Goal: Task Accomplishment & Management: Manage account settings

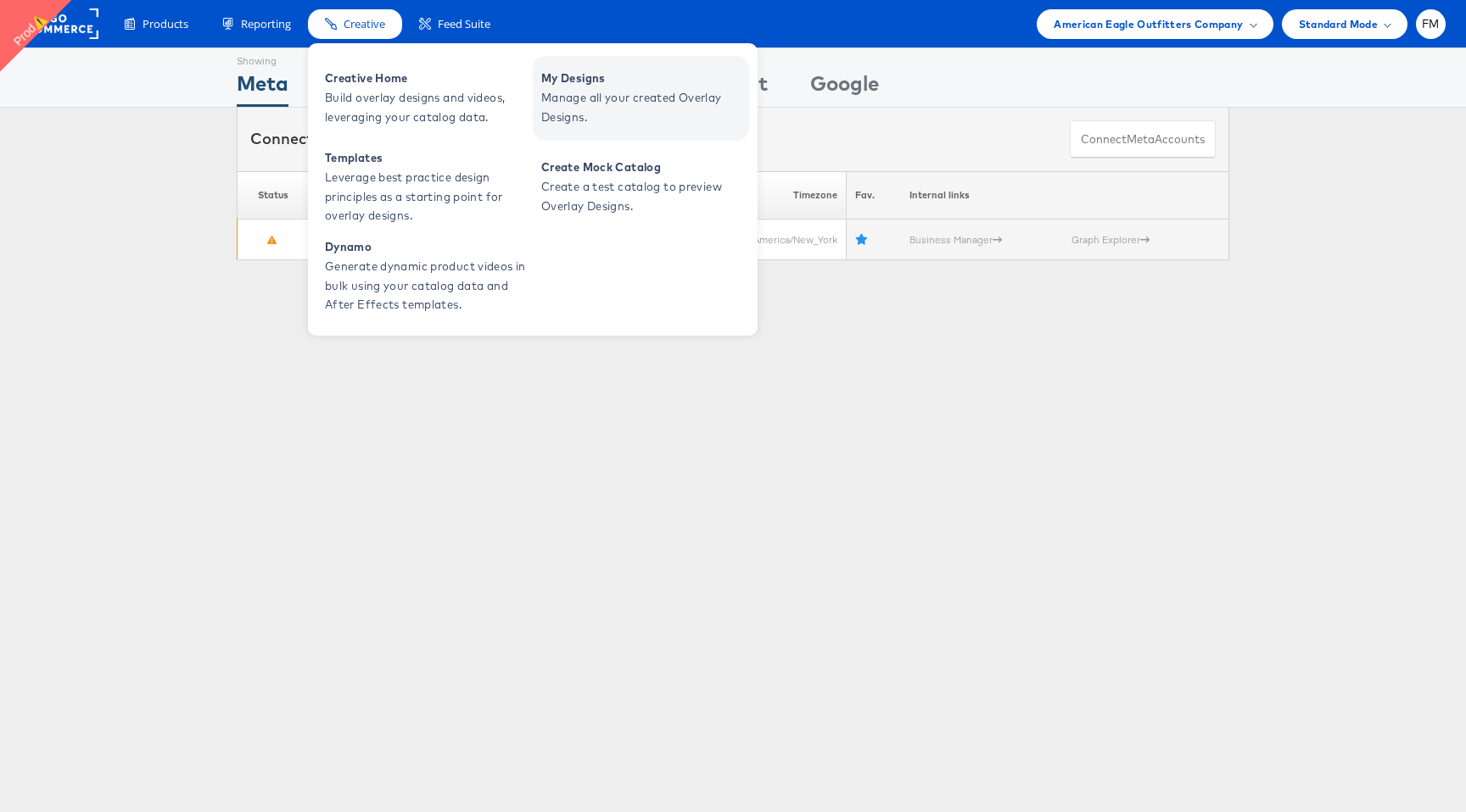
click at [608, 81] on span "My Designs" at bounding box center [643, 78] width 204 height 19
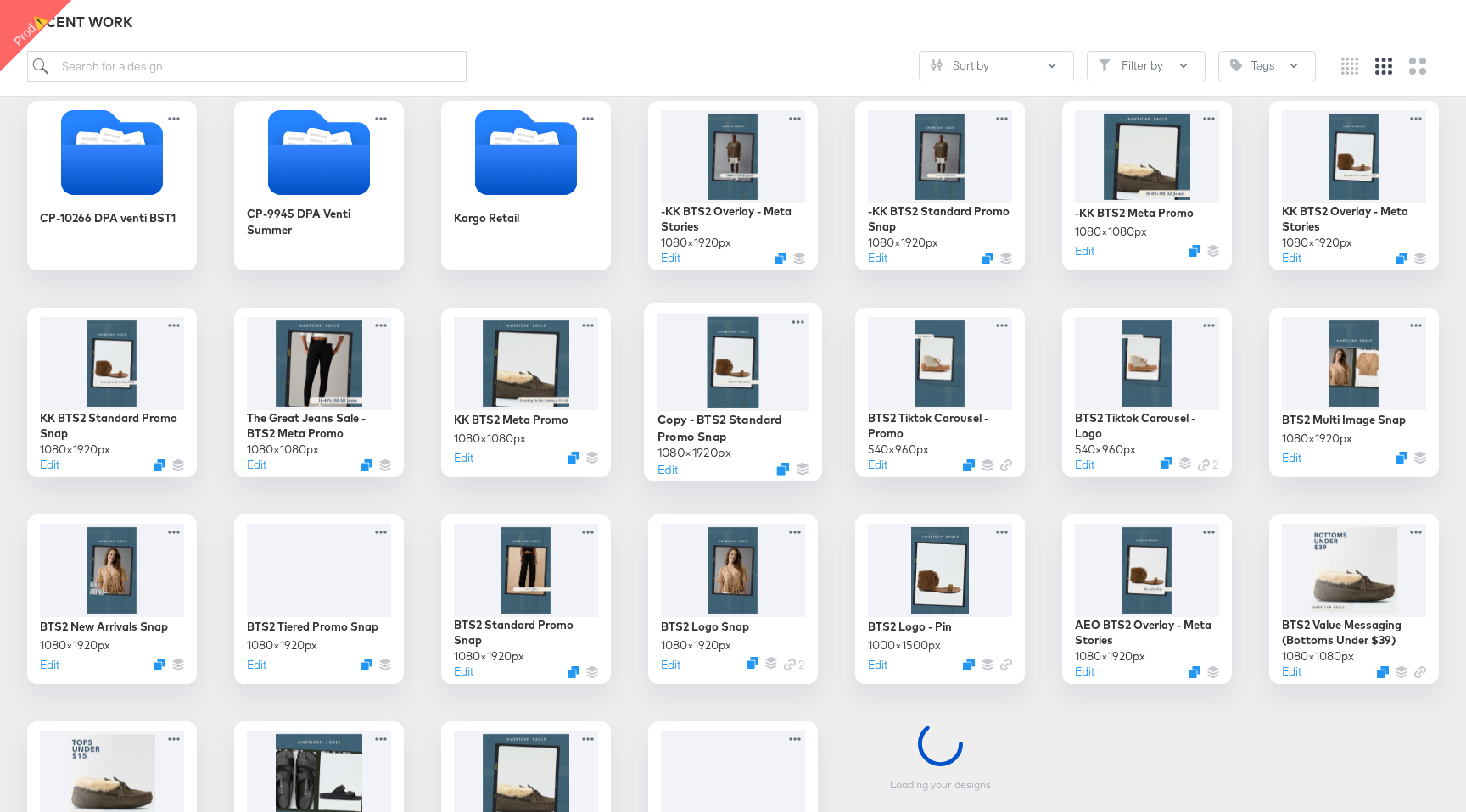
scroll to position [278, 0]
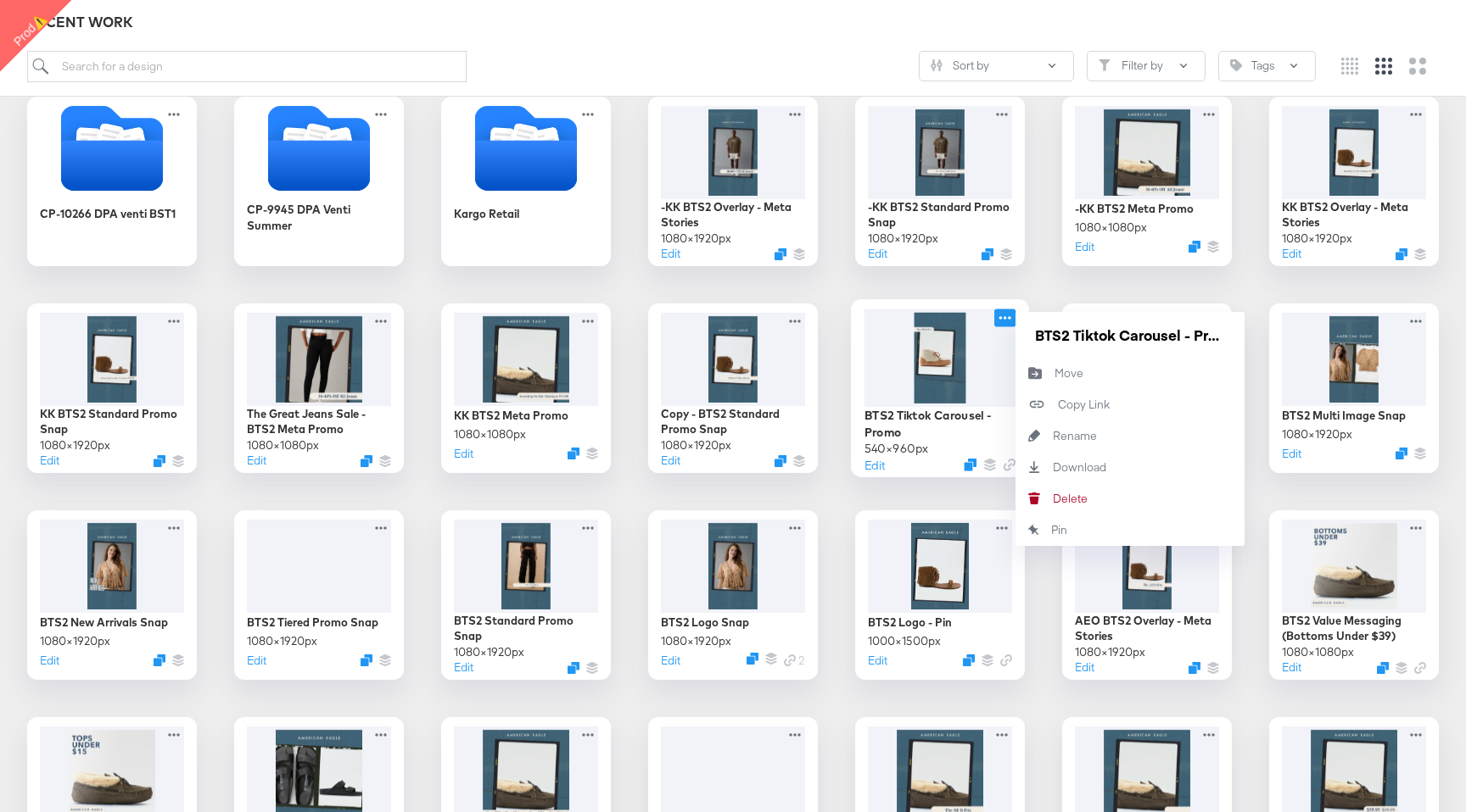
click at [1009, 318] on icon at bounding box center [1005, 319] width 12 height 4
click at [1041, 493] on div "Delete Delete" at bounding box center [1034, 499] width 37 height 31
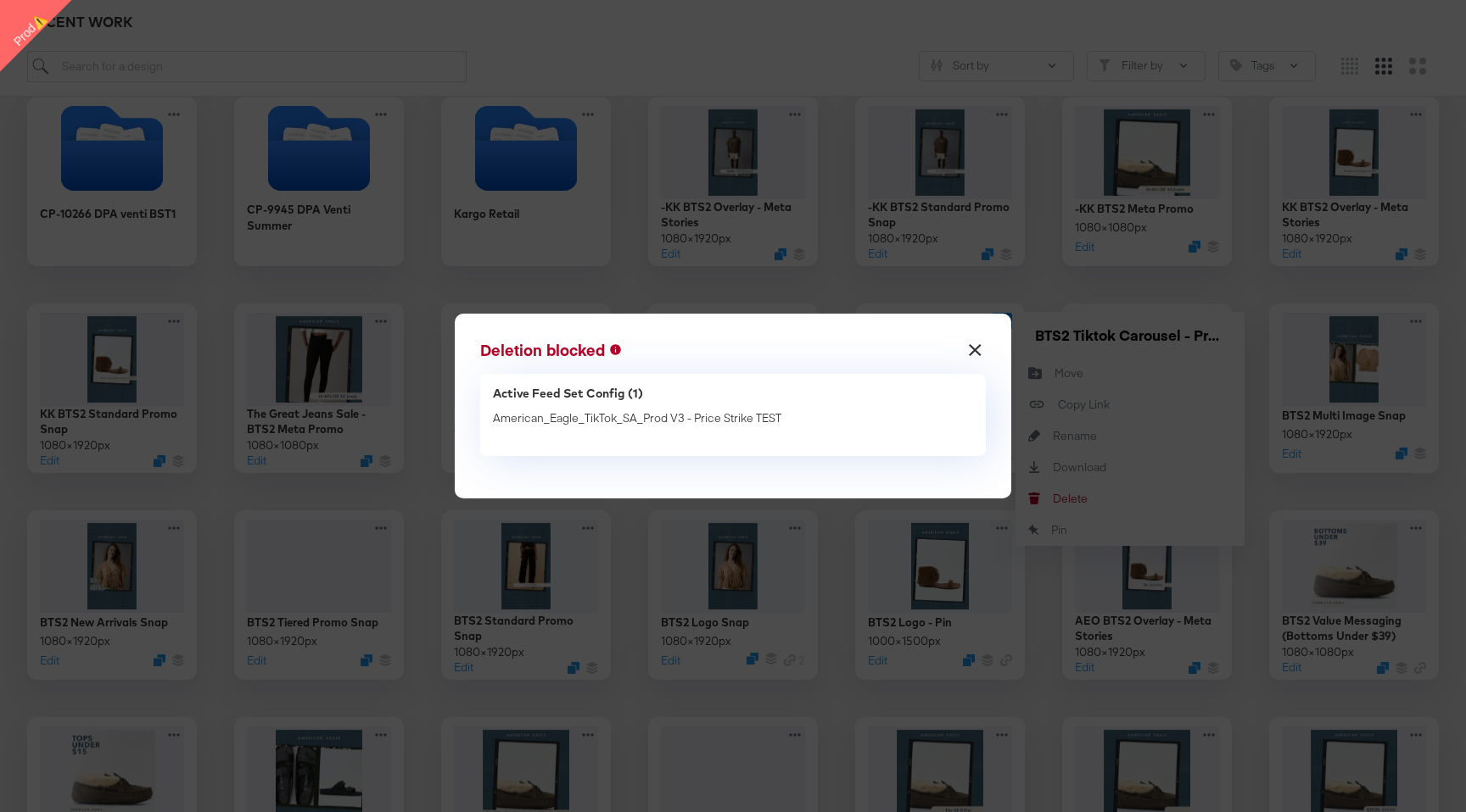
click at [978, 344] on button "×" at bounding box center [974, 345] width 31 height 31
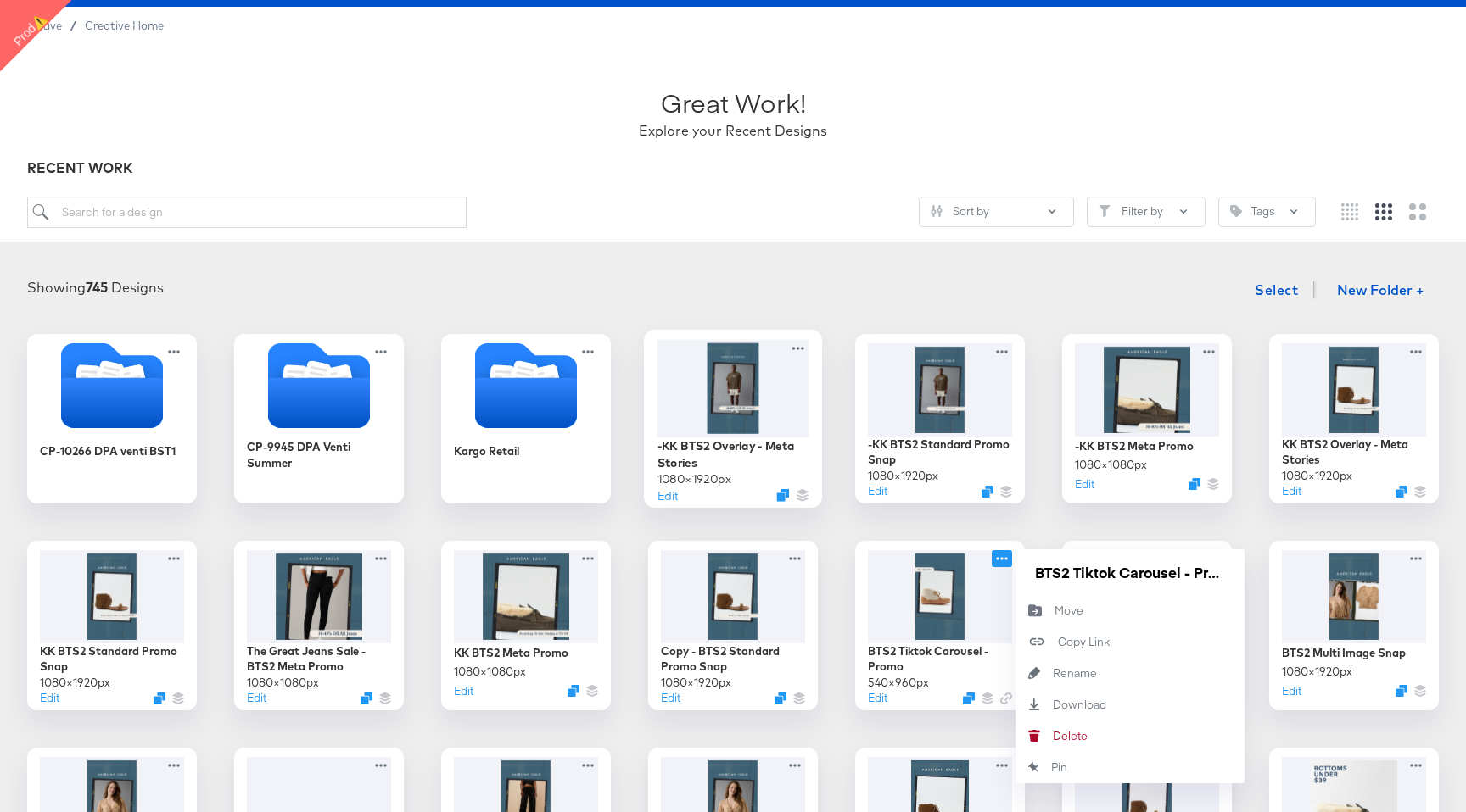
scroll to position [0, 0]
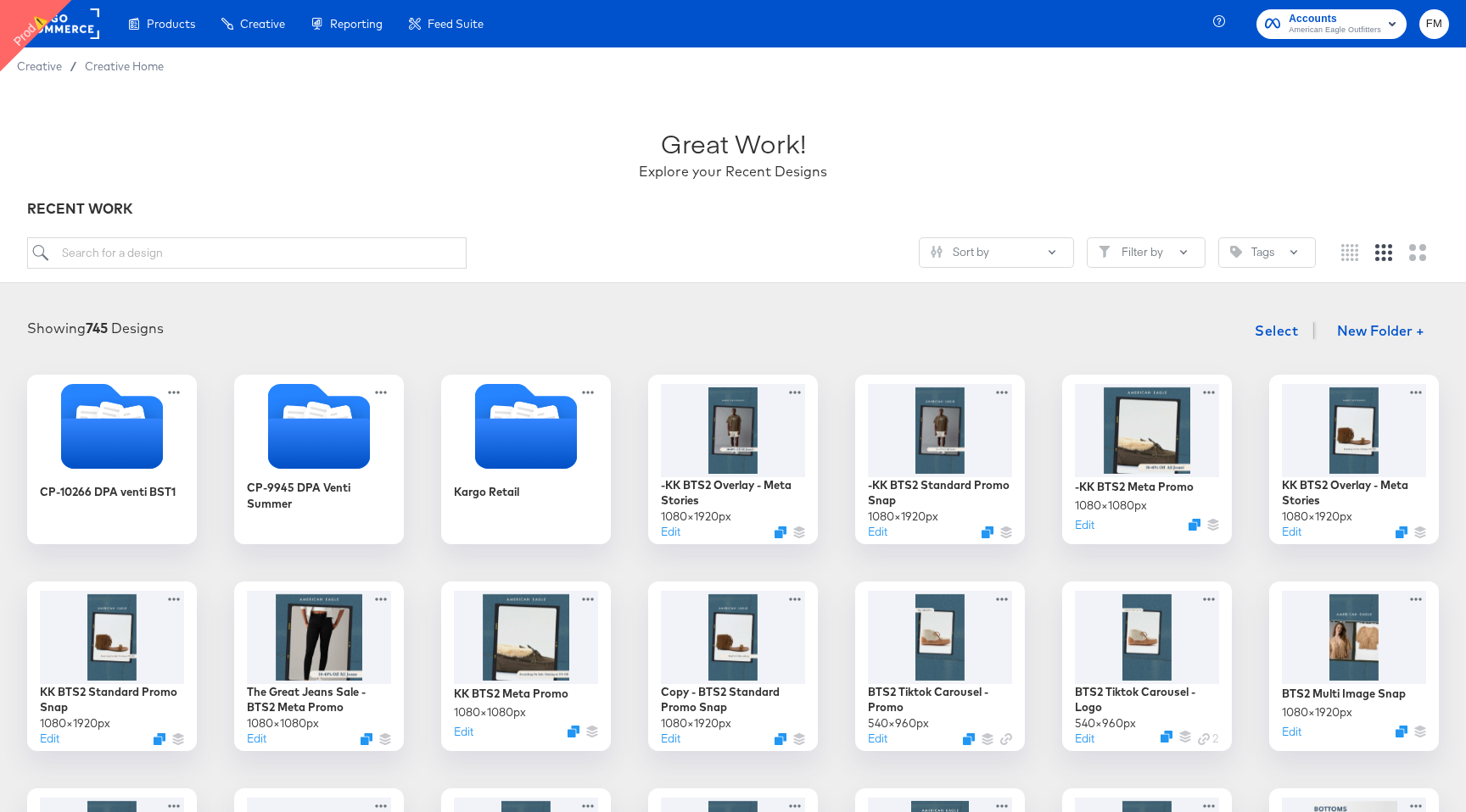
click at [91, 32] on rect at bounding box center [60, 23] width 78 height 31
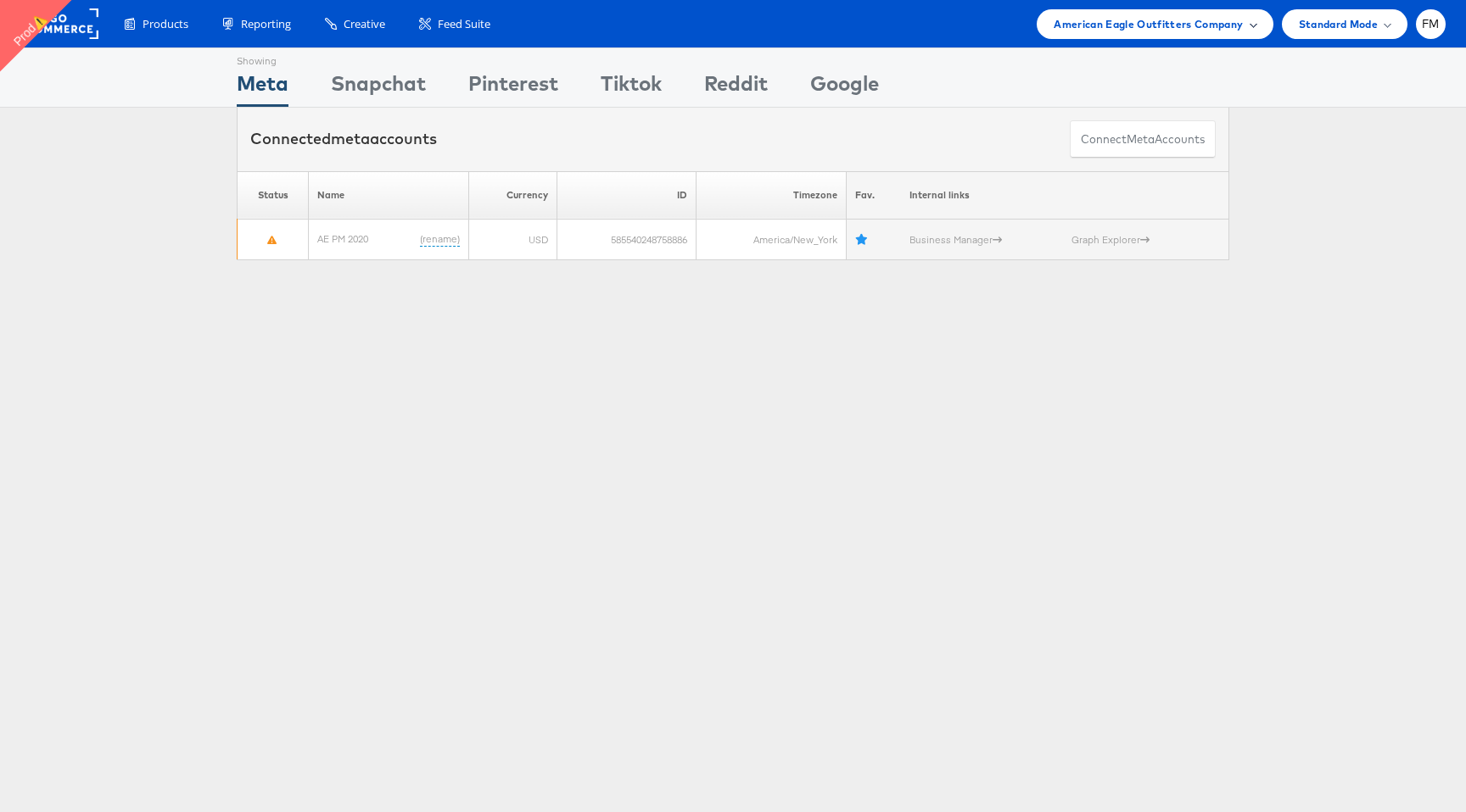
click at [1119, 18] on span "American Eagle Outfitters Company" at bounding box center [1147, 23] width 189 height 18
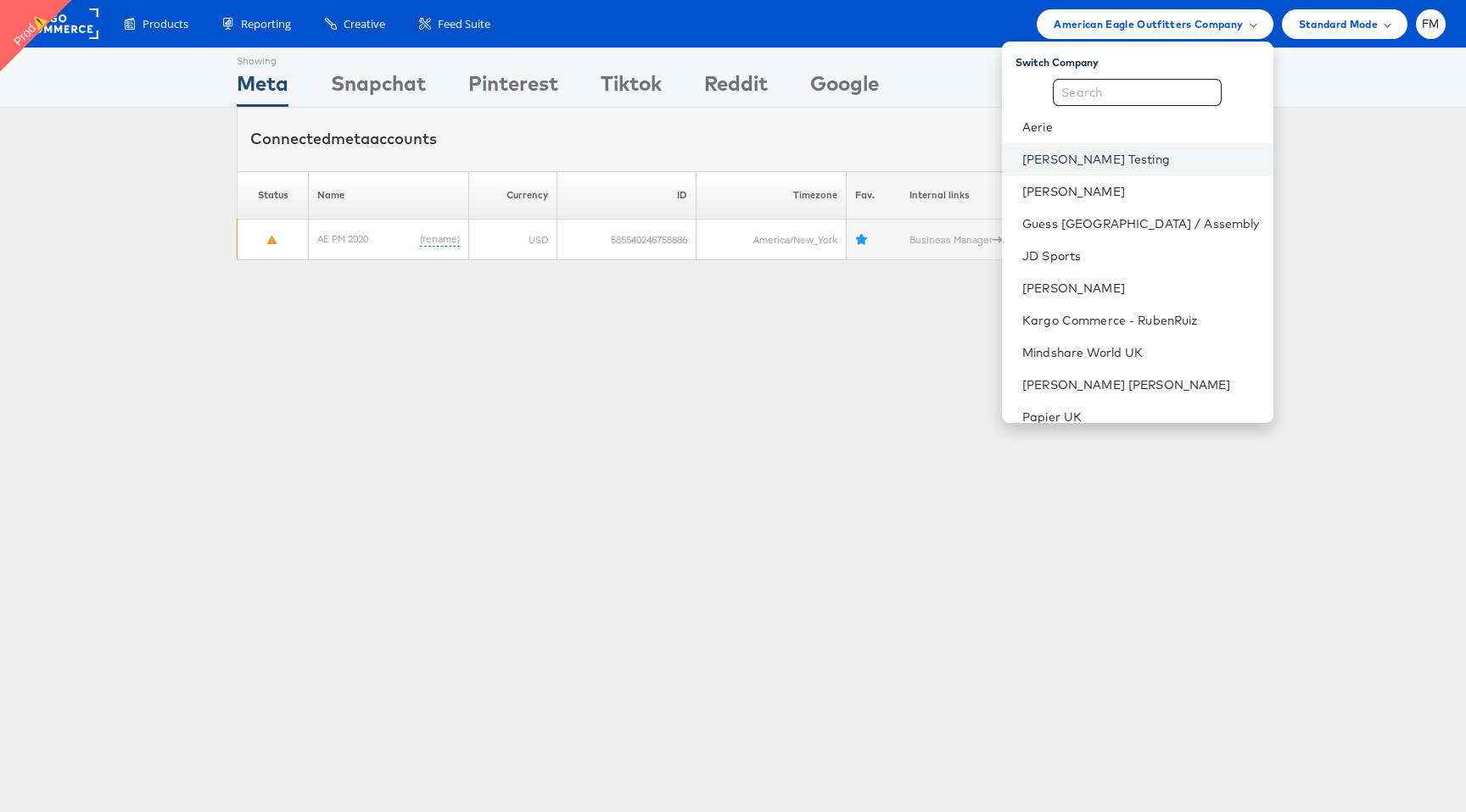
click at [1135, 156] on link "[PERSON_NAME] Testing" at bounding box center [1141, 159] width 237 height 17
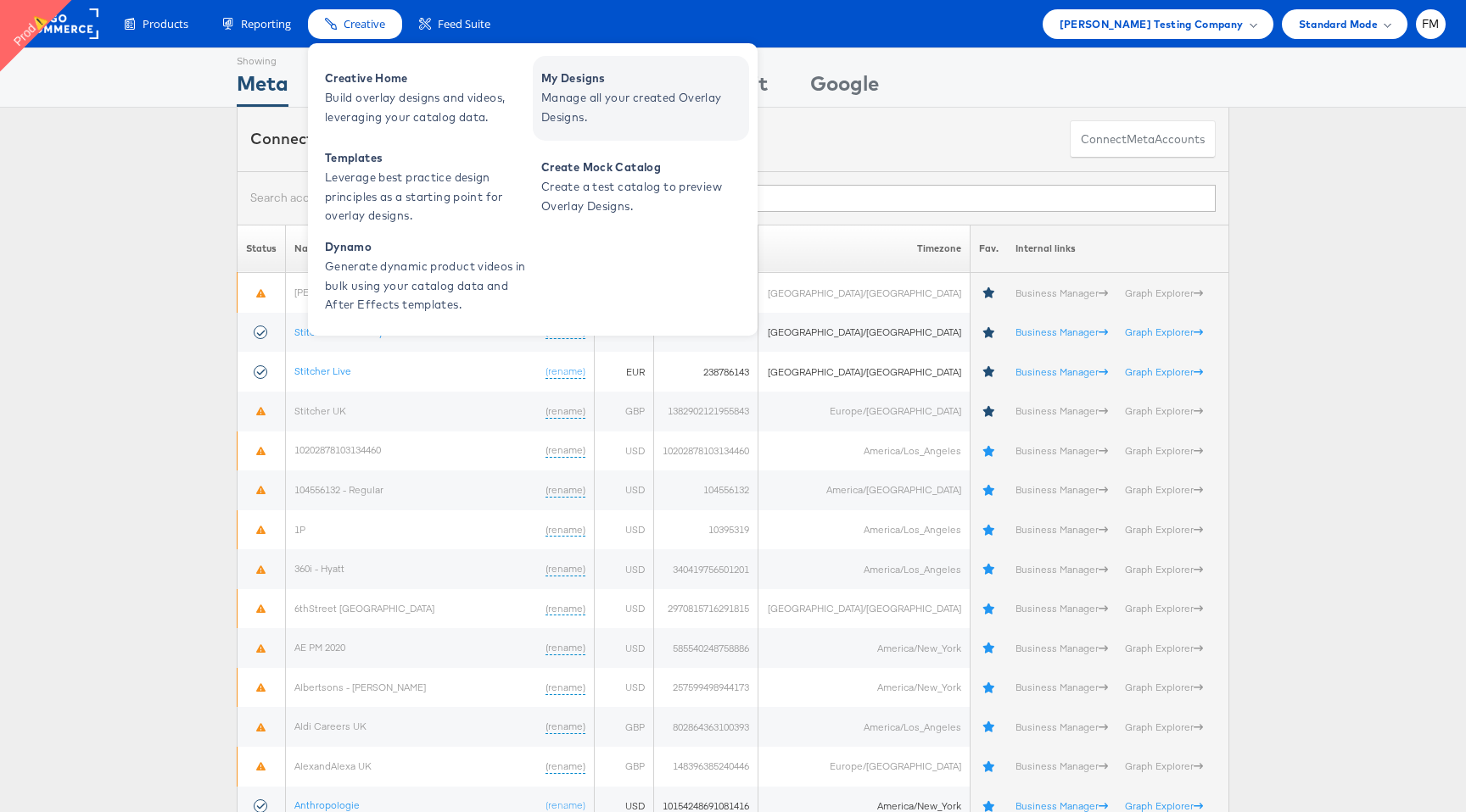
click at [558, 94] on span "Manage all your created Overlay Designs." at bounding box center [643, 107] width 204 height 39
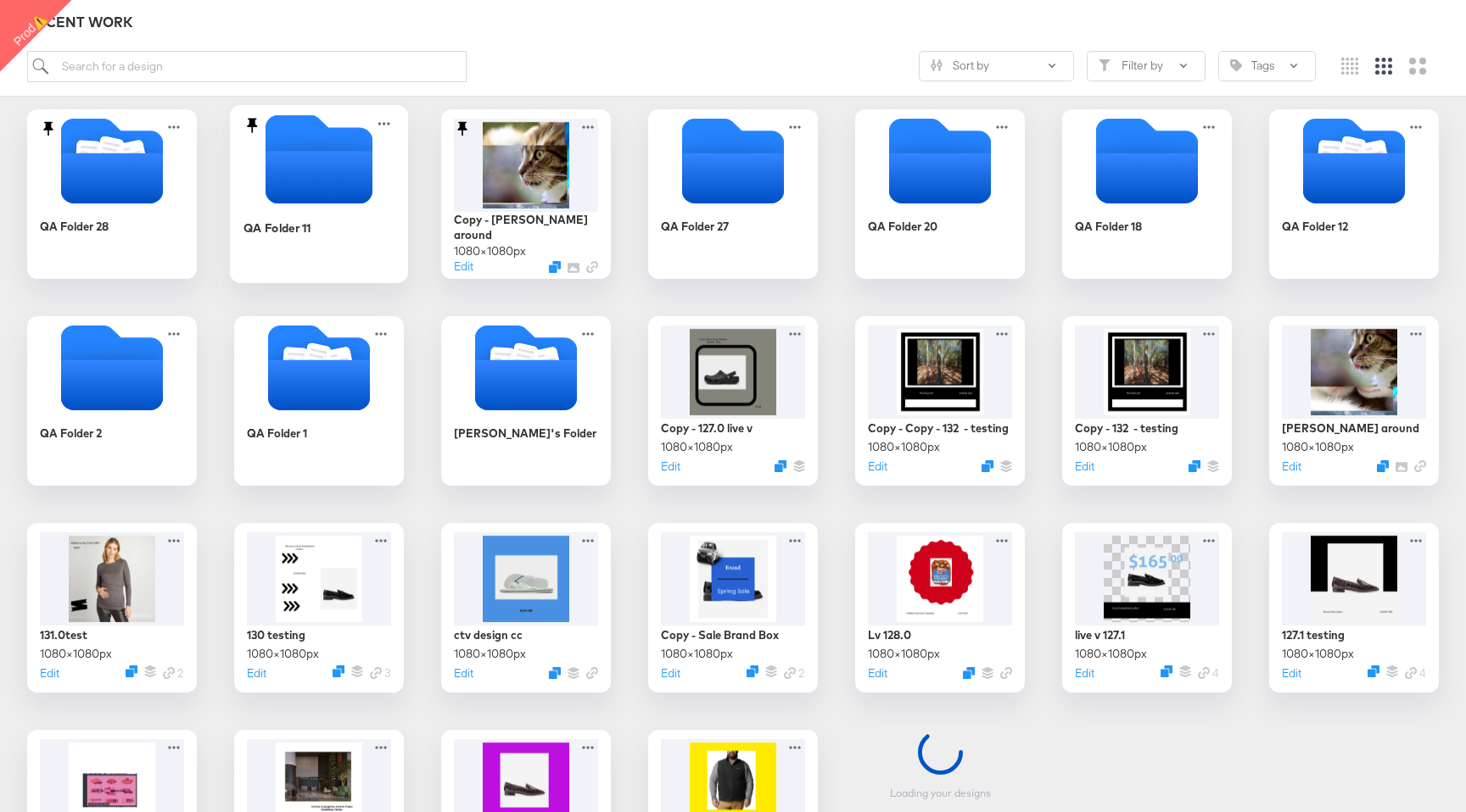
scroll to position [272, 0]
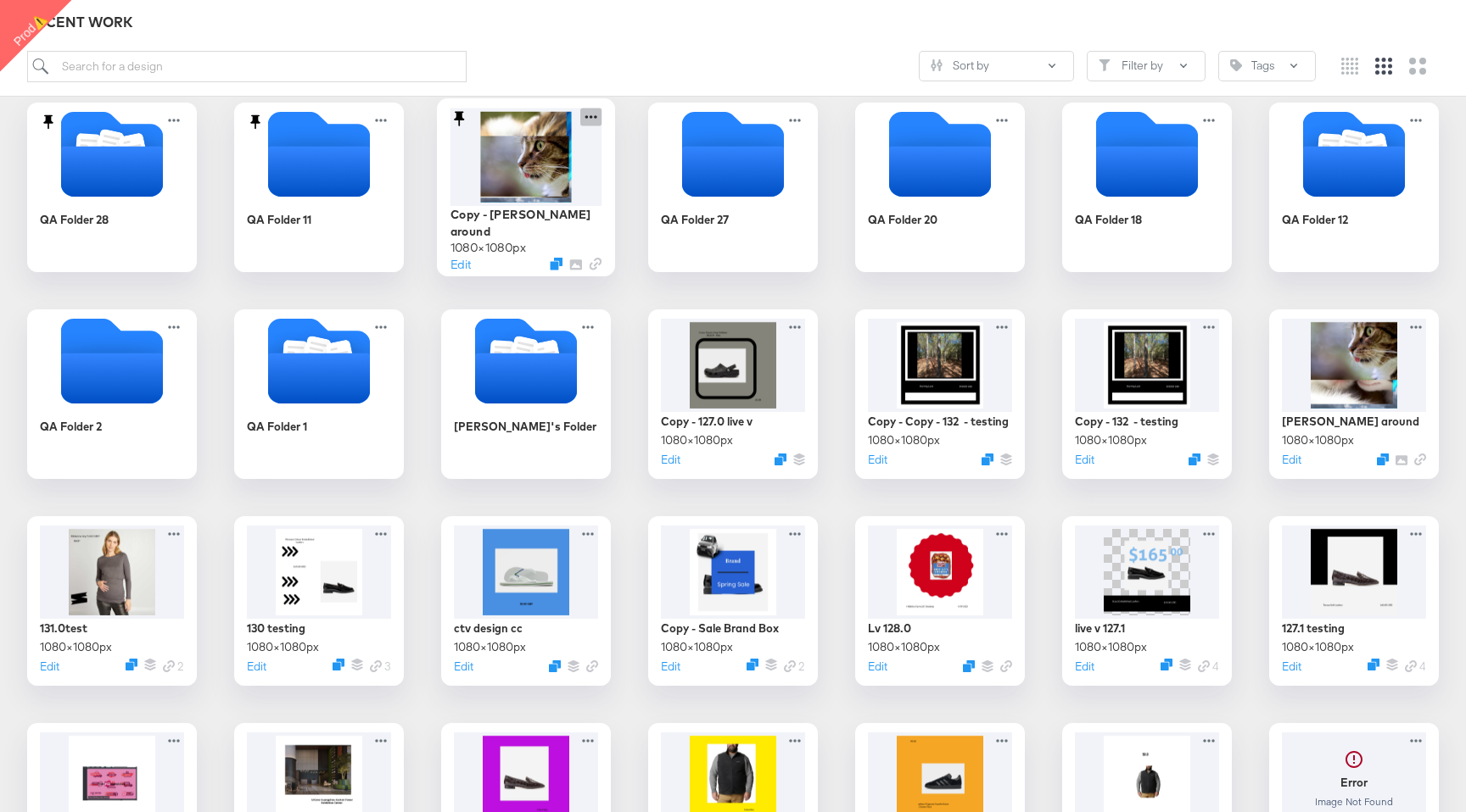
click at [586, 117] on icon at bounding box center [591, 118] width 12 height 4
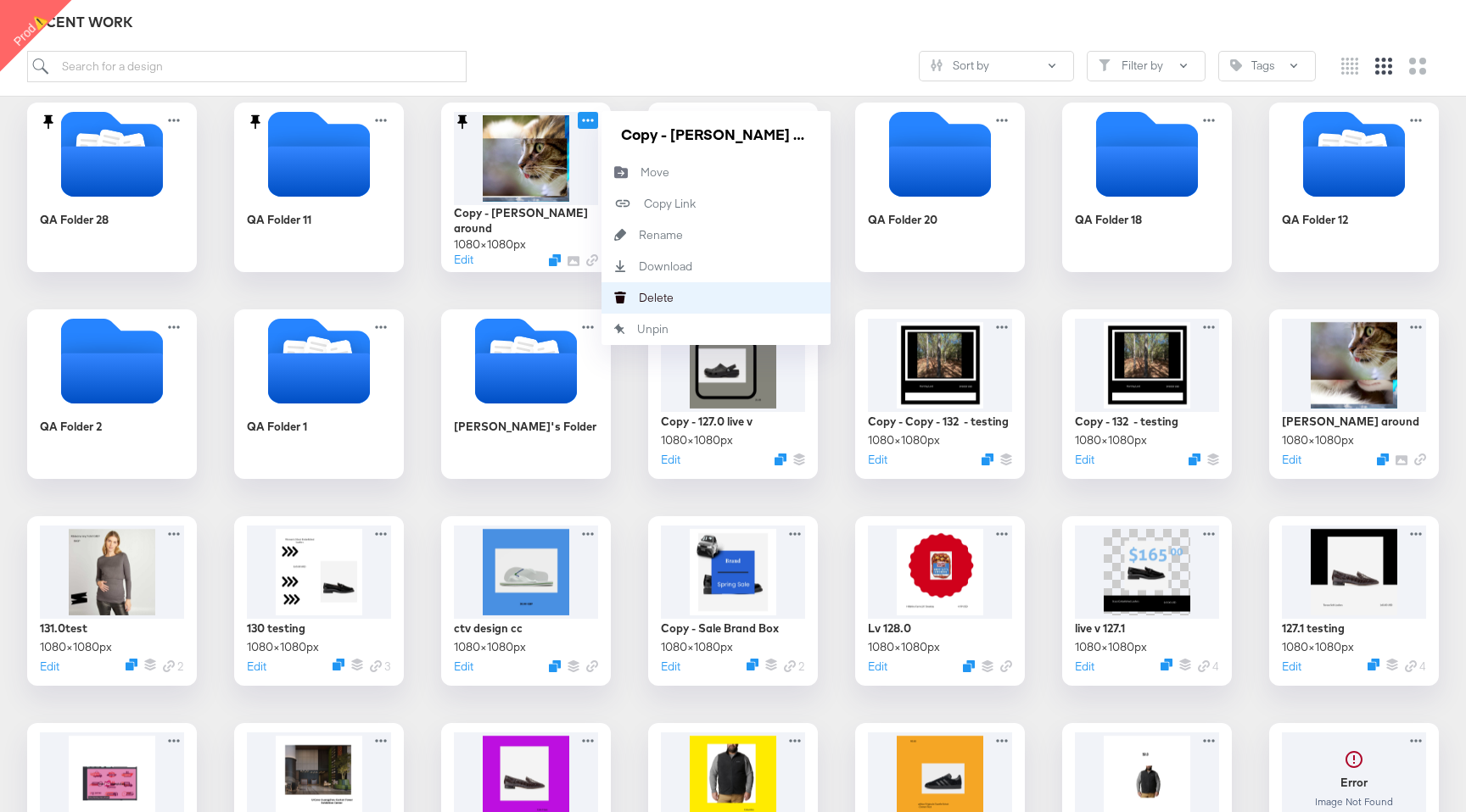
click at [694, 306] on button "Delete Delete" at bounding box center [715, 298] width 229 height 31
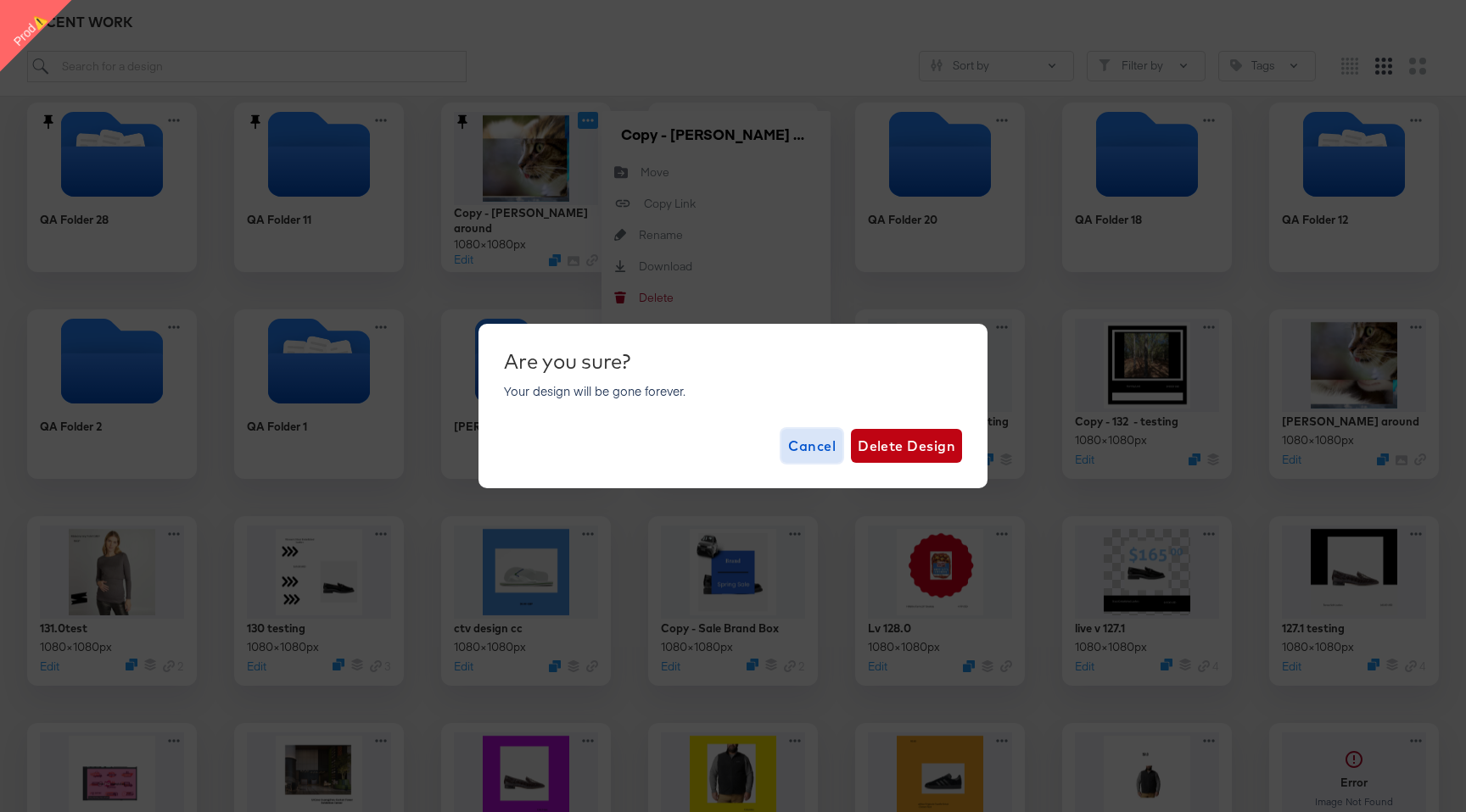
click at [815, 443] on span "Cancel" at bounding box center [811, 446] width 47 height 24
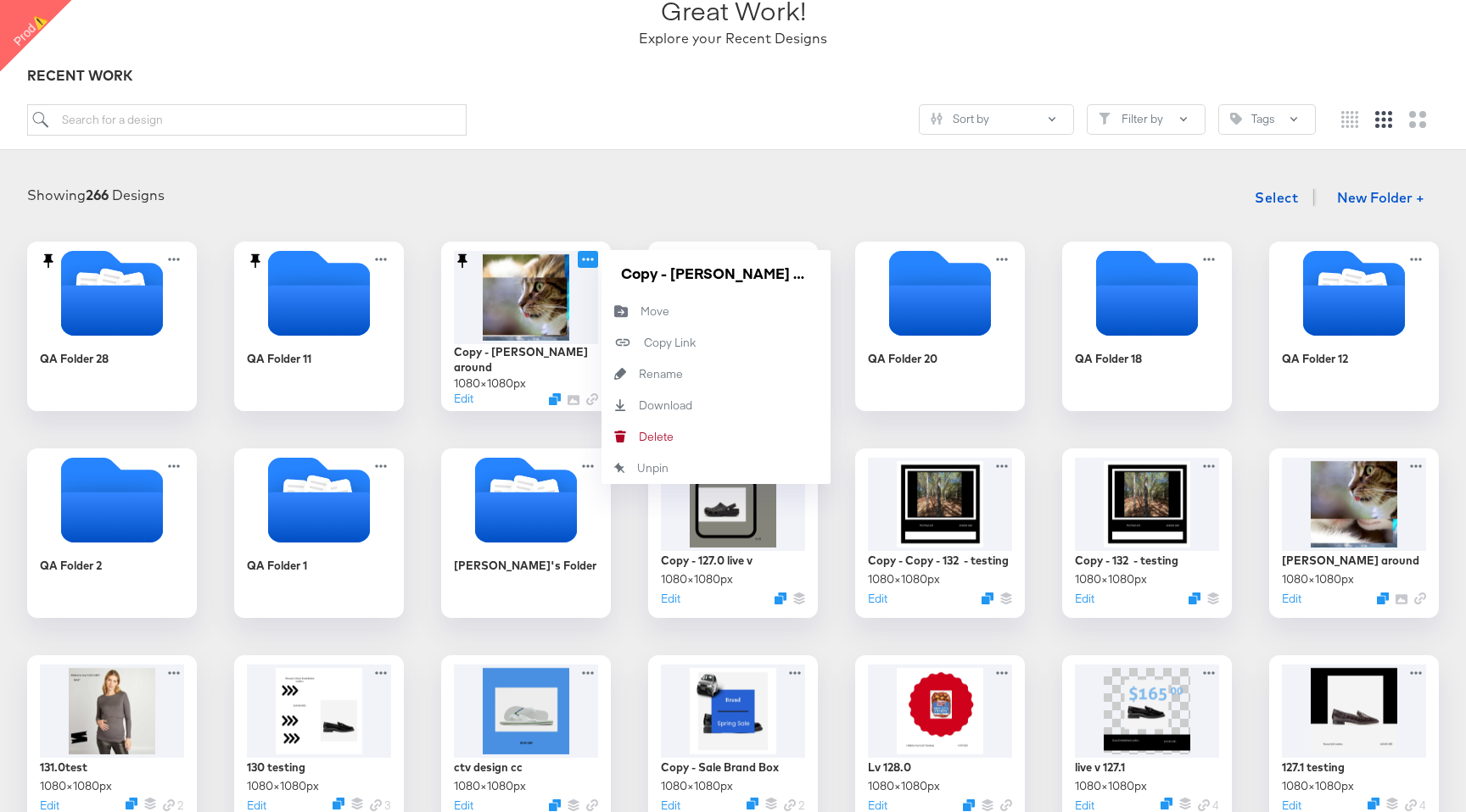
scroll to position [135, 0]
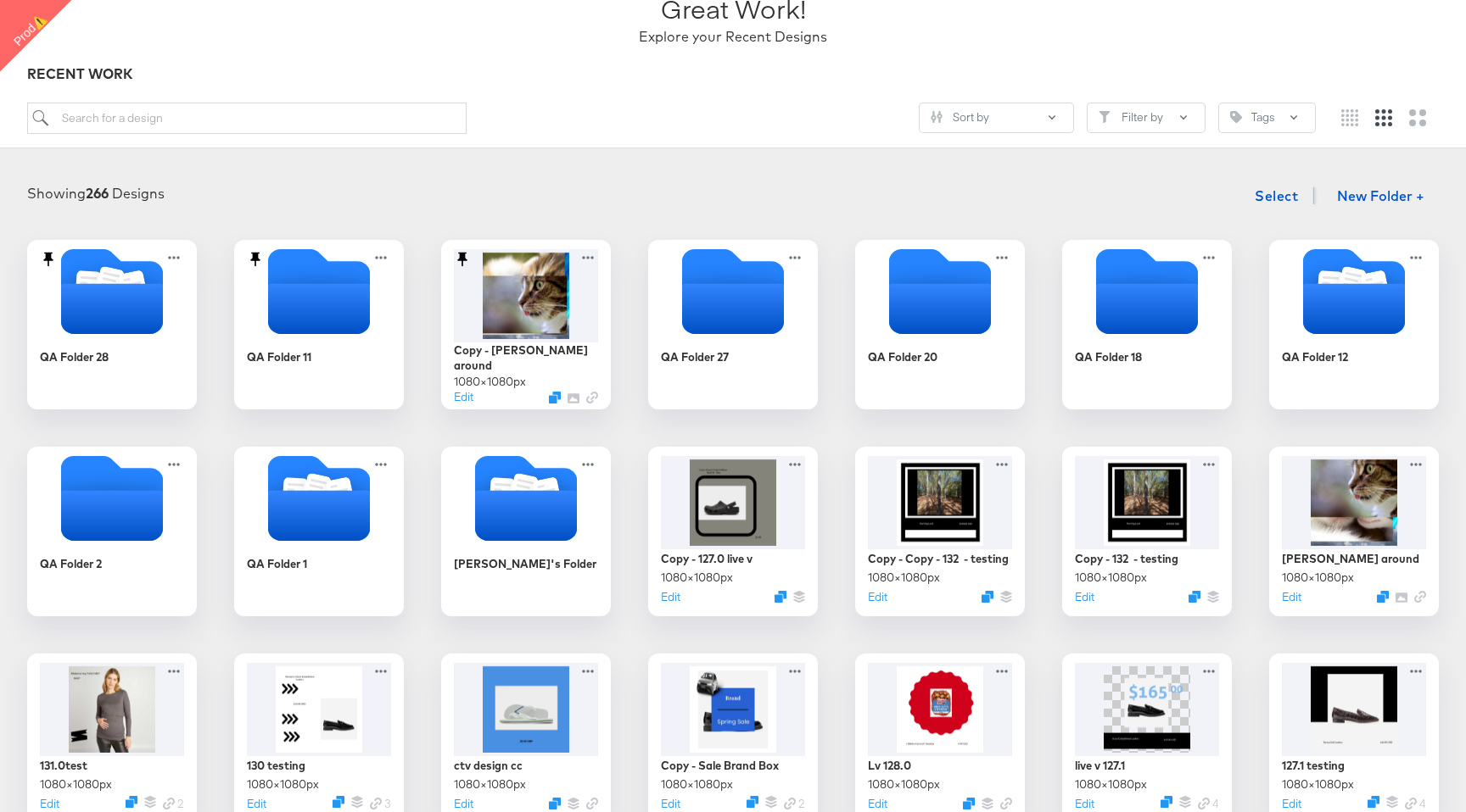
drag, startPoint x: 87, startPoint y: 194, endPoint x: 217, endPoint y: 202, distance: 130.2
click at [217, 202] on div "Showing 266 Designs Select New Folder +" at bounding box center [733, 196] width 1432 height 35
drag, startPoint x: 85, startPoint y: 196, endPoint x: 167, endPoint y: 196, distance: 82.0
click at [167, 196] on div "Showing 266 Designs Select New Folder +" at bounding box center [733, 196] width 1432 height 35
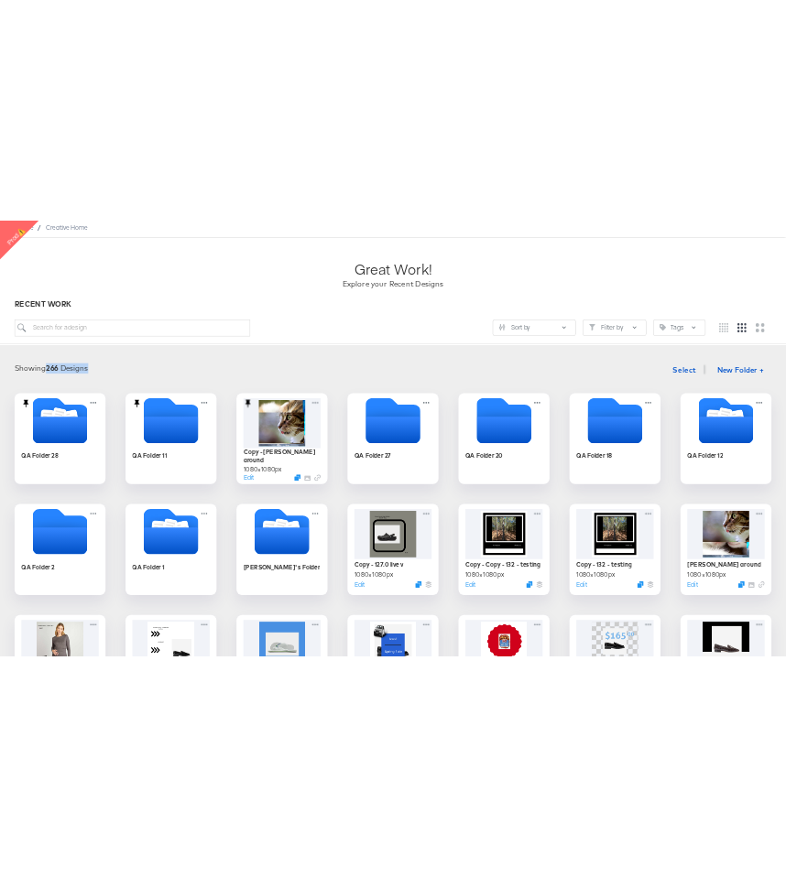
scroll to position [0, 0]
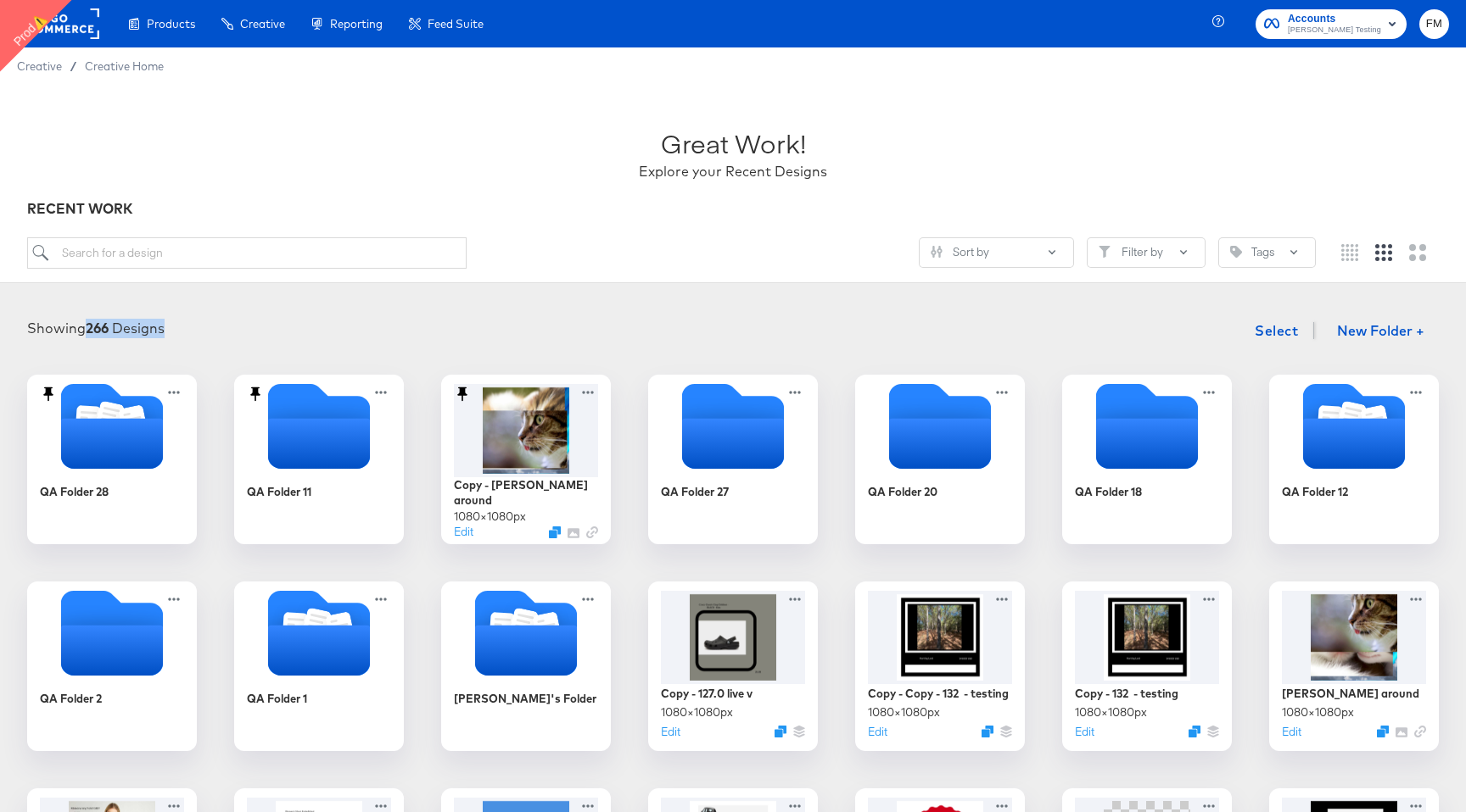
click at [1360, 25] on span "[PERSON_NAME] Testing" at bounding box center [1334, 31] width 94 height 14
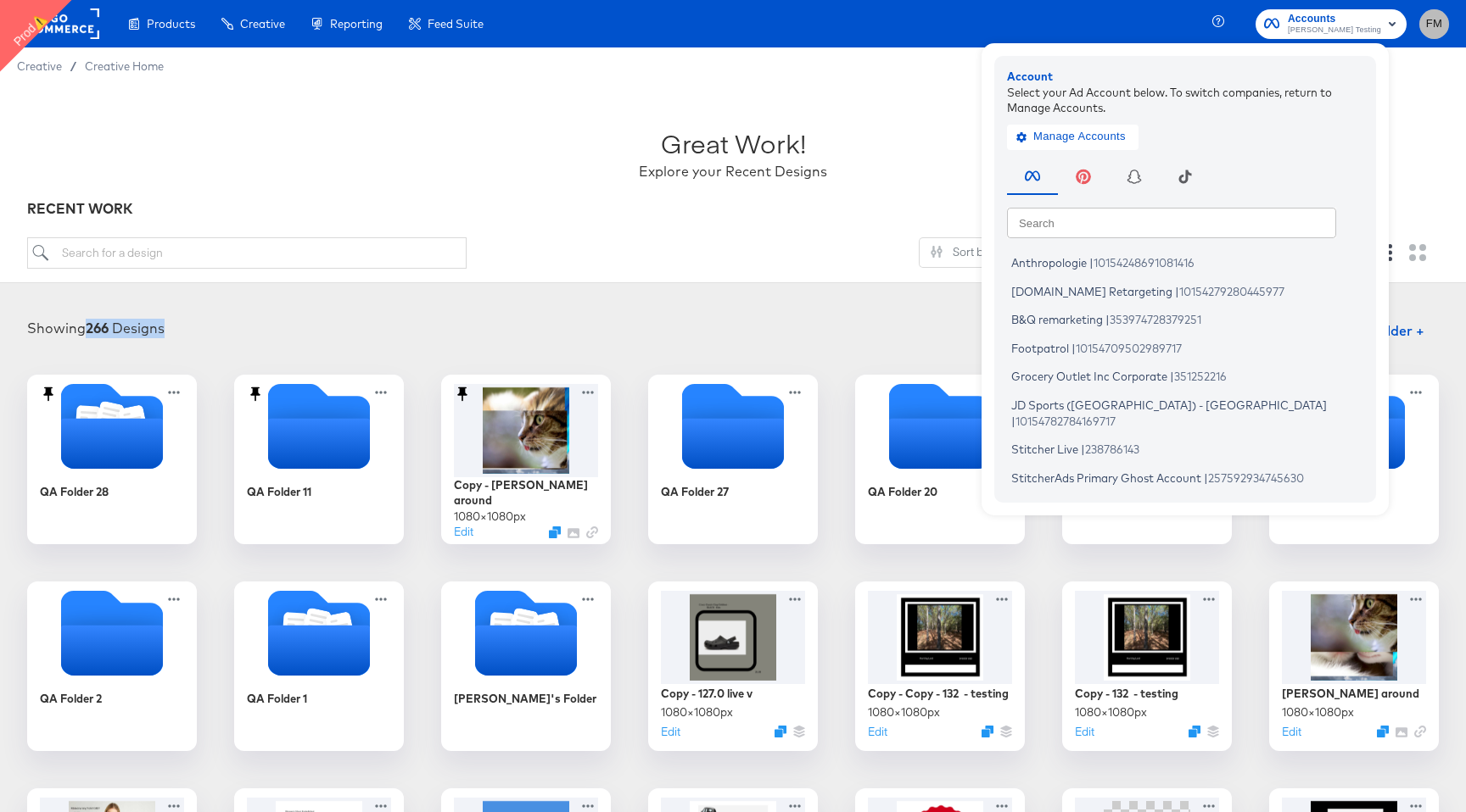
click at [1442, 30] on span "FM" at bounding box center [1433, 24] width 16 height 19
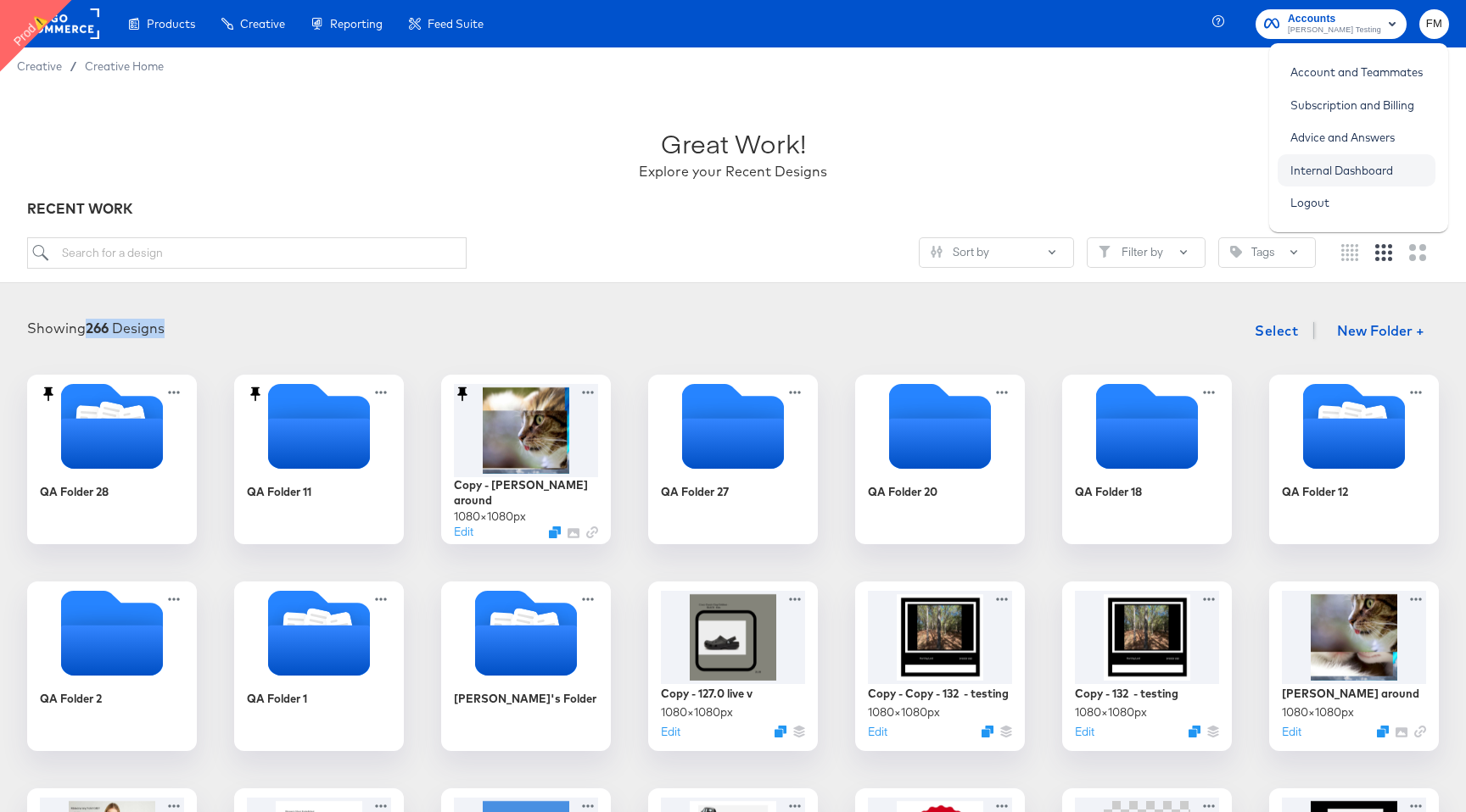
click at [1358, 169] on link "Internal Dashboard" at bounding box center [1341, 170] width 128 height 31
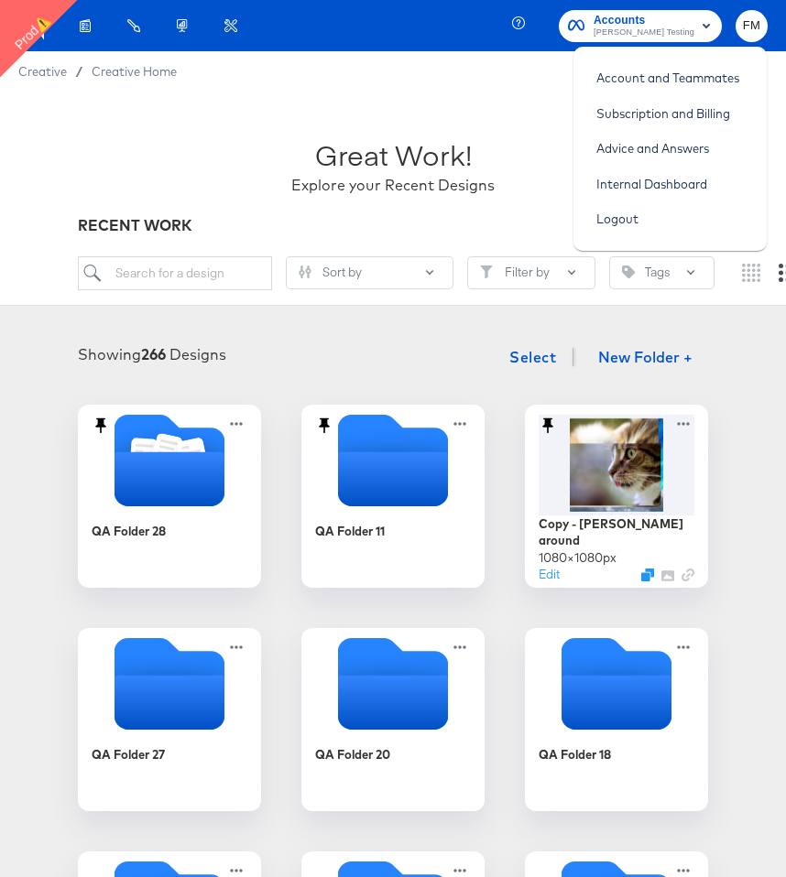
click at [82, 135] on div "Great Work! Explore your Recent Designs" at bounding box center [393, 158] width 630 height 114
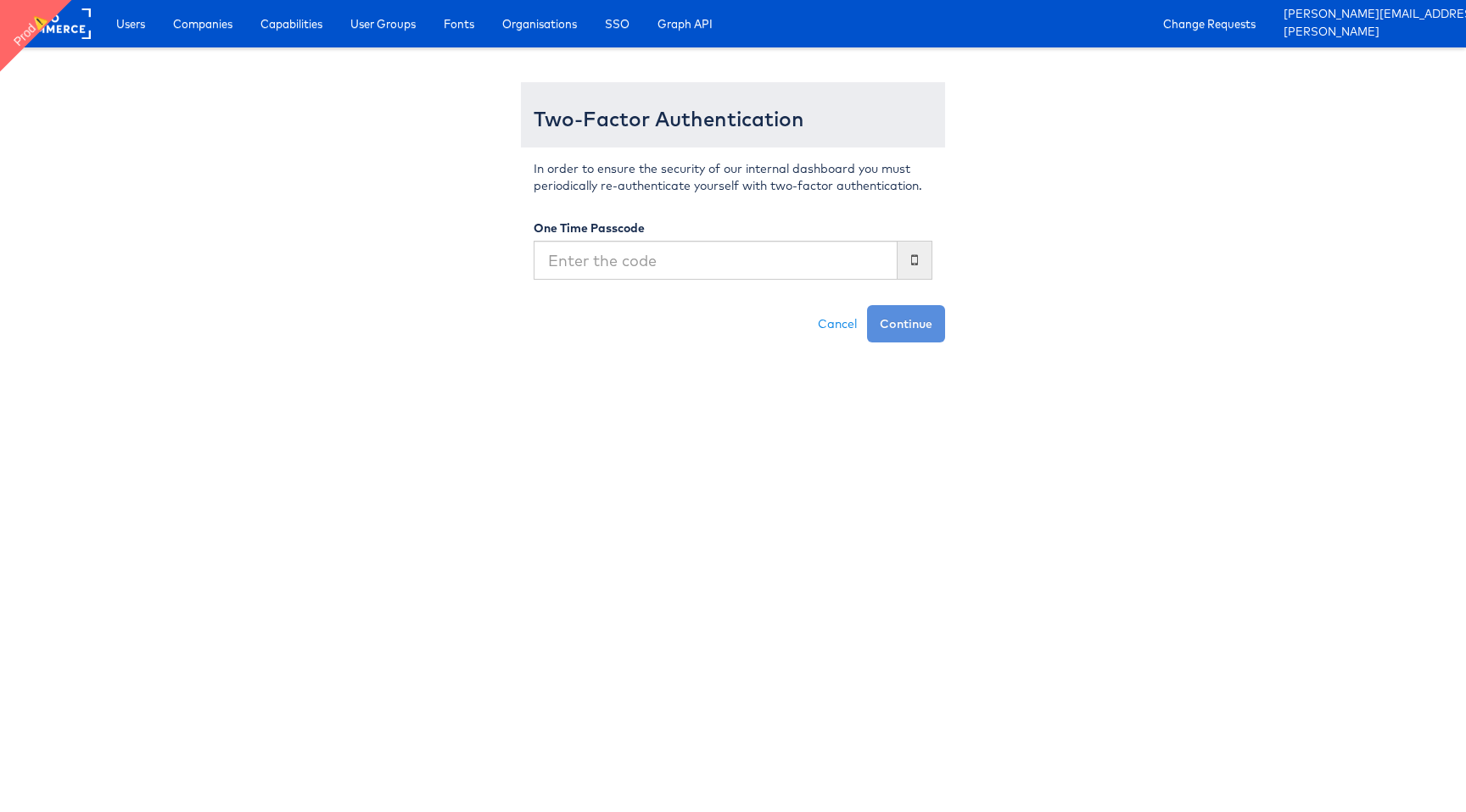
click at [623, 269] on input "text" at bounding box center [715, 260] width 364 height 39
type input "z"
type input "0"
type input "944466"
click at [867, 306] on button "Continue" at bounding box center [906, 324] width 78 height 37
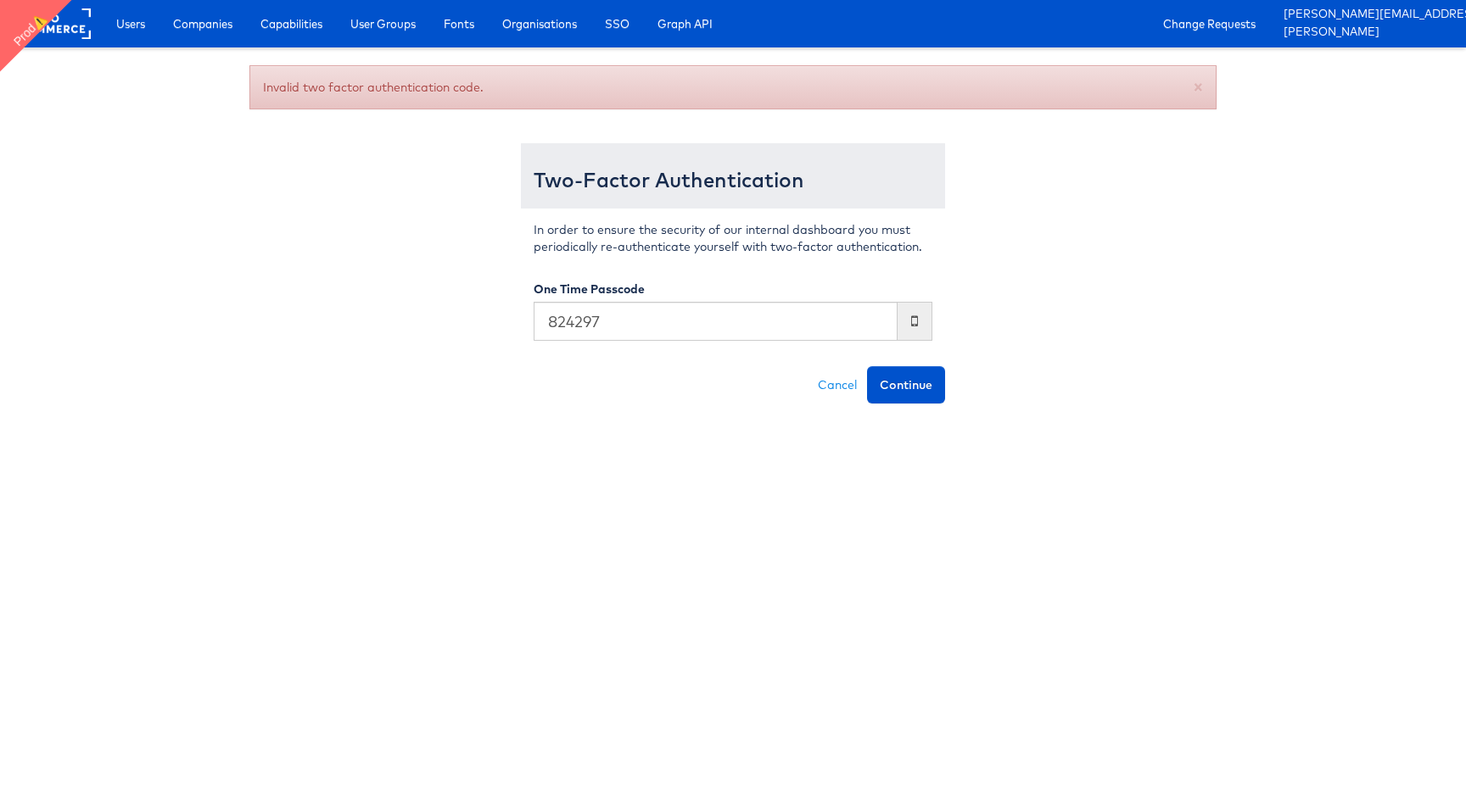
type input "824297"
click at [867, 367] on button "Continue" at bounding box center [906, 385] width 78 height 37
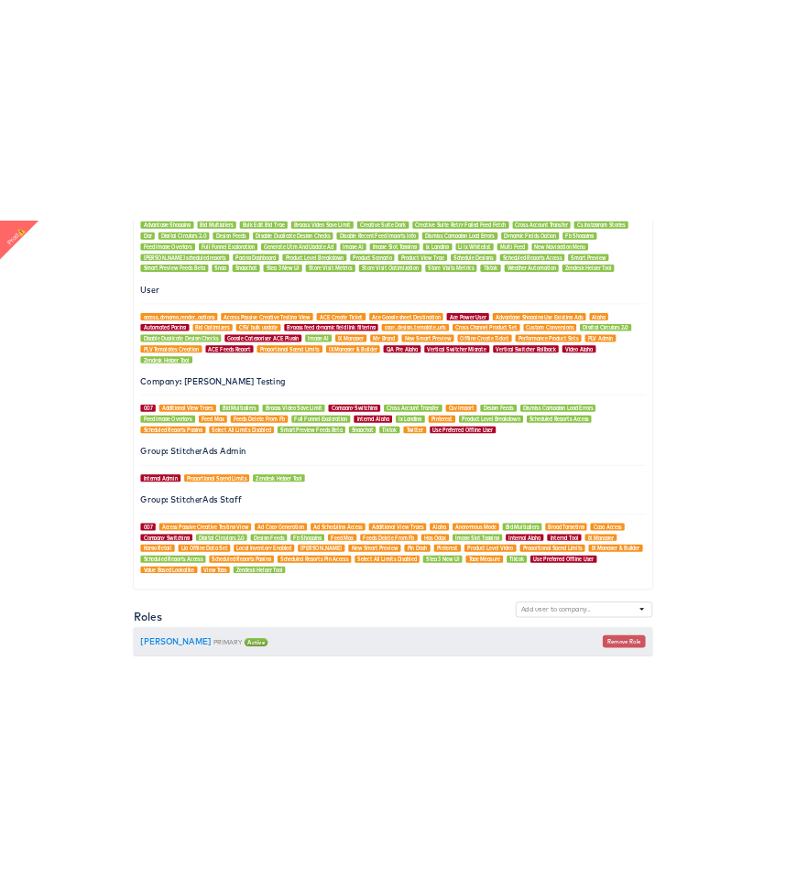
scroll to position [1506, 0]
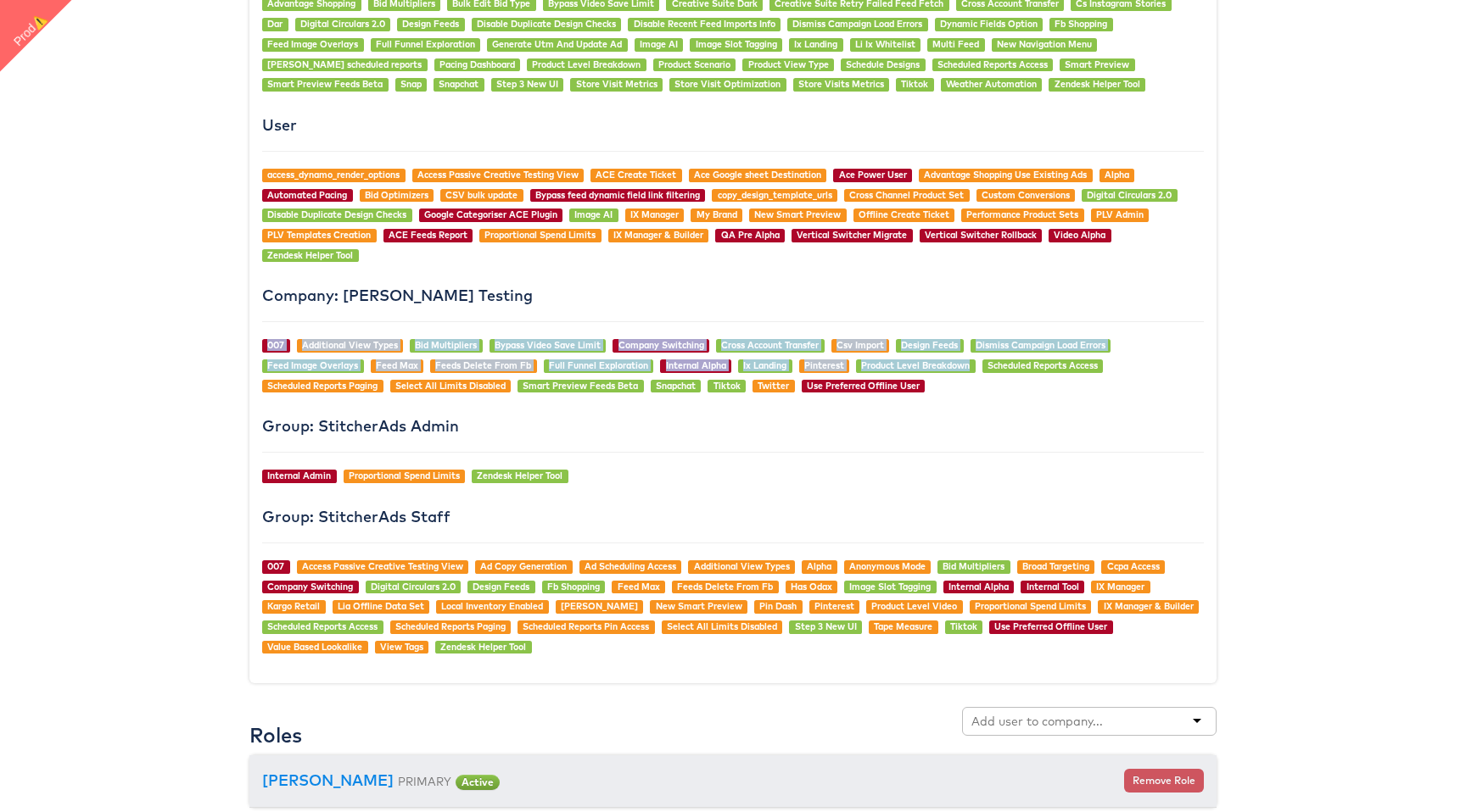
drag, startPoint x: 954, startPoint y: 392, endPoint x: 269, endPoint y: 338, distance: 687.1
click at [269, 338] on div "Generally Available Advantage Shopping Bid Multipliers Bulk Edit Bid Type Bypas…" at bounding box center [733, 305] width 967 height 759
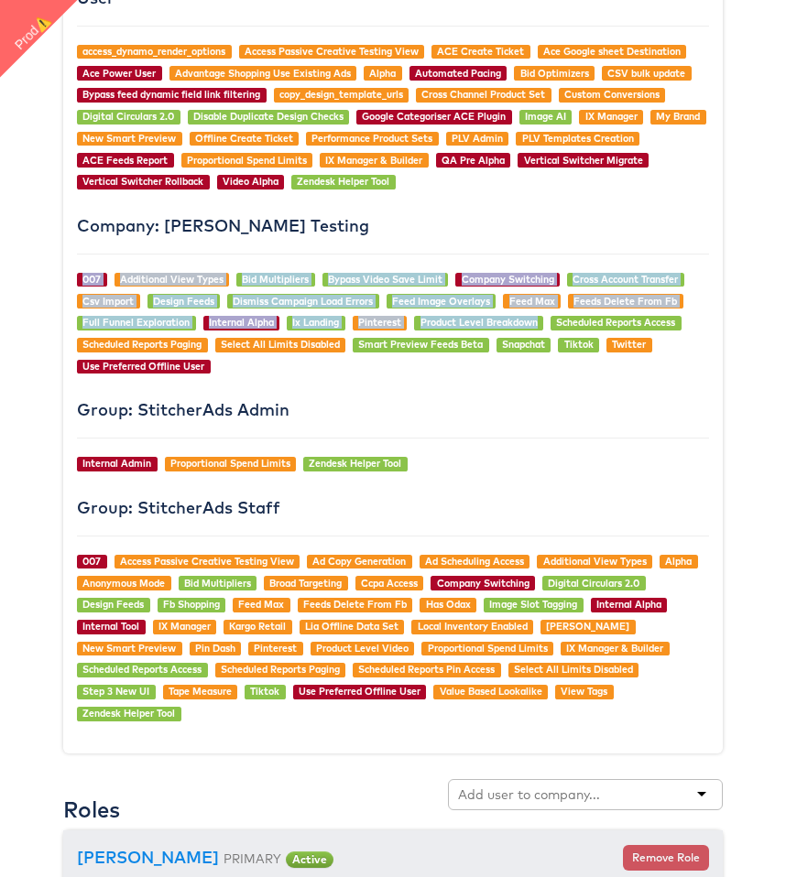
scroll to position [1787, 0]
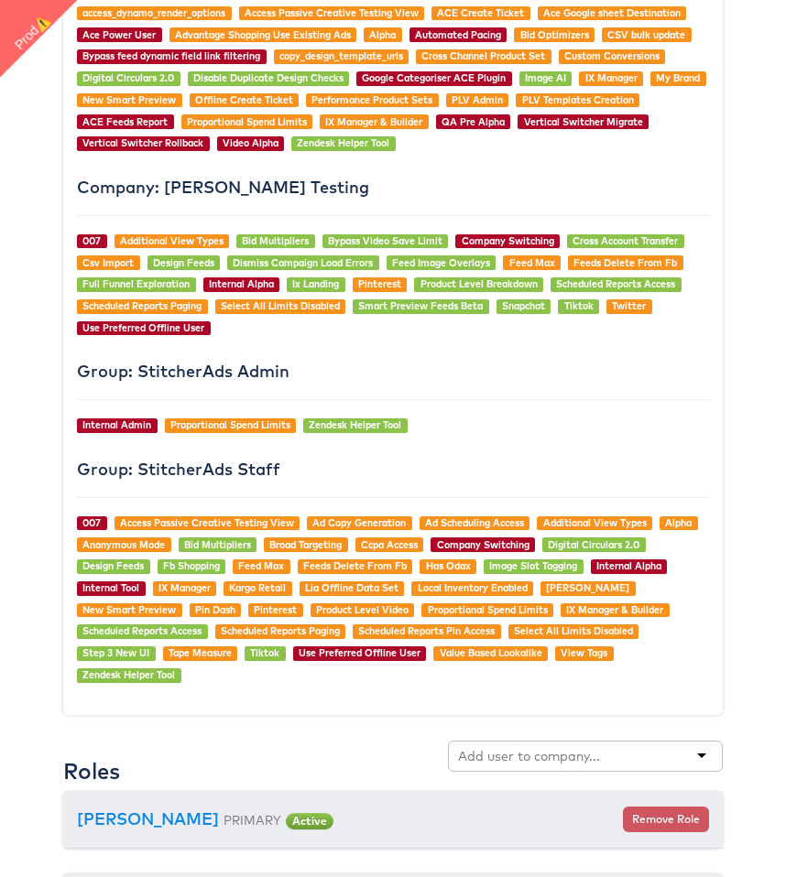
click at [729, 346] on div "USER #5845 Fran Masombo Edit User Details Status: Active Personal Details FM Fr…" at bounding box center [392, 142] width 687 height 3717
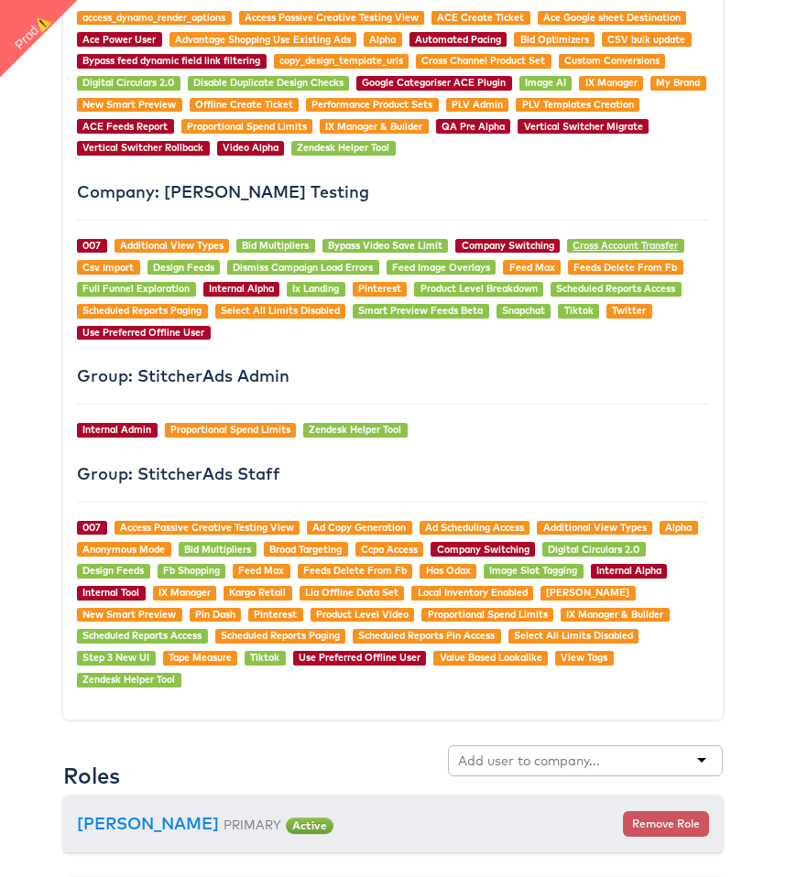
scroll to position [1781, 0]
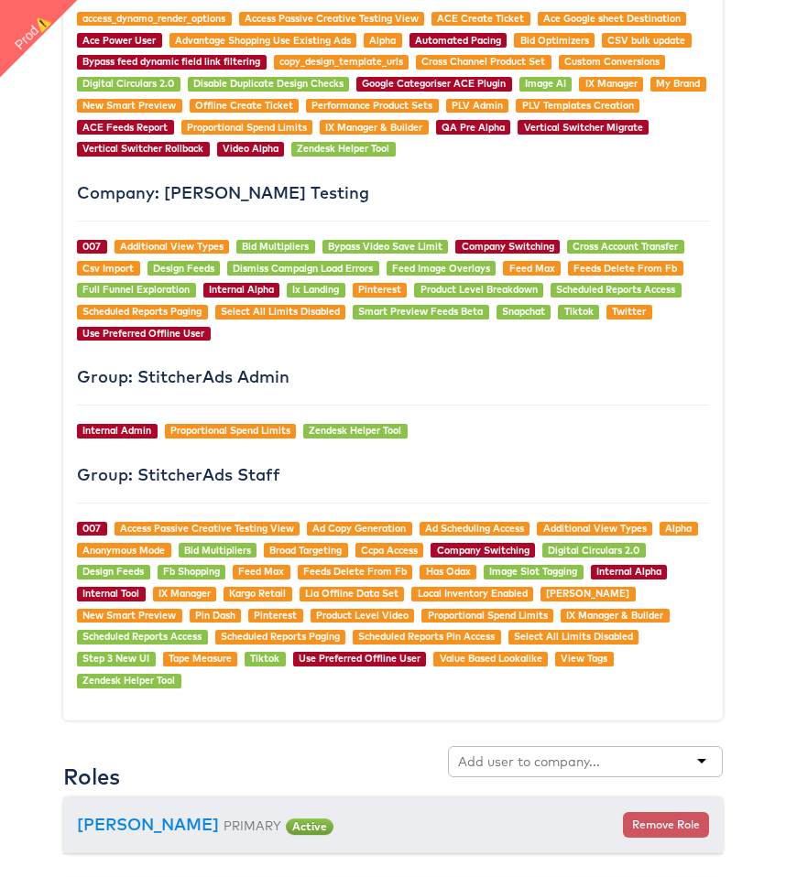
click at [203, 184] on h4 "Company: Colin Clarke Testing" at bounding box center [393, 193] width 632 height 18
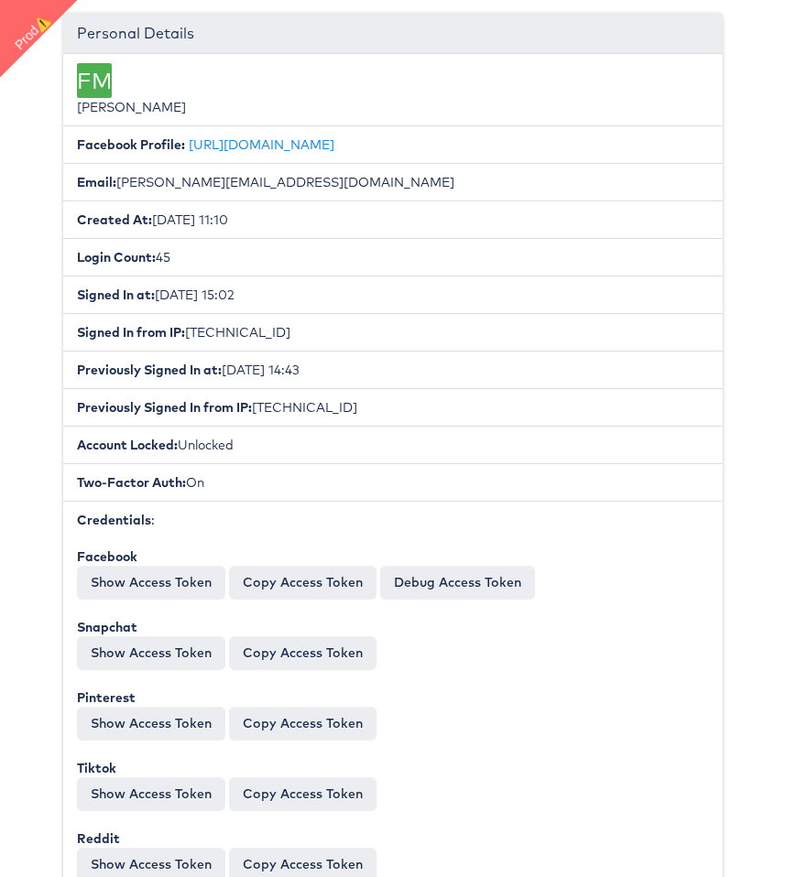
scroll to position [0, 0]
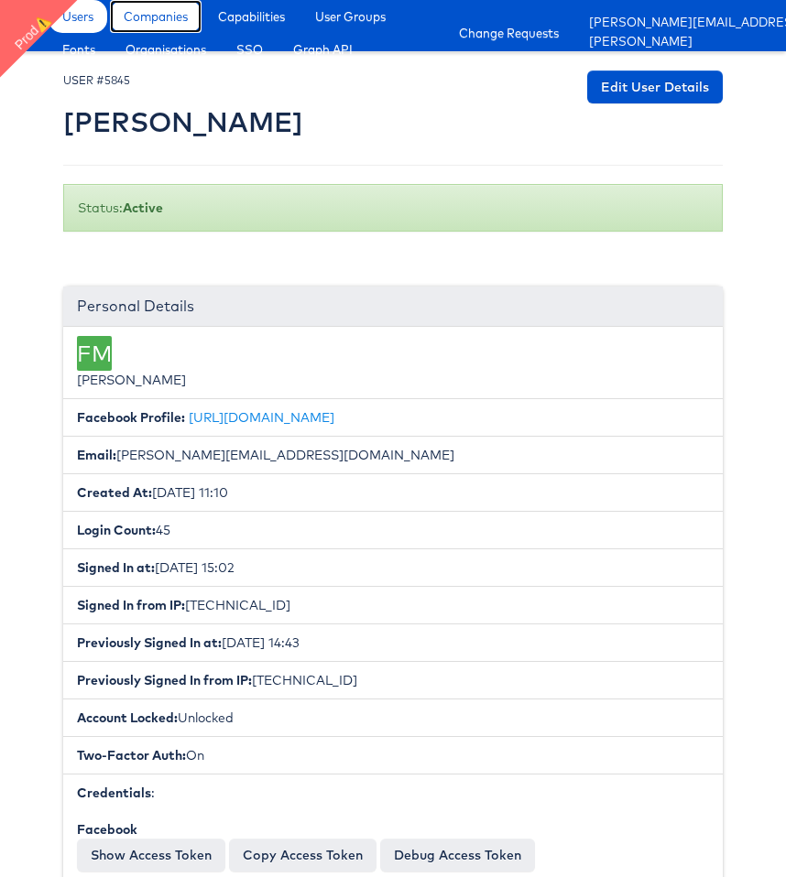
click at [165, 23] on span "Companies" at bounding box center [156, 16] width 64 height 18
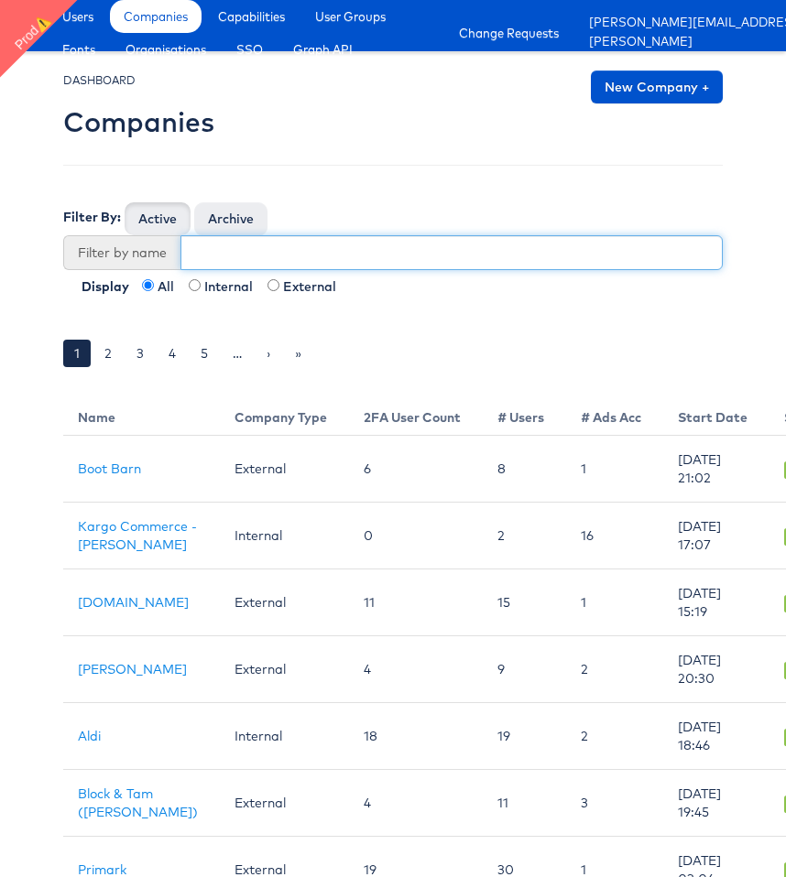
click at [249, 260] on input "text" at bounding box center [451, 252] width 542 height 35
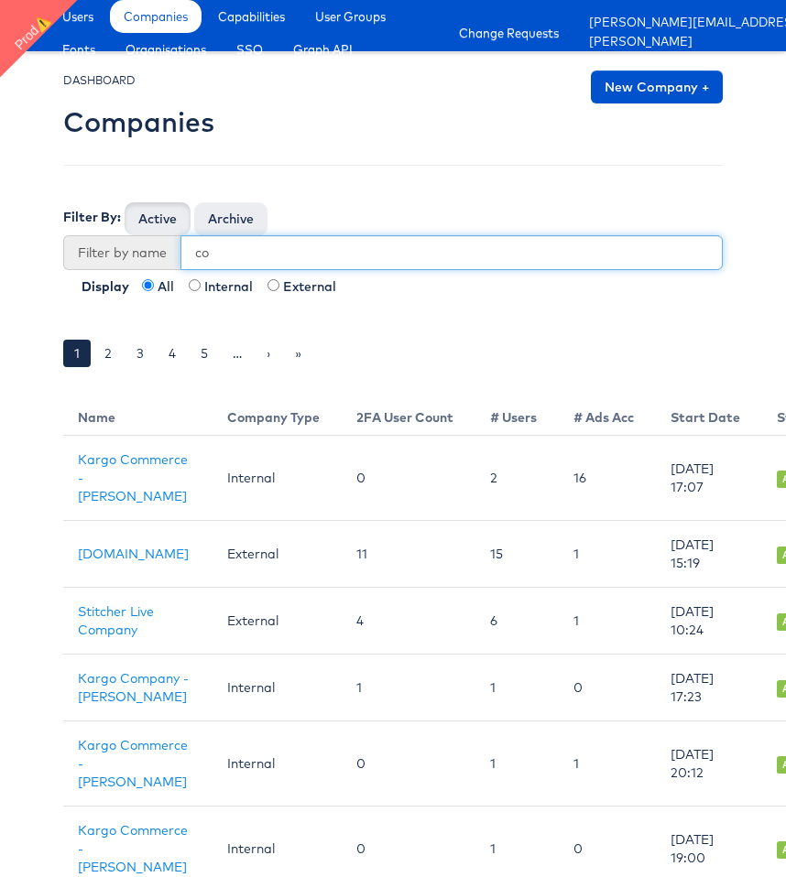
type input "c"
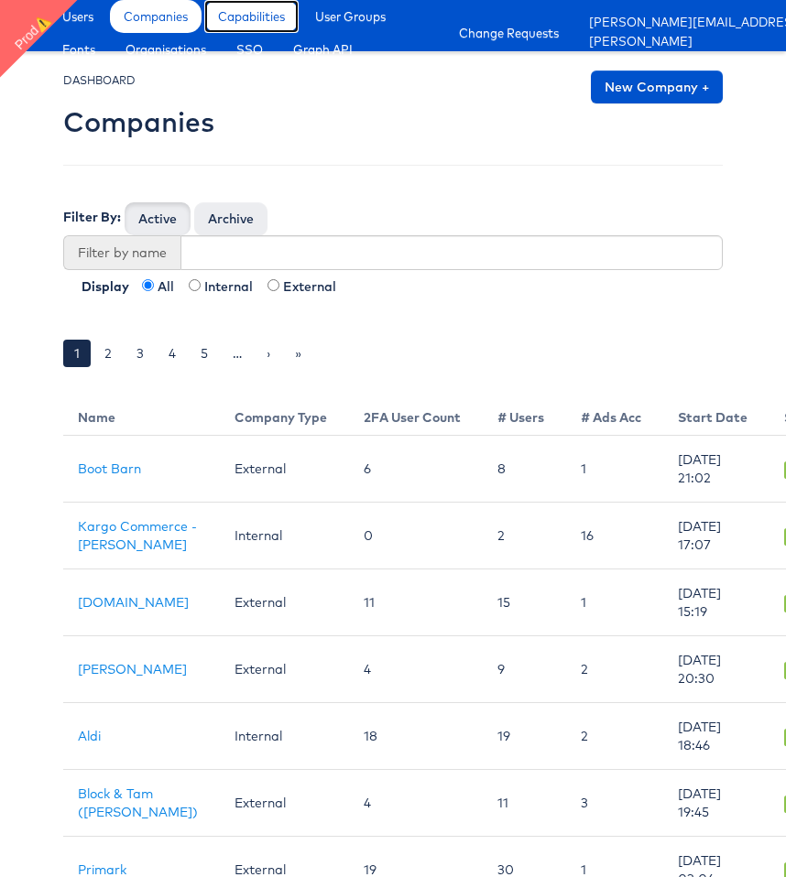
click at [250, 13] on span "Capabilities" at bounding box center [251, 16] width 67 height 18
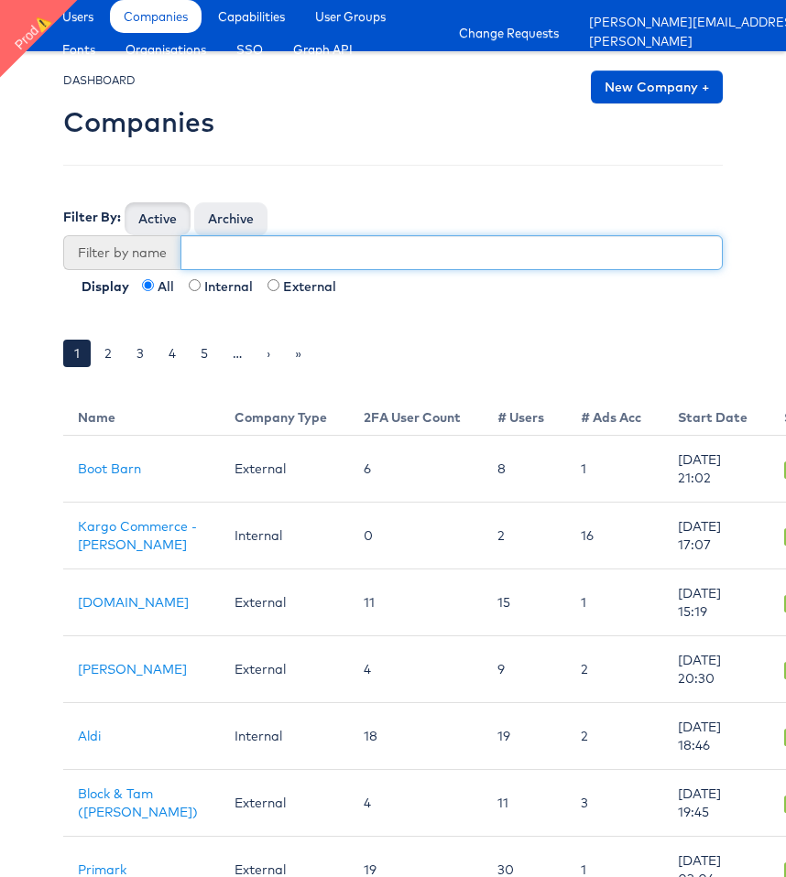
click at [352, 263] on input "text" at bounding box center [451, 252] width 542 height 35
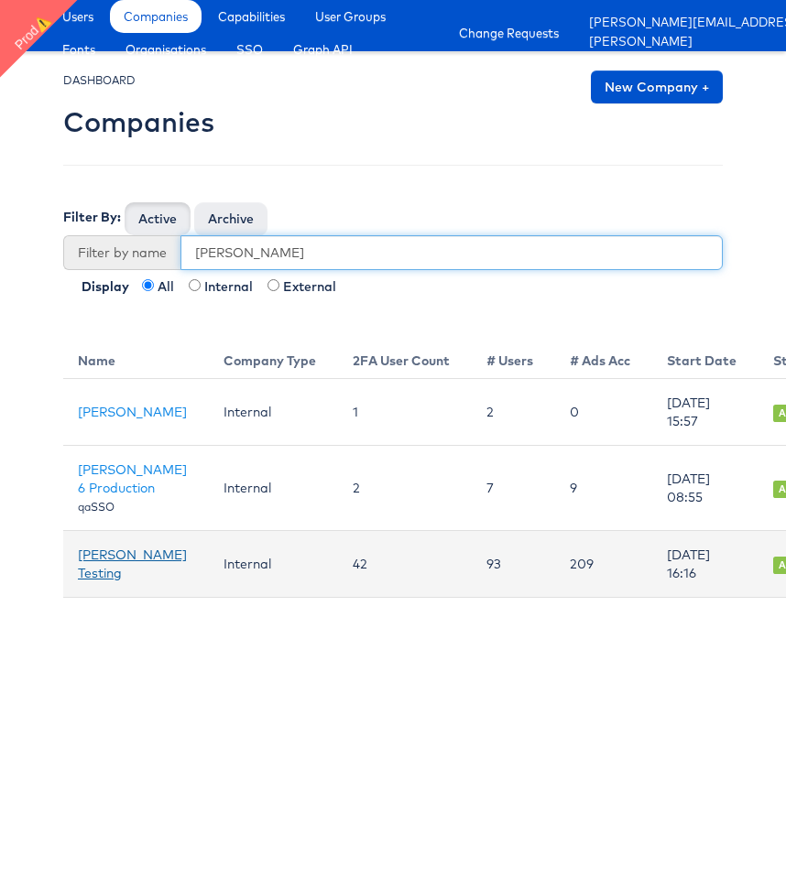
type input "colin"
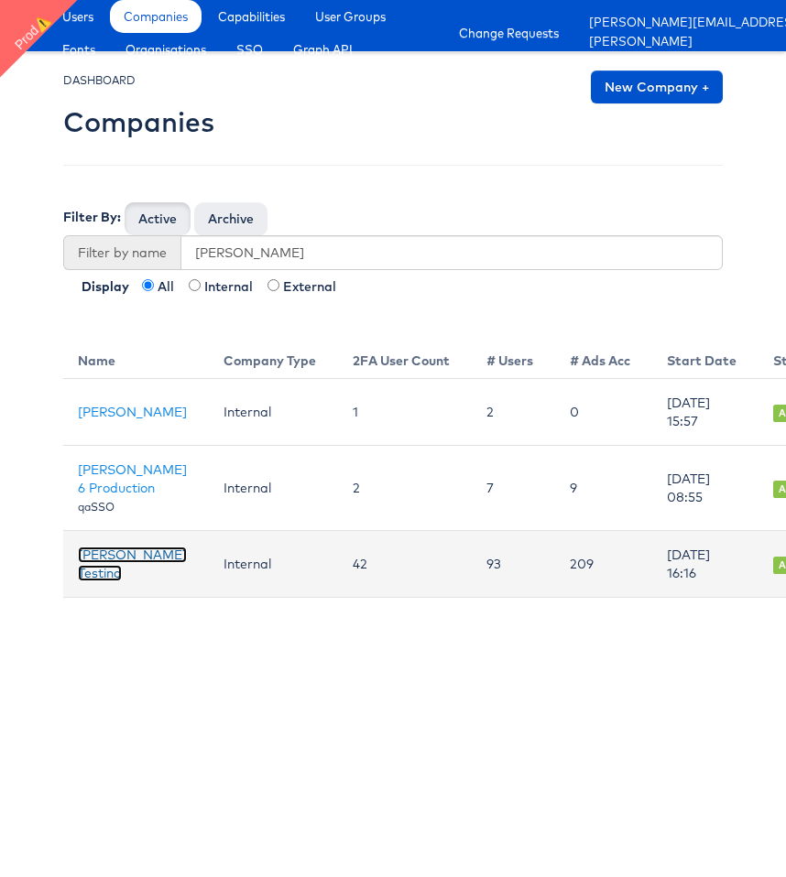
click at [94, 582] on link "[PERSON_NAME] Testing" at bounding box center [132, 564] width 109 height 35
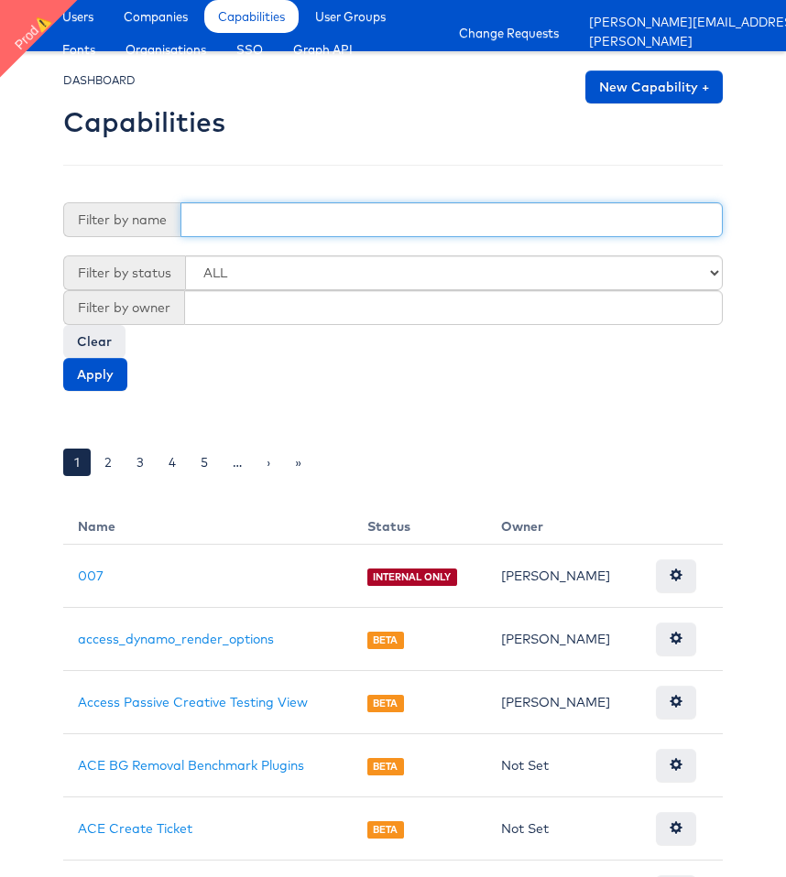
click at [251, 223] on input "text" at bounding box center [451, 219] width 542 height 35
type input "007"
click at [63, 358] on input "Apply" at bounding box center [95, 374] width 64 height 33
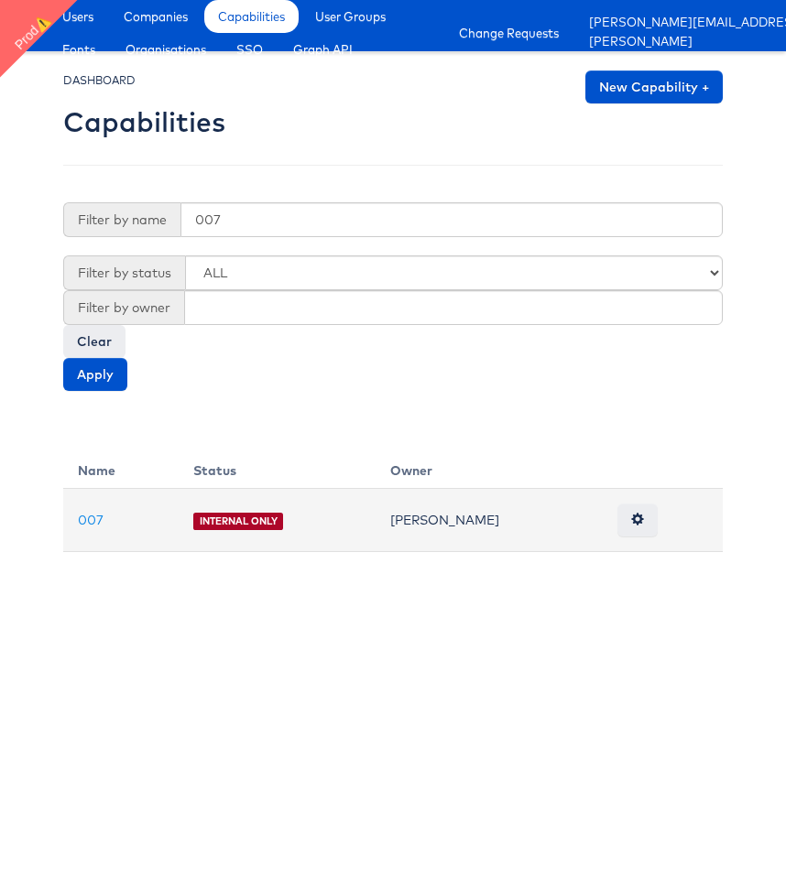
click at [89, 529] on td "007" at bounding box center [120, 520] width 115 height 63
click at [91, 520] on link "007" at bounding box center [91, 520] width 26 height 16
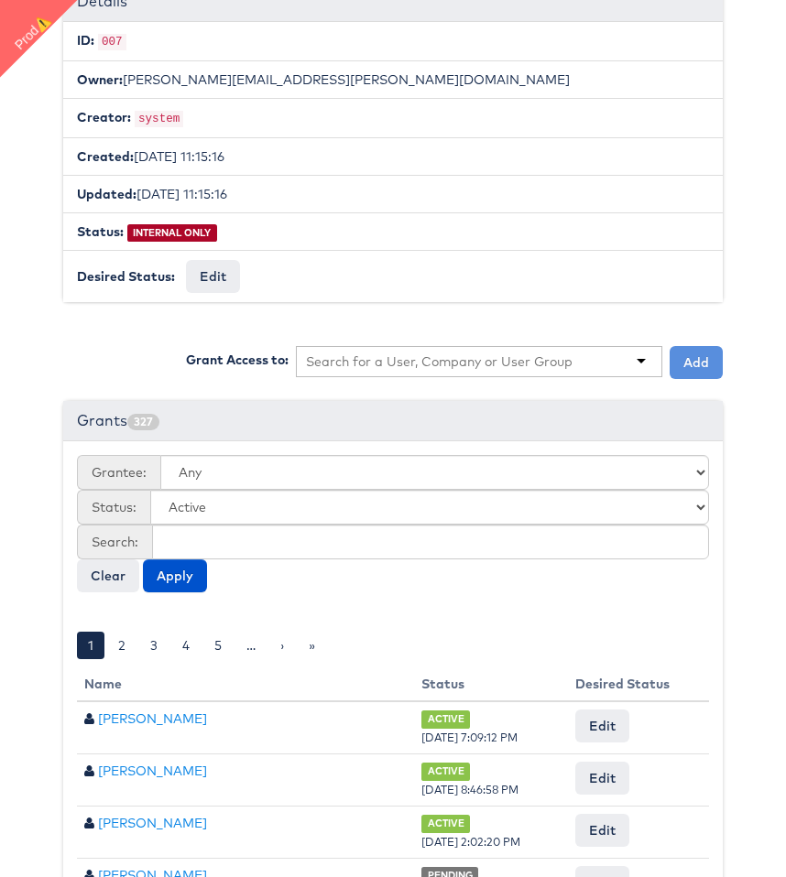
scroll to position [316, 0]
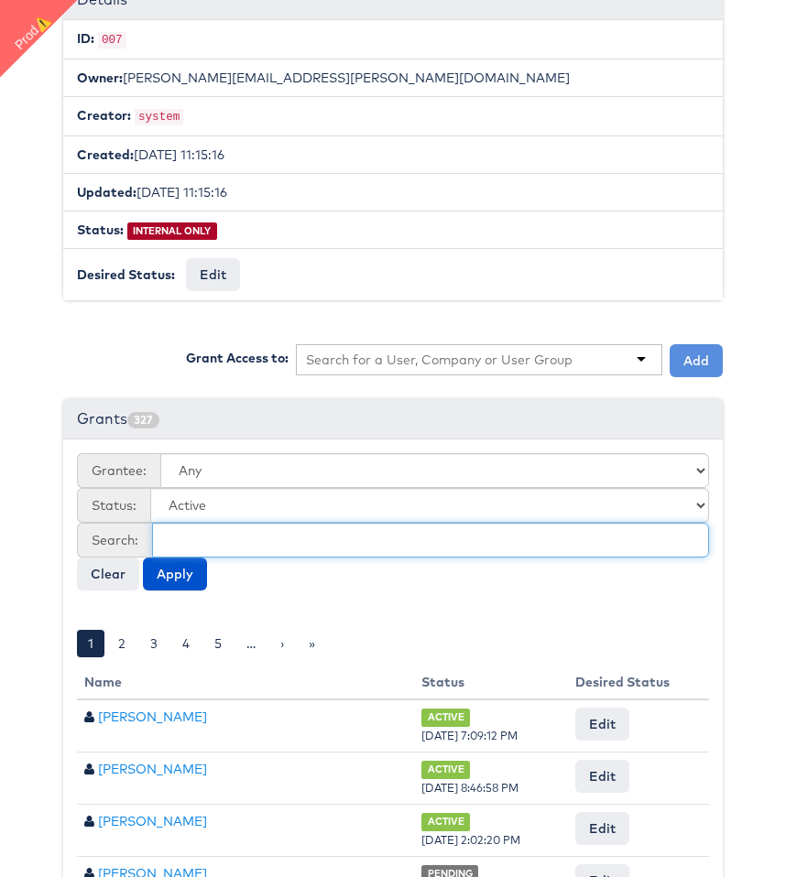
click at [234, 538] on input "text" at bounding box center [430, 540] width 557 height 35
type input "colin"
click at [143, 558] on button "Apply" at bounding box center [175, 574] width 64 height 33
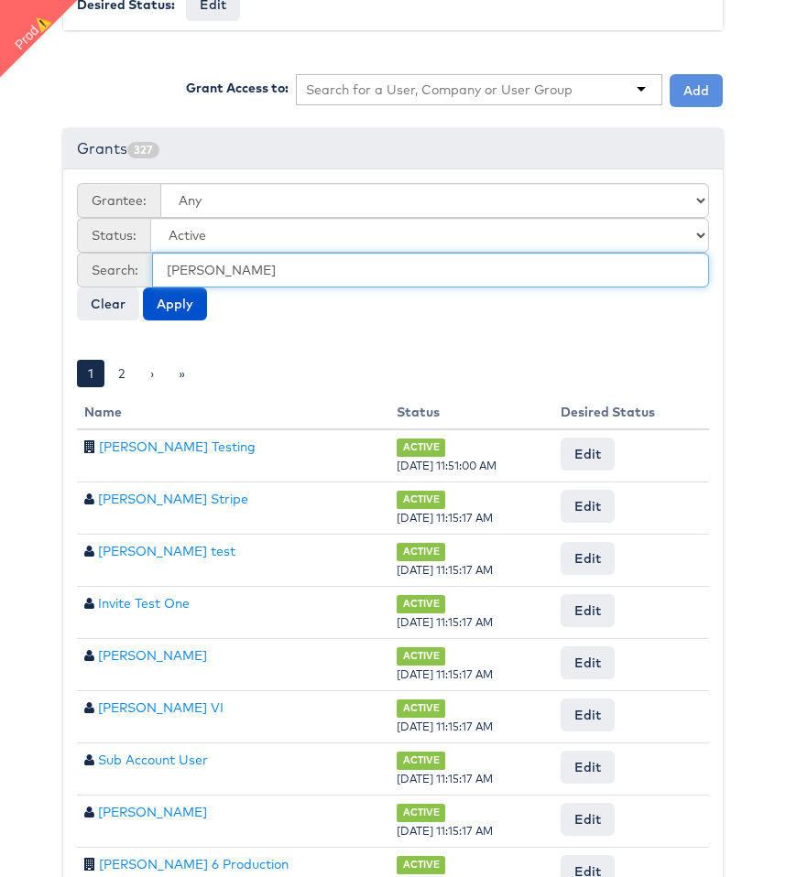
scroll to position [516, 0]
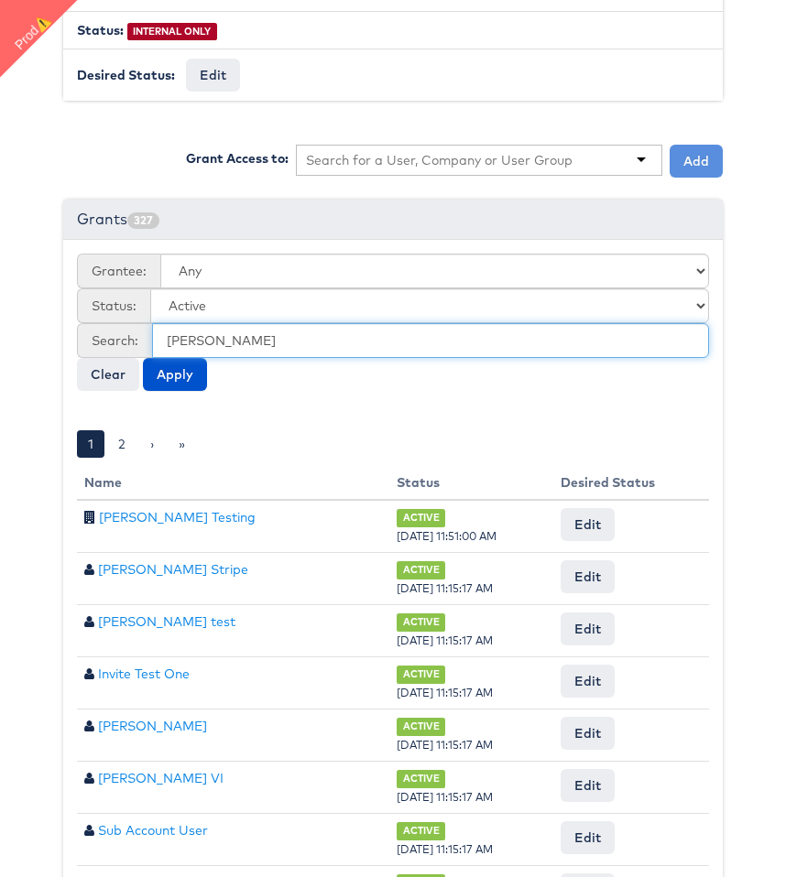
click at [282, 325] on input "colin" at bounding box center [430, 340] width 557 height 35
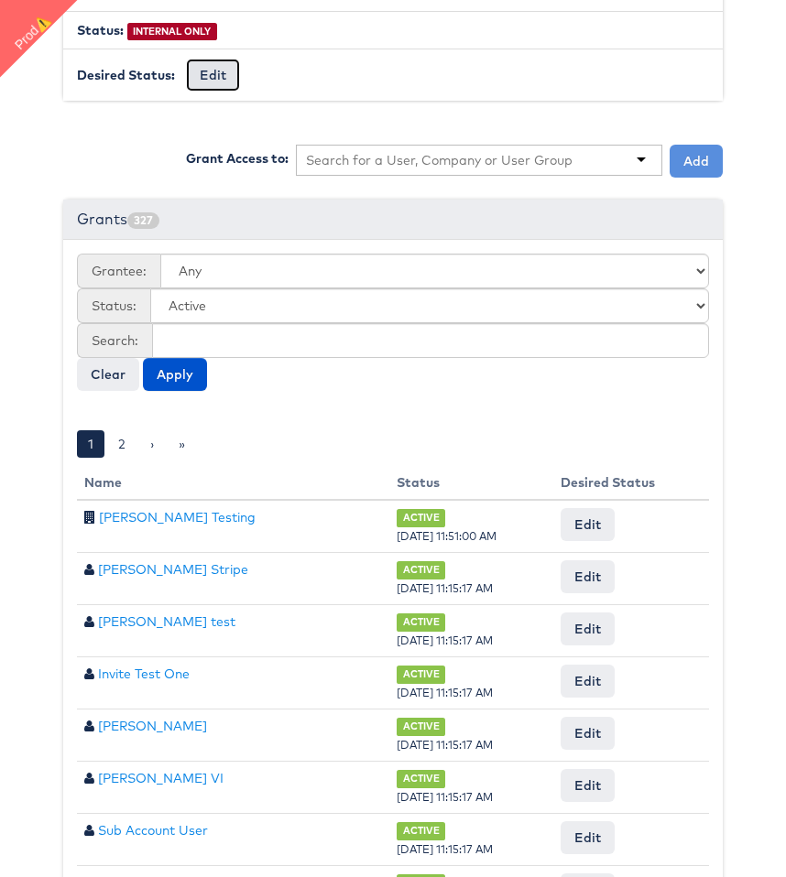
click at [212, 73] on button "Edit" at bounding box center [213, 75] width 54 height 33
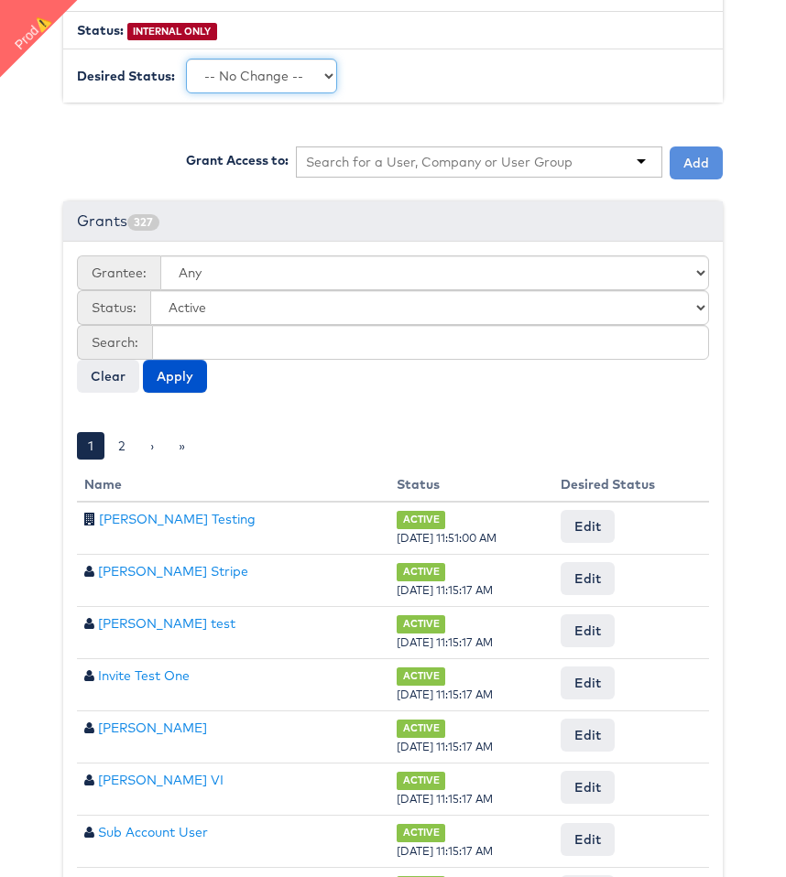
click at [297, 75] on select "-- No Change -- GA BETA INTERNAL ONLY ARCHIVED" at bounding box center [261, 76] width 151 height 35
select select "LIMITED_RELEASE"
click at [186, 59] on select "-- No Change -- GA BETA INTERNAL ONLY ARCHIVED" at bounding box center [261, 76] width 151 height 35
click at [416, 67] on input "Request Change" at bounding box center [400, 76] width 104 height 26
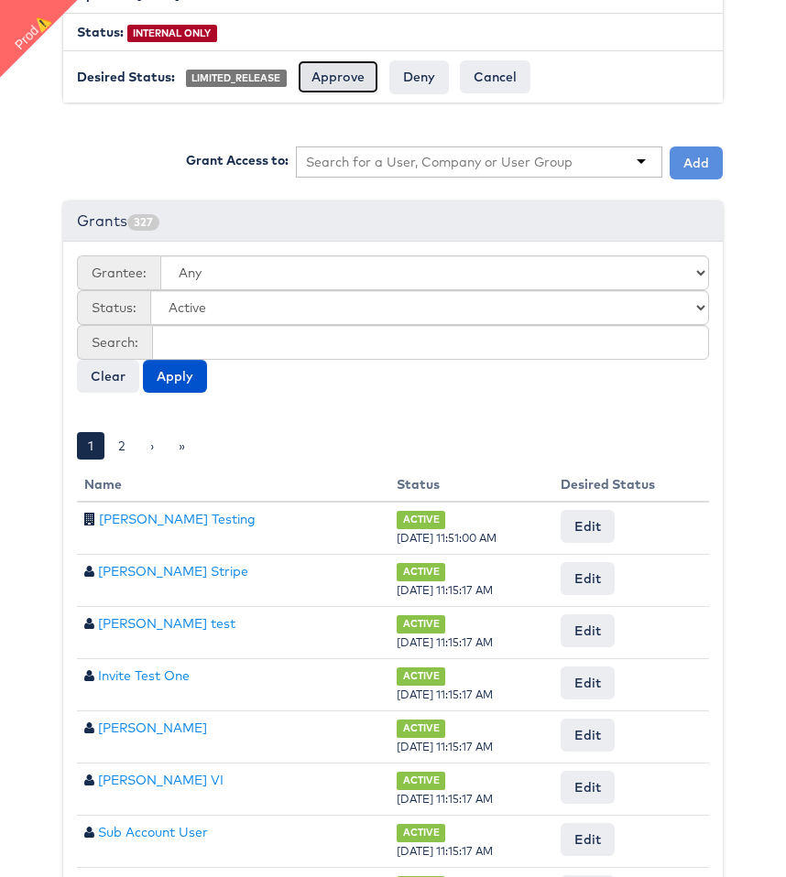
click at [340, 76] on input "Approve" at bounding box center [338, 76] width 81 height 33
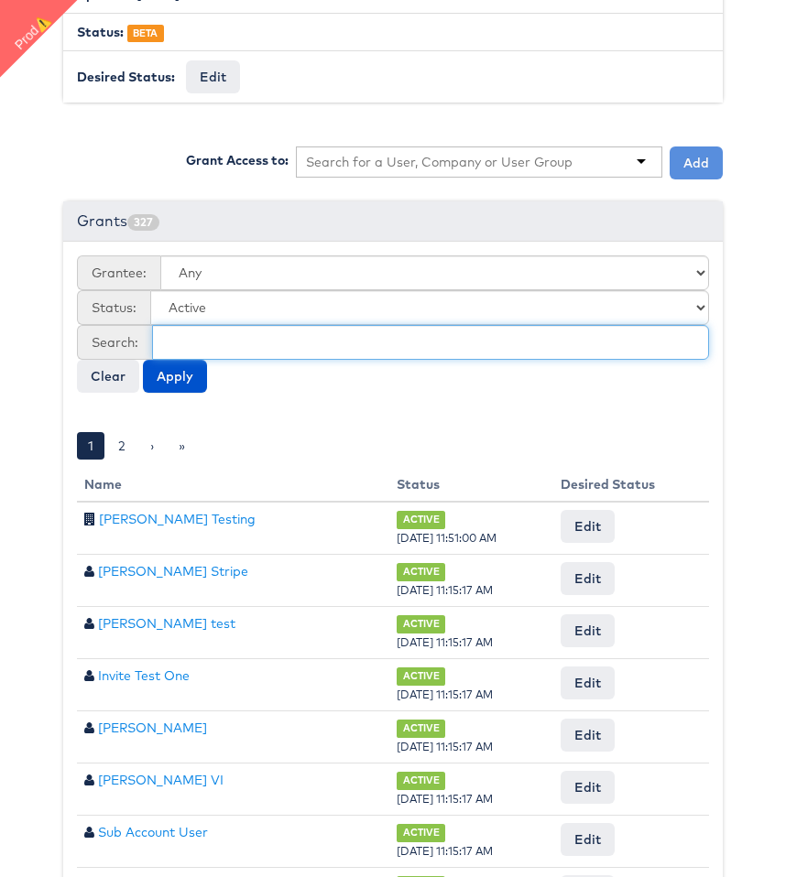
click at [255, 337] on input "text" at bounding box center [430, 342] width 557 height 35
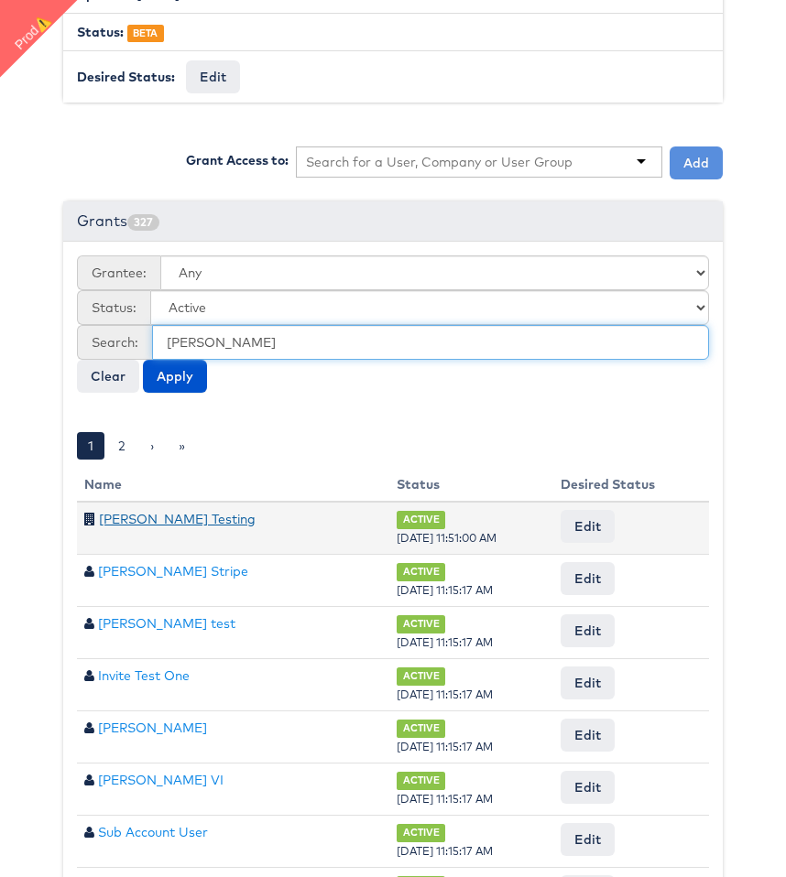
type input "colin"
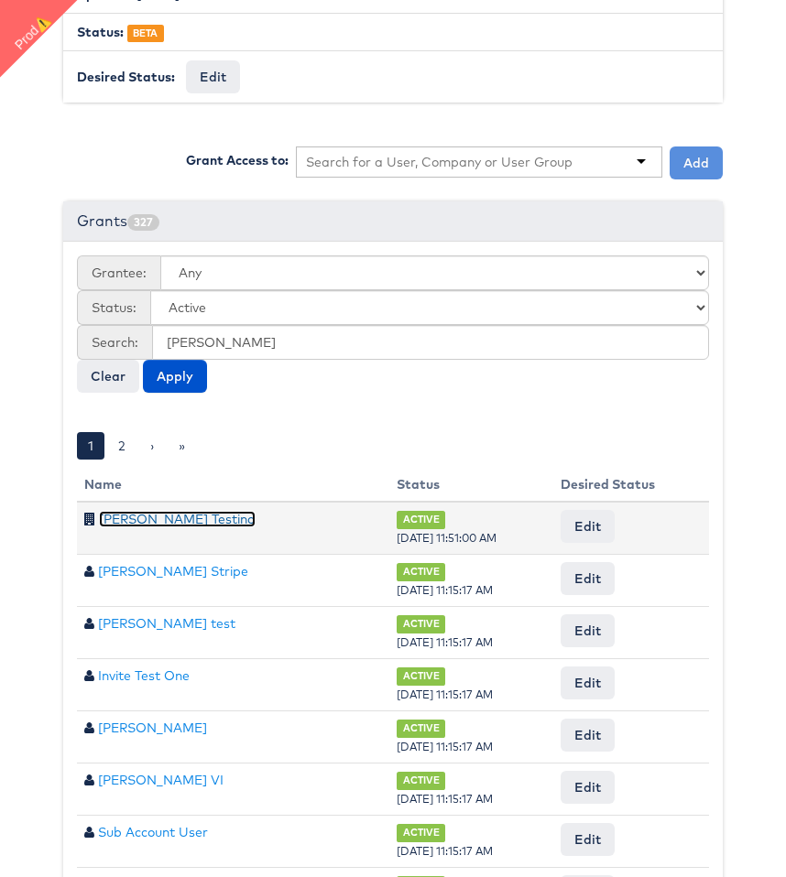
click at [136, 517] on link "Colin Clarke Testing" at bounding box center [177, 519] width 157 height 16
click at [600, 539] on td "Edit -- No Change -- Active Revoked Request Change" at bounding box center [631, 528] width 156 height 53
click at [594, 526] on button "Edit" at bounding box center [587, 526] width 54 height 33
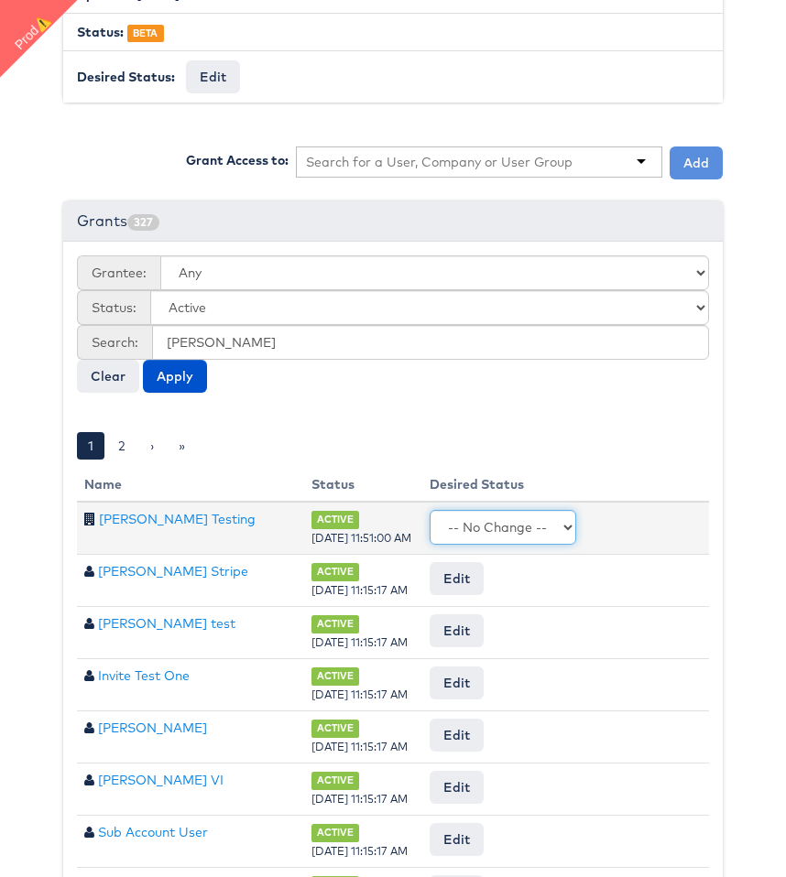
click at [532, 522] on select "-- No Change -- Active Revoked" at bounding box center [503, 527] width 147 height 35
select select "REVOKED"
click at [430, 510] on select "-- No Change -- Active Revoked" at bounding box center [503, 527] width 147 height 35
click at [626, 519] on input "Request Change" at bounding box center [649, 528] width 104 height 26
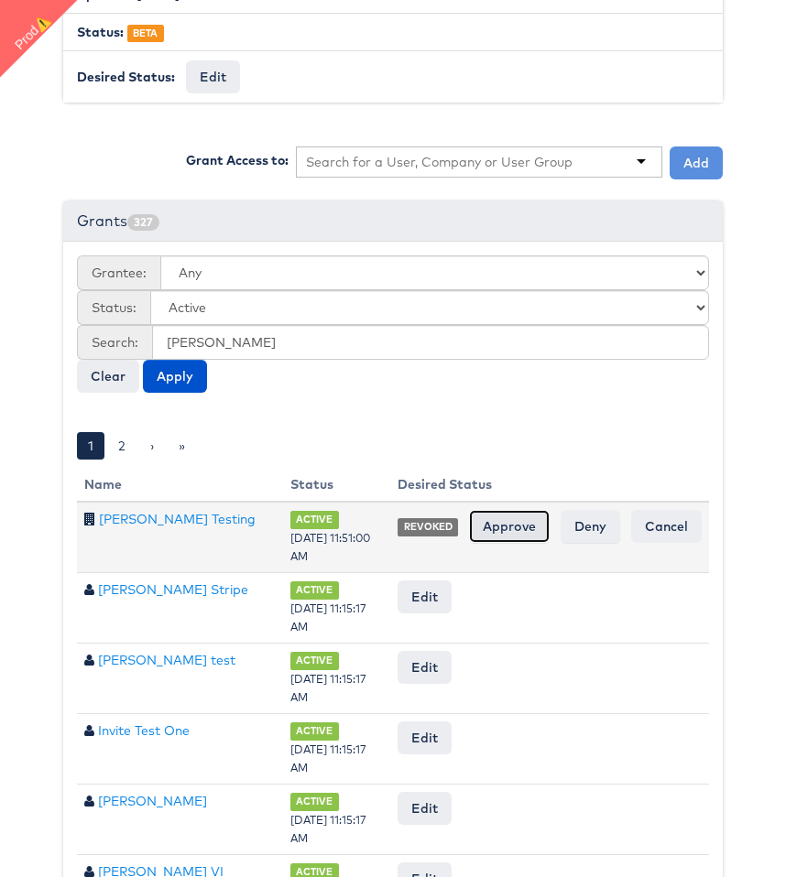
click at [510, 513] on input "Approve" at bounding box center [509, 526] width 81 height 33
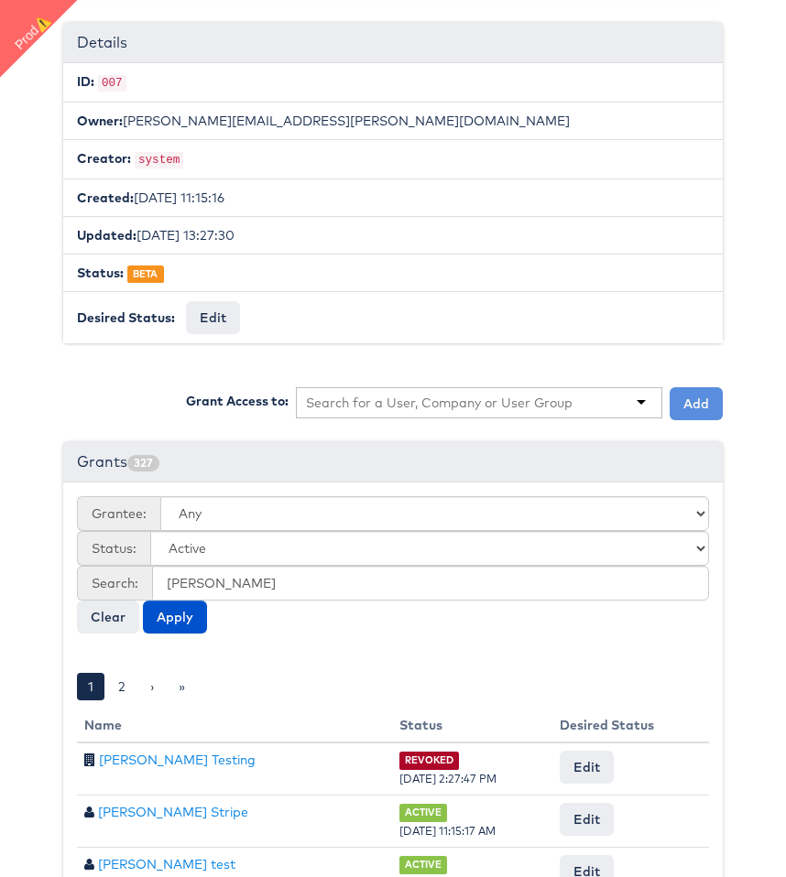
scroll to position [184, 0]
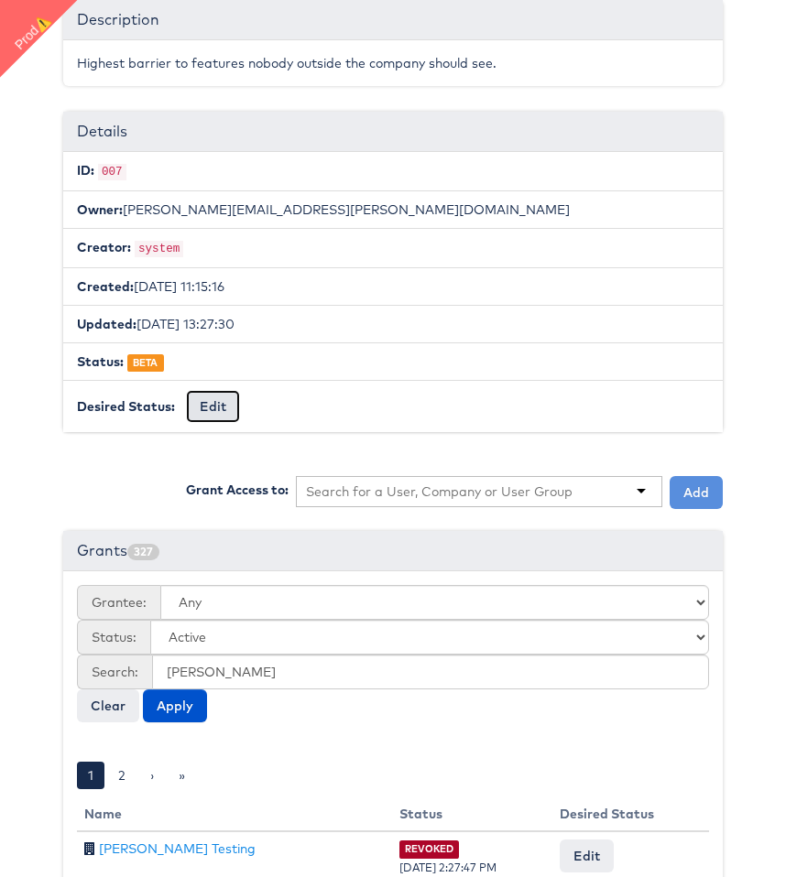
click at [193, 397] on button "Edit" at bounding box center [213, 406] width 54 height 33
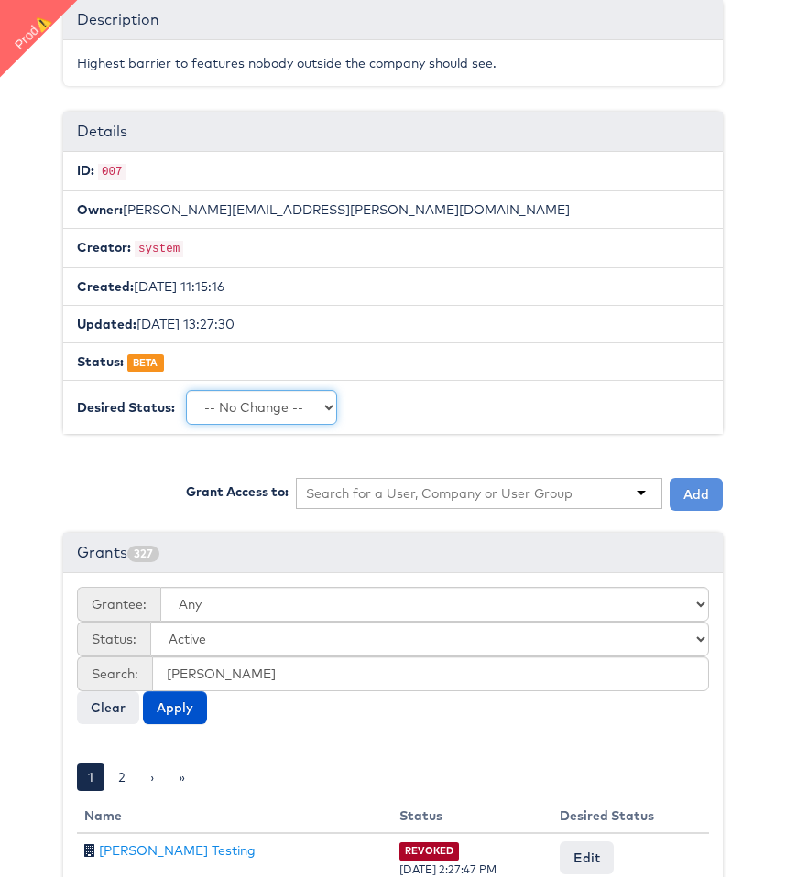
click at [278, 400] on select "-- No Change -- GA BETA INTERNAL ONLY ARCHIVED" at bounding box center [261, 407] width 151 height 35
select select "PROTECTED"
click at [186, 390] on select "-- No Change -- GA BETA INTERNAL ONLY ARCHIVED" at bounding box center [261, 407] width 151 height 35
click at [367, 404] on input "Request Change" at bounding box center [400, 408] width 104 height 26
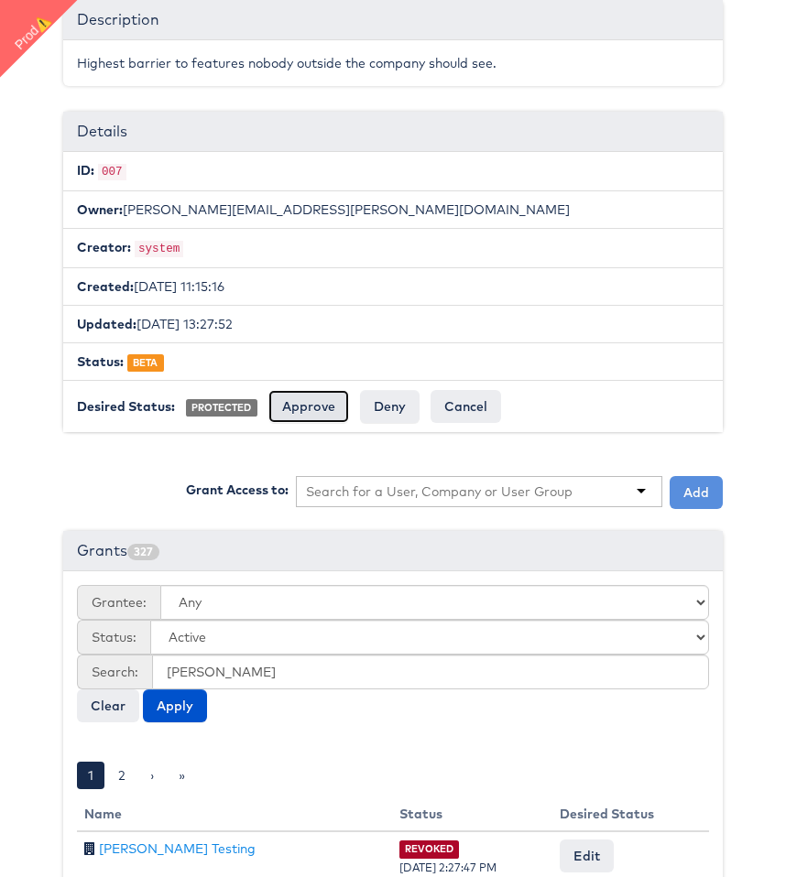
click at [314, 415] on input "Approve" at bounding box center [308, 406] width 81 height 33
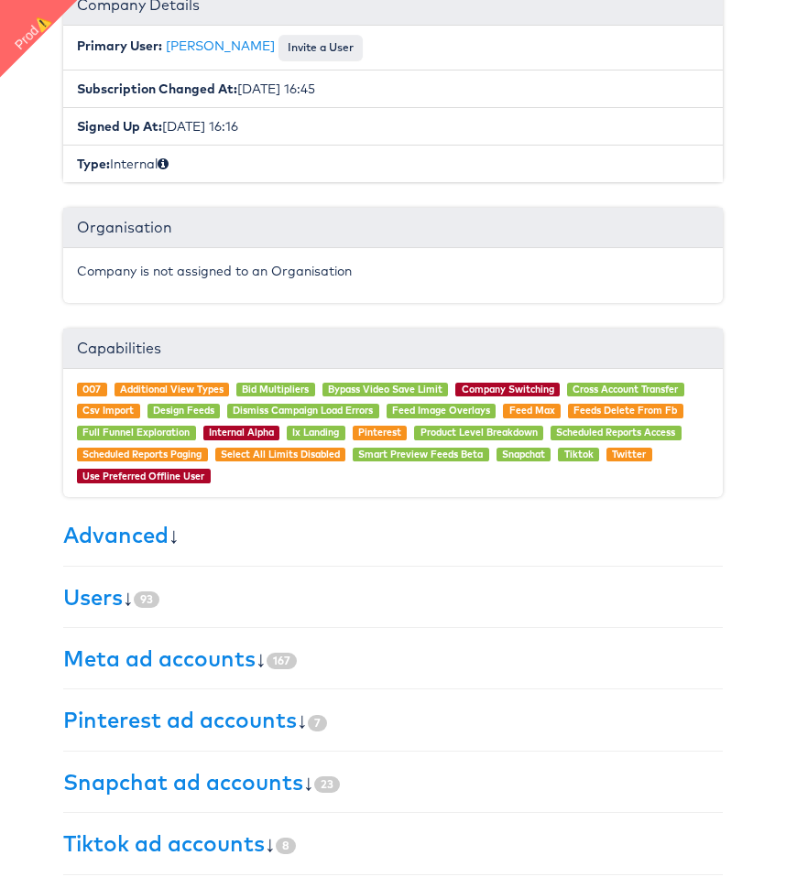
scroll to position [280, 0]
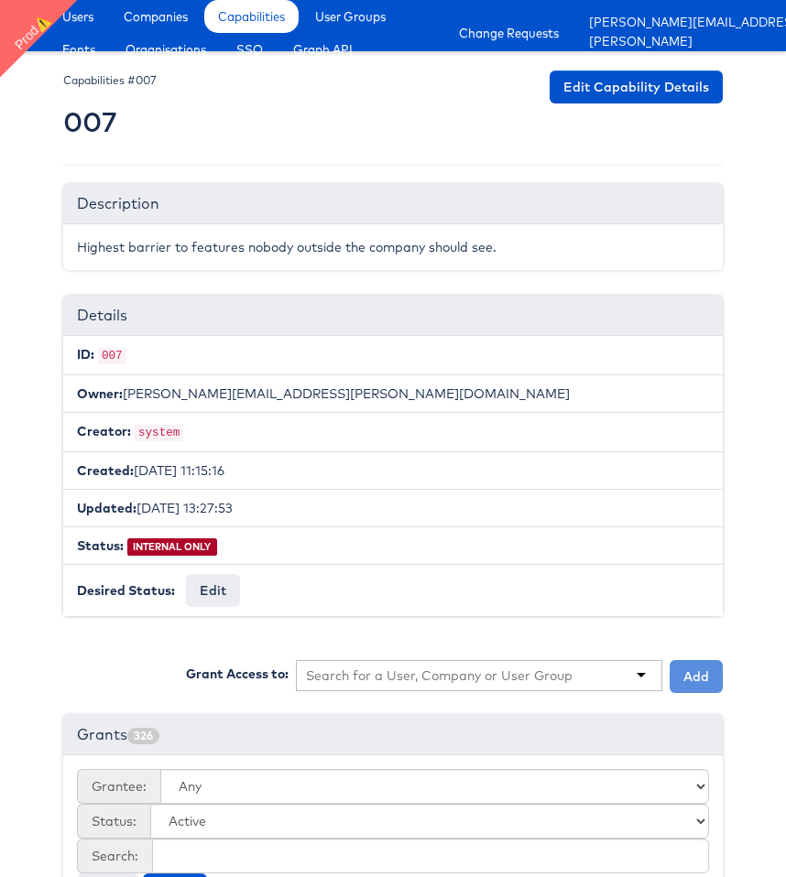
scroll to position [184, 0]
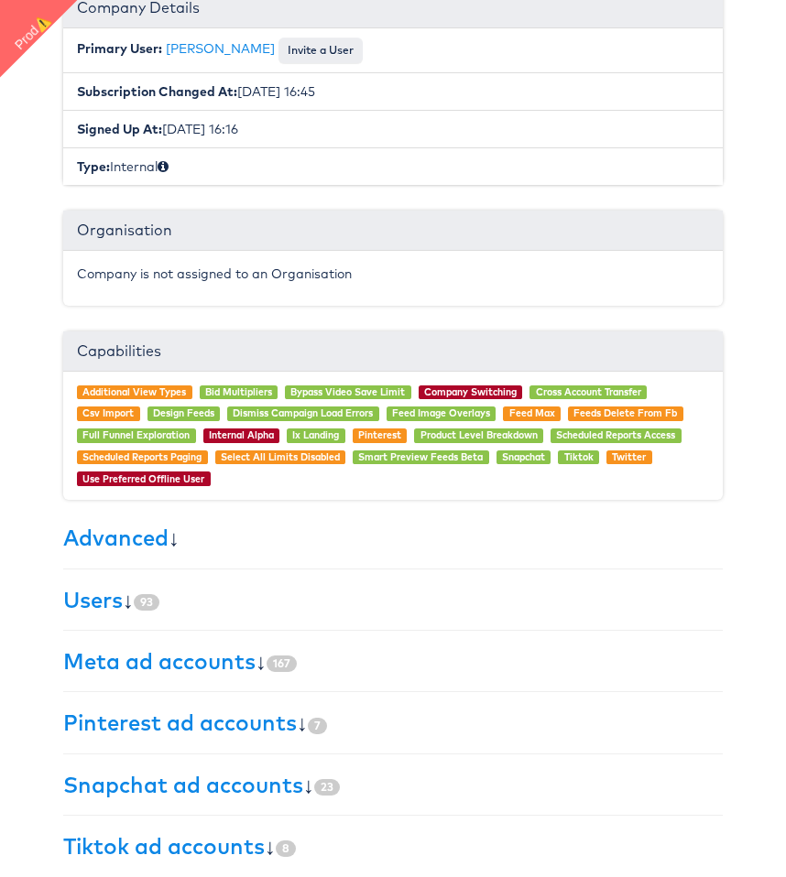
scroll to position [280, 0]
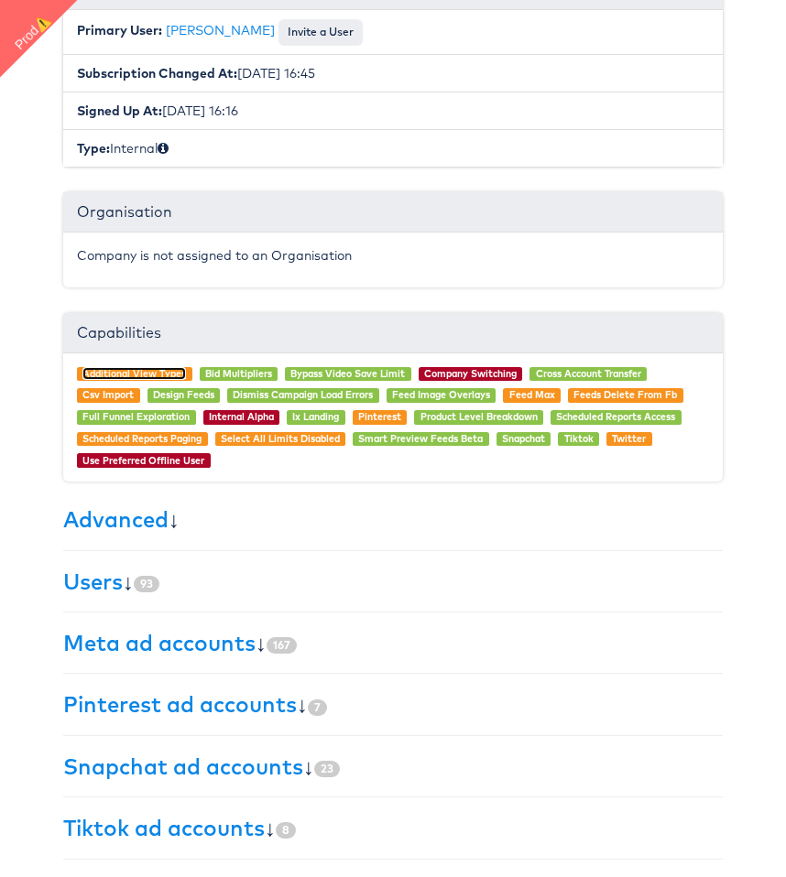
click at [169, 374] on link "Additional View Types" at bounding box center [133, 373] width 103 height 13
click at [247, 369] on link "Bid Multipliers" at bounding box center [238, 373] width 67 height 13
click at [136, 514] on link "Advanced" at bounding box center [115, 519] width 105 height 27
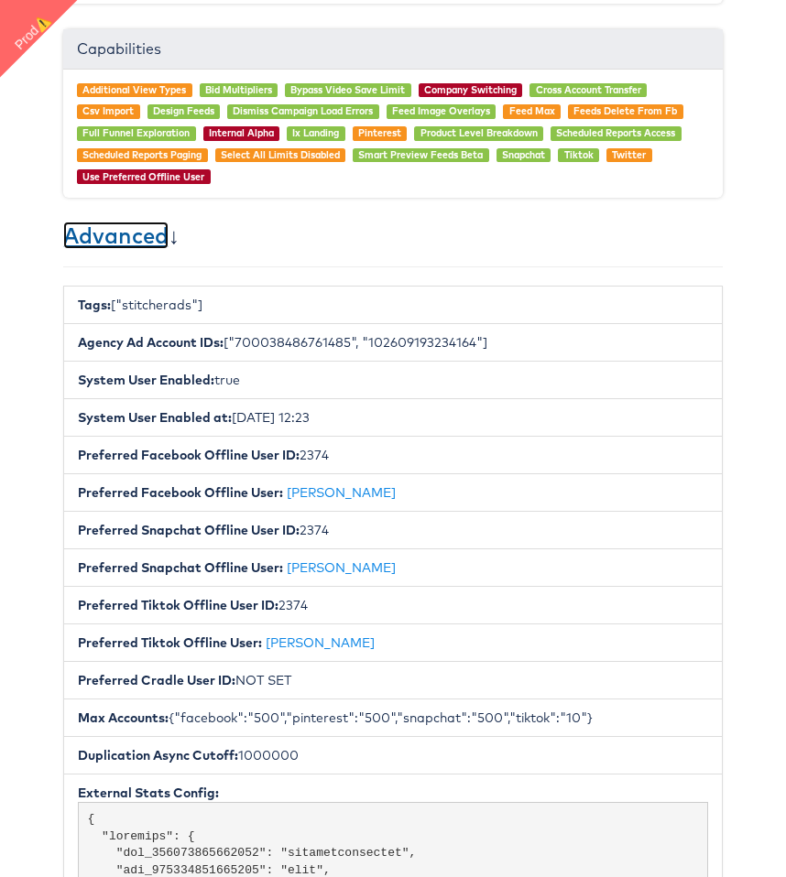
scroll to position [514, 0]
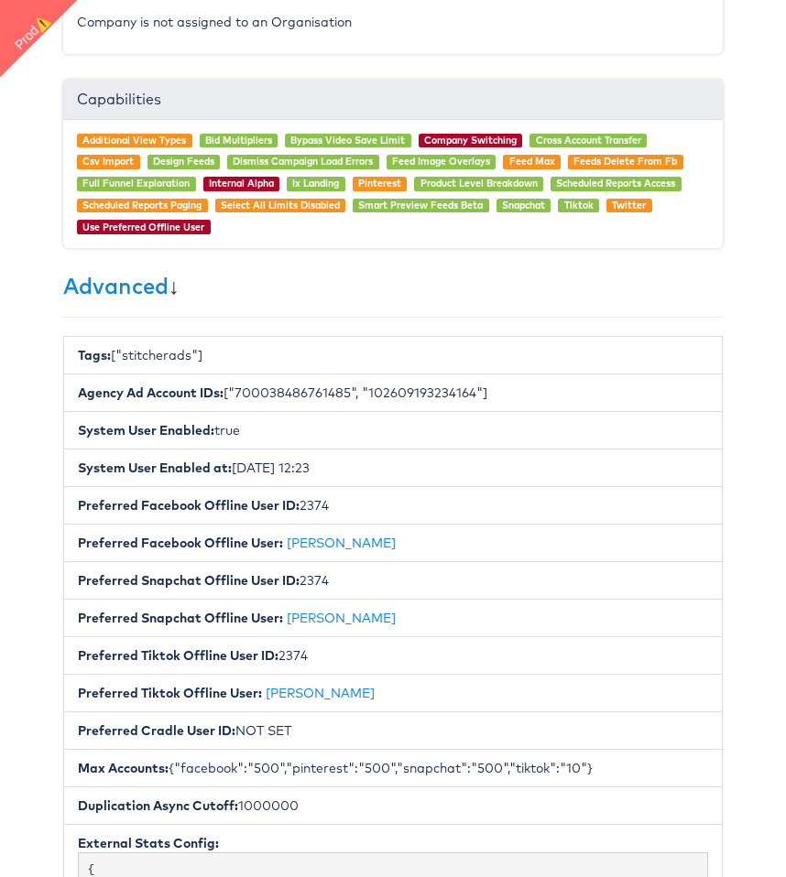
click at [176, 285] on h3 "Advanced ↓" at bounding box center [392, 286] width 659 height 24
click at [179, 293] on h3 "Advanced ↓" at bounding box center [392, 286] width 659 height 24
click at [139, 292] on link "Advanced" at bounding box center [115, 285] width 105 height 27
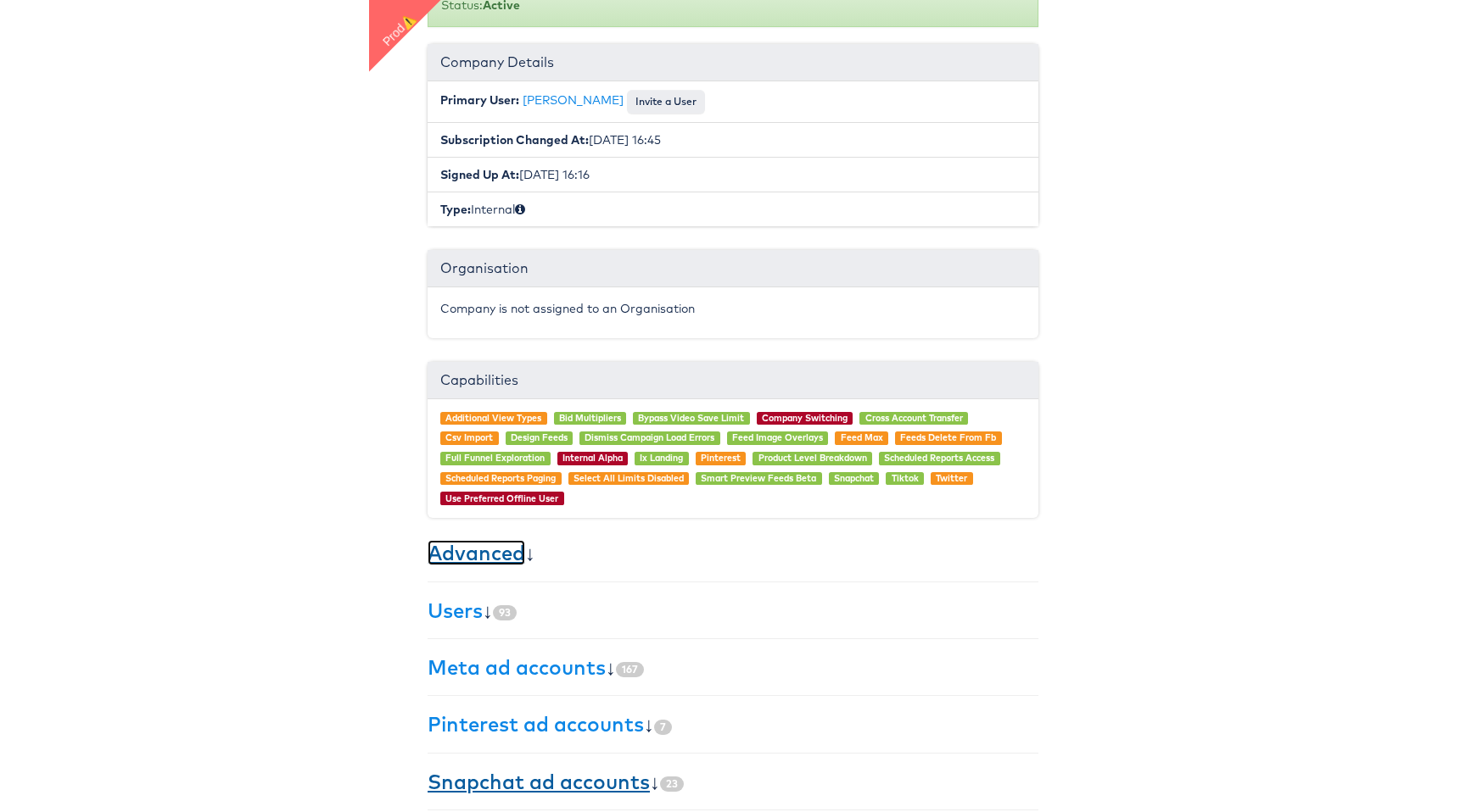
scroll to position [0, 0]
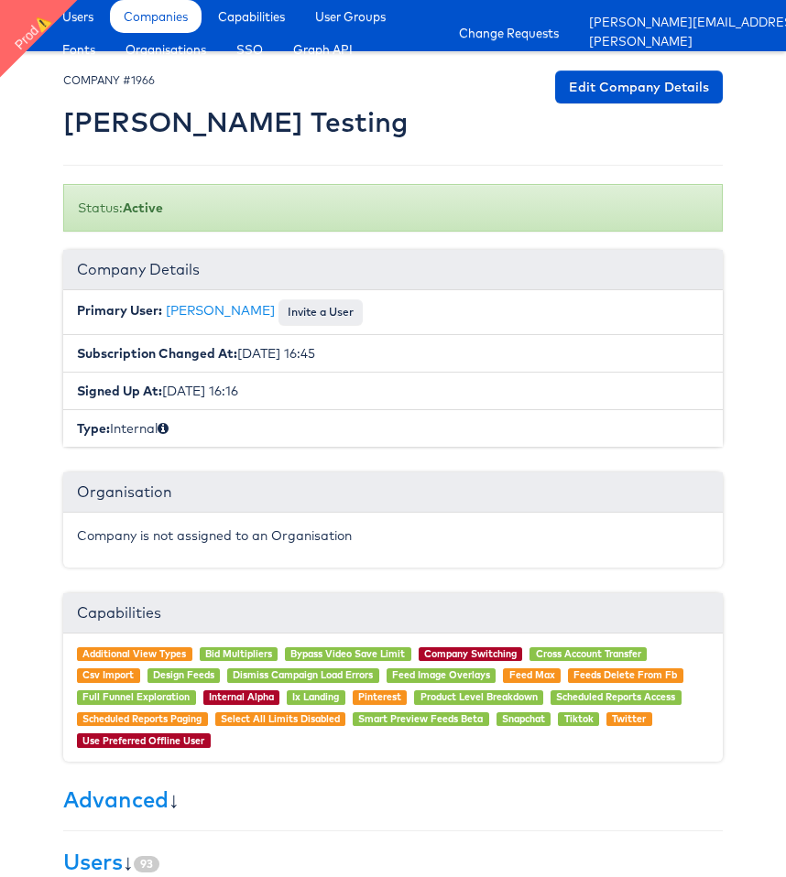
click at [207, 539] on p "Company is not assigned to an Organisation" at bounding box center [393, 536] width 632 height 18
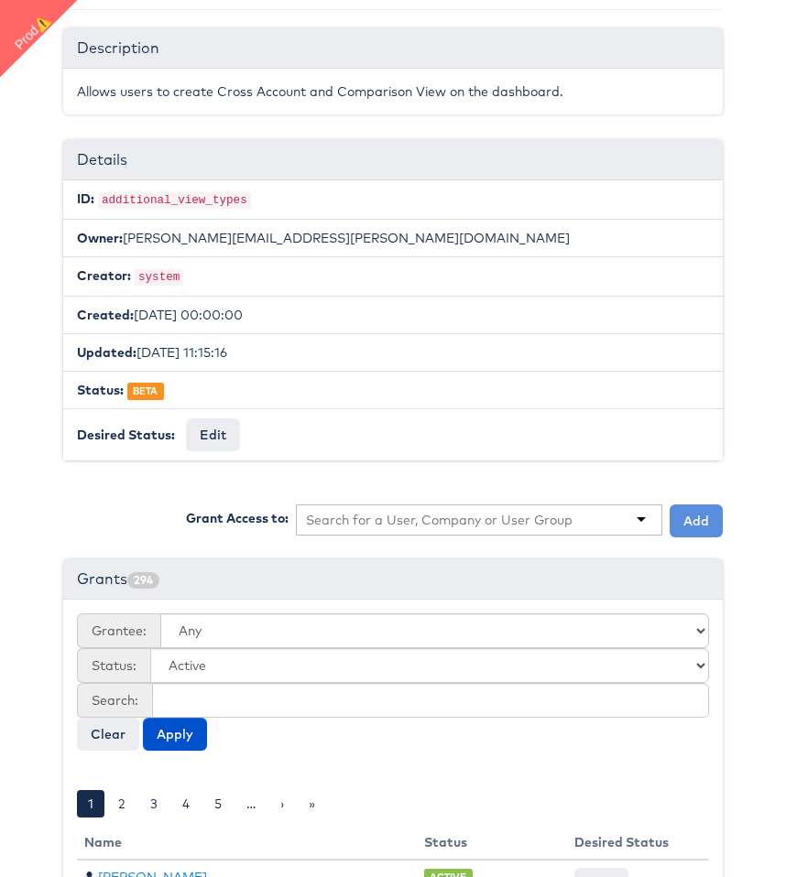
scroll to position [161, 0]
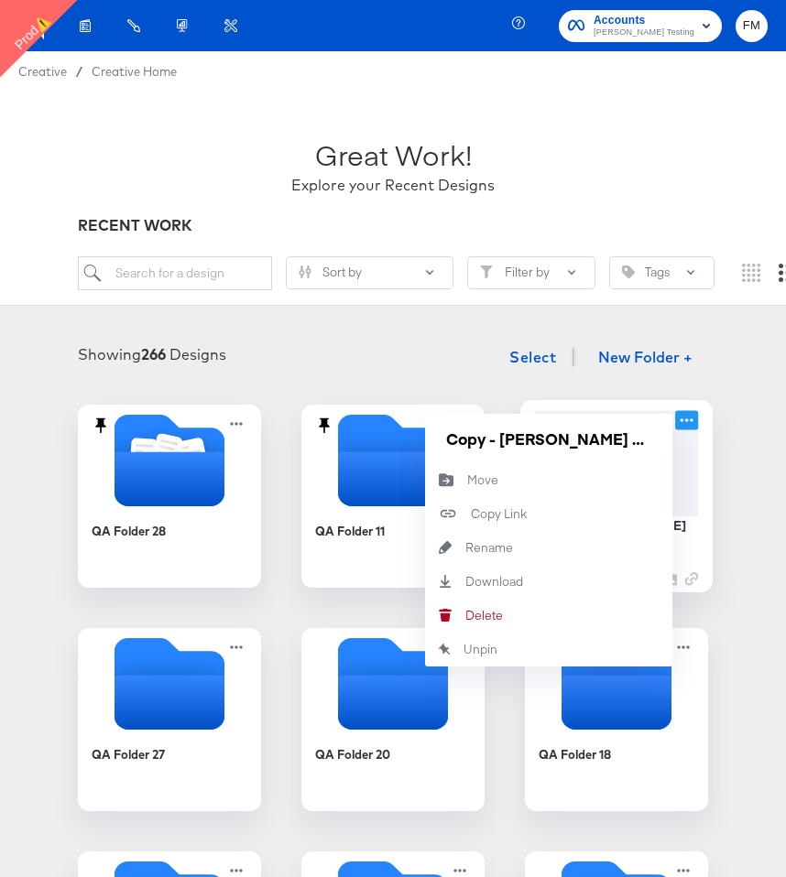
click at [686, 421] on icon at bounding box center [686, 419] width 23 height 19
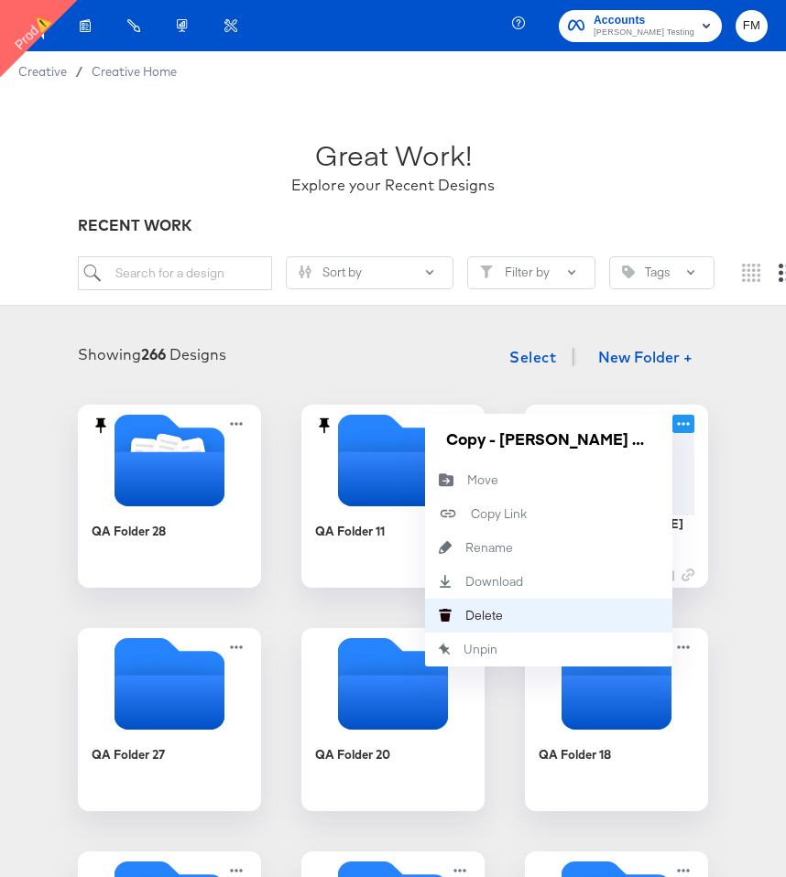
click at [465, 615] on div "[PERSON_NAME]" at bounding box center [465, 615] width 0 height 0
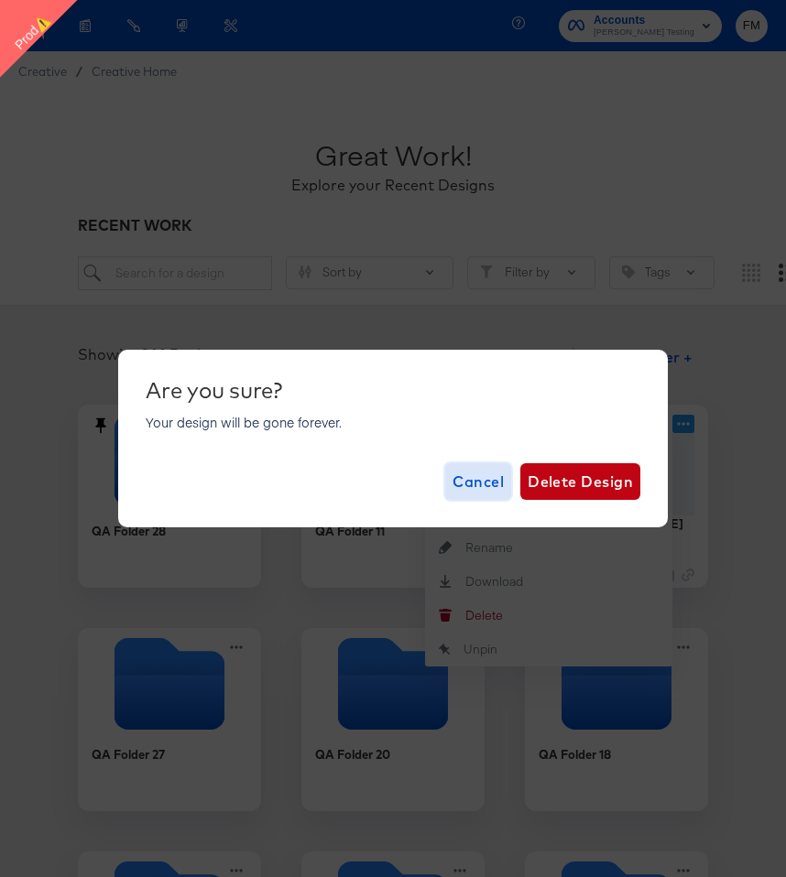
click at [485, 492] on span "Cancel" at bounding box center [477, 482] width 51 height 26
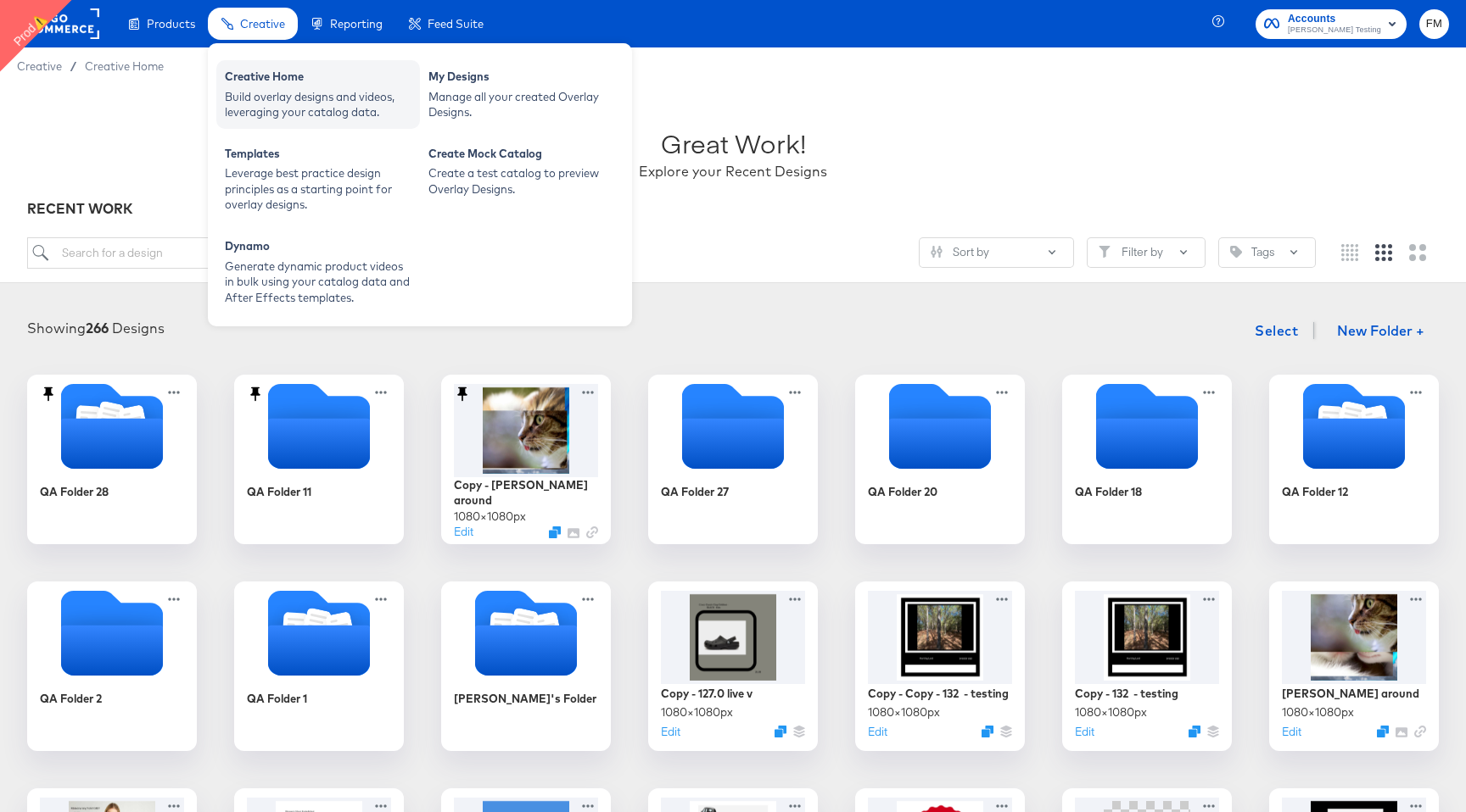
click at [284, 81] on div "Creative Home" at bounding box center [318, 79] width 186 height 20
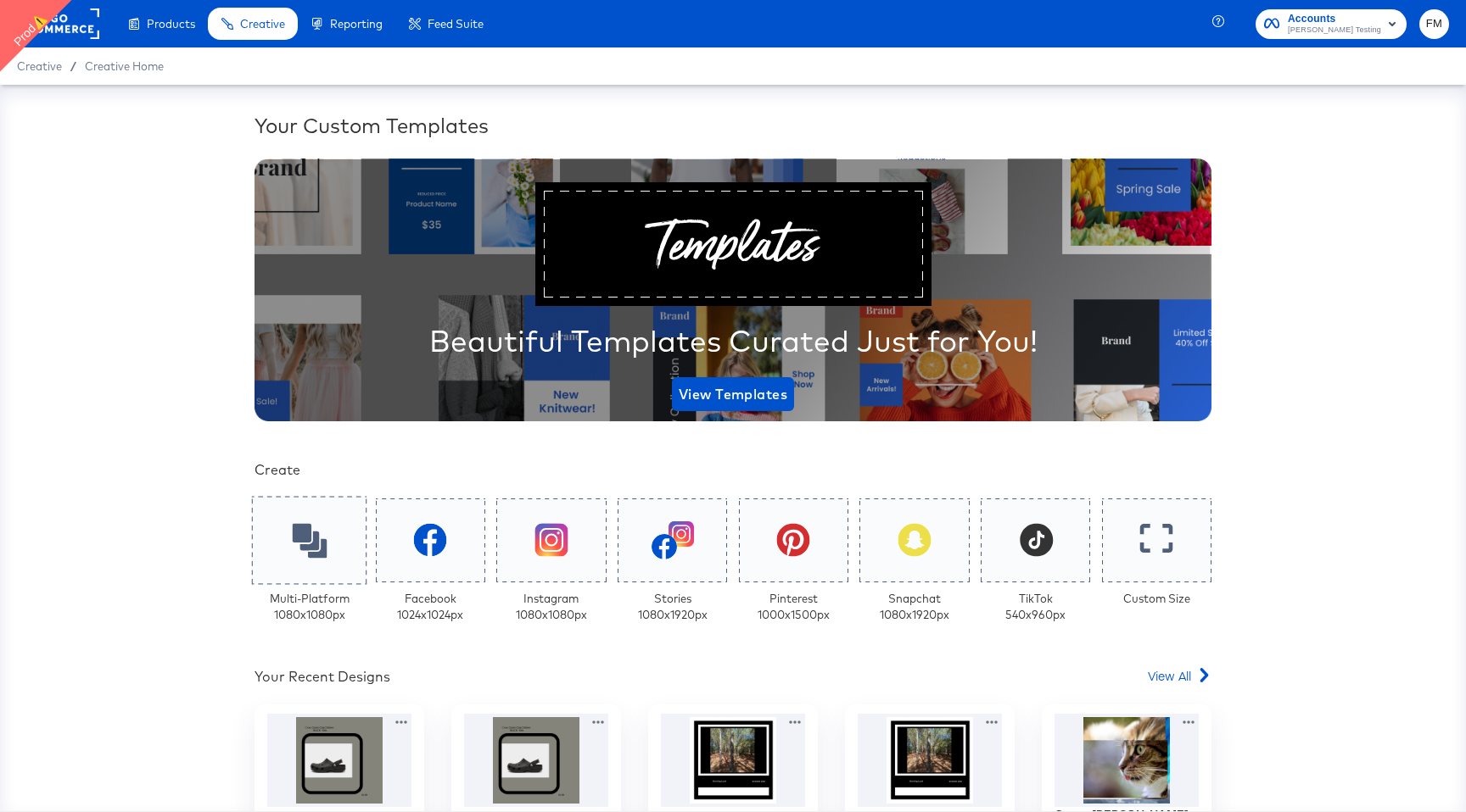
click at [327, 565] on div at bounding box center [309, 540] width 116 height 88
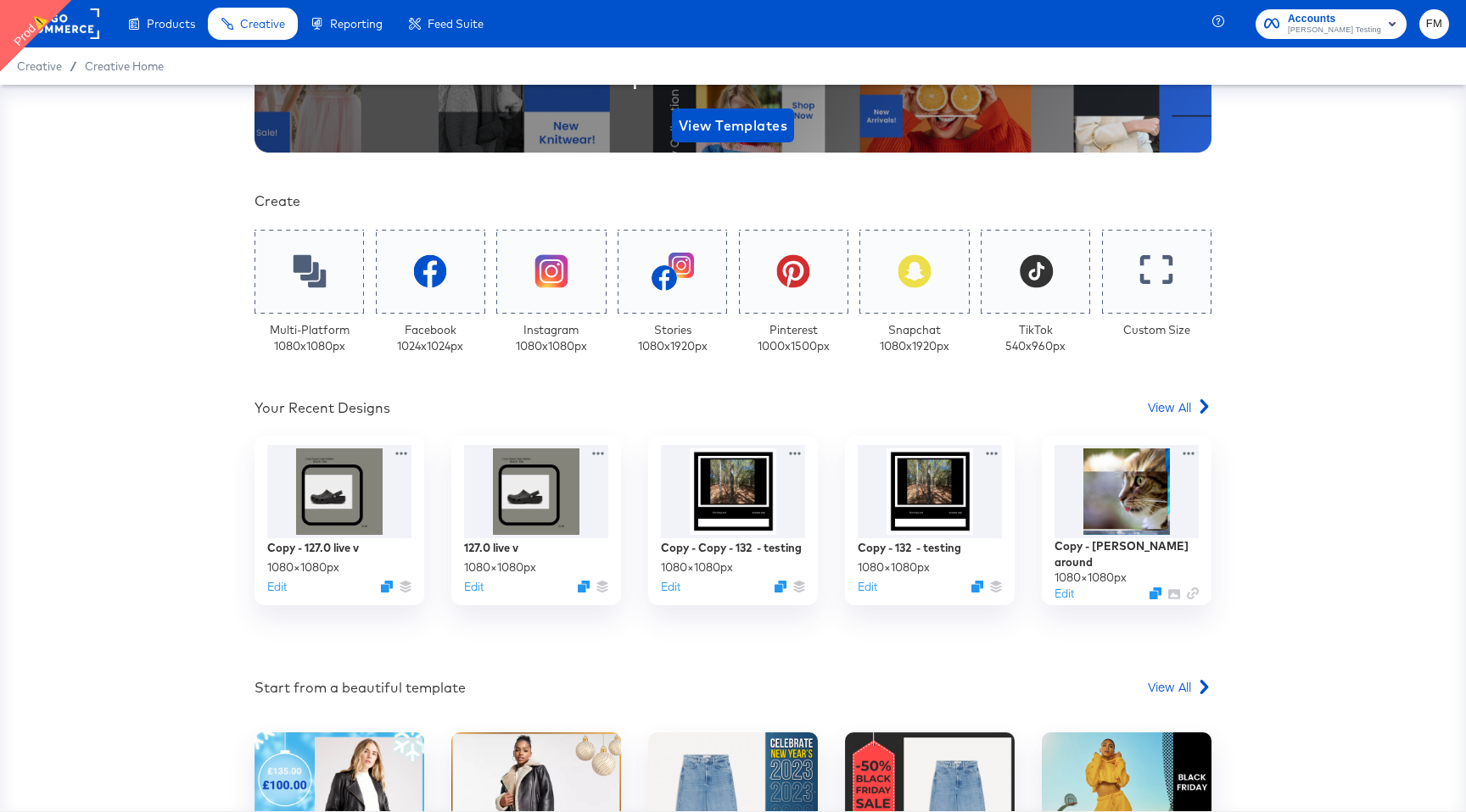
scroll to position [454, 0]
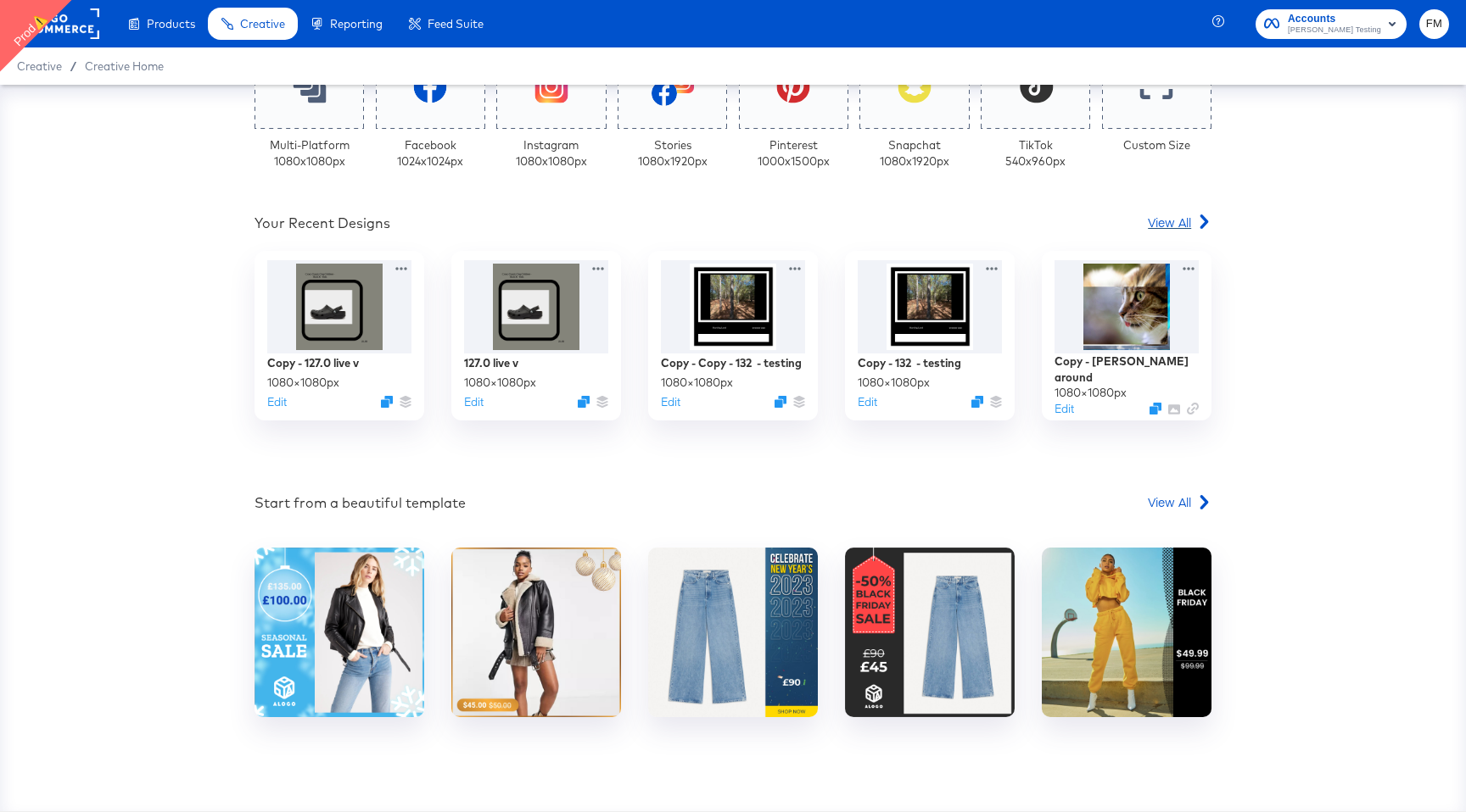
click at [727, 231] on link "View All" at bounding box center [1179, 226] width 64 height 25
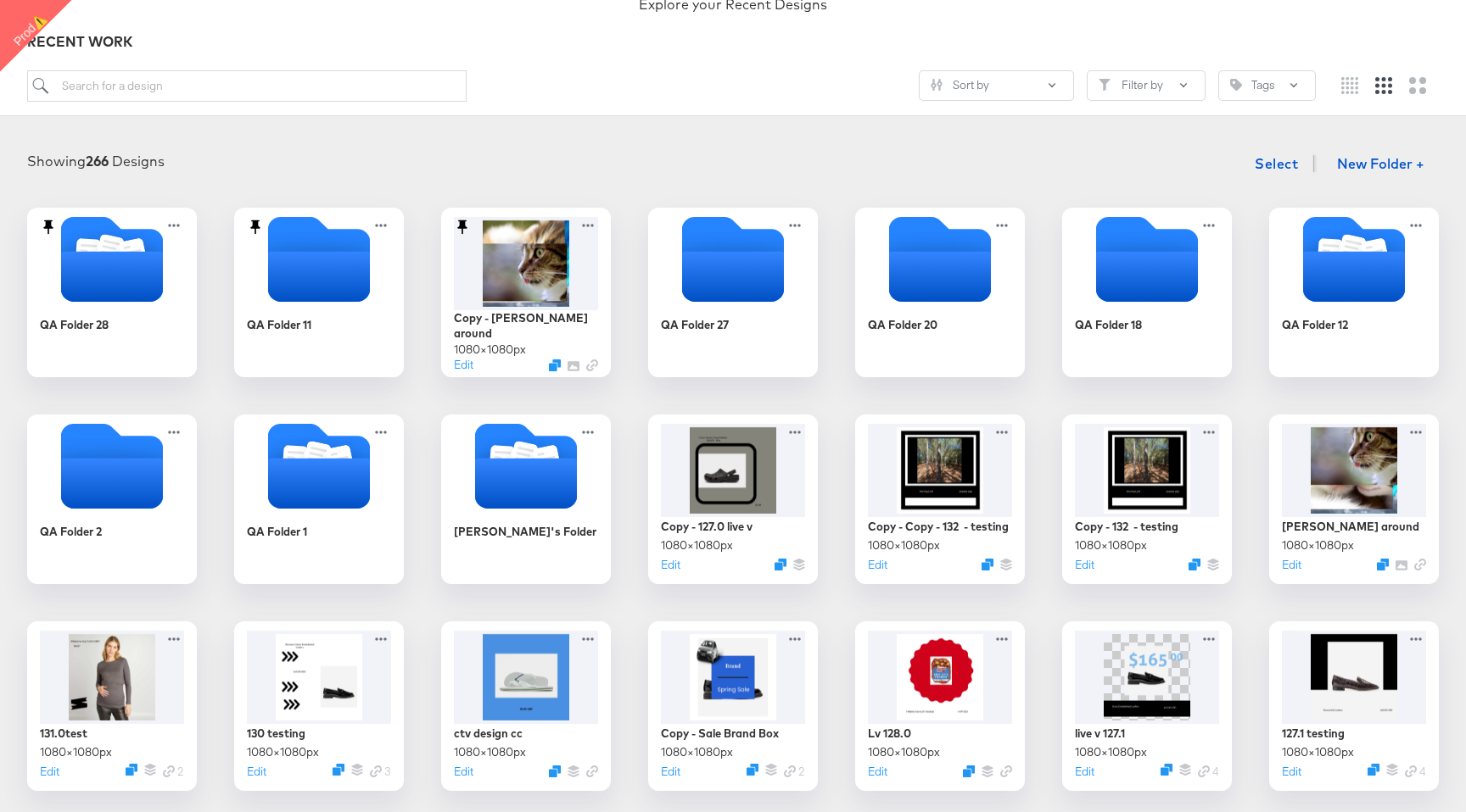
scroll to position [72, 0]
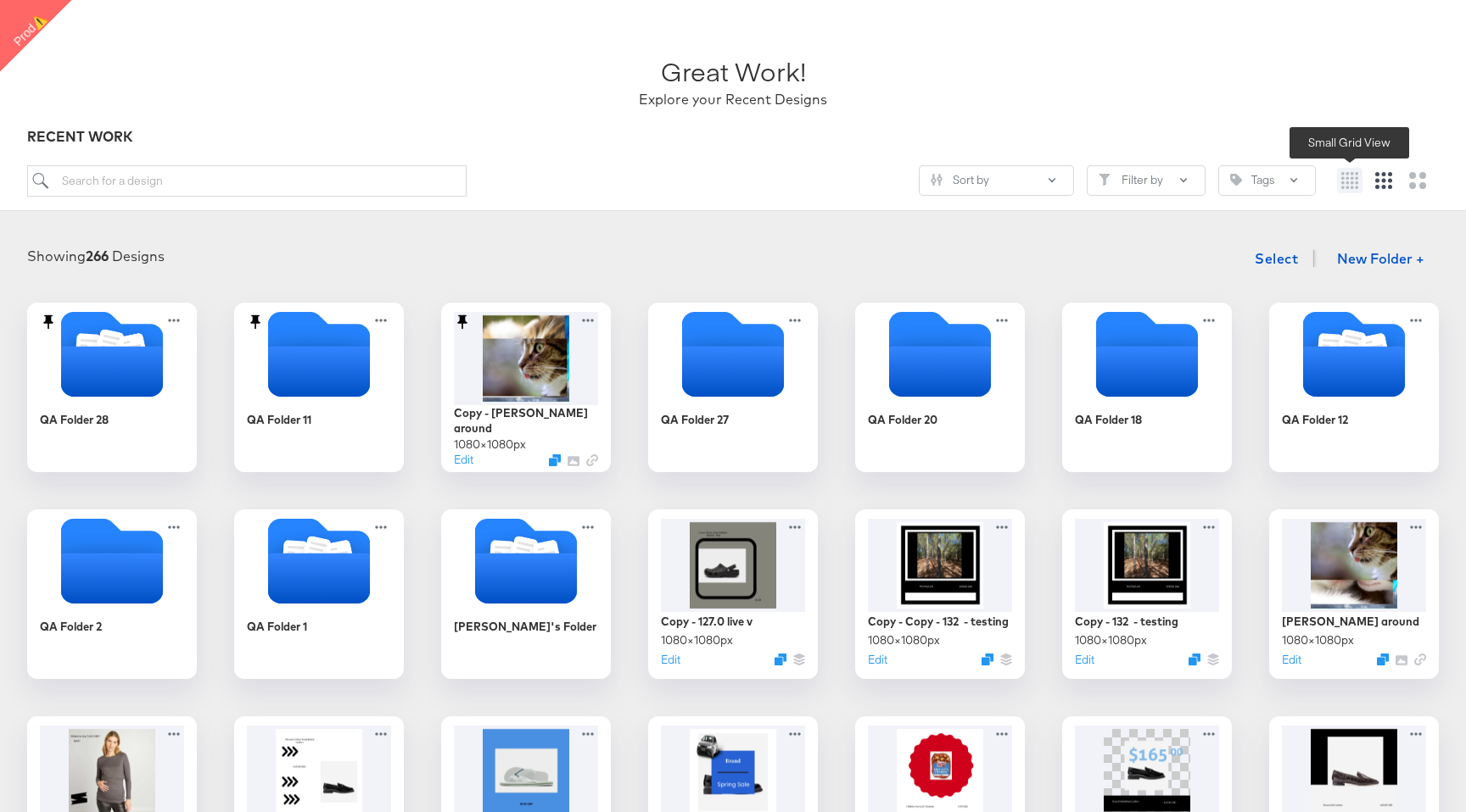
click at [727, 180] on icon "Small grid" at bounding box center [1349, 181] width 17 height 17
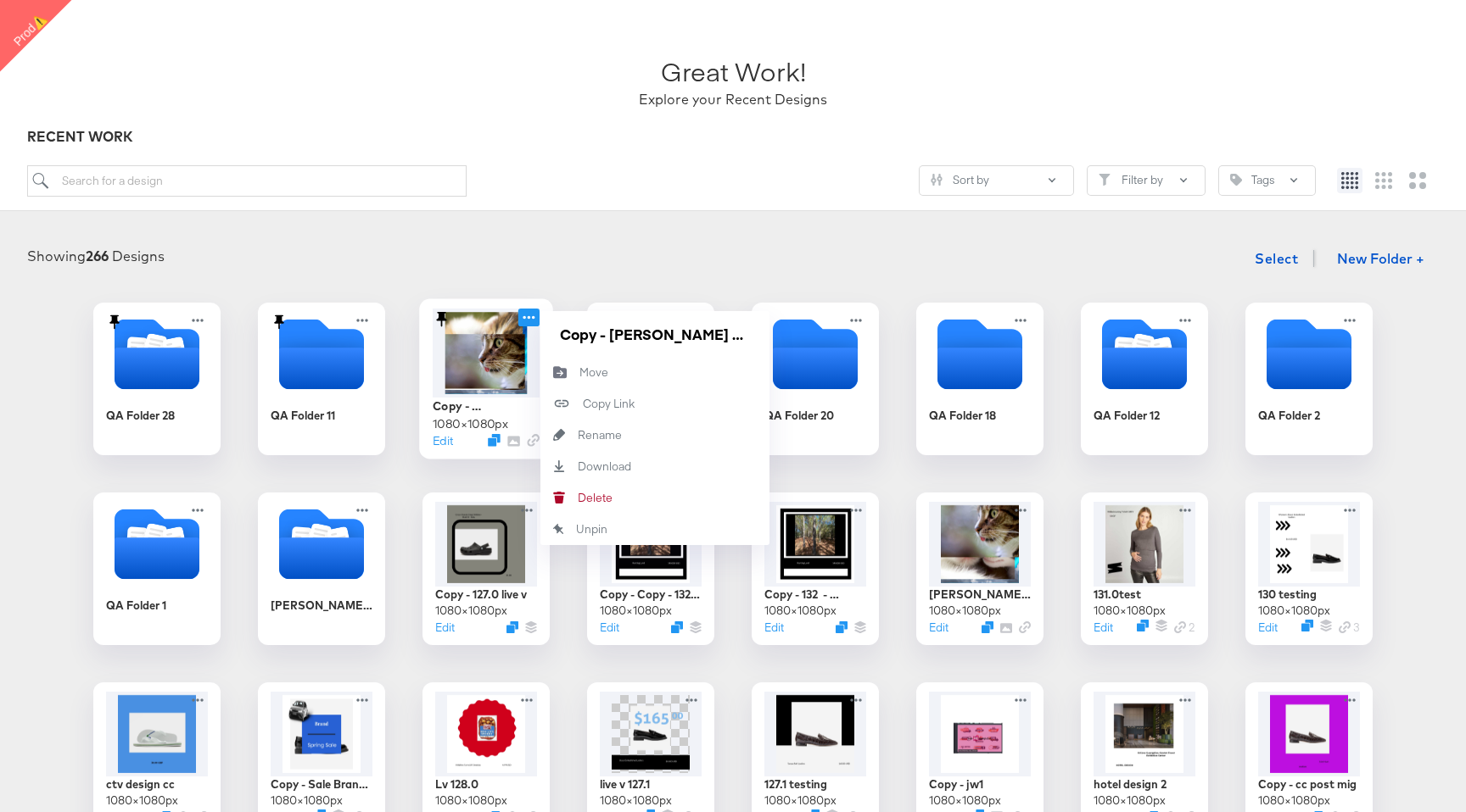
click at [533, 318] on icon at bounding box center [529, 317] width 21 height 18
click at [578, 498] on div "Delete Delete" at bounding box center [578, 498] width 0 height 0
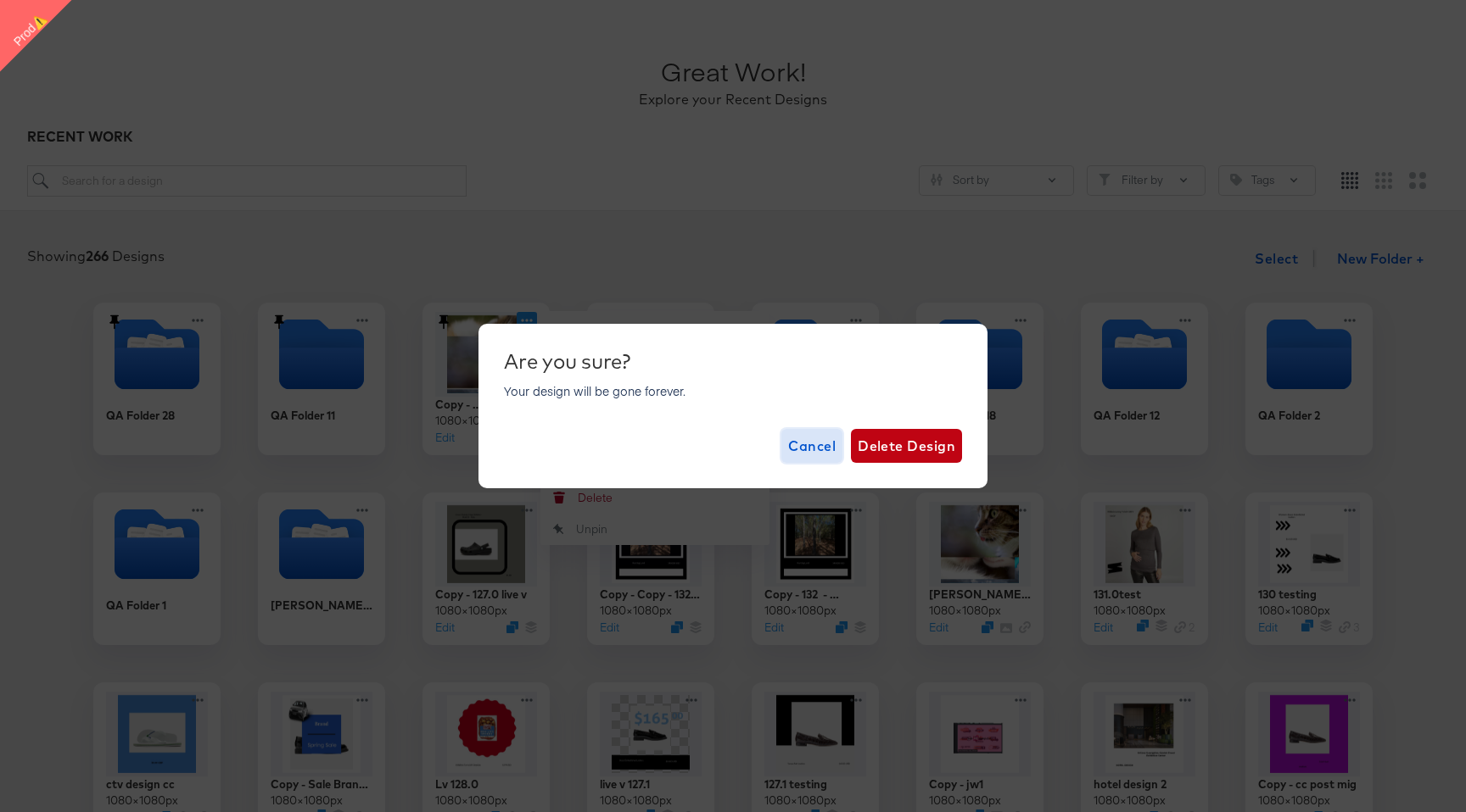
click at [727, 438] on span "Cancel" at bounding box center [811, 446] width 47 height 24
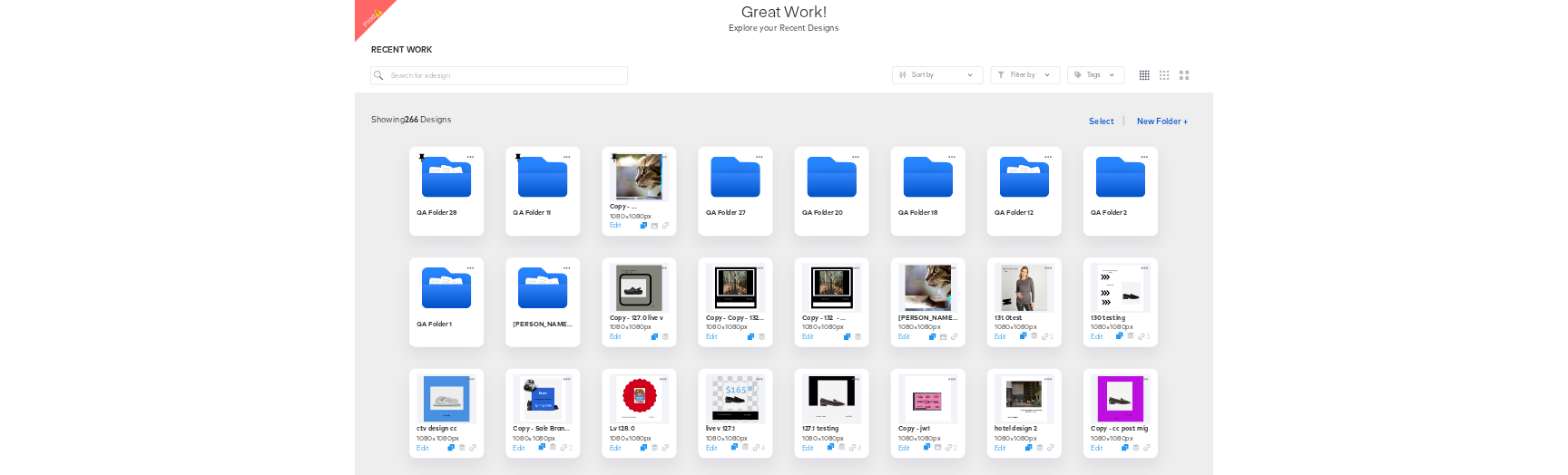
scroll to position [136, 0]
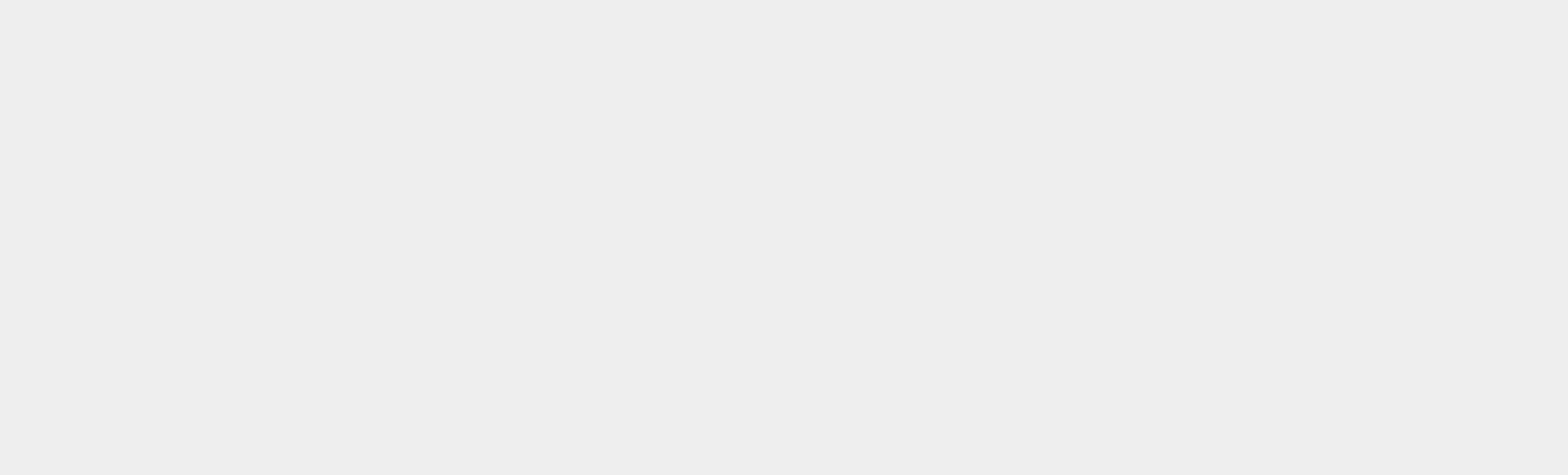
scroll to position [69, 0]
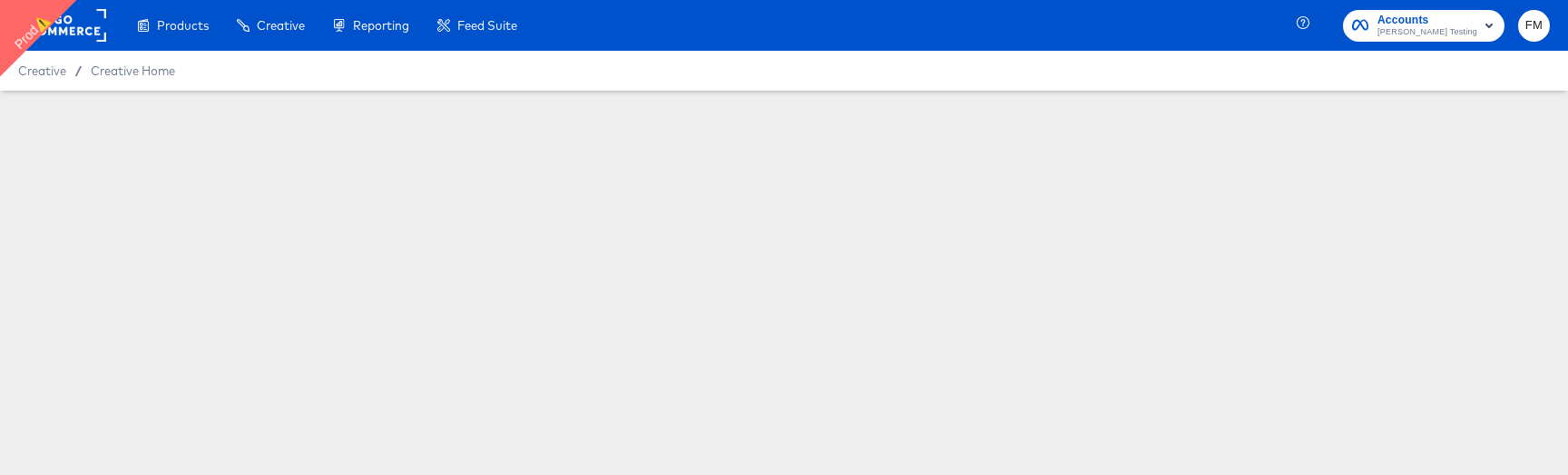
scroll to position [69, 0]
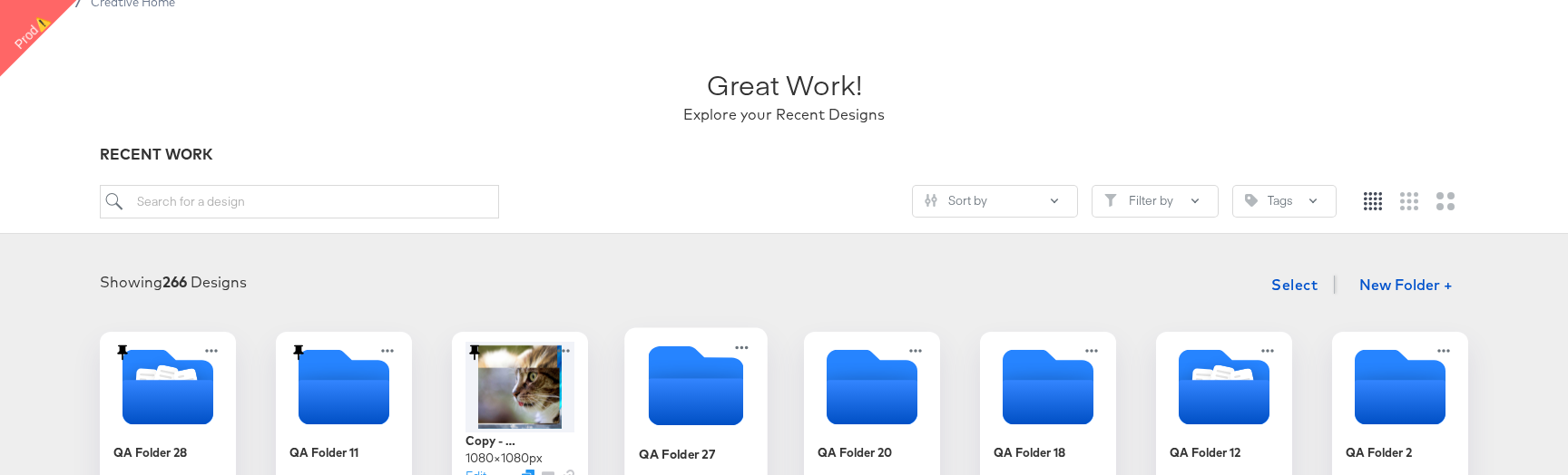
click at [669, 338] on div "QA Folder 27" at bounding box center [695, 413] width 144 height 171
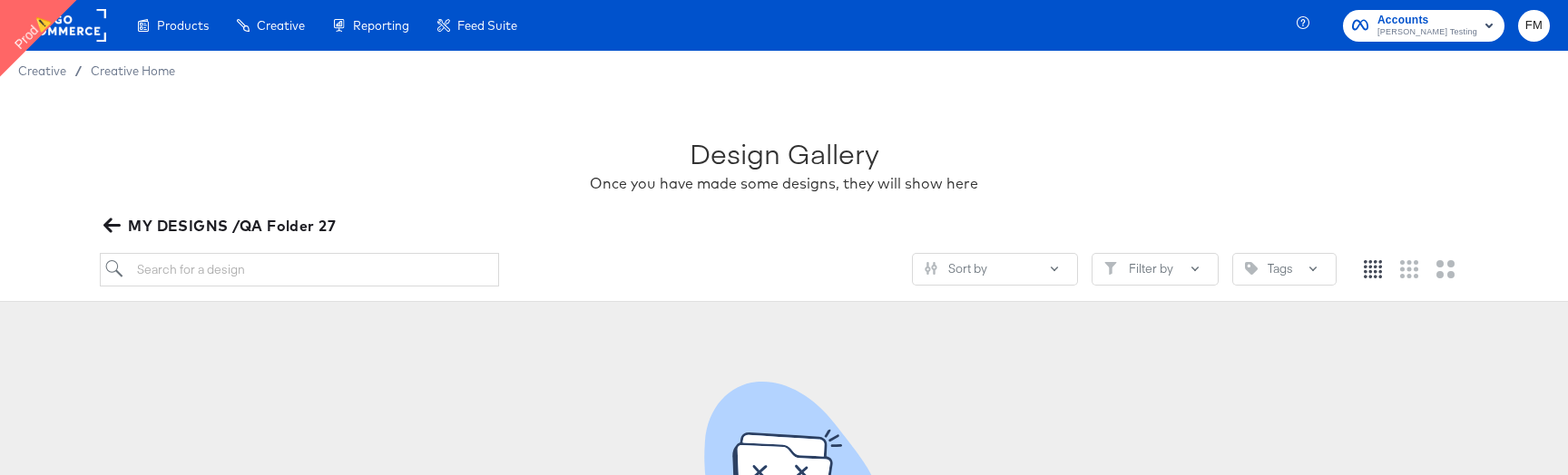
click at [91, 23] on rect at bounding box center [64, 25] width 83 height 33
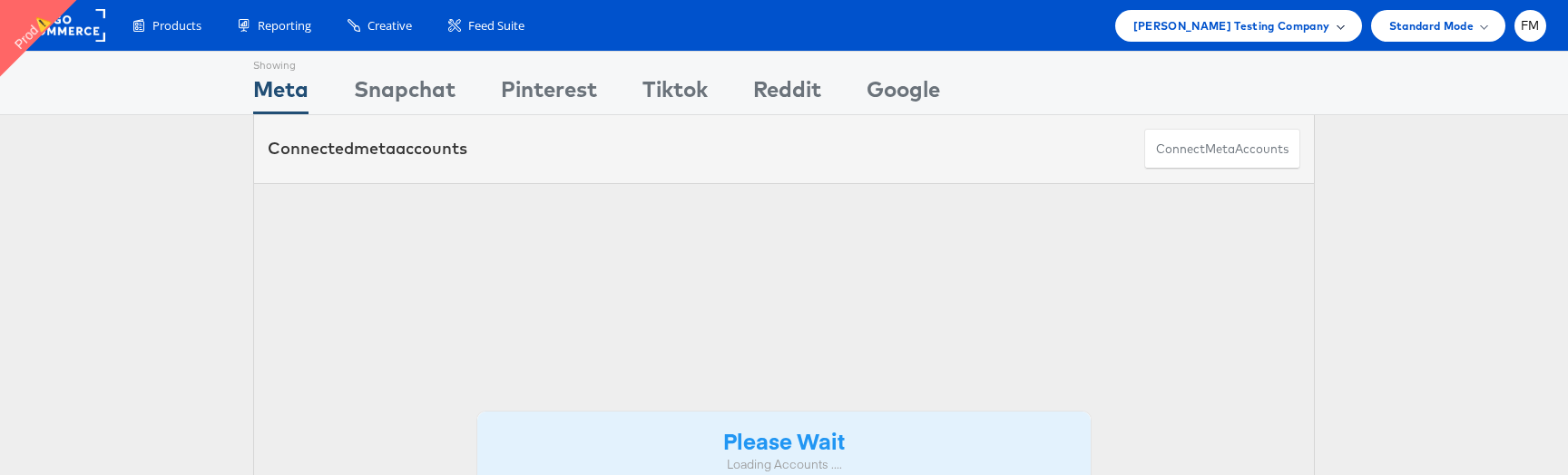
click at [1312, 19] on span "[PERSON_NAME] Testing Company" at bounding box center [1231, 25] width 197 height 19
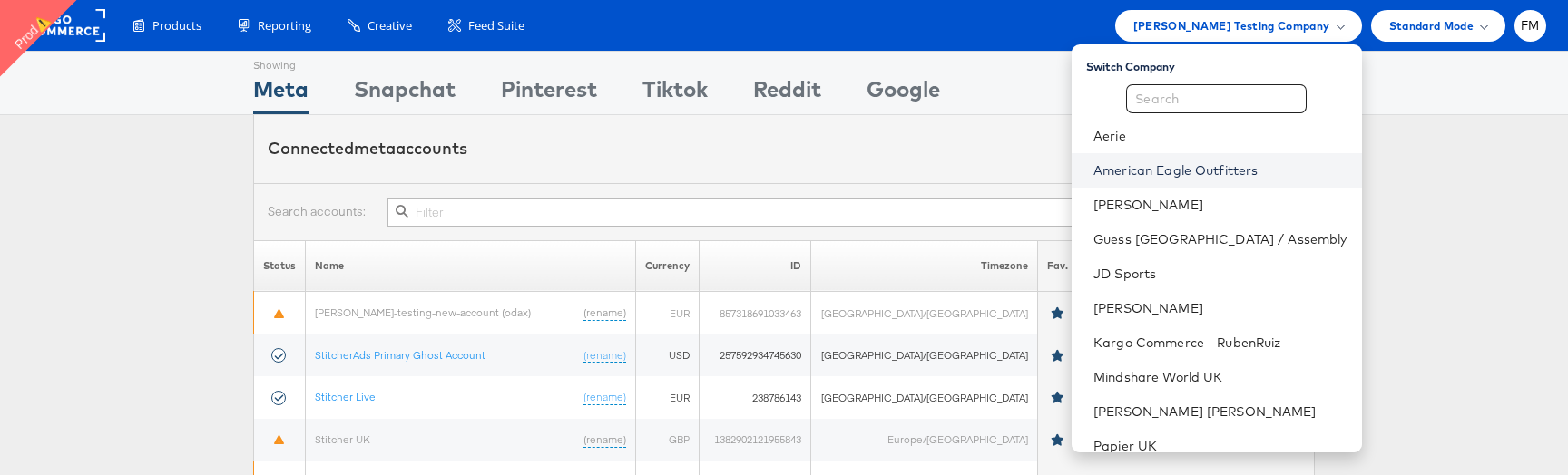
click at [1261, 175] on link "American Eagle Outfitters" at bounding box center [1220, 170] width 254 height 18
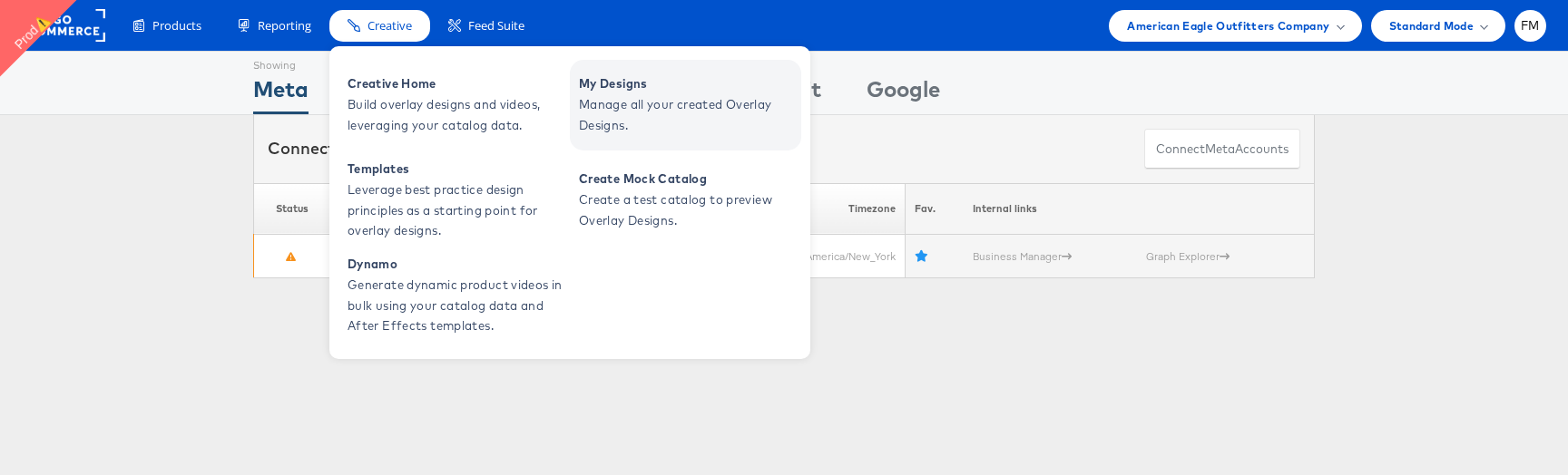
click at [696, 115] on span "Manage all your created Overlay Designs." at bounding box center [687, 115] width 218 height 42
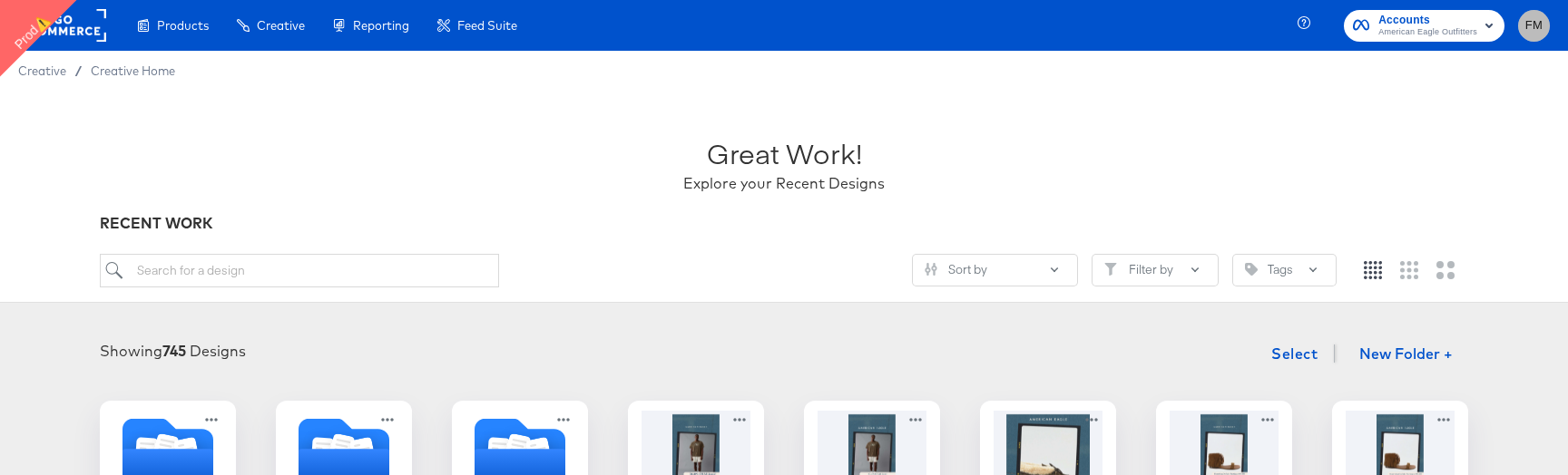
click at [1542, 30] on button "FM" at bounding box center [1533, 26] width 32 height 32
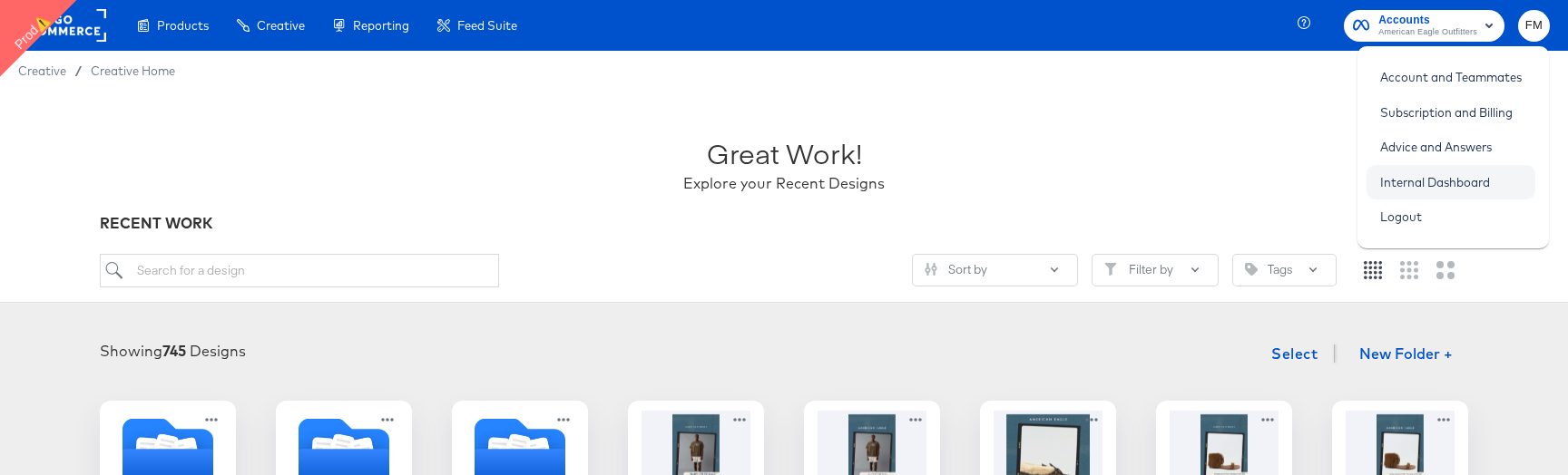
click at [1473, 187] on link "Internal Dashboard" at bounding box center [1434, 182] width 137 height 33
click at [88, 25] on rect at bounding box center [64, 25] width 83 height 33
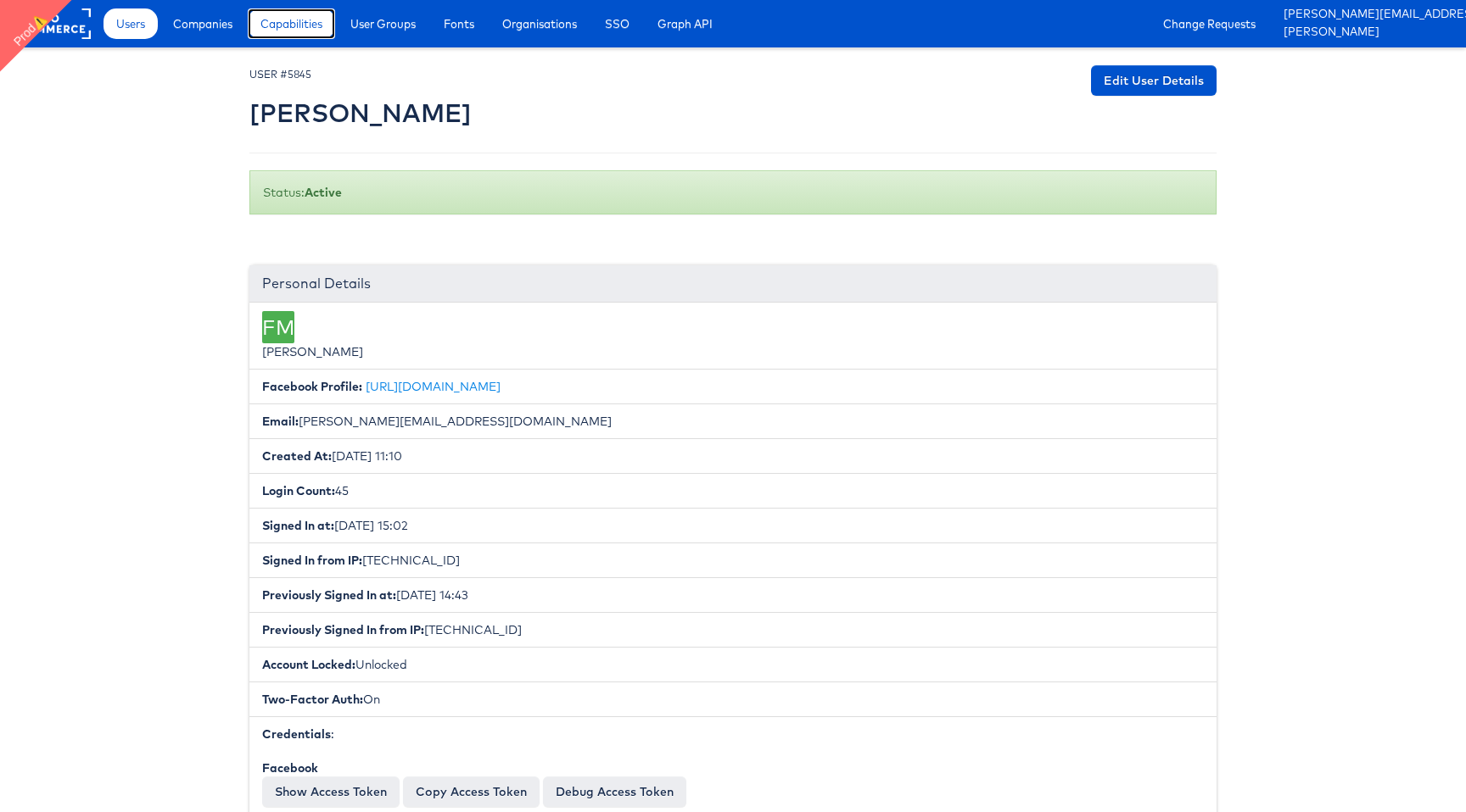
click at [294, 31] on span "Capabilities" at bounding box center [291, 23] width 62 height 17
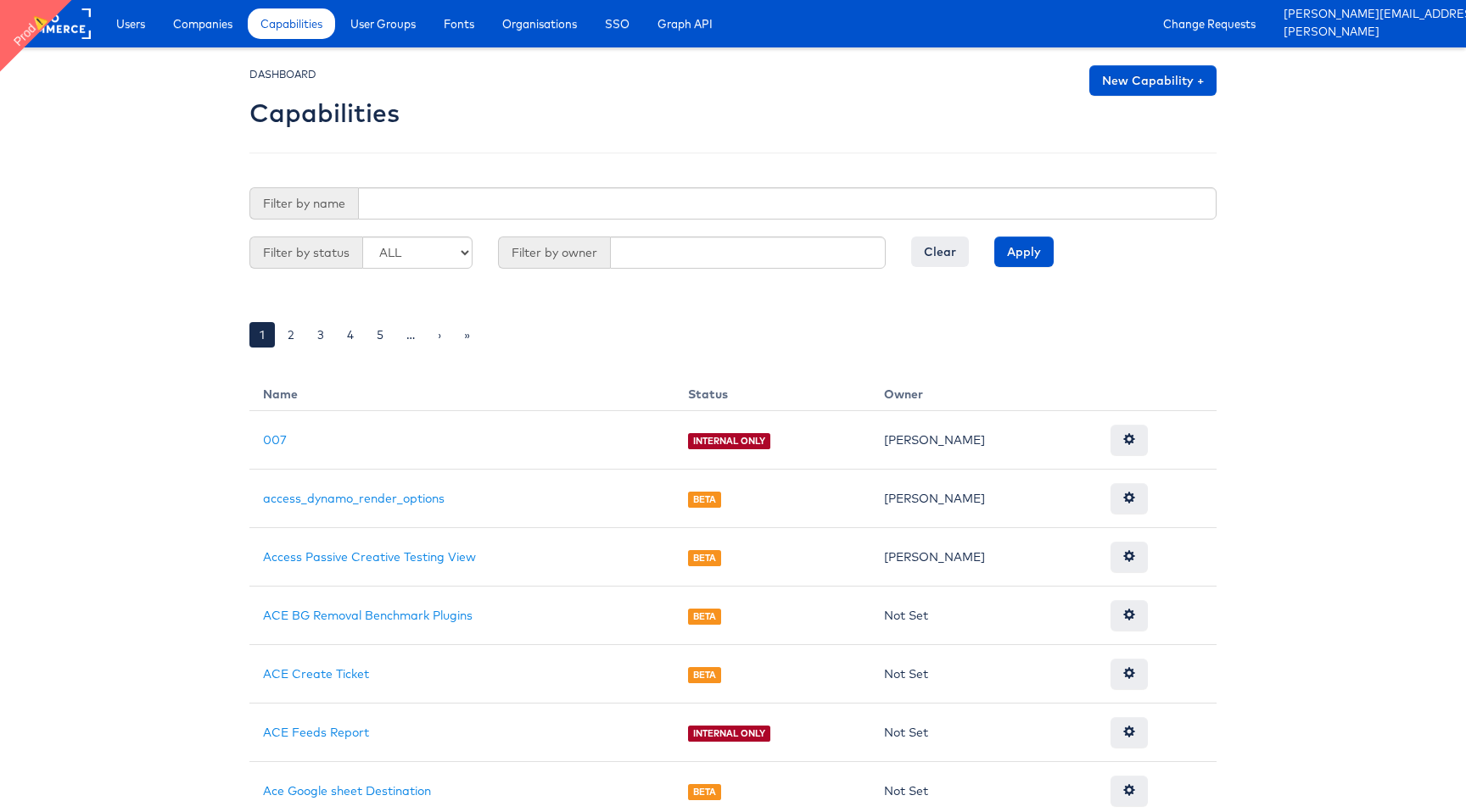
click at [529, 229] on form "Filter by name Filter by status ALL GA BETA INTERNAL ONLY ARCHIVED Filter by ow…" at bounding box center [733, 236] width 967 height 98
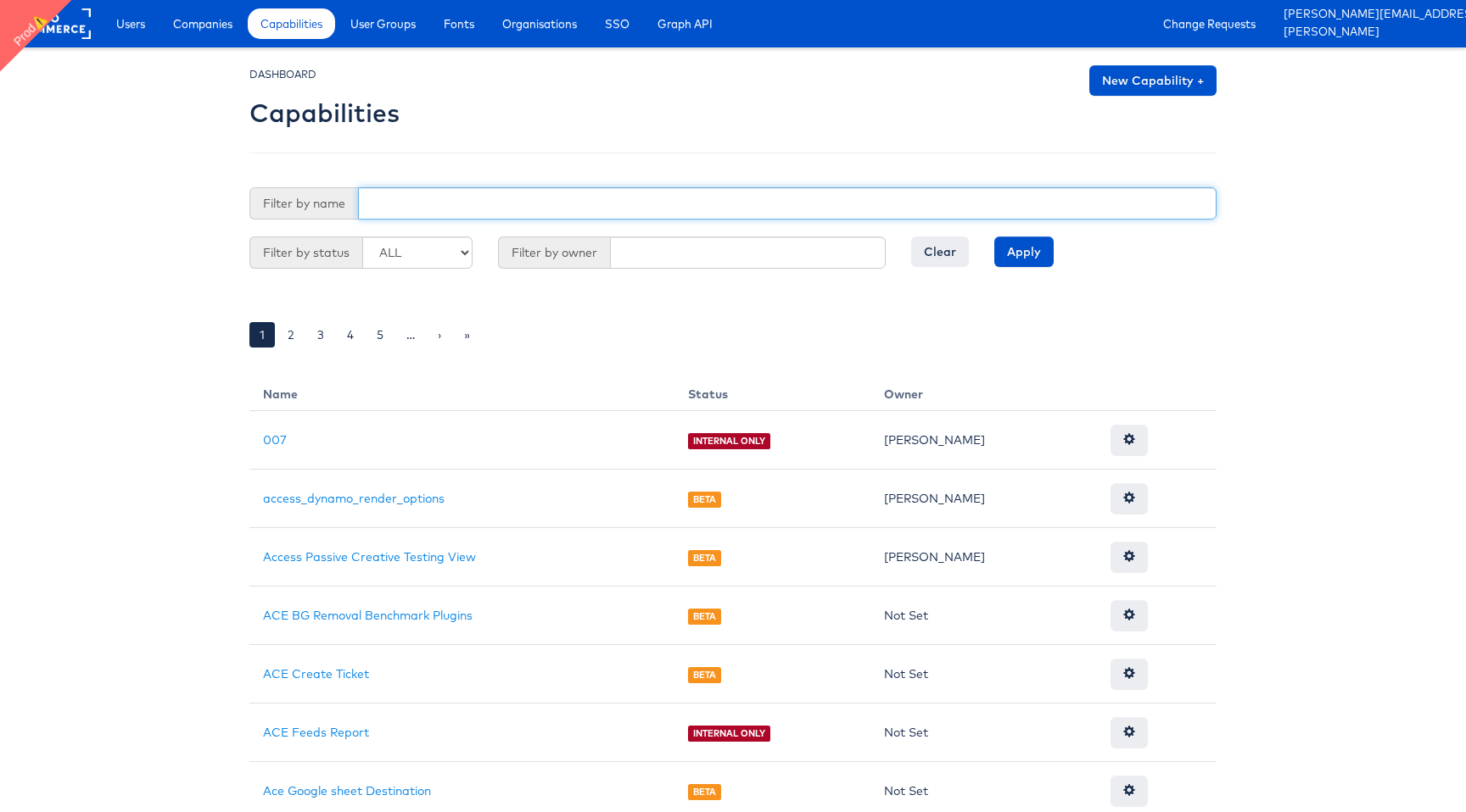
click at [548, 200] on input "text" at bounding box center [786, 203] width 858 height 32
type input "zen"
click at [994, 237] on input "Apply" at bounding box center [1023, 252] width 59 height 31
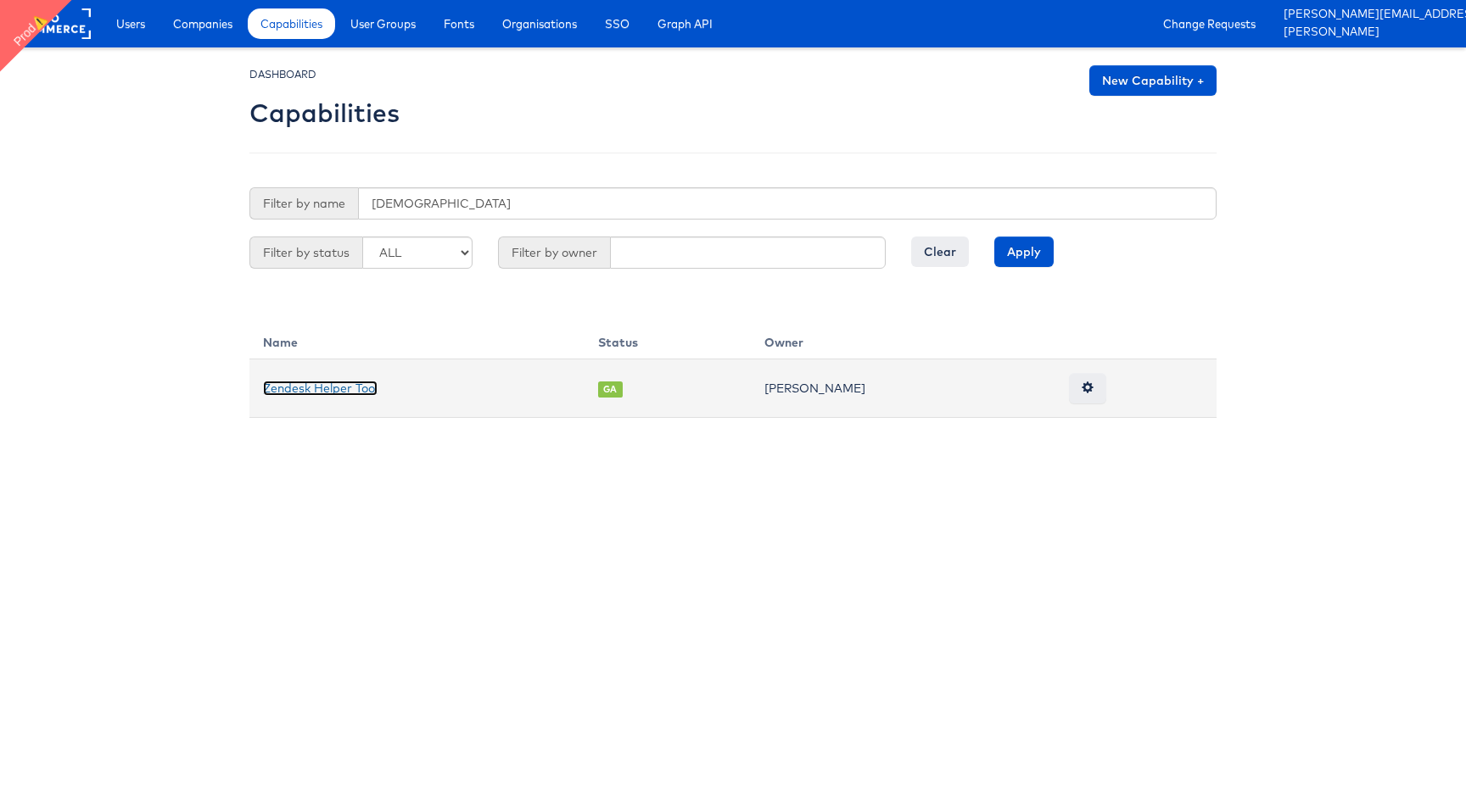
click at [309, 390] on link "Zendesk Helper Tool" at bounding box center [320, 388] width 115 height 15
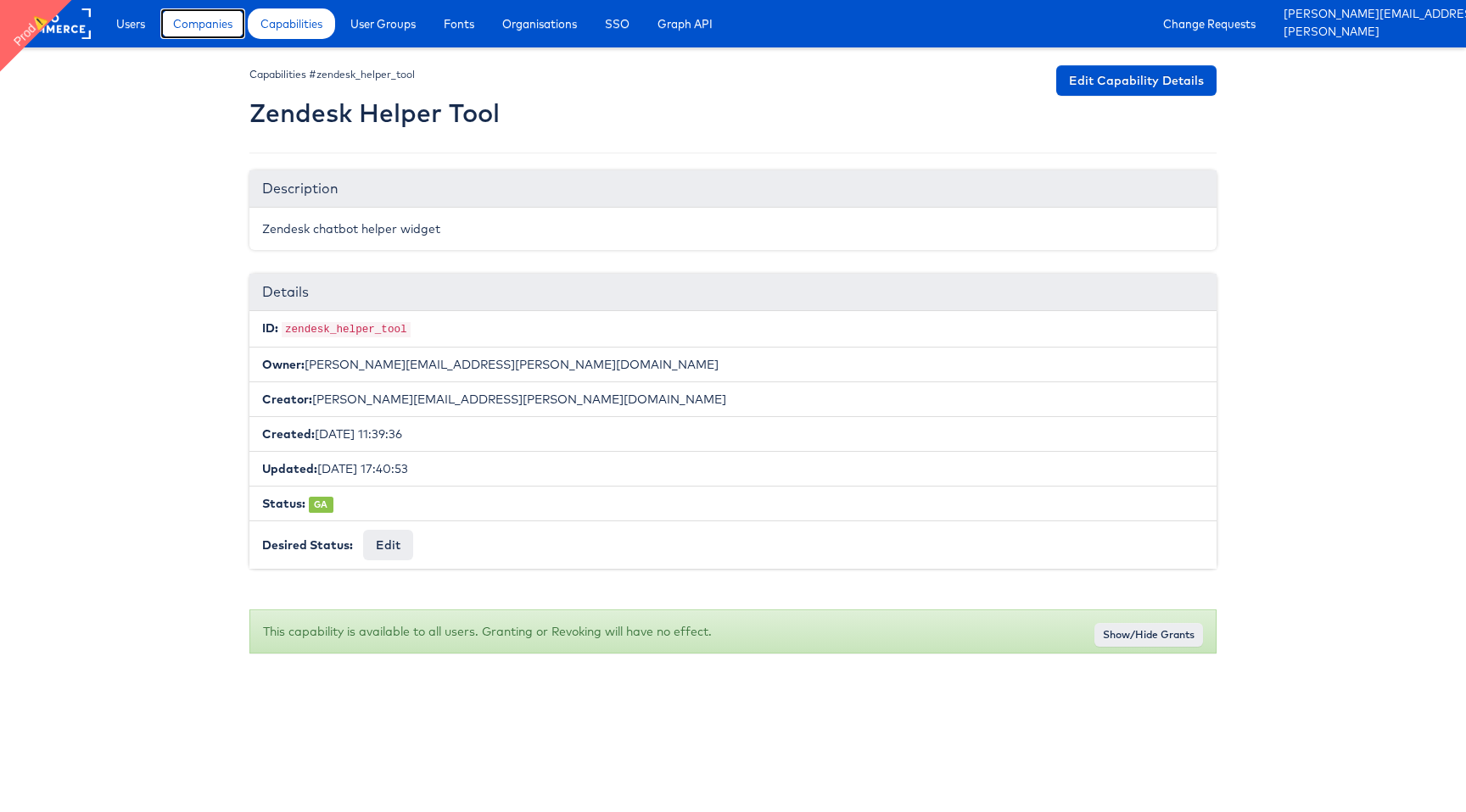
click at [221, 31] on span "Companies" at bounding box center [203, 23] width 59 height 17
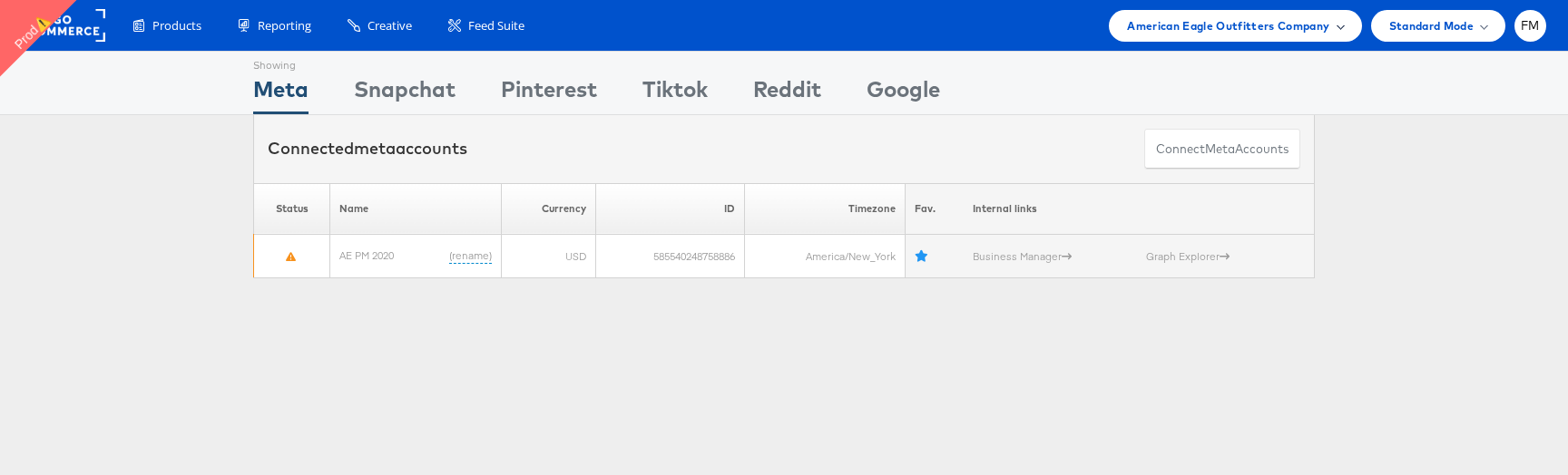
click at [1241, 23] on span "American Eagle Outfitters Company" at bounding box center [1227, 25] width 202 height 19
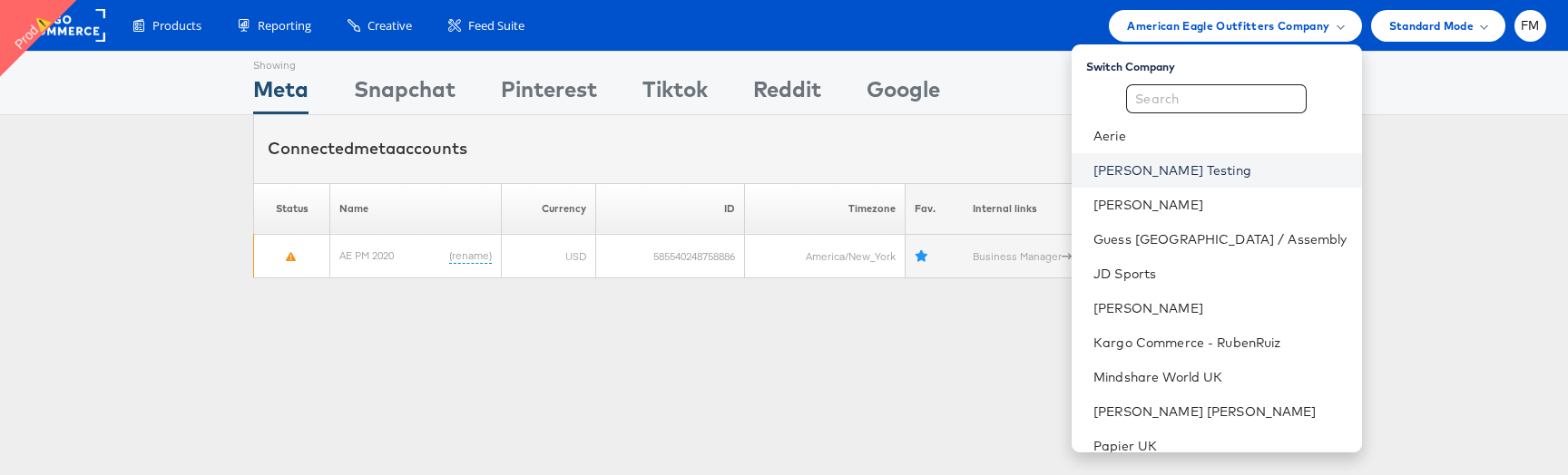
click at [1216, 172] on link "[PERSON_NAME] Testing" at bounding box center [1220, 170] width 254 height 18
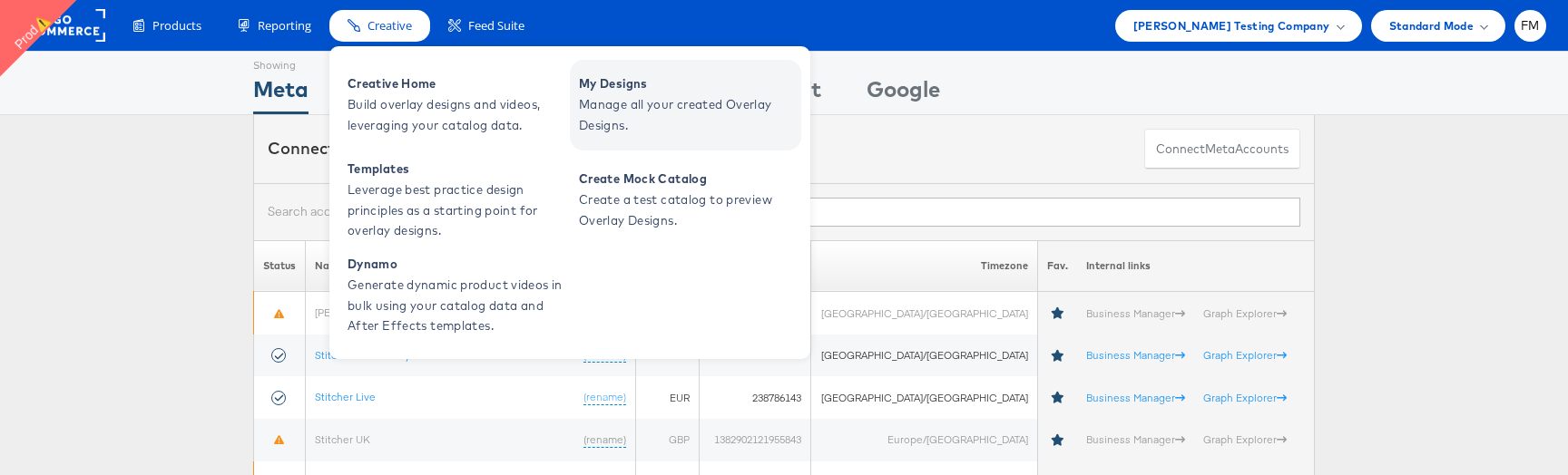
click at [665, 87] on span "My Designs" at bounding box center [687, 83] width 218 height 21
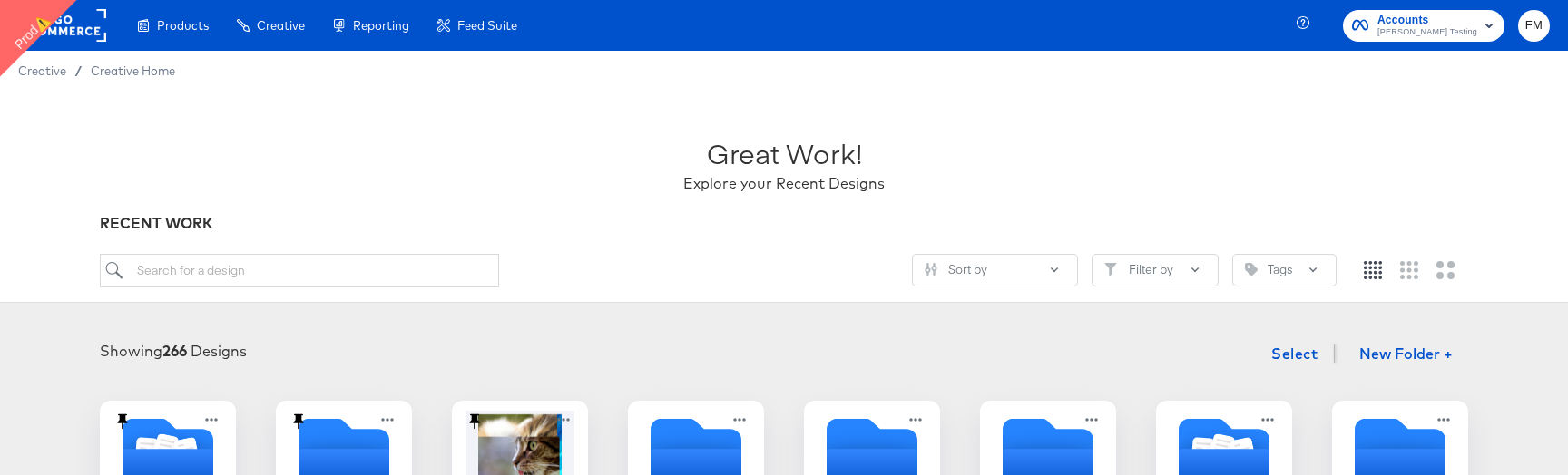
click at [1036, 173] on div "Great Work! Explore your Recent Designs" at bounding box center [784, 156] width 1368 height 113
click at [81, 24] on rect at bounding box center [64, 25] width 83 height 33
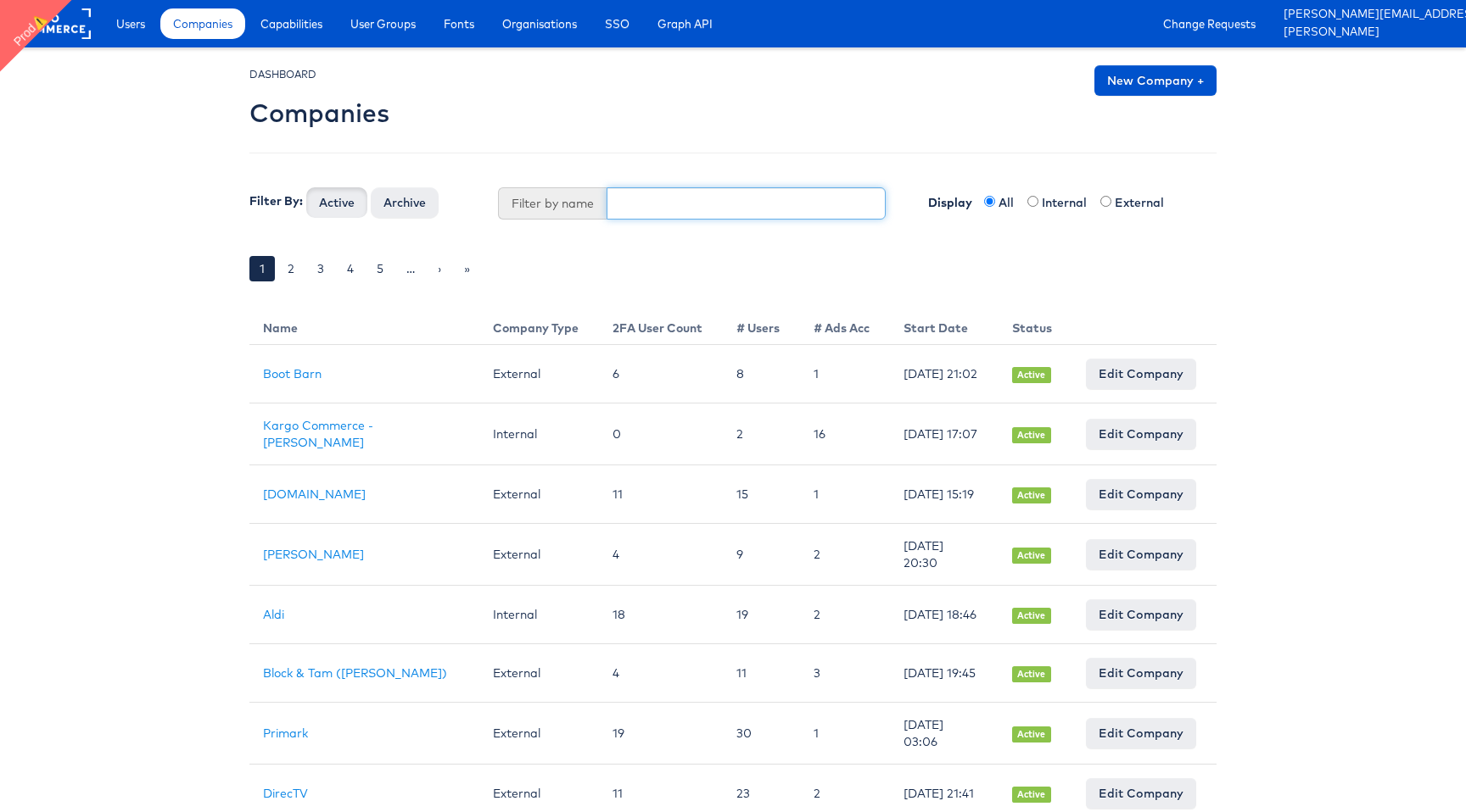
click at [658, 213] on input "text" at bounding box center [746, 203] width 280 height 32
click at [307, 187] on button "Active" at bounding box center [337, 202] width 61 height 31
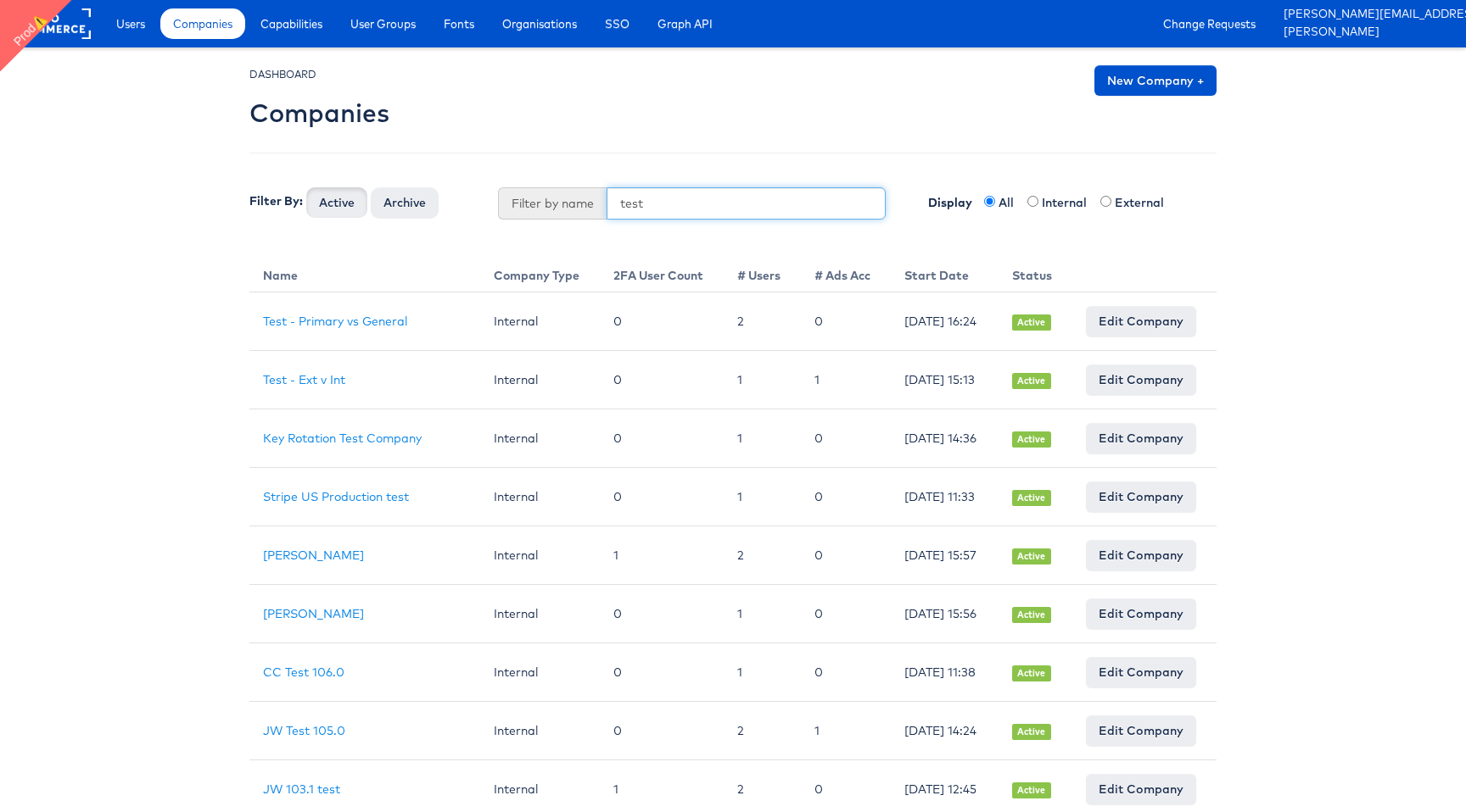
click at [642, 209] on input "test" at bounding box center [746, 203] width 280 height 32
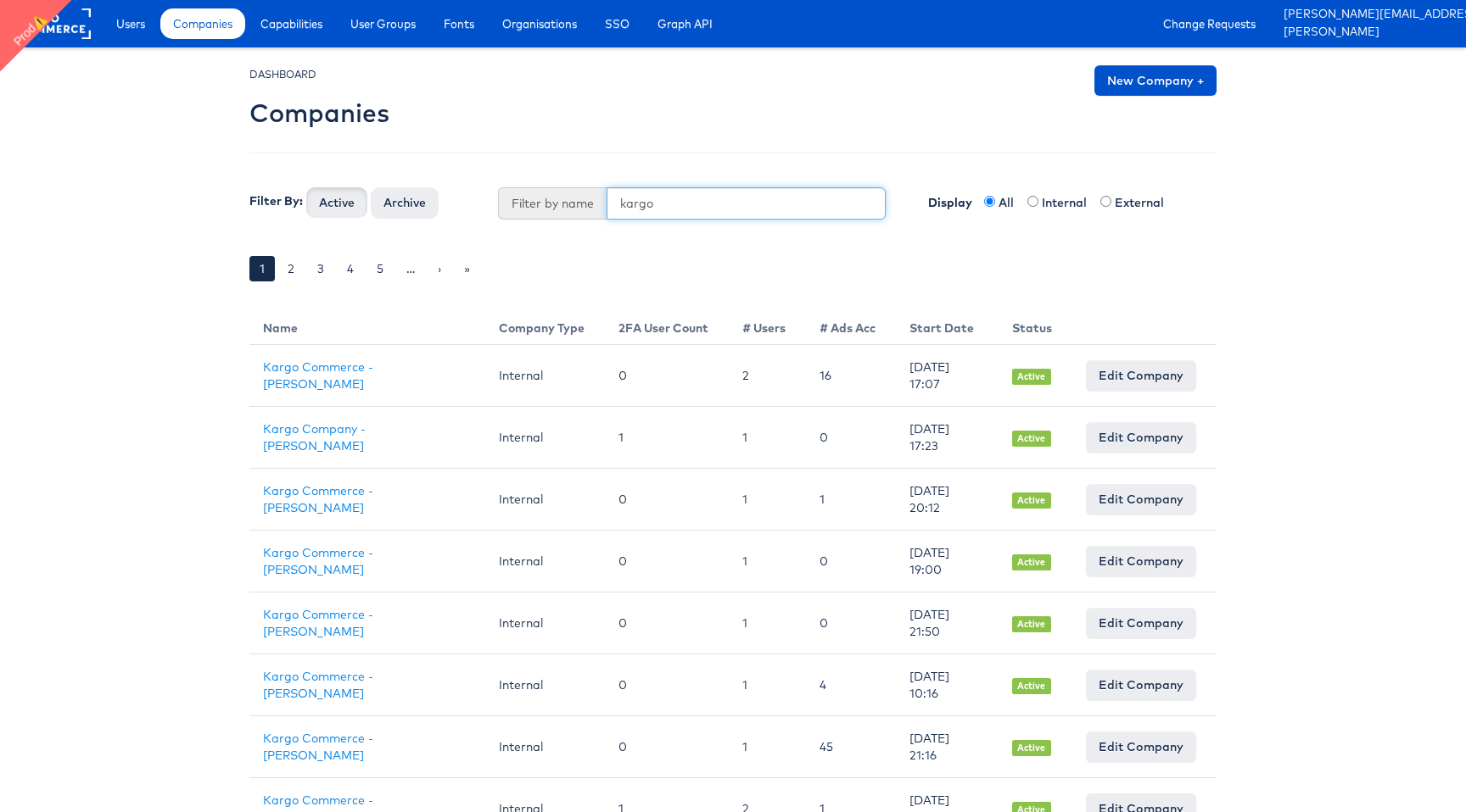
click at [307, 187] on button "Active" at bounding box center [337, 202] width 61 height 31
click at [643, 201] on input "kargo" at bounding box center [746, 203] width 280 height 32
type input "test"
click at [307, 187] on button "Active" at bounding box center [337, 202] width 61 height 31
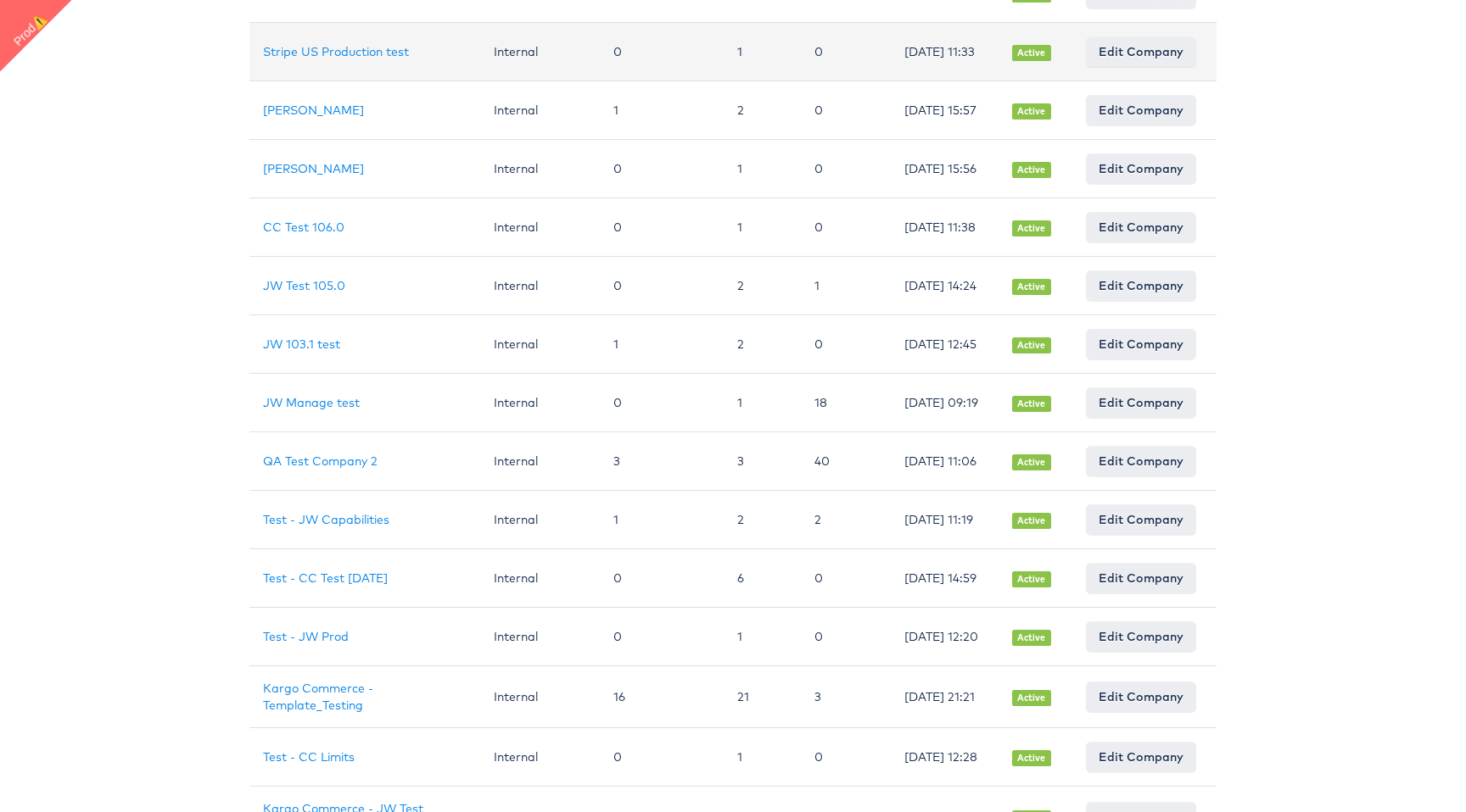
scroll to position [459, 0]
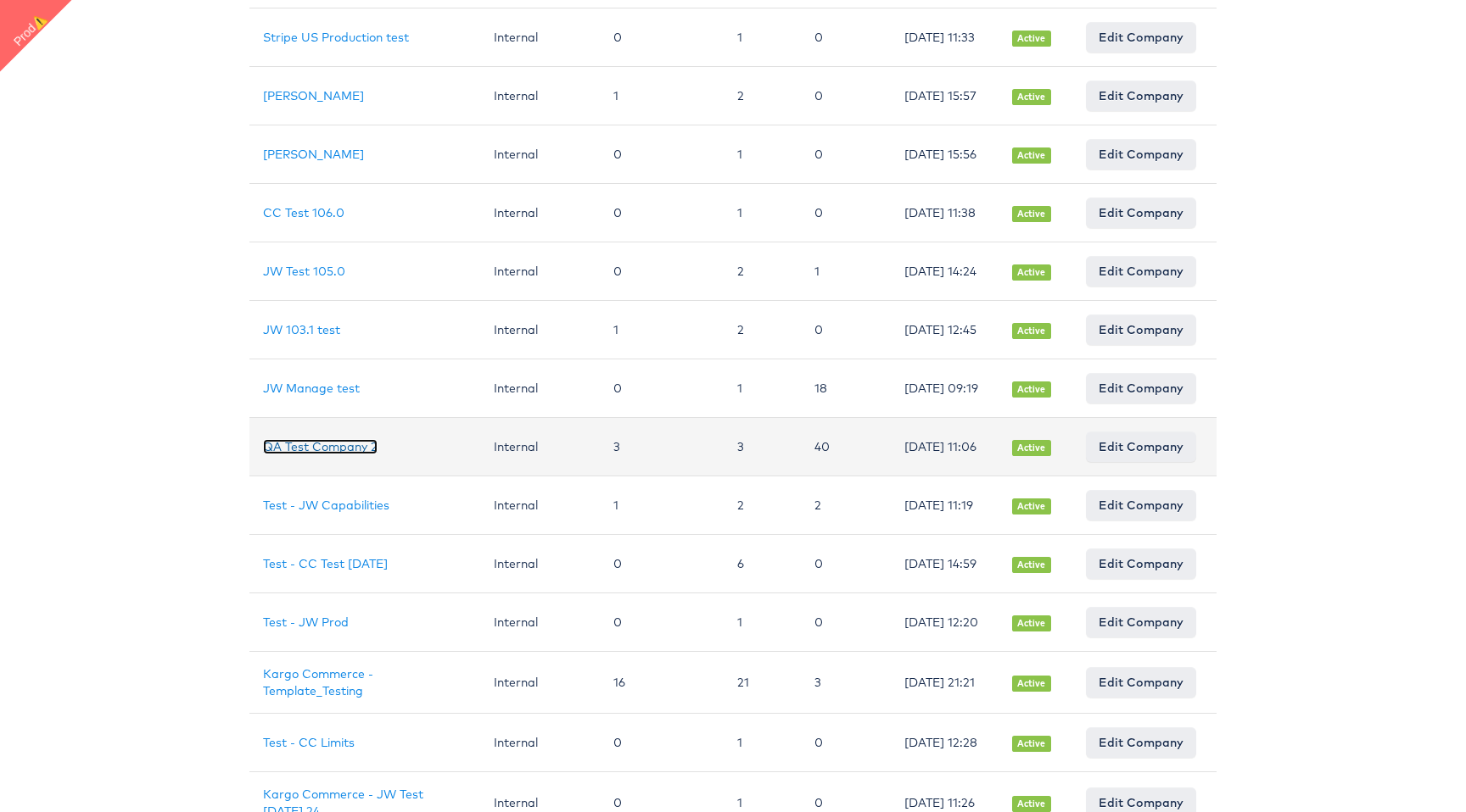
click at [328, 455] on link "QA Test Company 2" at bounding box center [320, 446] width 115 height 15
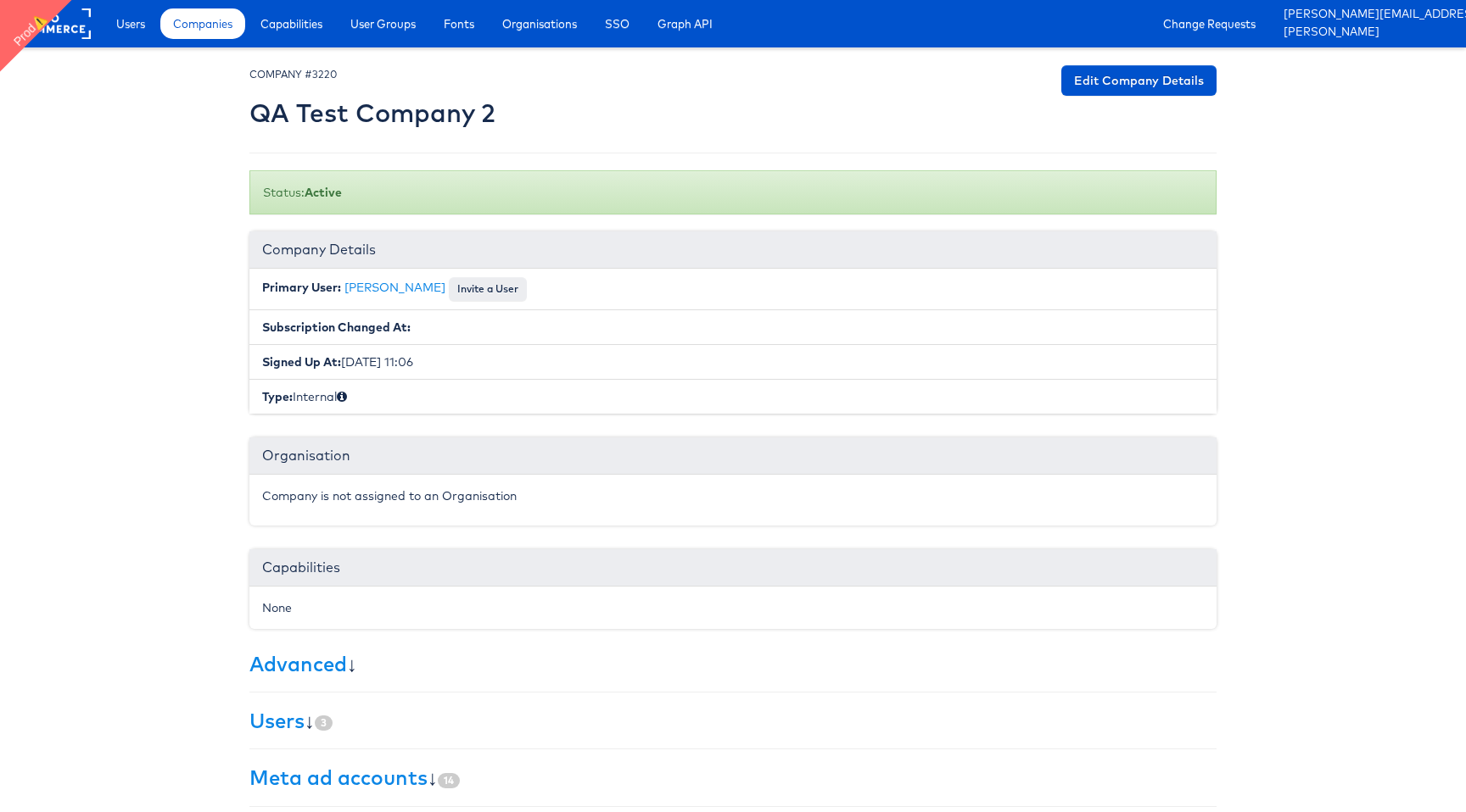
scroll to position [183, 0]
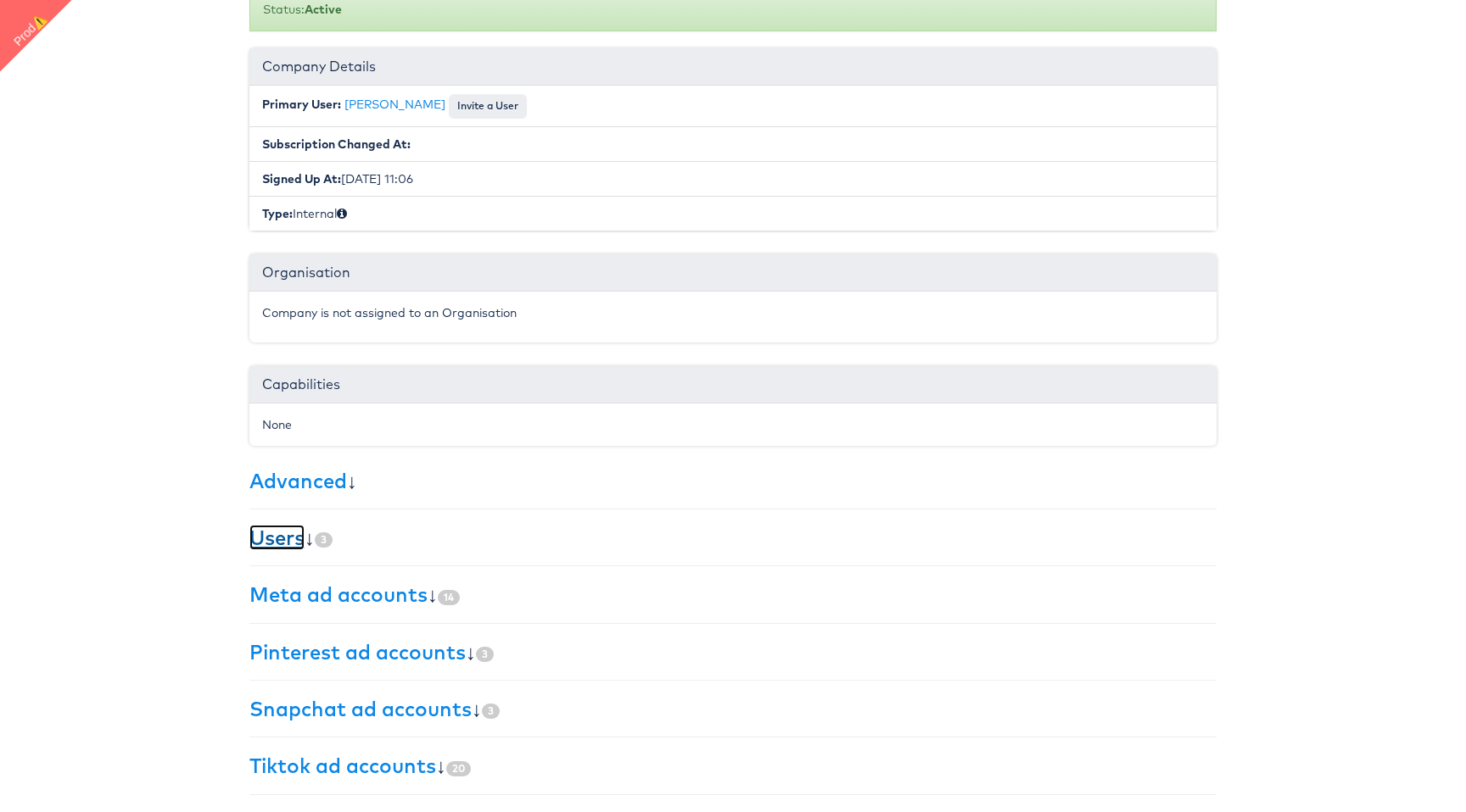
click at [298, 539] on link "Users" at bounding box center [277, 537] width 56 height 25
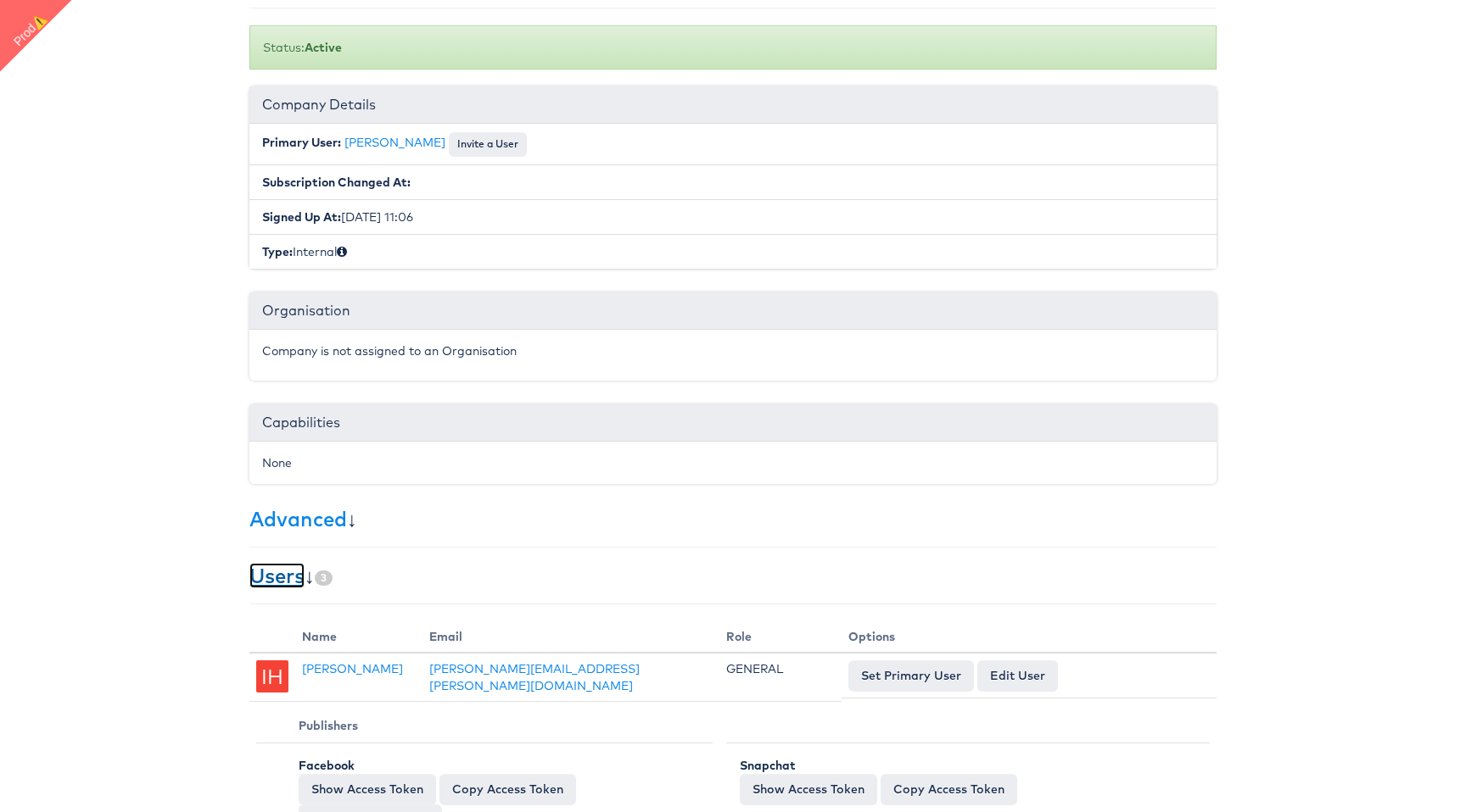
scroll to position [0, 0]
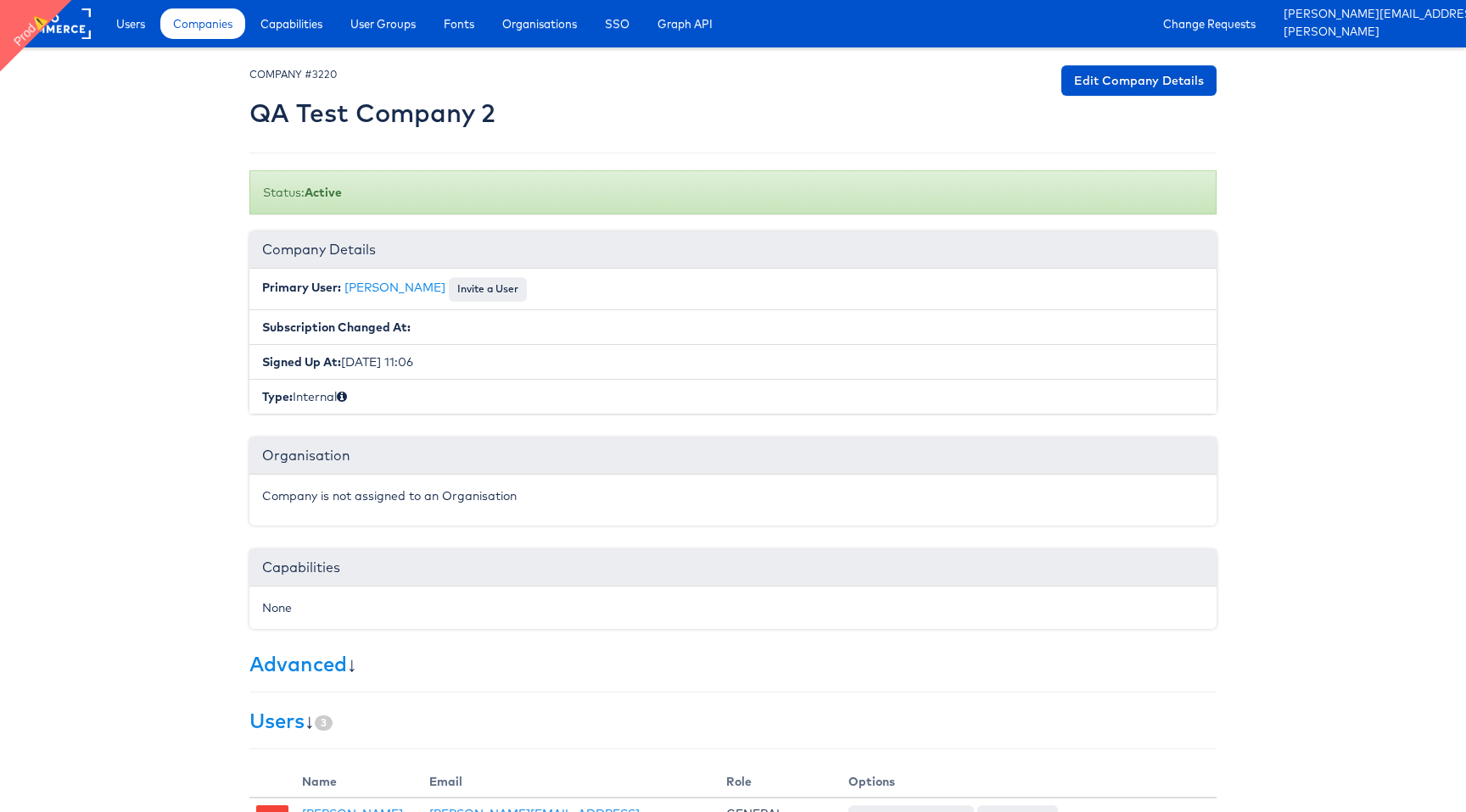
click at [276, 126] on h2 "QA Test Company 2" at bounding box center [372, 113] width 246 height 28
copy div "QA Test Company 2 Edit Company Details"
click at [137, 19] on span "Users" at bounding box center [130, 23] width 29 height 17
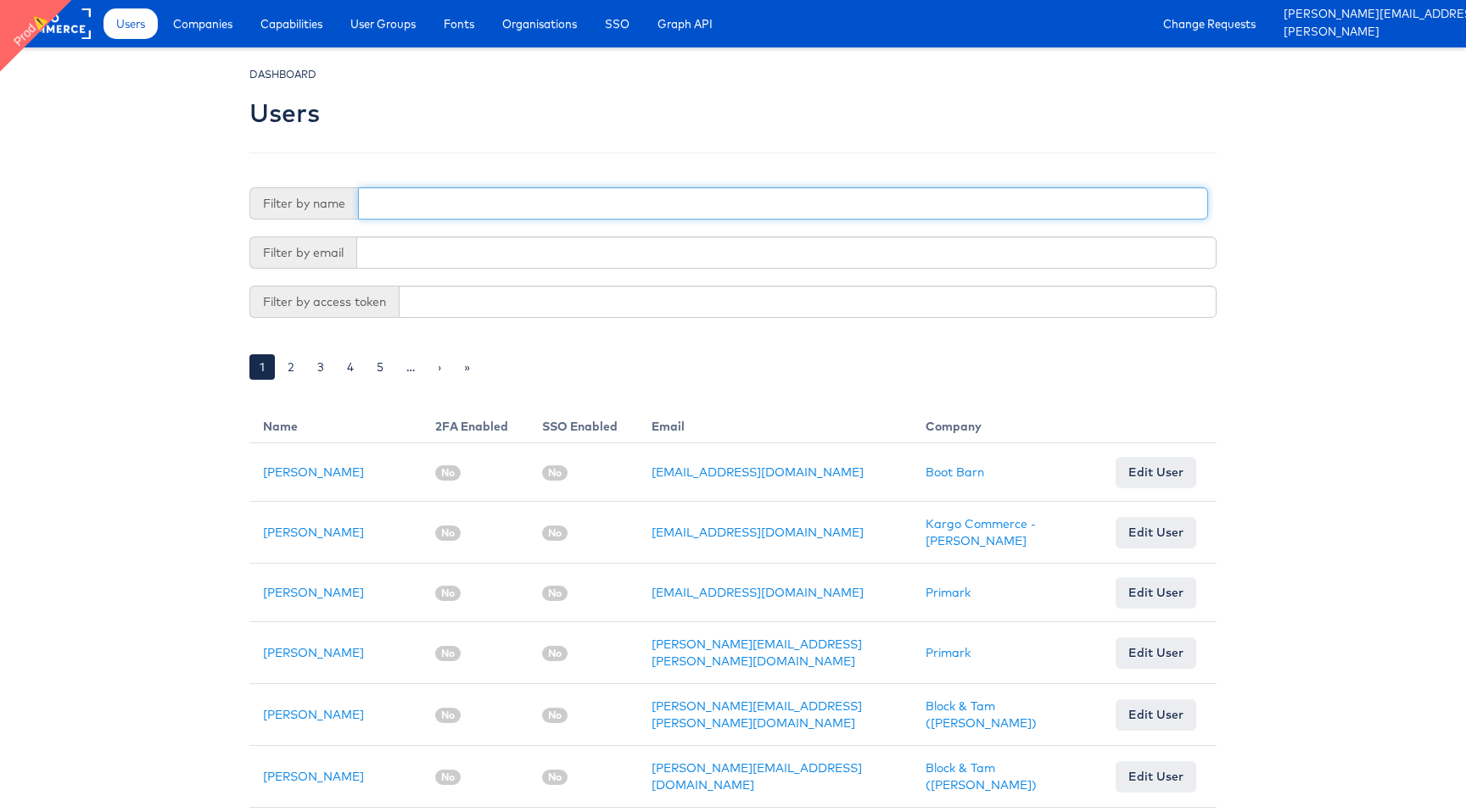
click at [540, 206] on input "text" at bounding box center [783, 203] width 850 height 32
type input "fran"
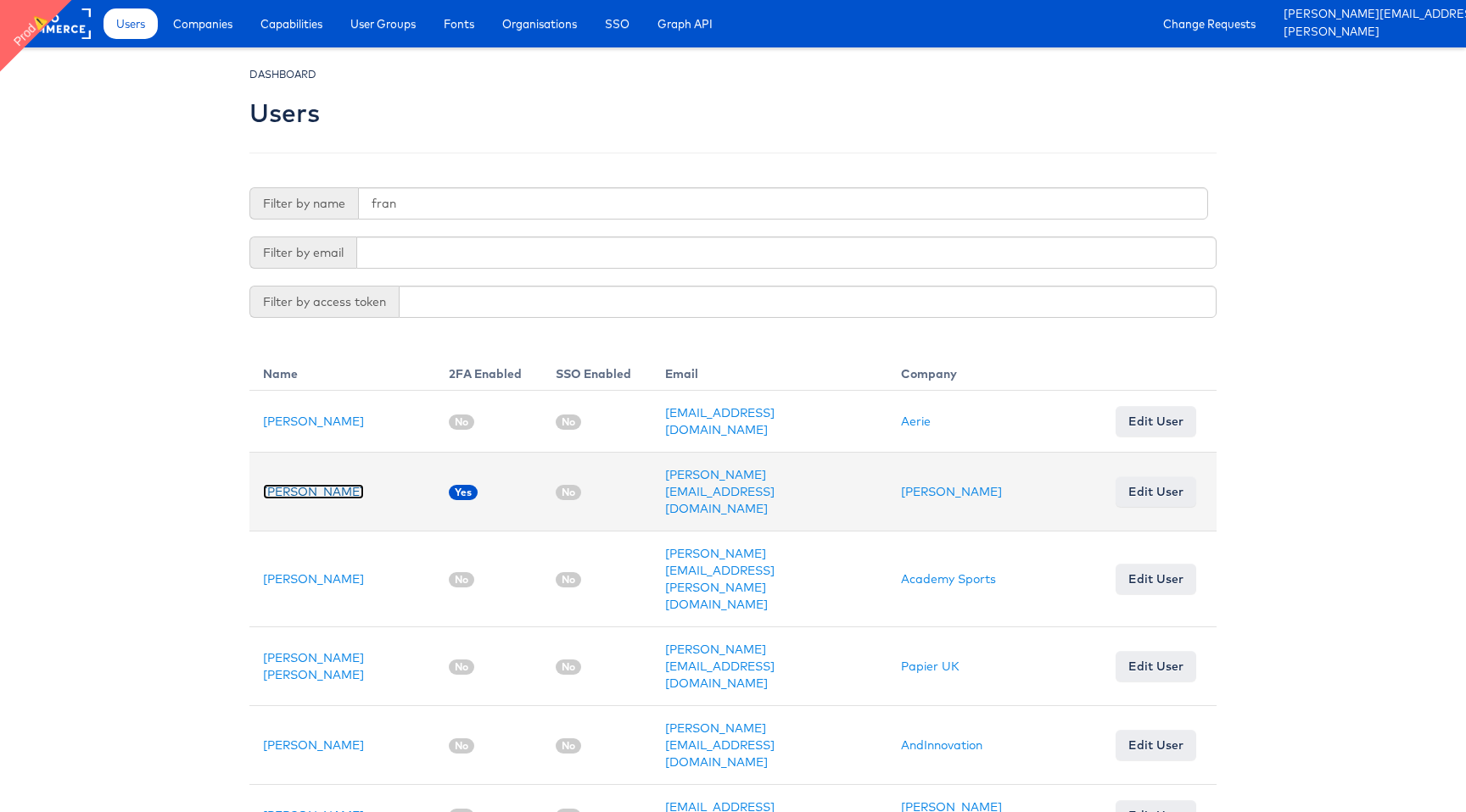
click at [318, 484] on link "[PERSON_NAME]" at bounding box center [313, 492] width 101 height 15
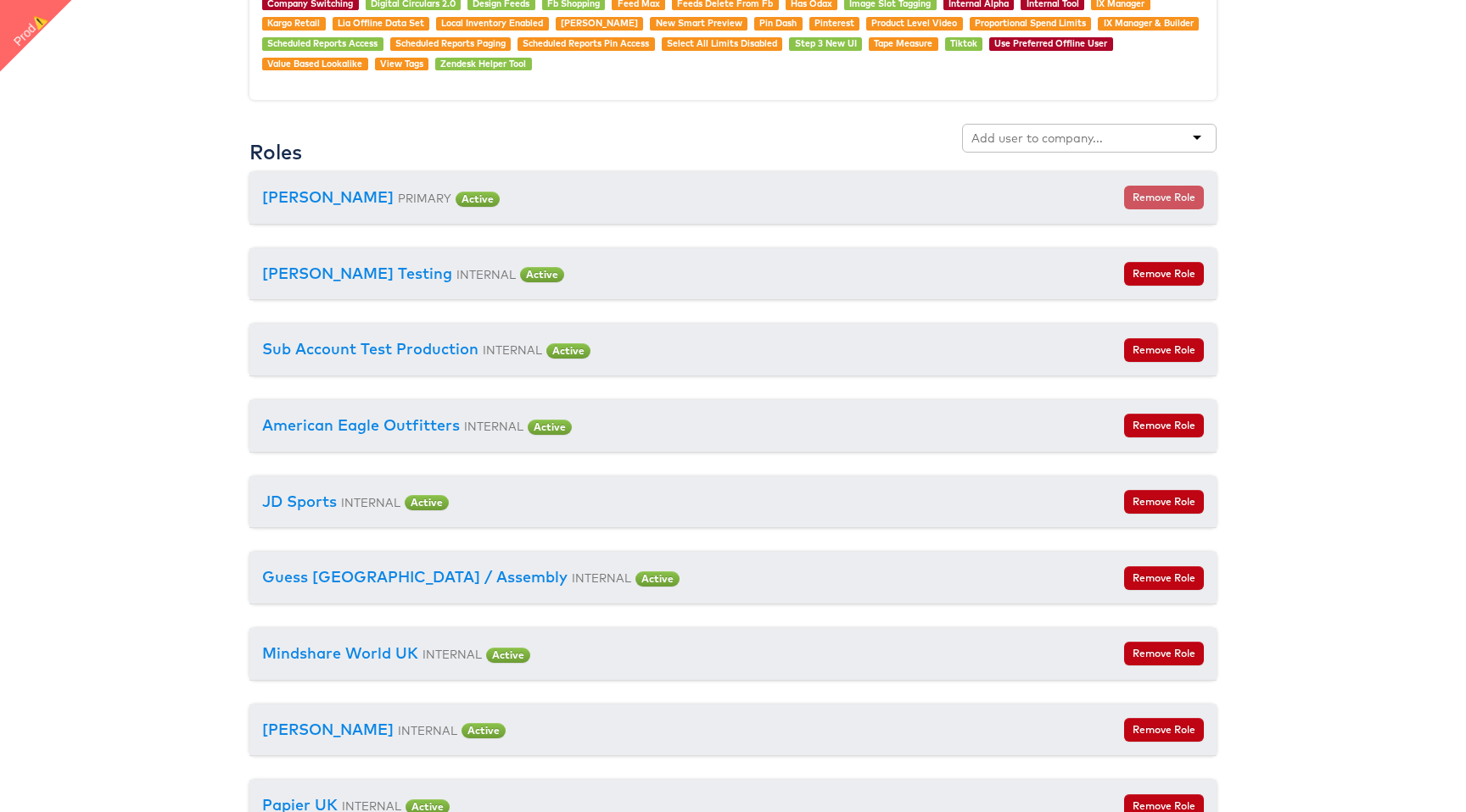
scroll to position [1980, 0]
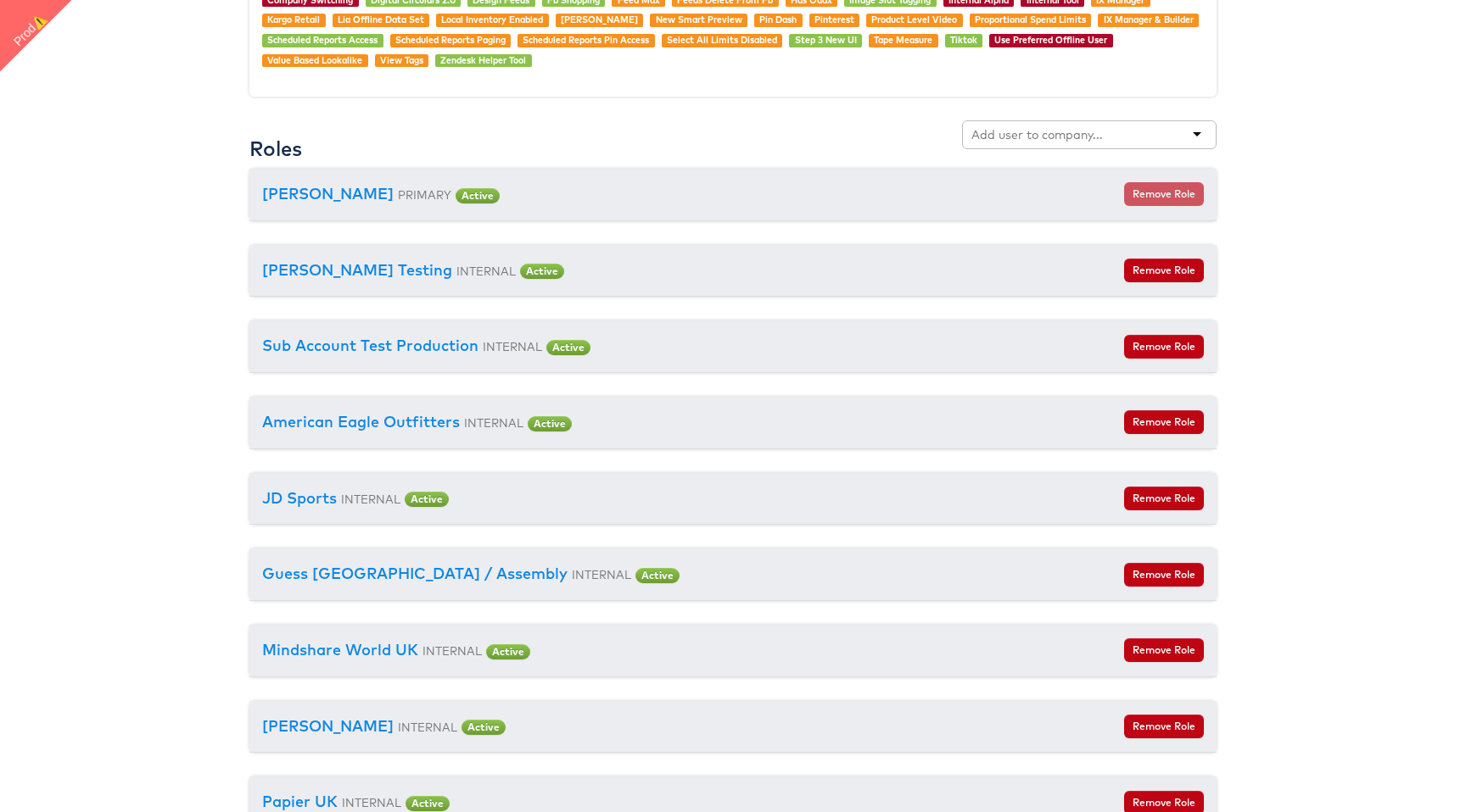
click at [1124, 135] on div at bounding box center [1089, 134] width 255 height 29
paste input "QA Test Company 2"
type input "QA Test Company 2"
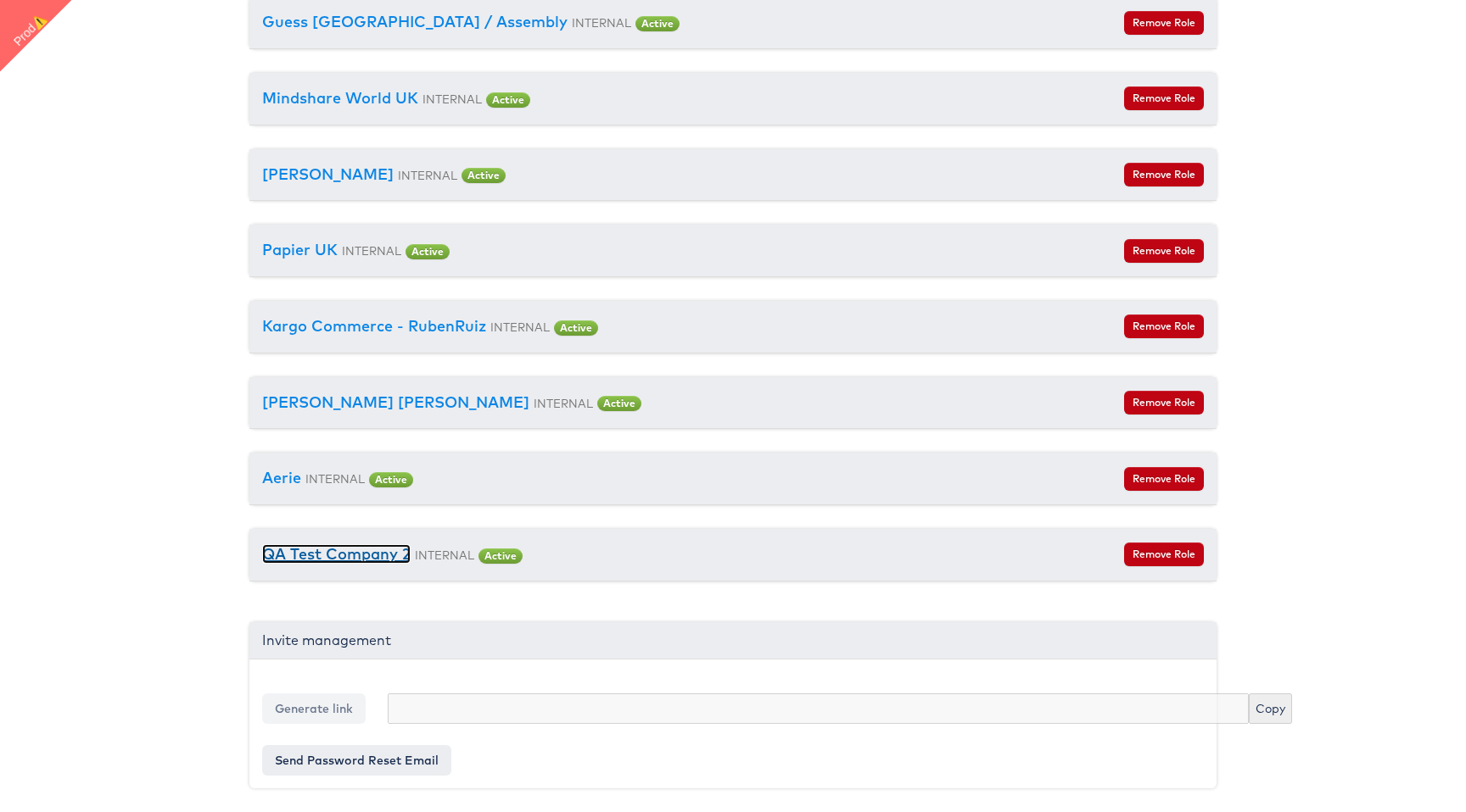
scroll to position [2538, 0]
click at [358, 552] on link "QA Test Company 2" at bounding box center [336, 554] width 148 height 19
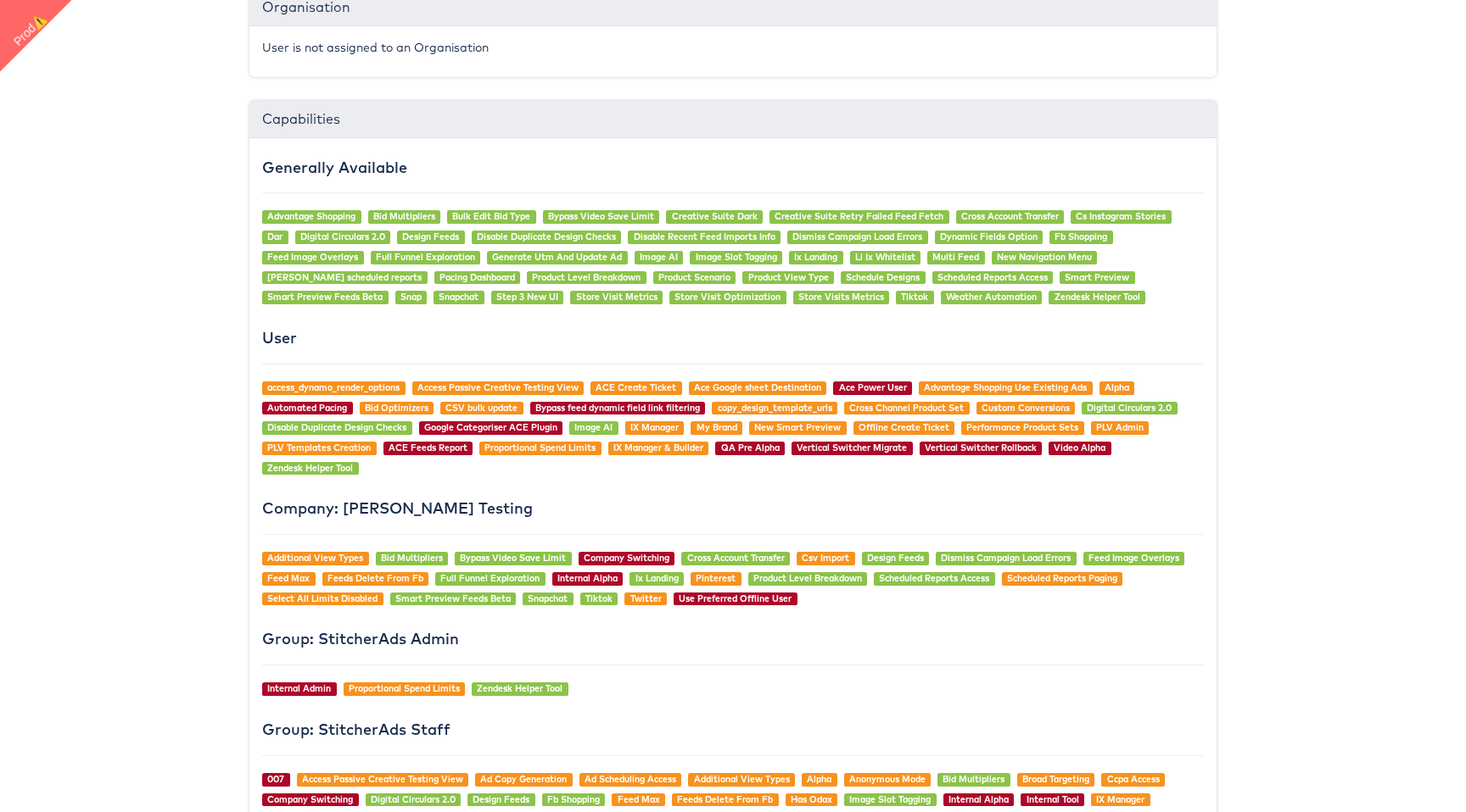
scroll to position [1183, 0]
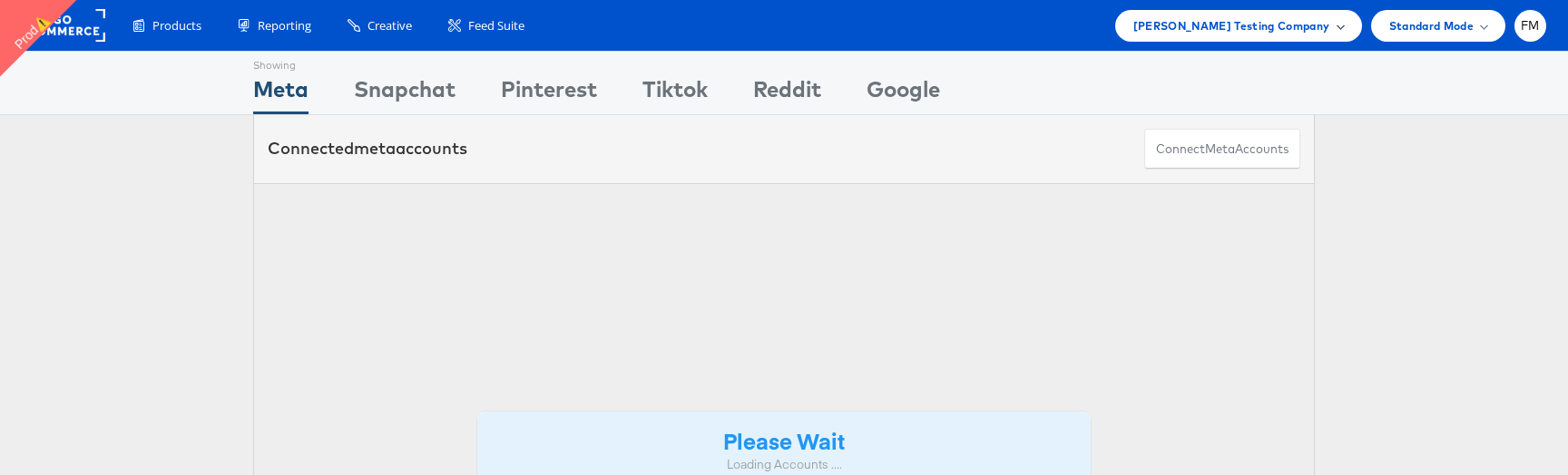
click at [1294, 12] on div "Colin Clarke Testing Company" at bounding box center [1238, 26] width 247 height 32
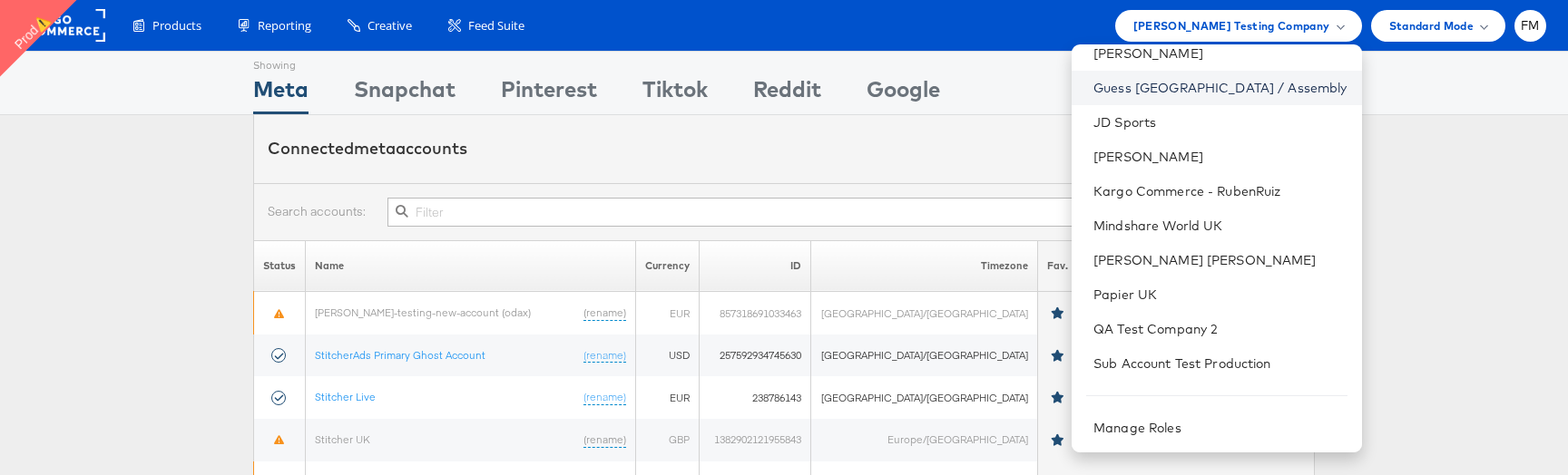
scroll to position [29, 0]
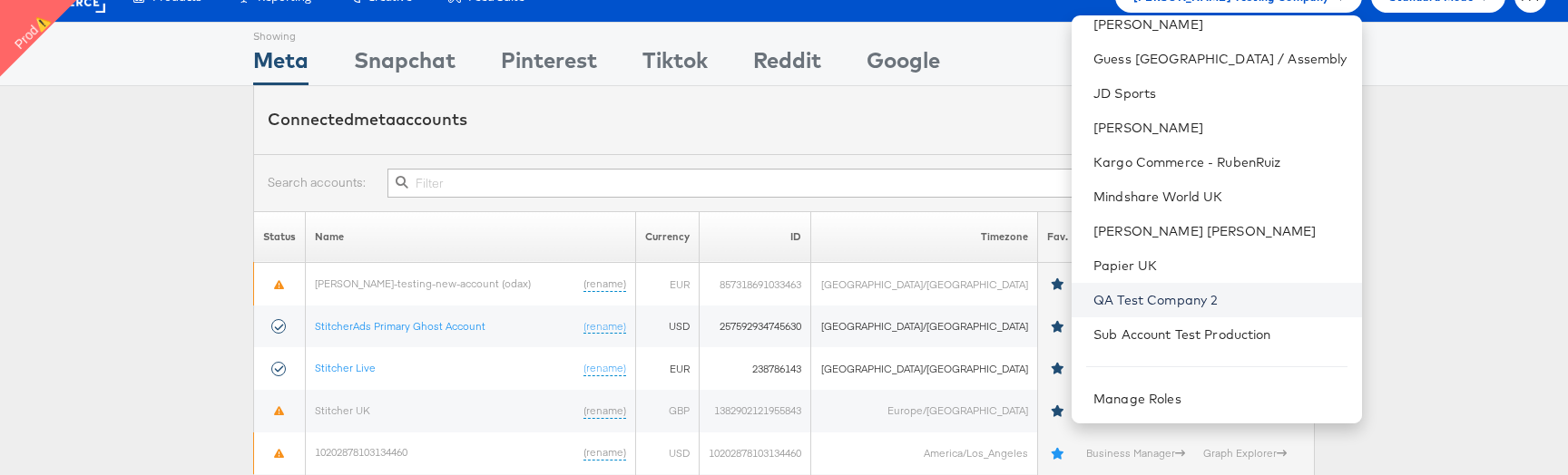
click at [1277, 300] on link "QA Test Company 2" at bounding box center [1220, 300] width 254 height 18
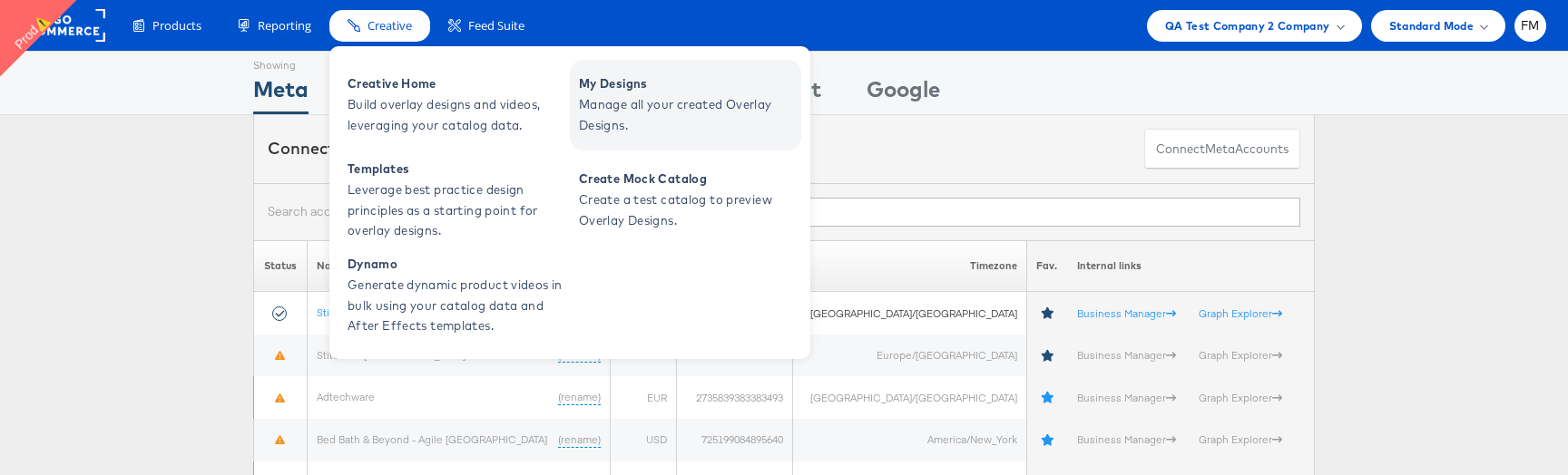
click at [618, 95] on span "Manage all your created Overlay Designs." at bounding box center [687, 115] width 218 height 42
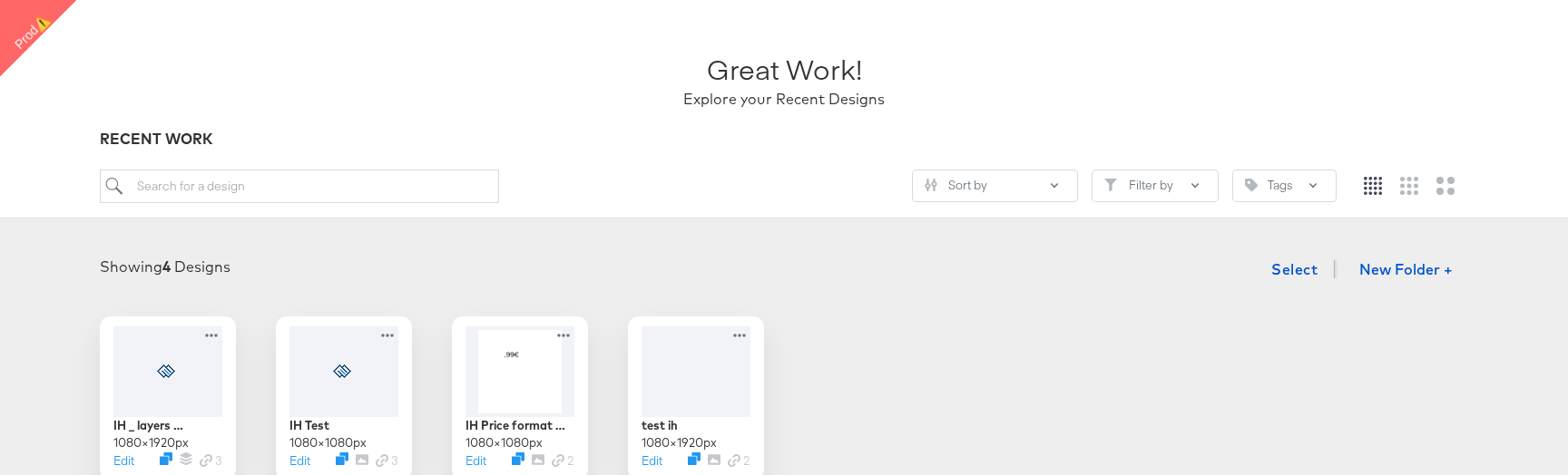
scroll to position [238, 0]
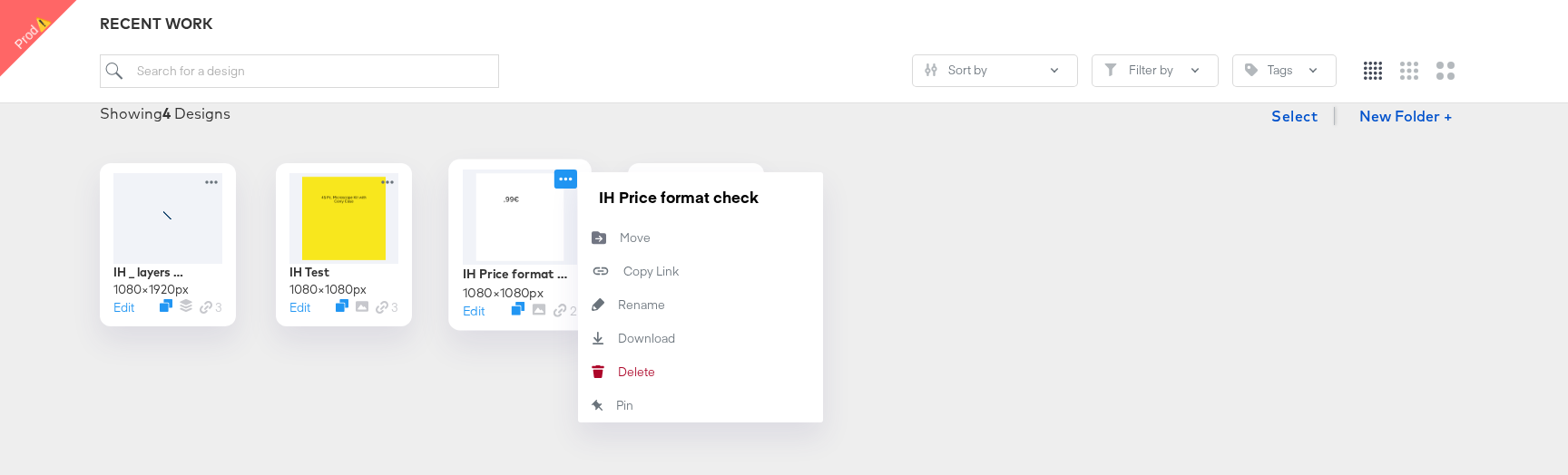
click at [564, 175] on icon at bounding box center [566, 178] width 23 height 19
click at [697, 377] on button "[PERSON_NAME]" at bounding box center [699, 372] width 245 height 34
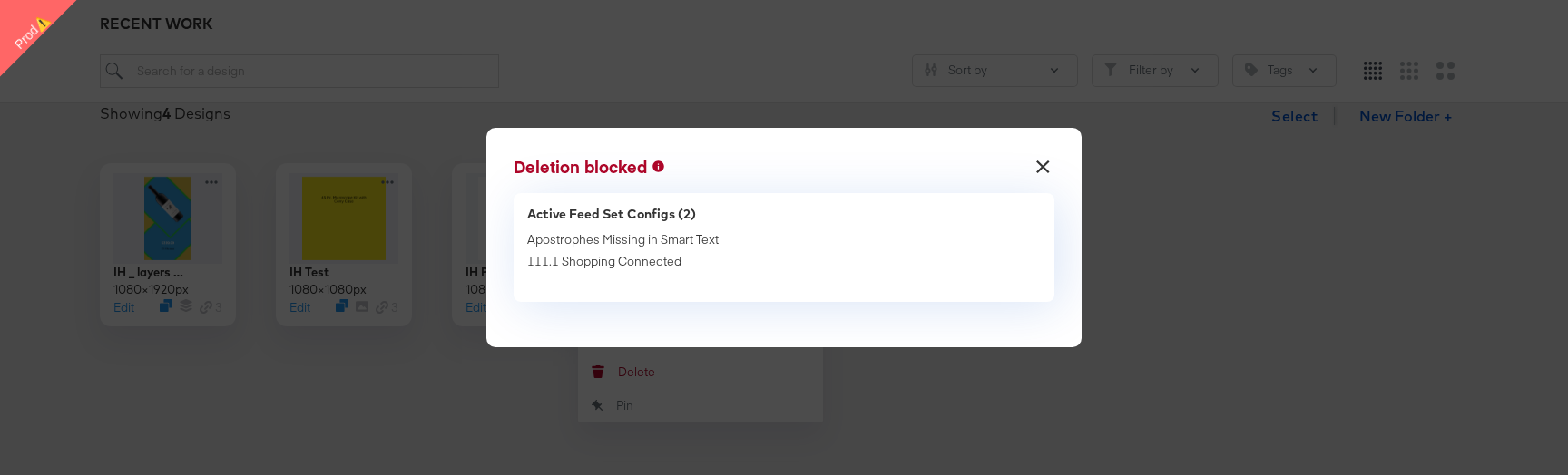
click at [1037, 161] on button "×" at bounding box center [1042, 161] width 33 height 33
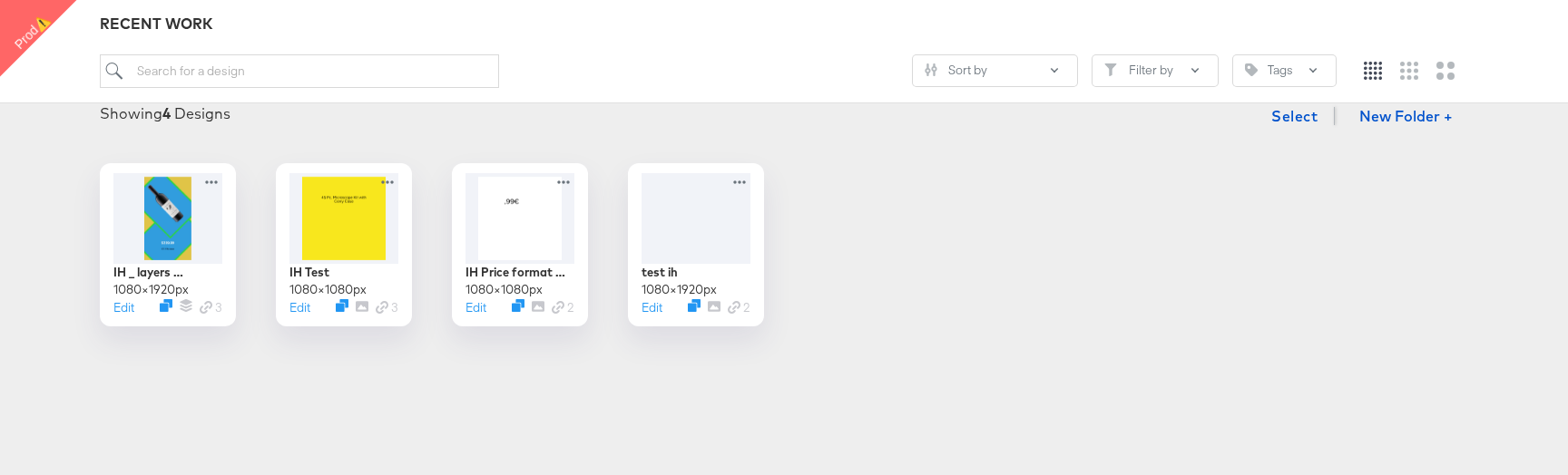
click at [432, 156] on div "Showing 4 Designs Select New Folder + IH _ layers selectable test 1080 × 1920 p…" at bounding box center [784, 212] width 1531 height 229
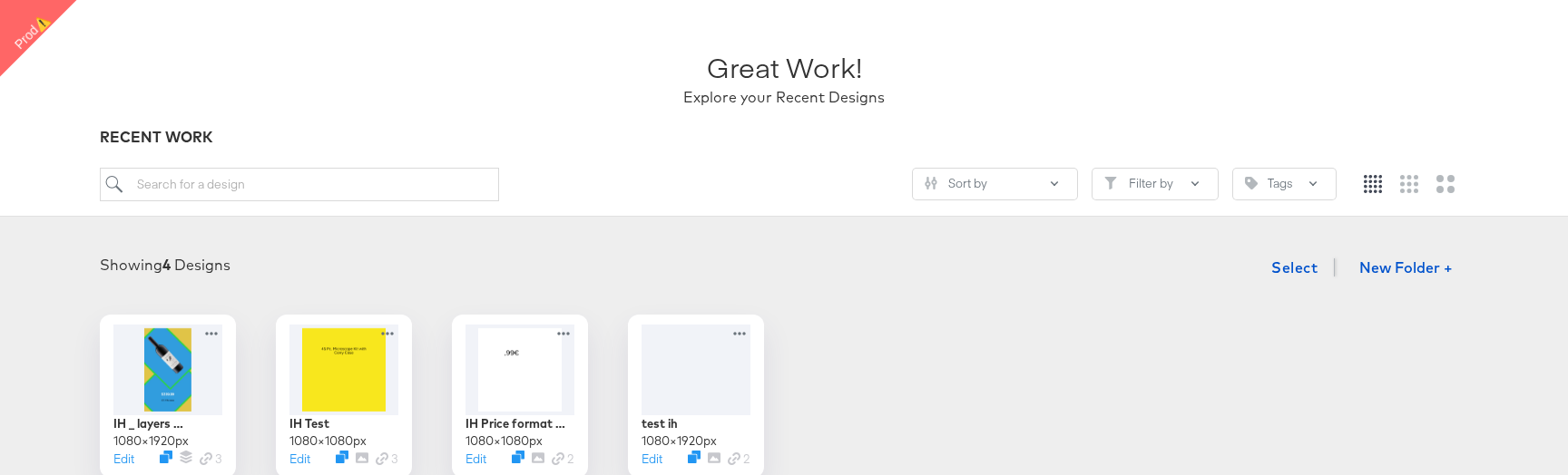
scroll to position [0, 0]
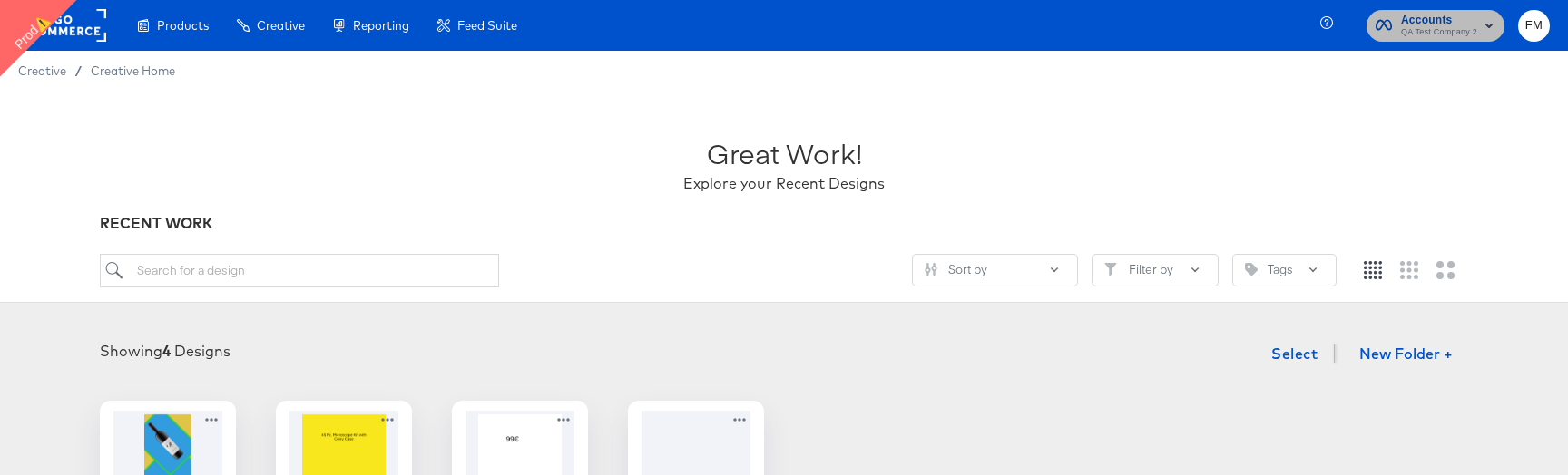
click at [1483, 24] on rect "button" at bounding box center [1489, 26] width 22 height 22
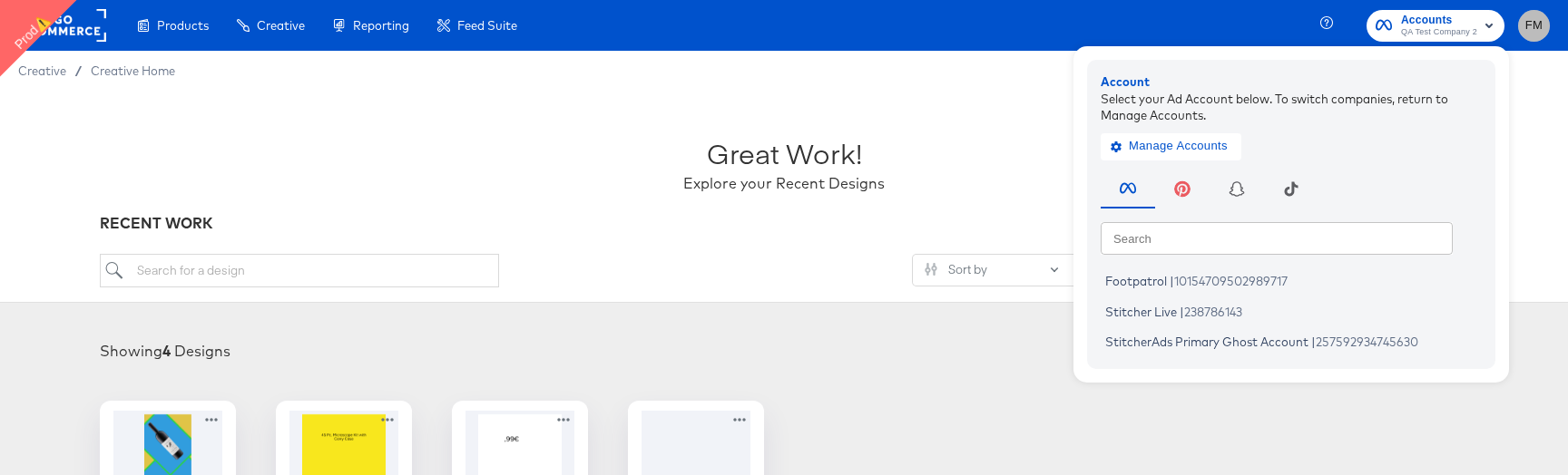
click at [1545, 33] on button "FM" at bounding box center [1533, 26] width 32 height 32
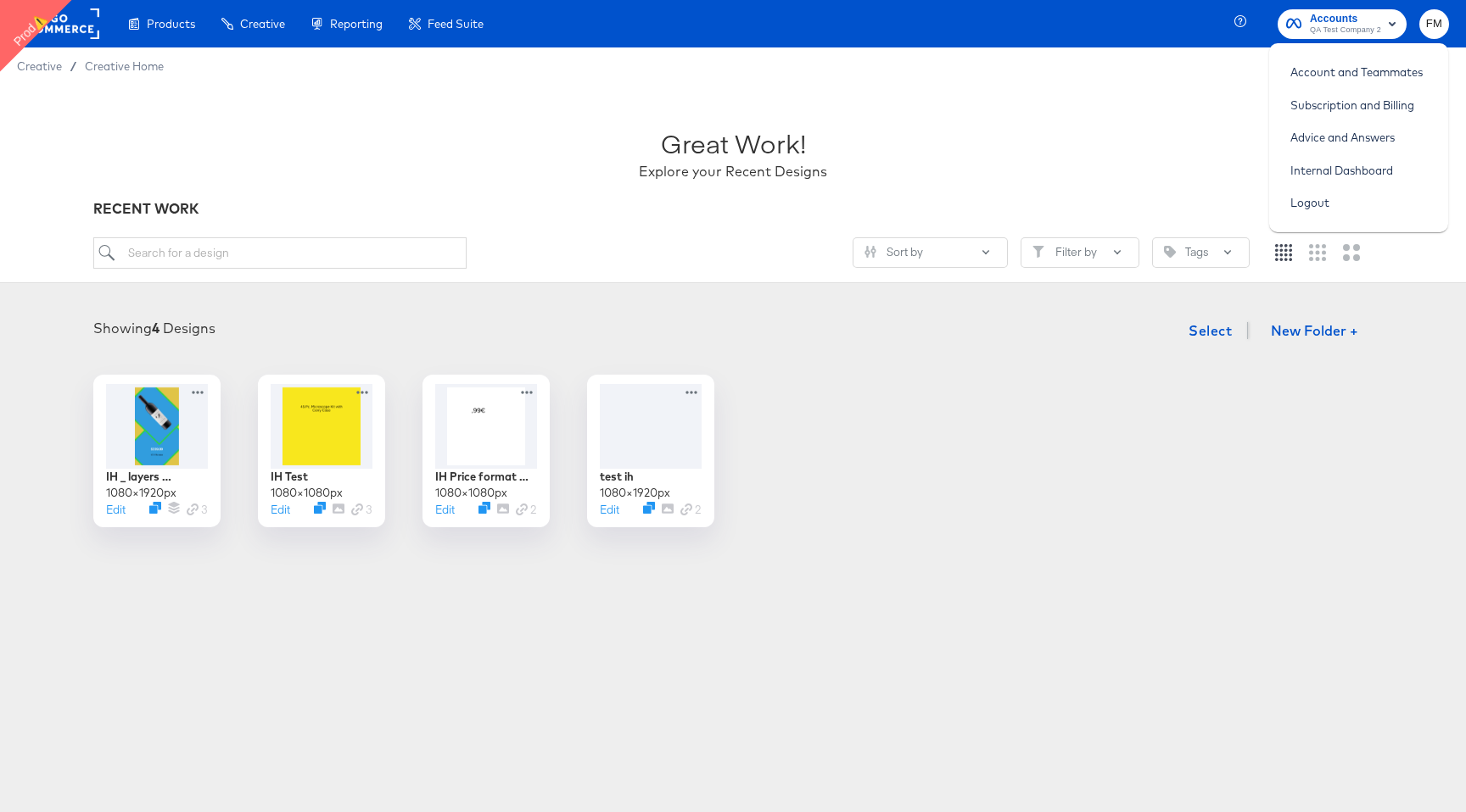
click at [859, 368] on div "Showing 4 Designs Select New Folder + IH _ layers selectable test 1080 × 1920 p…" at bounding box center [733, 420] width 1432 height 214
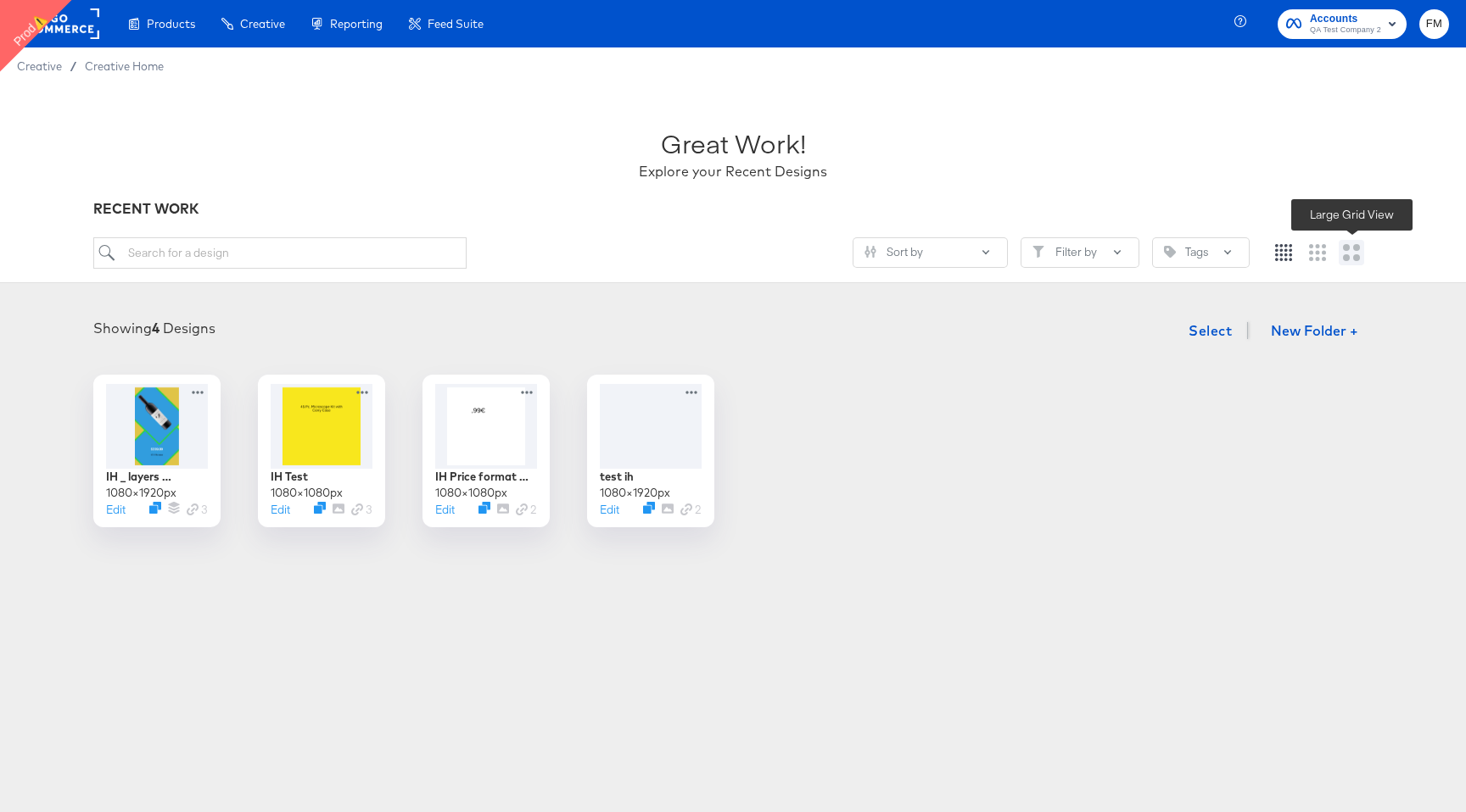
click at [1354, 259] on icon "Large grid" at bounding box center [1351, 253] width 17 height 17
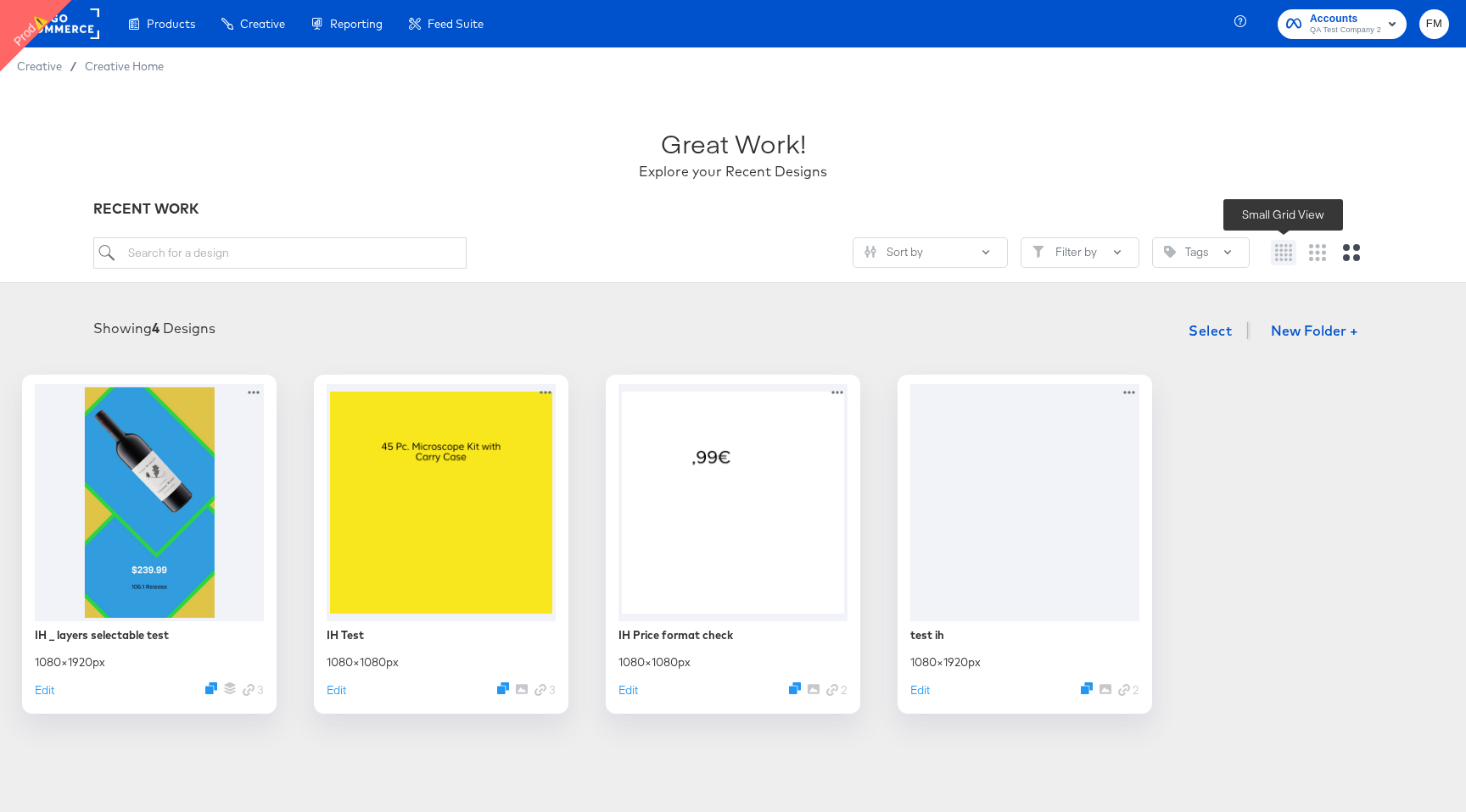
click at [1284, 261] on button at bounding box center [1283, 252] width 25 height 25
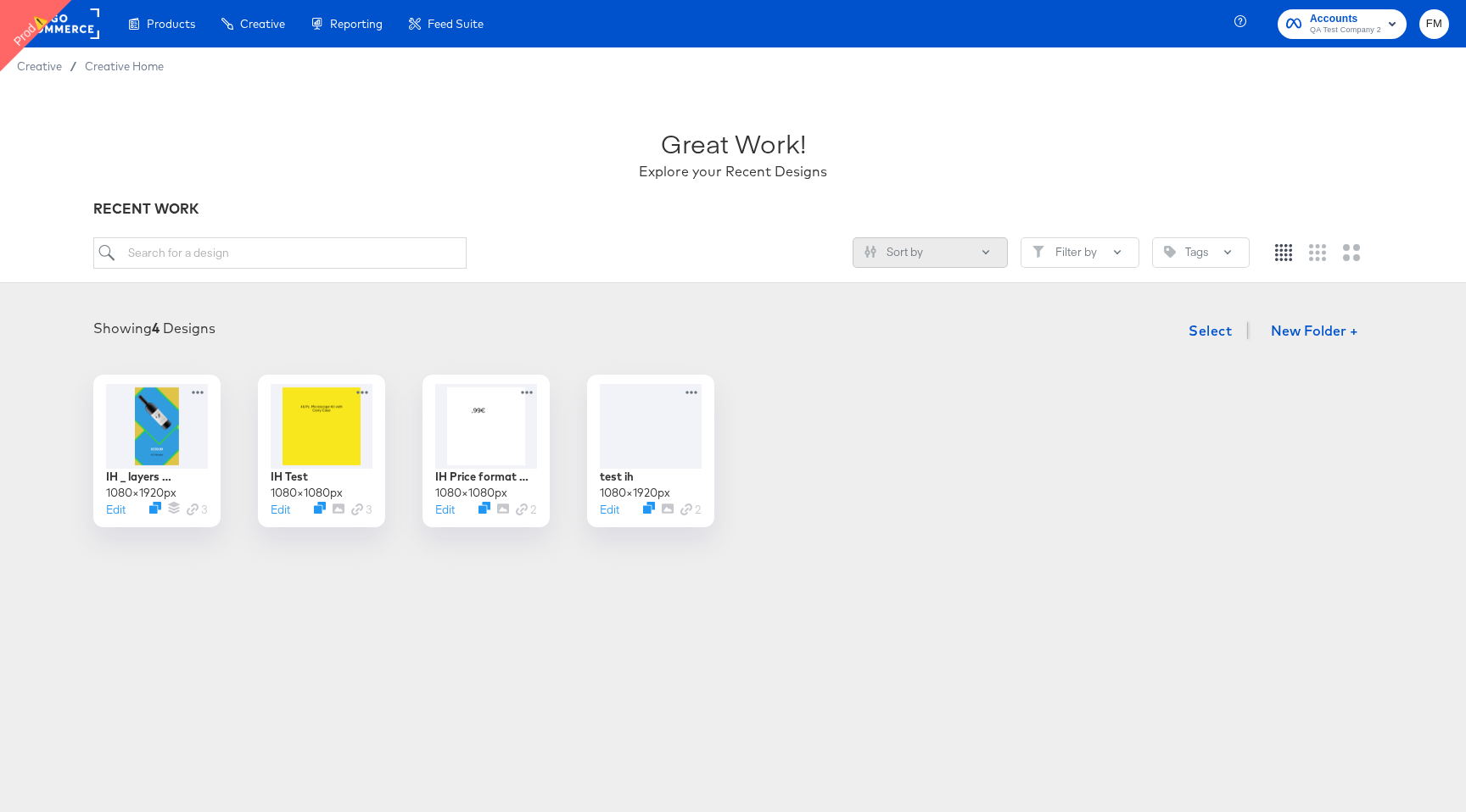
click at [992, 243] on button "Sort by" at bounding box center [930, 252] width 156 height 31
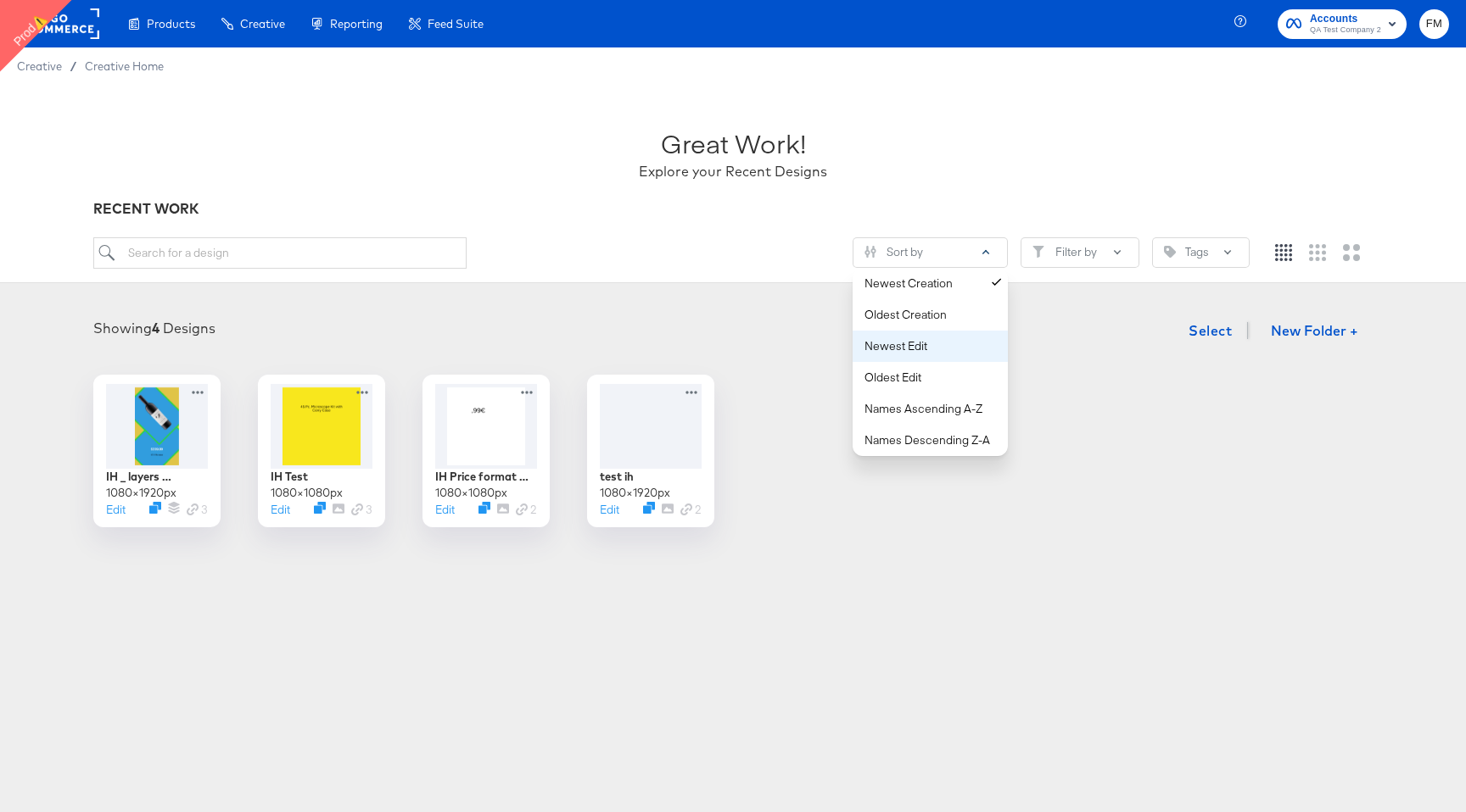
click at [933, 357] on button "Newest Edit" at bounding box center [930, 346] width 156 height 31
click at [972, 276] on div "Newest Creation" at bounding box center [933, 283] width 138 height 16
click at [318, 331] on div "Showing 4 Designs Select New Folder +" at bounding box center [733, 331] width 1432 height 35
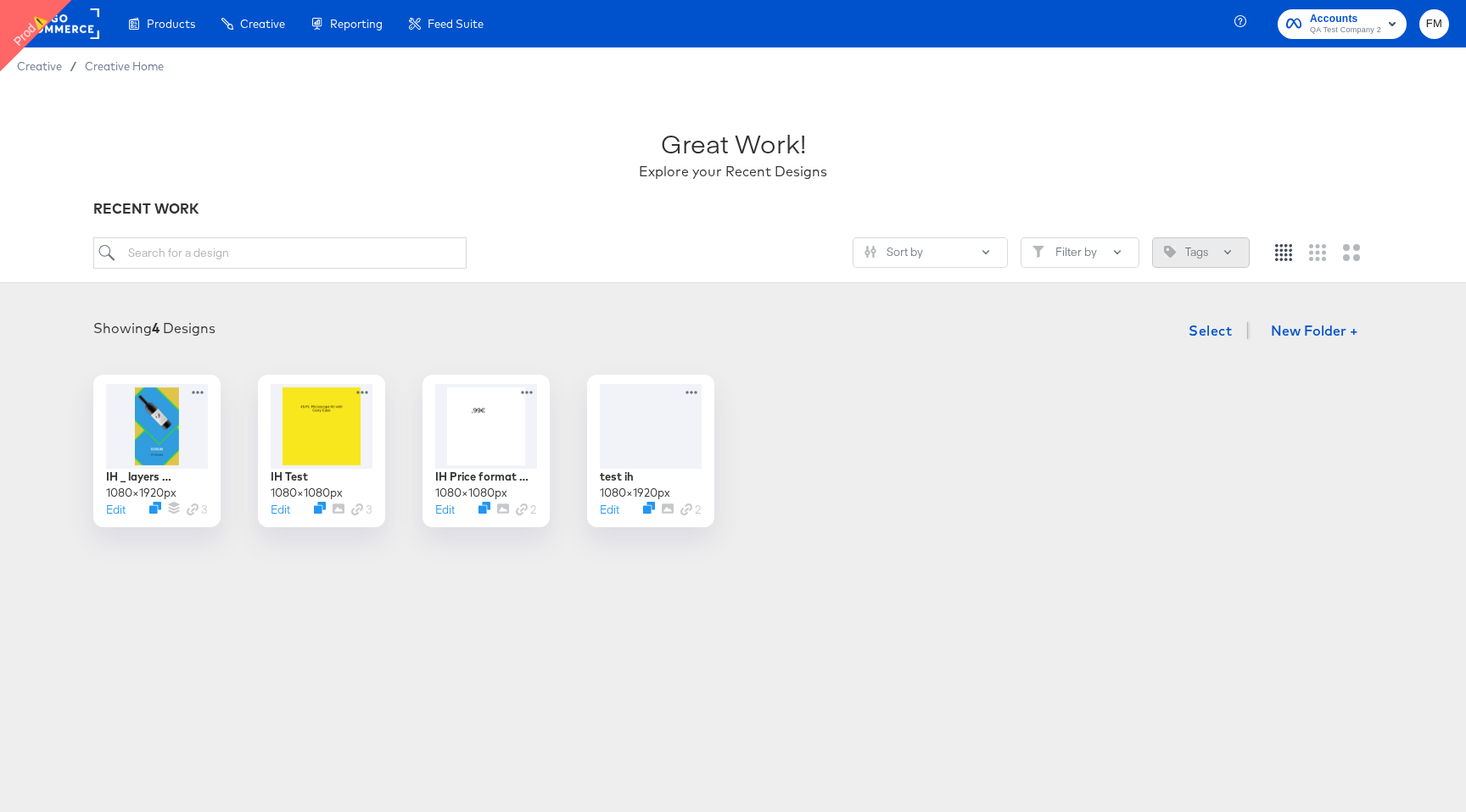
click at [1230, 249] on button "Tags" at bounding box center [1200, 252] width 97 height 31
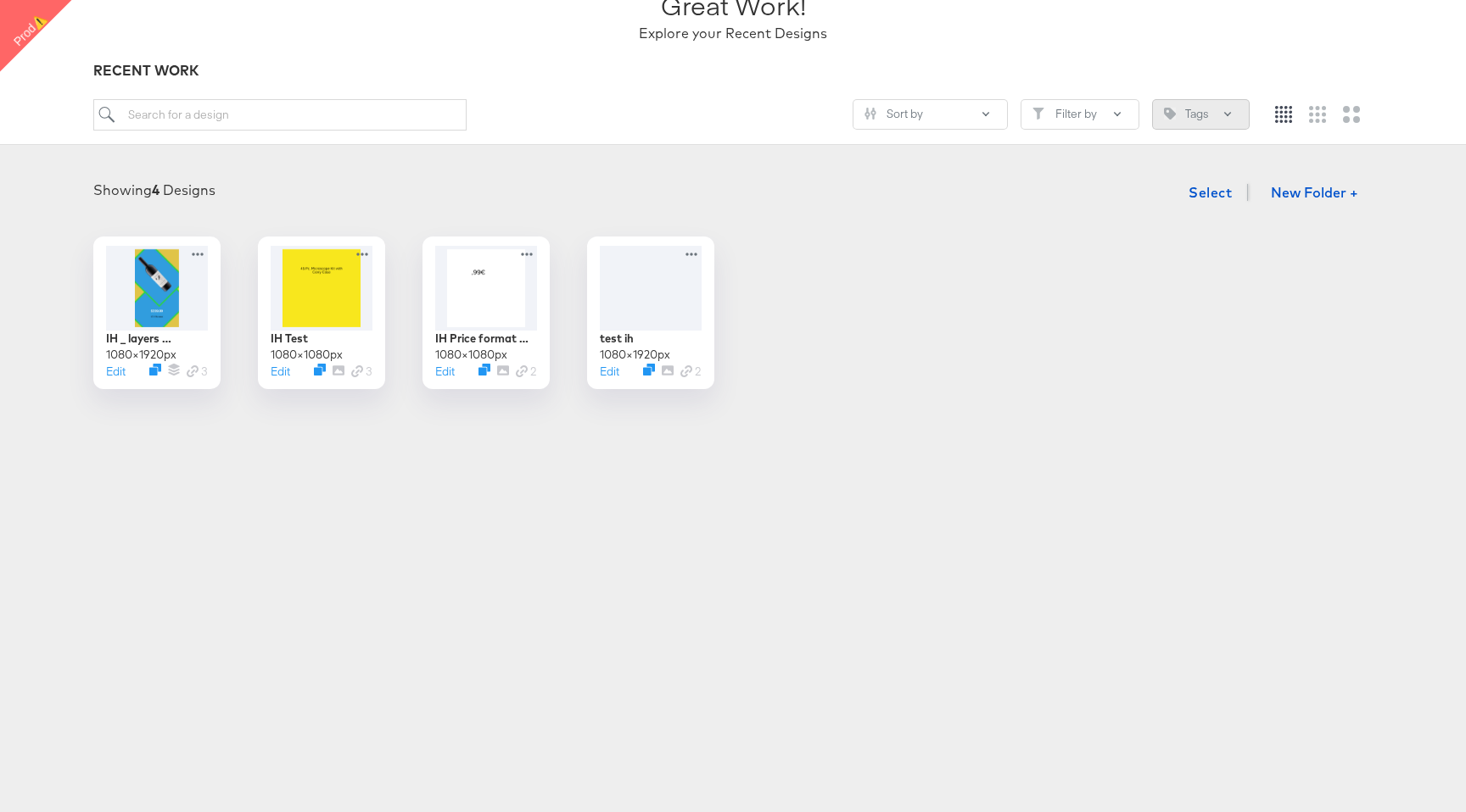
scroll to position [144, 0]
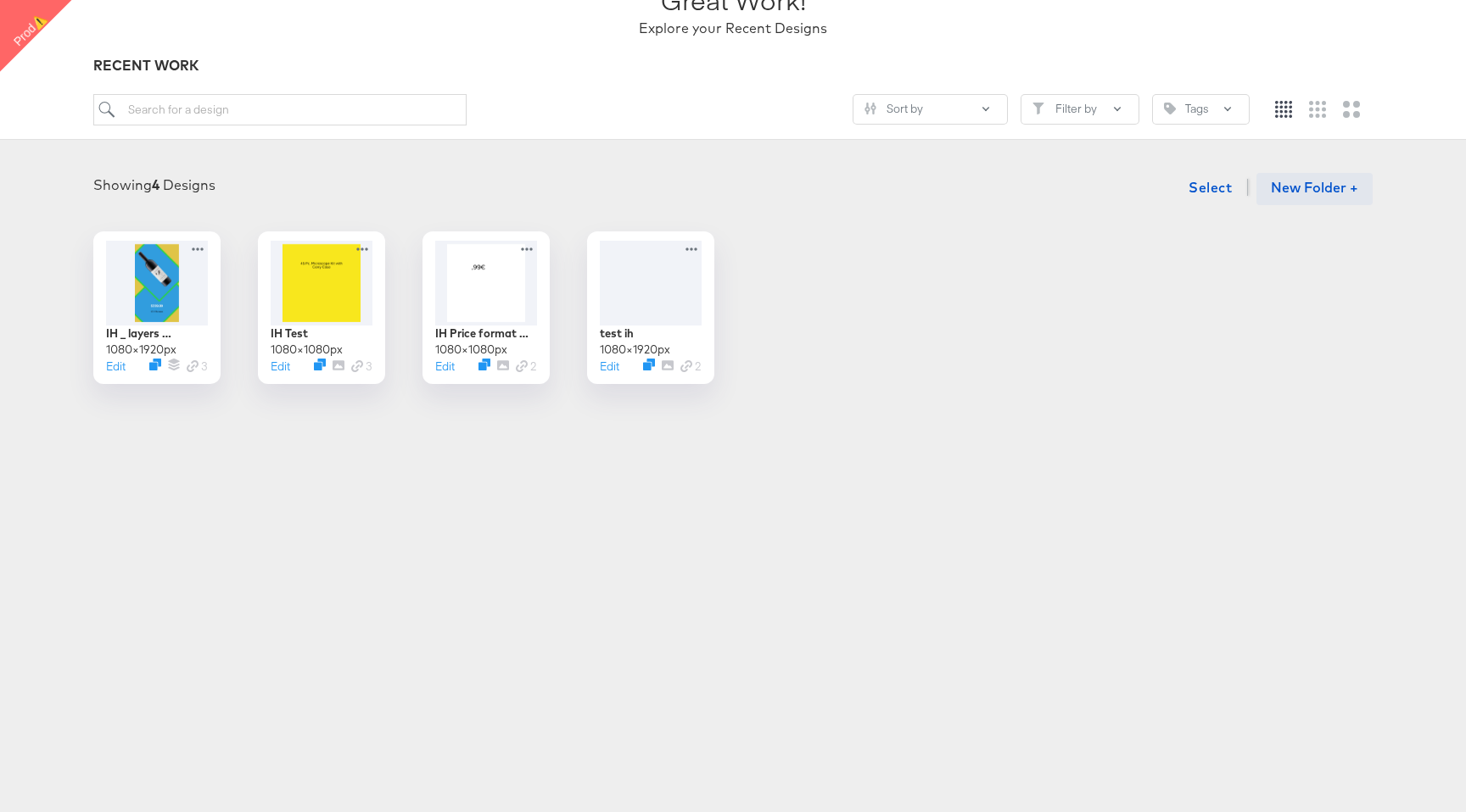
click at [1337, 181] on button "New Folder +" at bounding box center [1313, 189] width 116 height 32
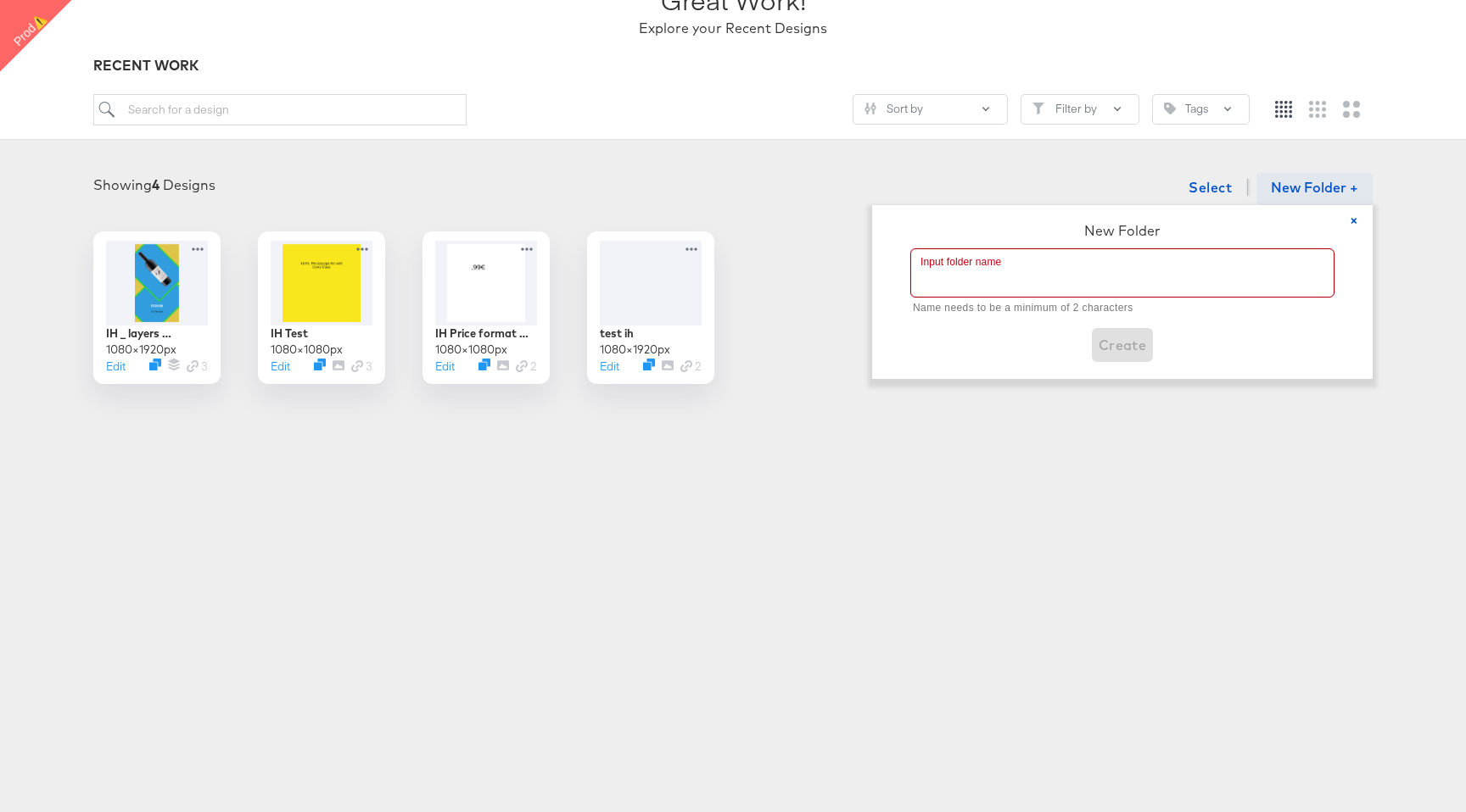
click at [1049, 292] on input "text" at bounding box center [1122, 272] width 422 height 47
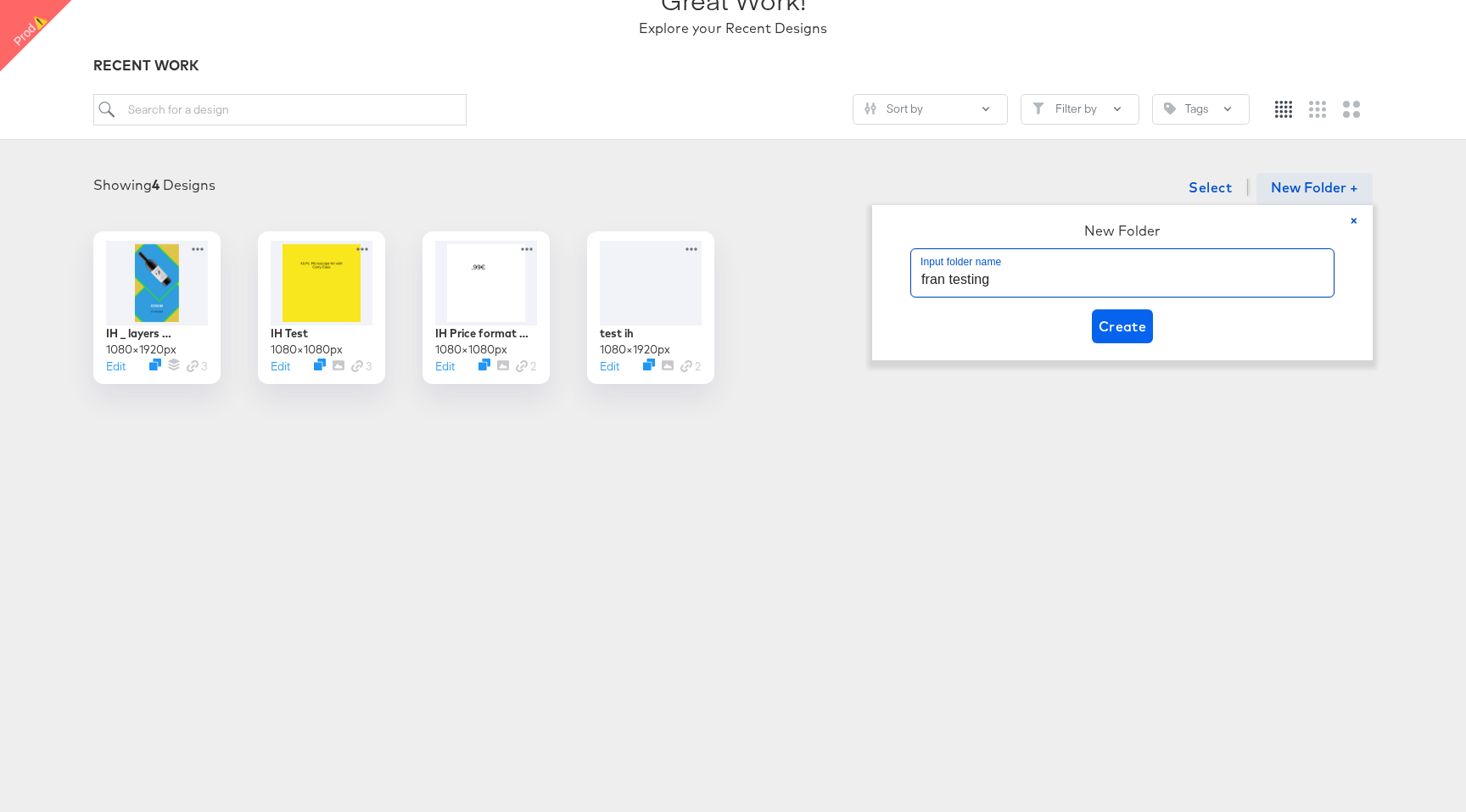
type input "fran testing"
click at [1119, 324] on span "Create" at bounding box center [1122, 327] width 48 height 24
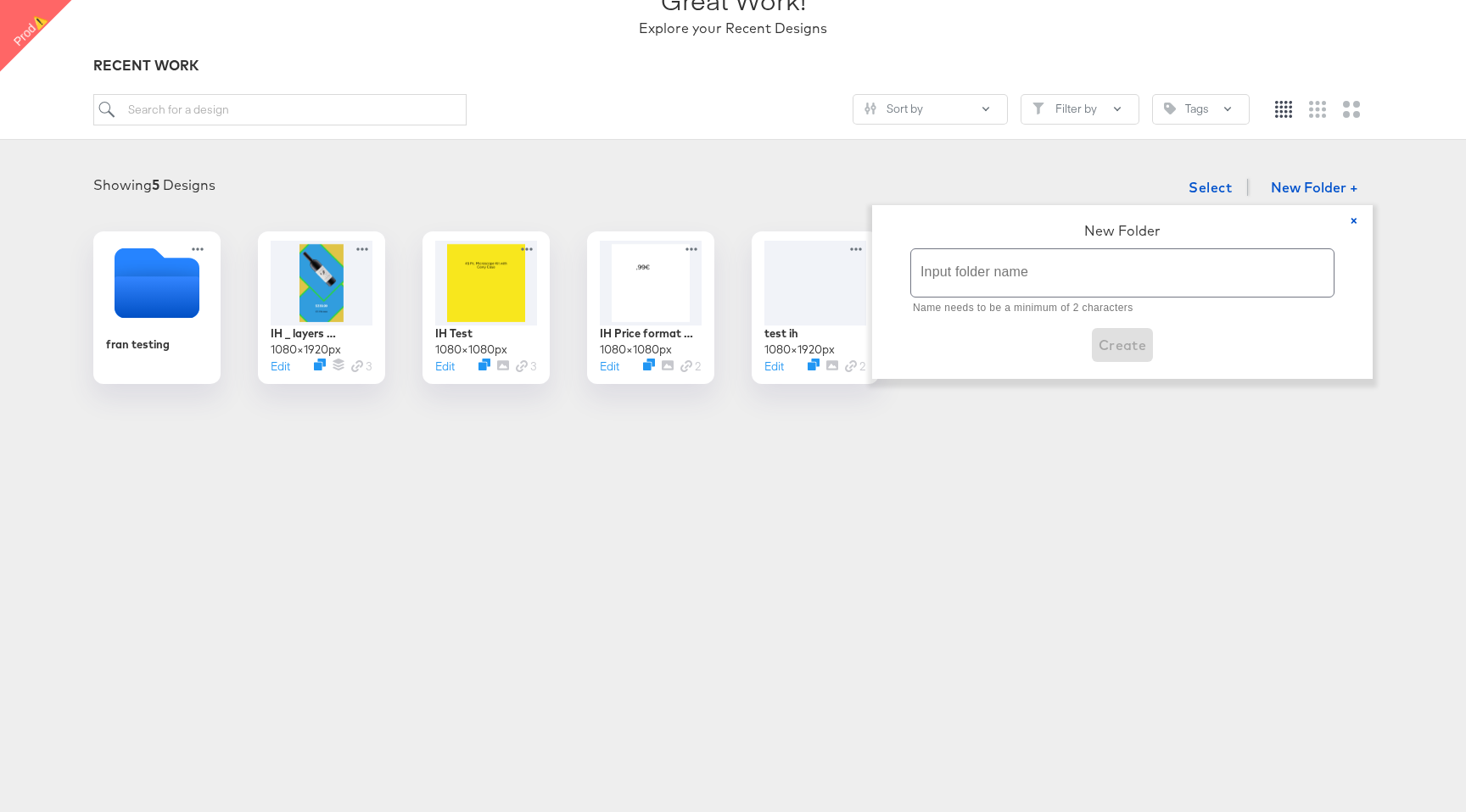
click at [472, 443] on div "Products Creative Reporting Feed Suite Accounts QA Test Company 2 FM Creative /…" at bounding box center [733, 262] width 1466 height 812
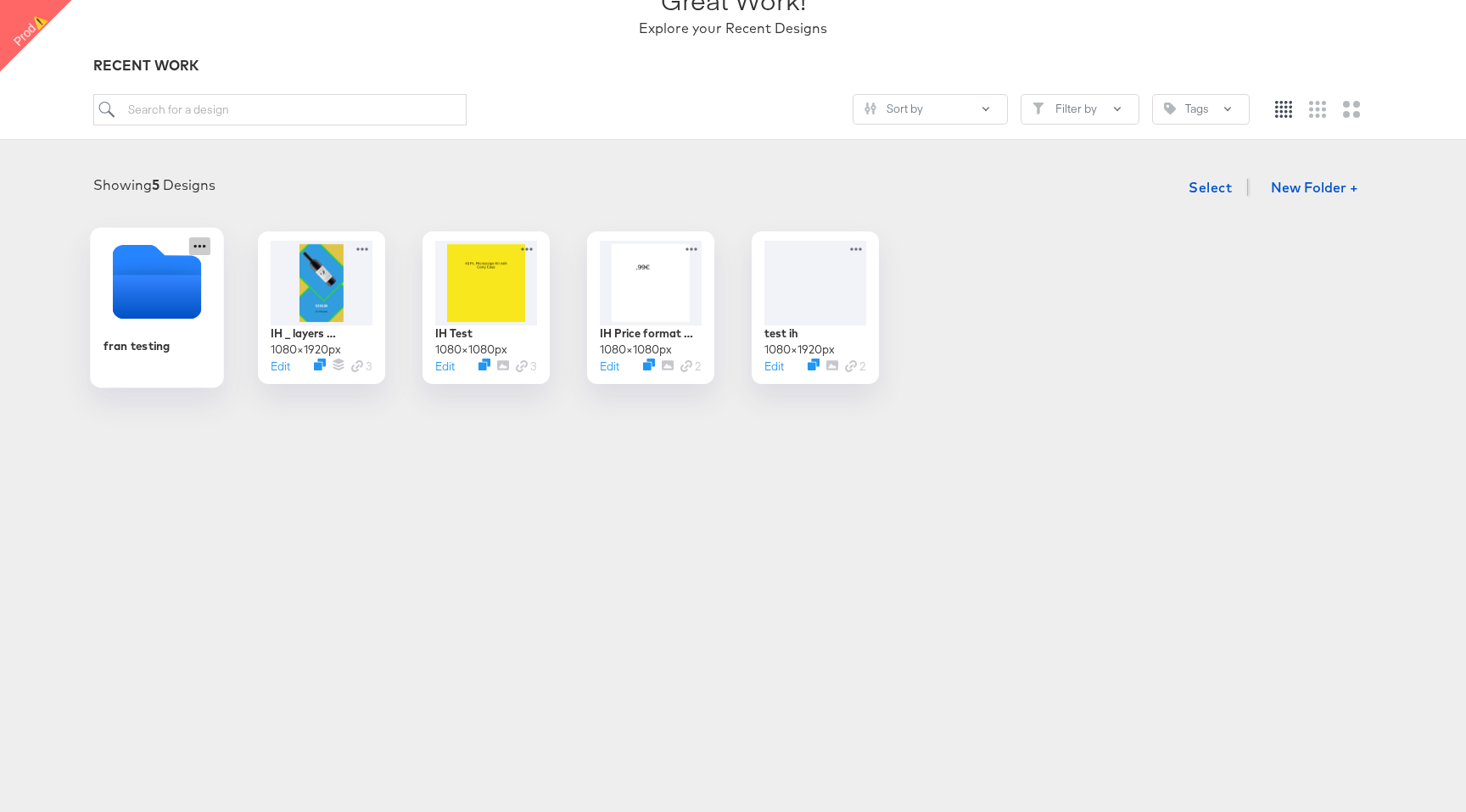
click at [201, 246] on icon at bounding box center [199, 245] width 21 height 18
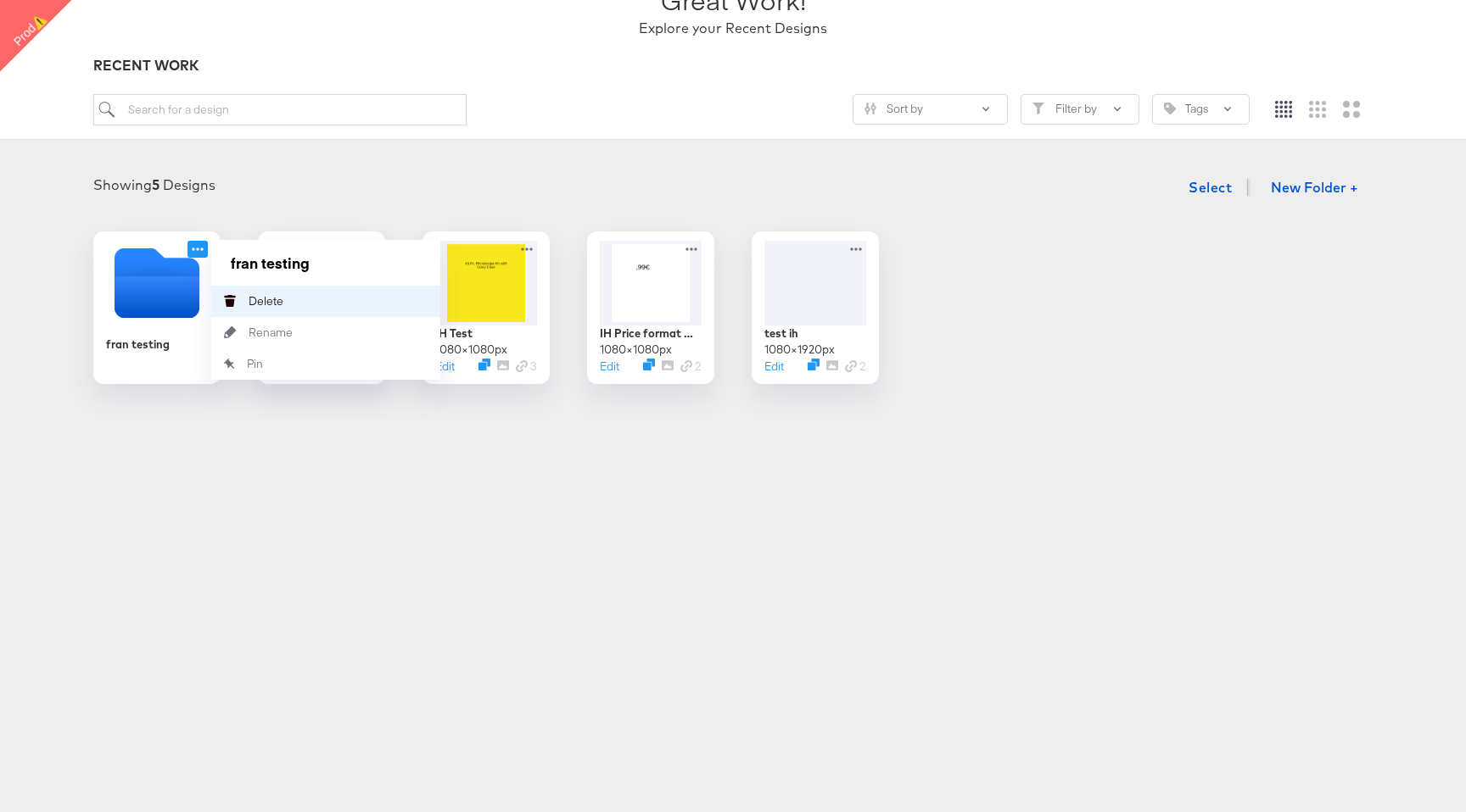
click at [248, 301] on div "Delete Delete" at bounding box center [248, 301] width 0 height 0
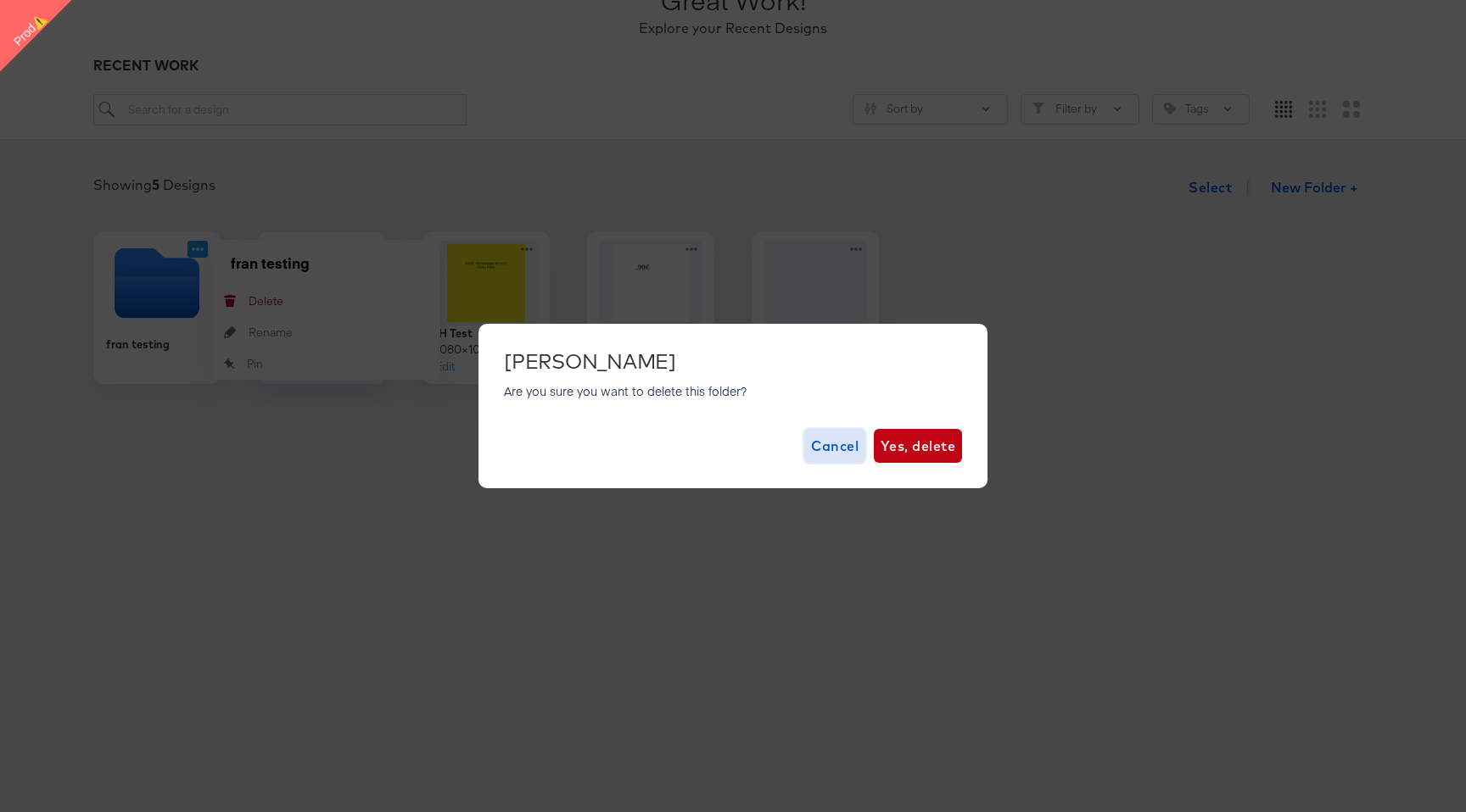
click at [809, 443] on button "Cancel" at bounding box center [834, 445] width 61 height 34
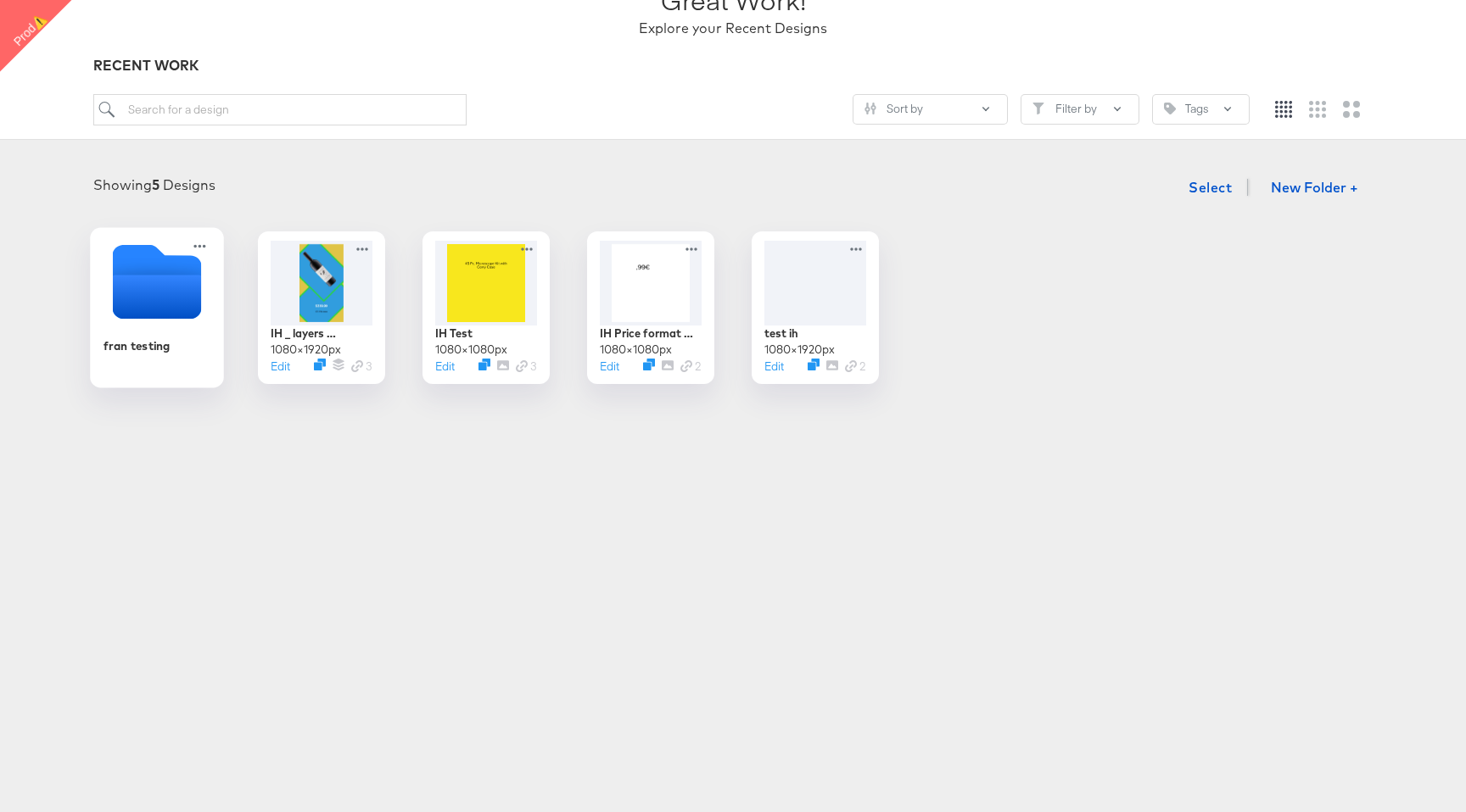
drag, startPoint x: 520, startPoint y: 312, endPoint x: 196, endPoint y: 277, distance: 325.9
click at [196, 277] on div "fran testing IH _ layers selectable test 1080 × 1920 px Edit 3 IH Test 1080 × 1…" at bounding box center [733, 307] width 1432 height 153
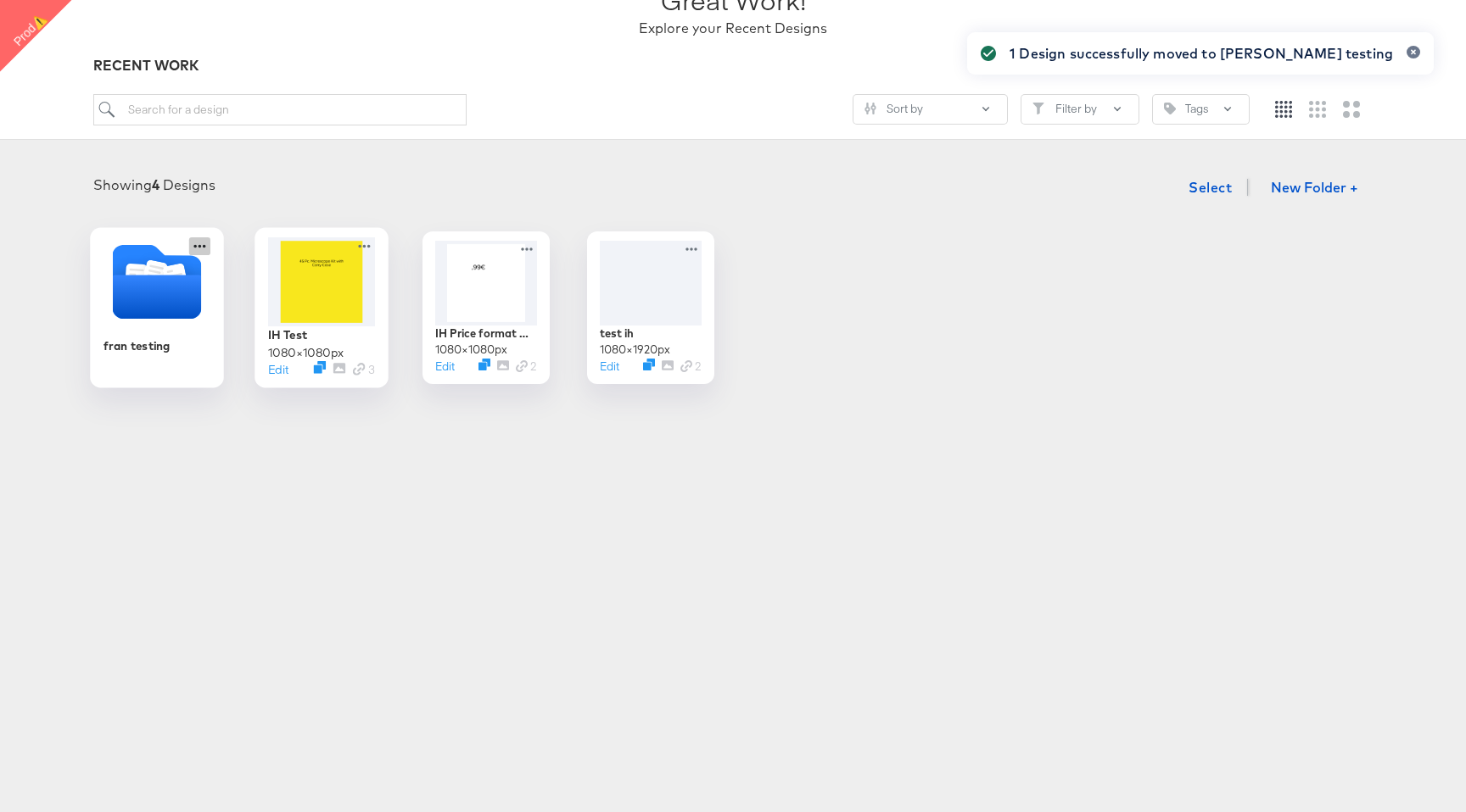
click at [193, 250] on icon at bounding box center [199, 245] width 21 height 18
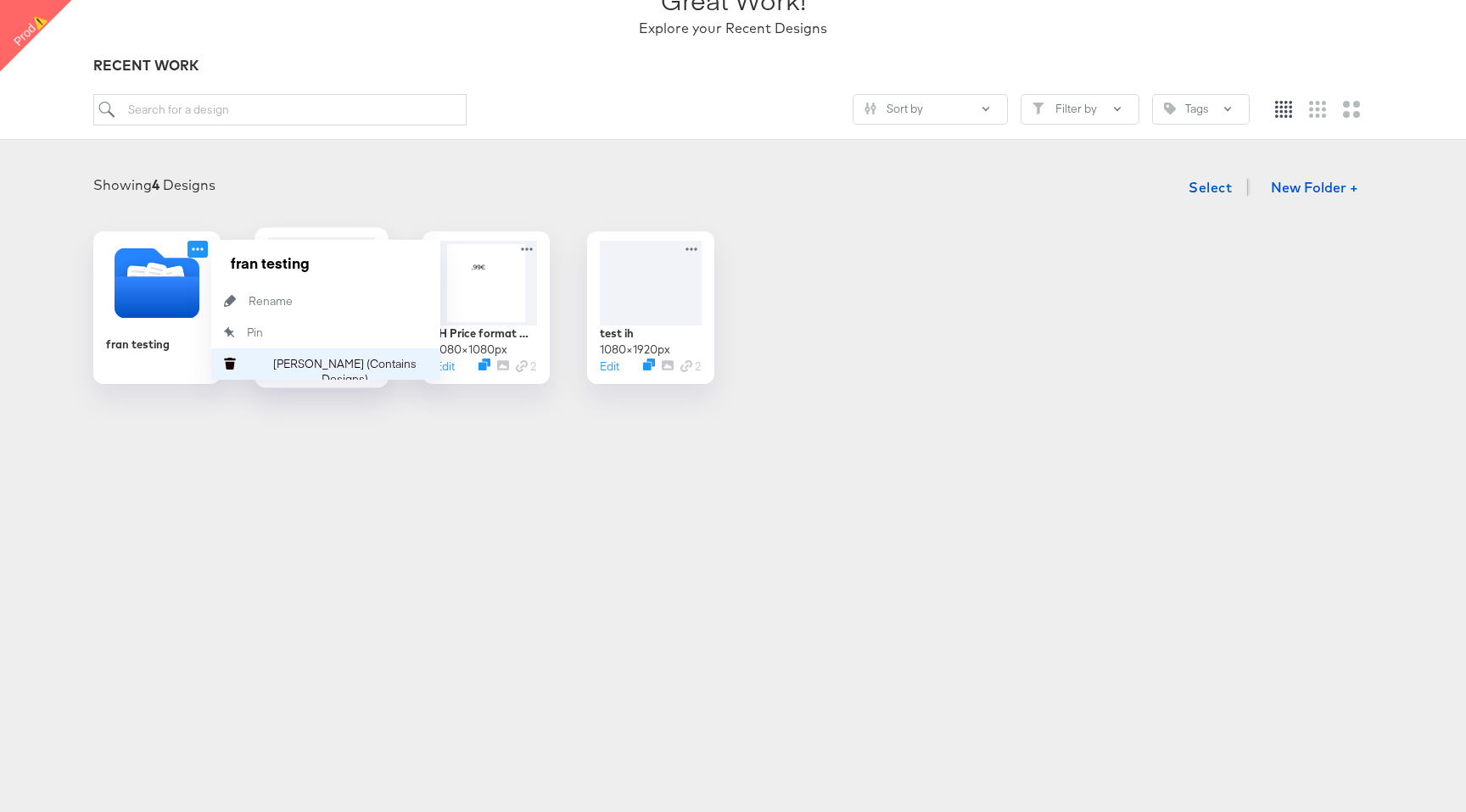
click at [248, 364] on div "Delete Folder (Contains Designs) Delete Folder (Contains Designs)" at bounding box center [248, 364] width 0 height 0
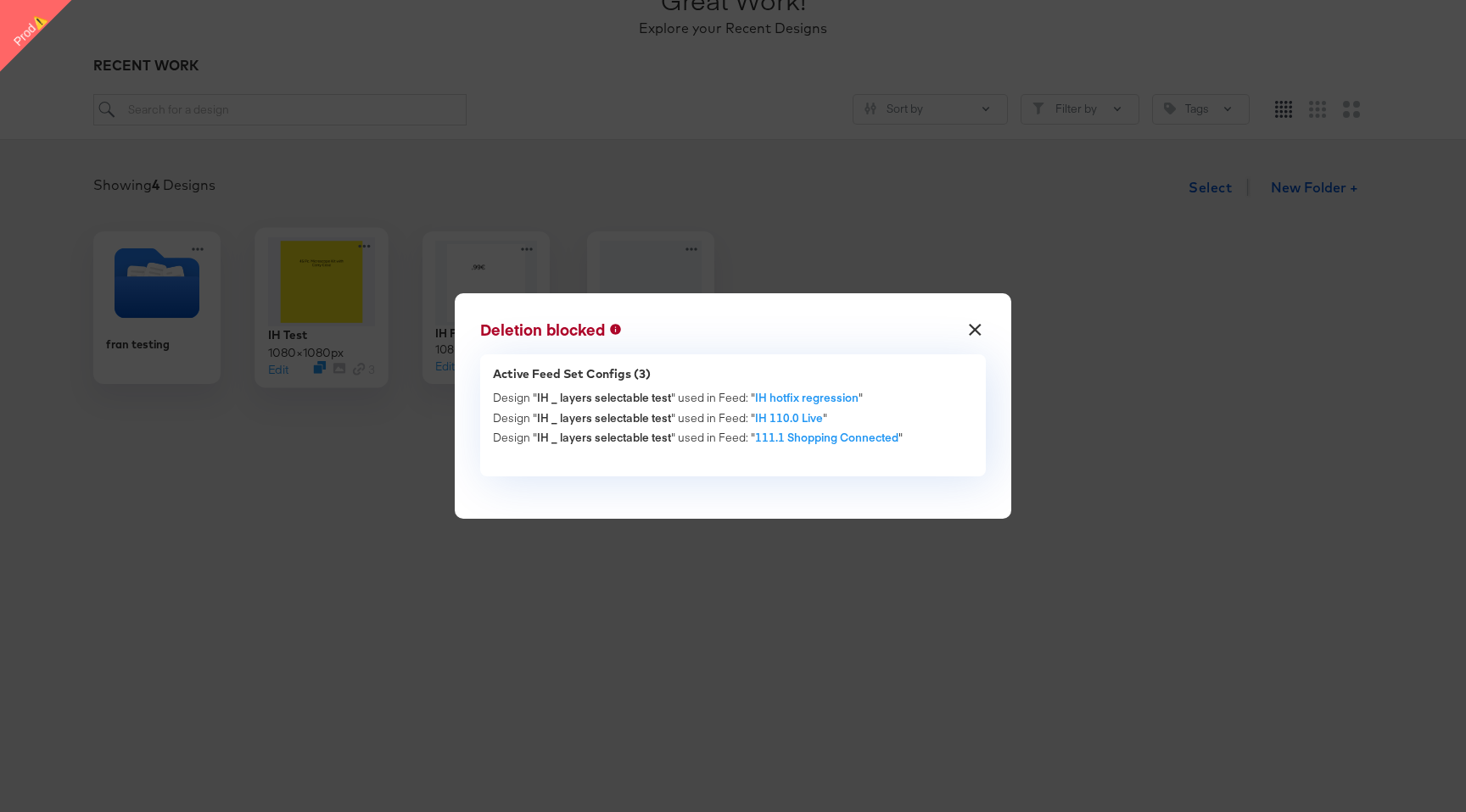
click at [981, 320] on button "×" at bounding box center [974, 325] width 31 height 31
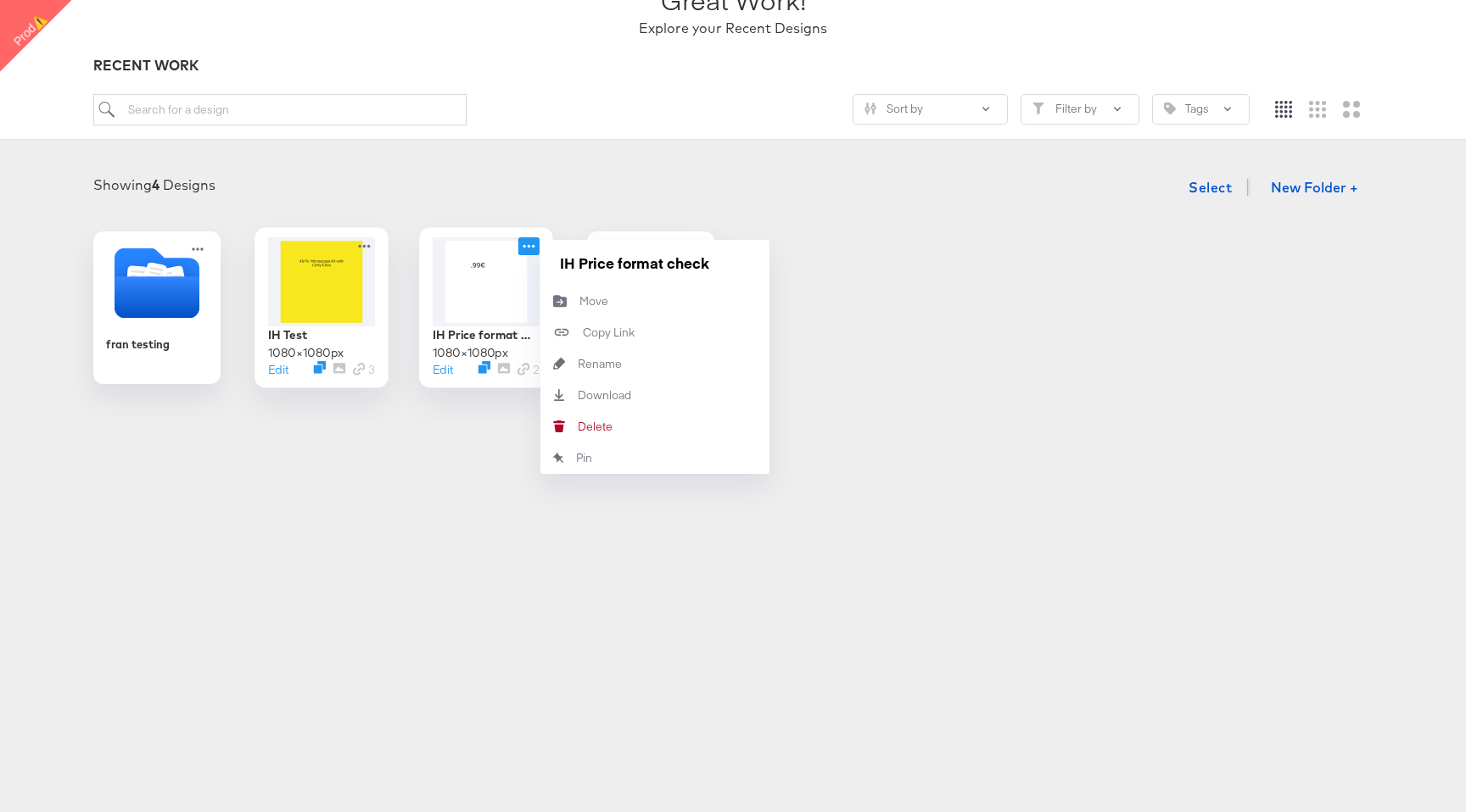
click at [532, 238] on icon at bounding box center [529, 245] width 21 height 18
click at [617, 431] on button "Delete Delete" at bounding box center [654, 427] width 229 height 31
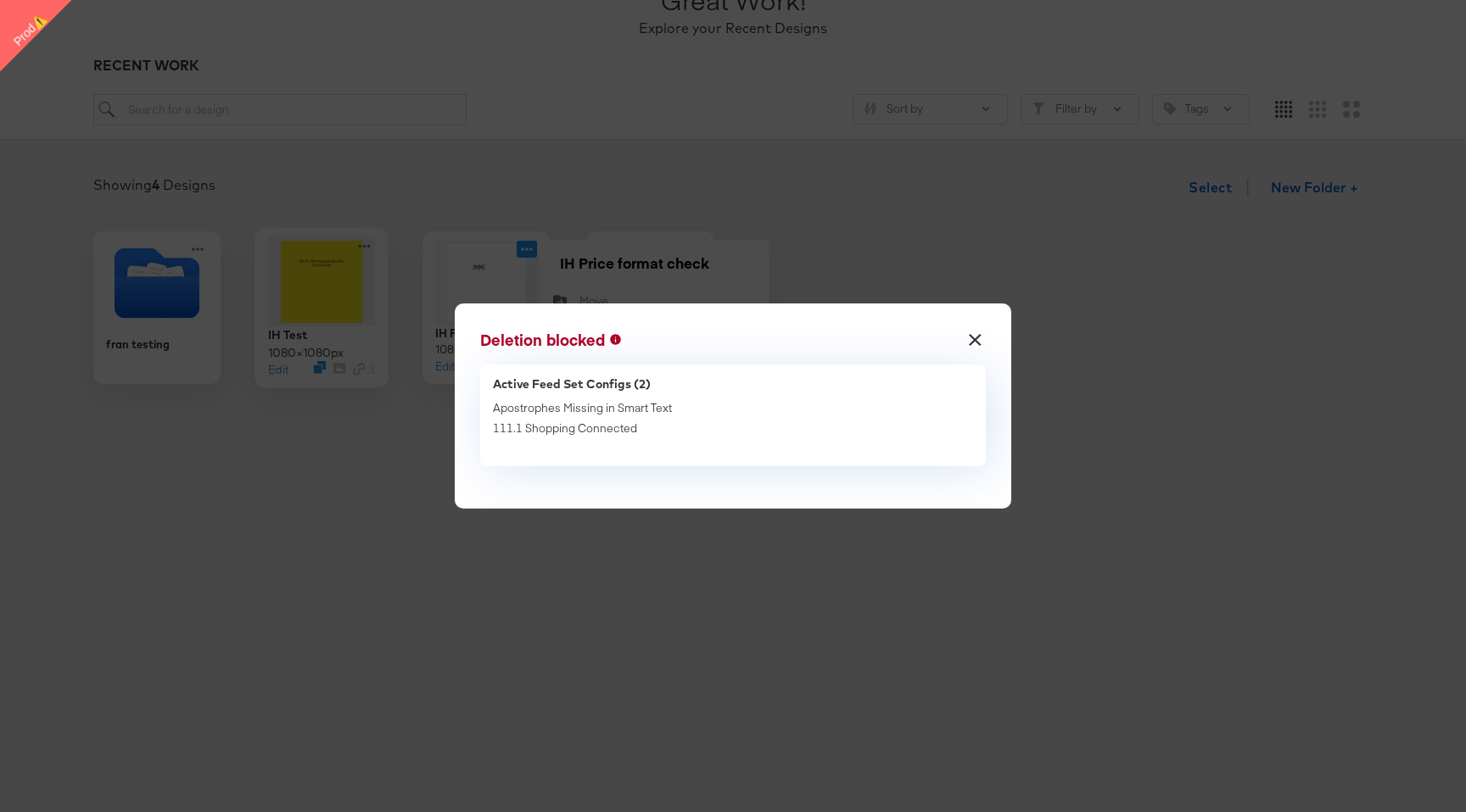
click at [653, 443] on div "× Deletion blocked Active Feed Set Configs (2) Apostrophes Missing in Smart Tex…" at bounding box center [733, 406] width 1466 height 812
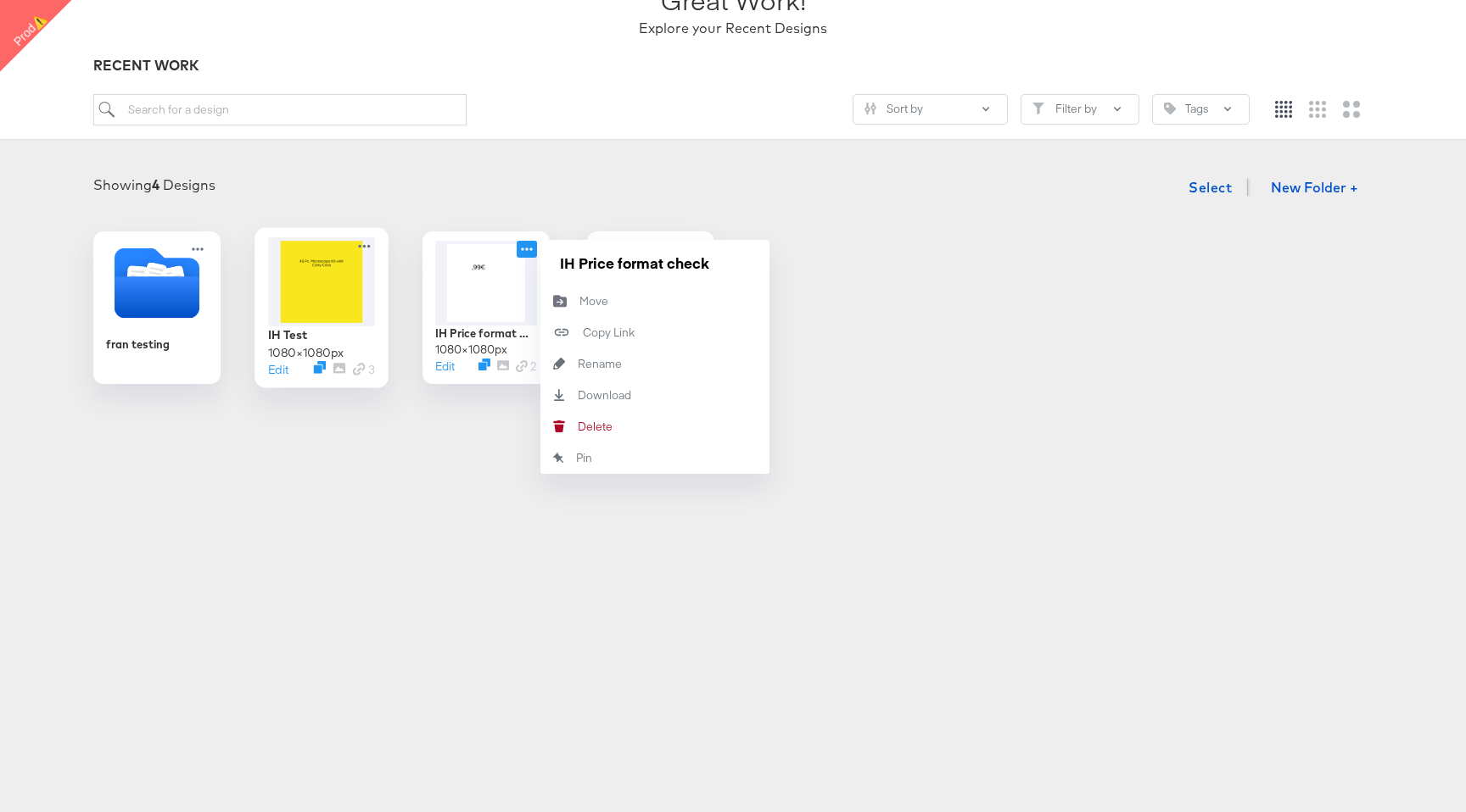
click at [430, 443] on div "Products Creative Reporting Feed Suite Accounts QA Test Company 2 FM Creative /…" at bounding box center [733, 262] width 1466 height 812
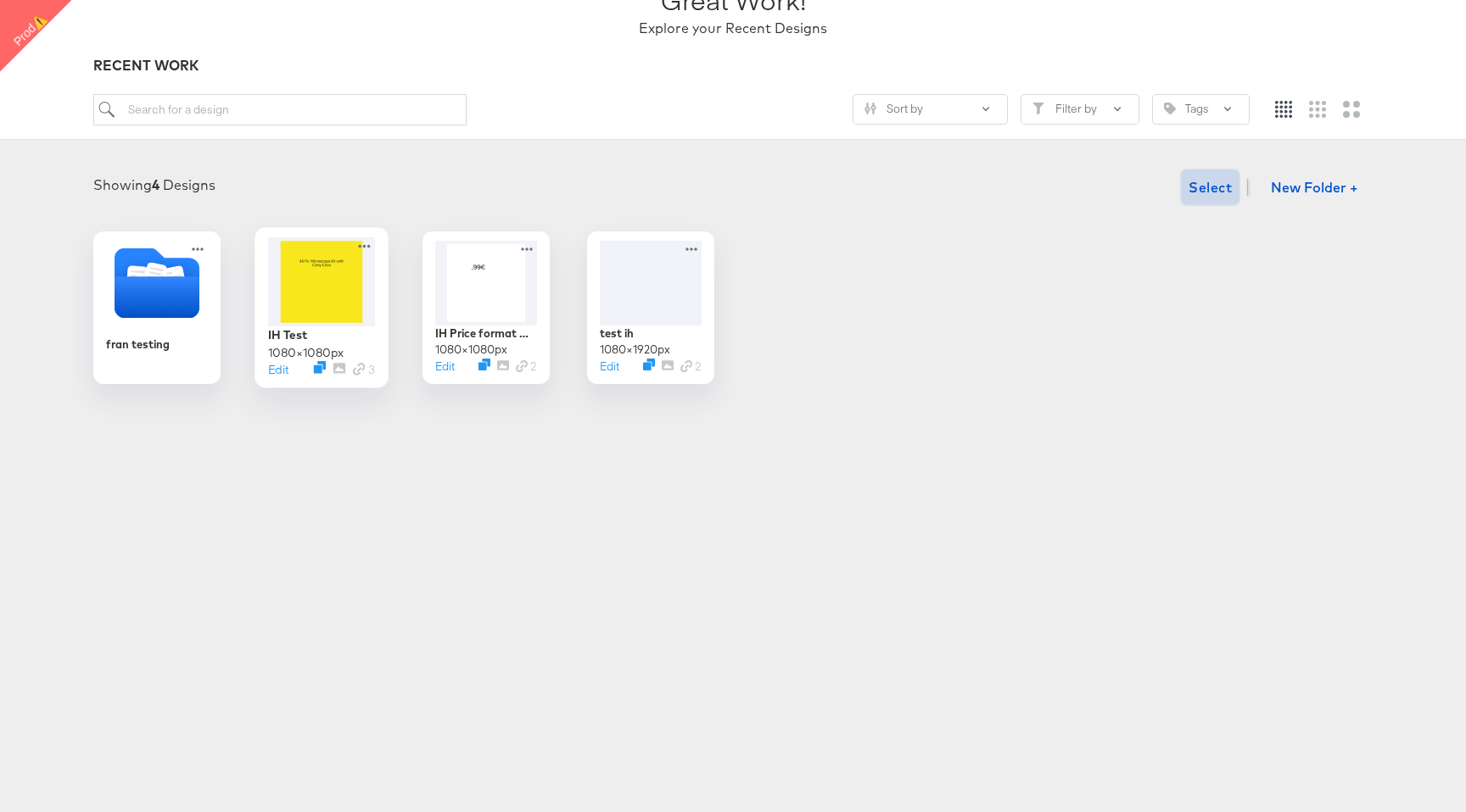
click at [1203, 186] on span "Select" at bounding box center [1209, 188] width 44 height 24
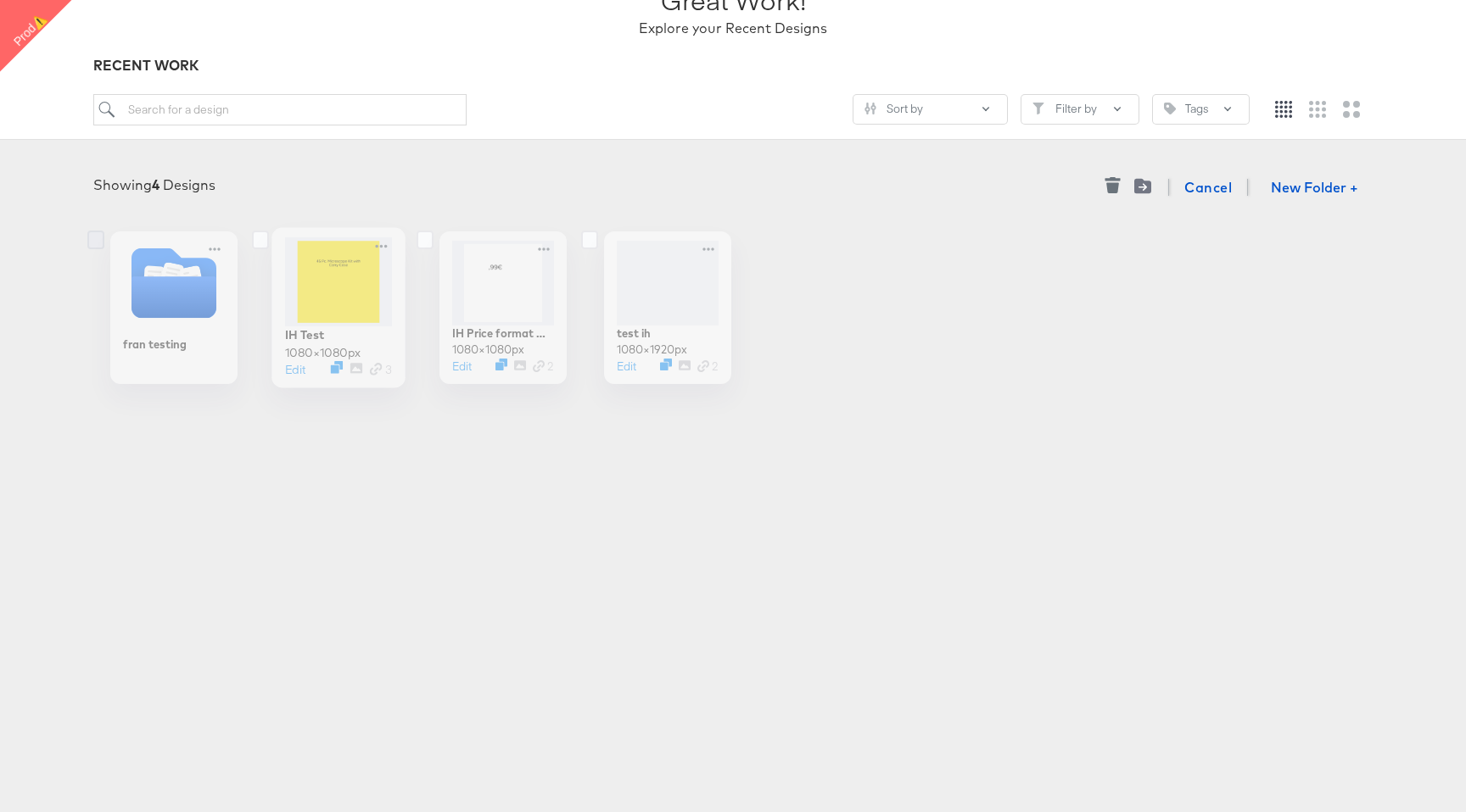
click at [93, 234] on icon at bounding box center [95, 240] width 17 height 19
click at [0, 0] on input "checkbox" at bounding box center [0, 0] width 0 height 0
click at [423, 237] on icon at bounding box center [425, 240] width 17 height 19
click at [0, 0] on input "checkbox" at bounding box center [0, 0] width 0 height 0
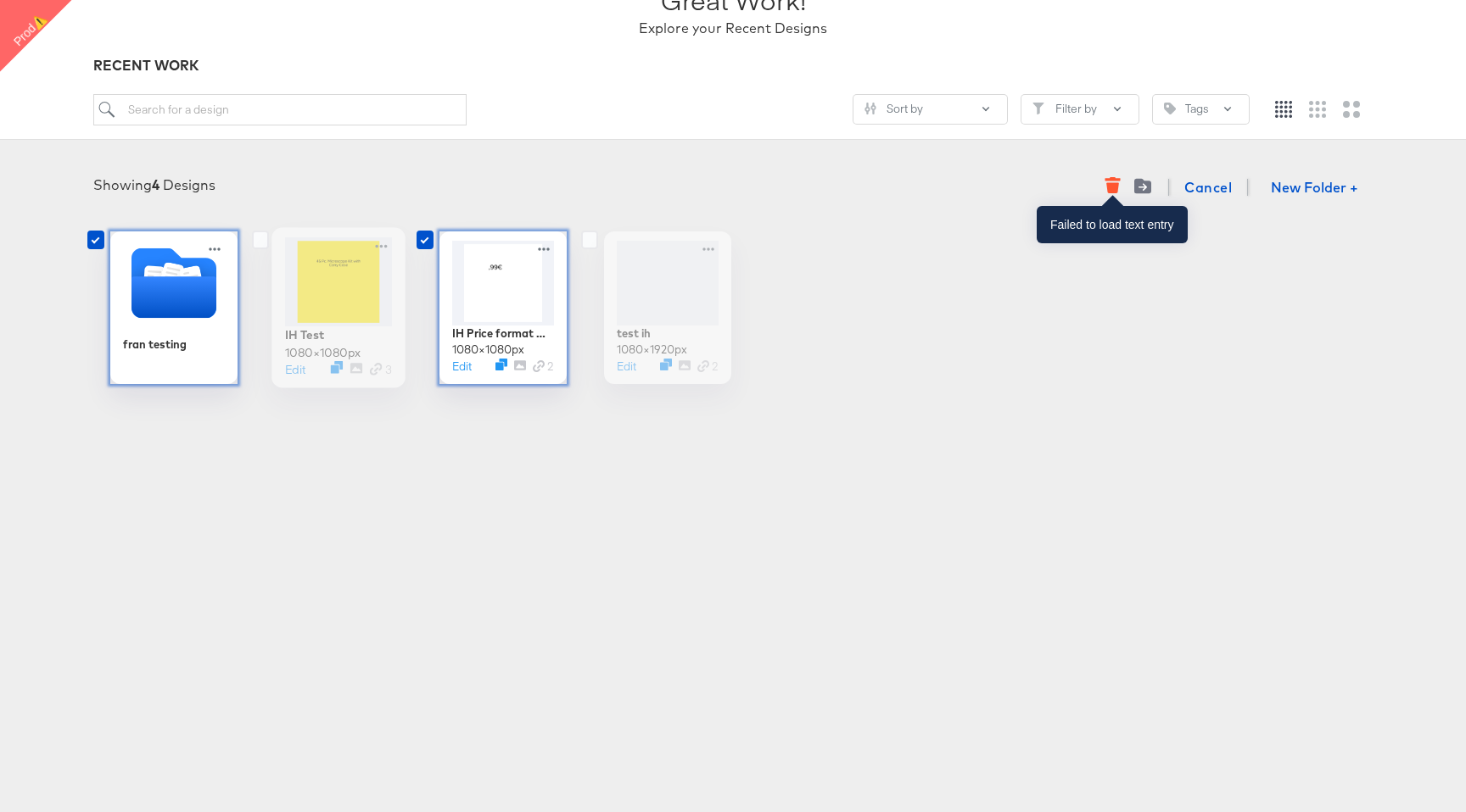
click at [1113, 181] on icon "button" at bounding box center [1111, 184] width 16 height 16
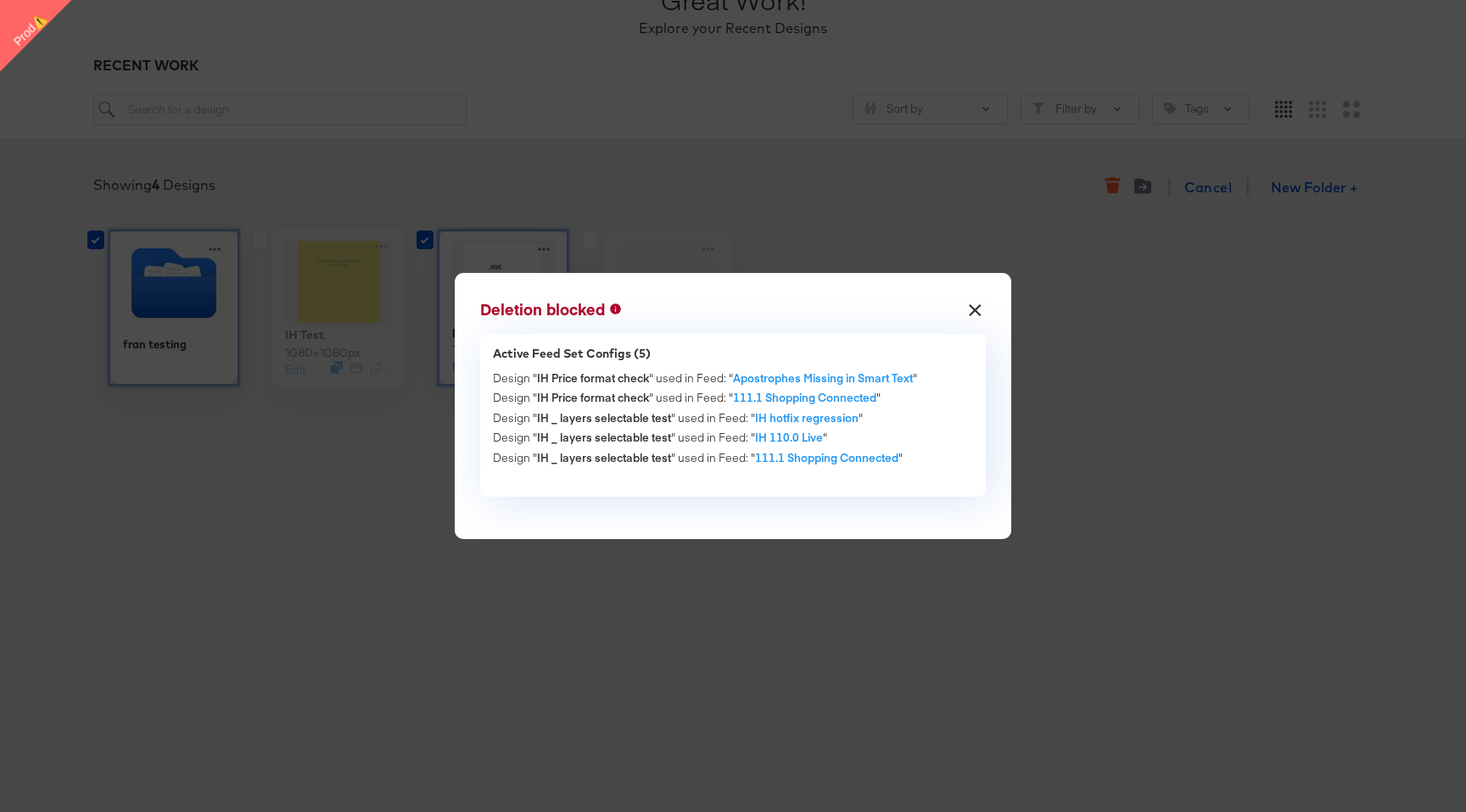
click at [979, 312] on button "×" at bounding box center [974, 305] width 31 height 31
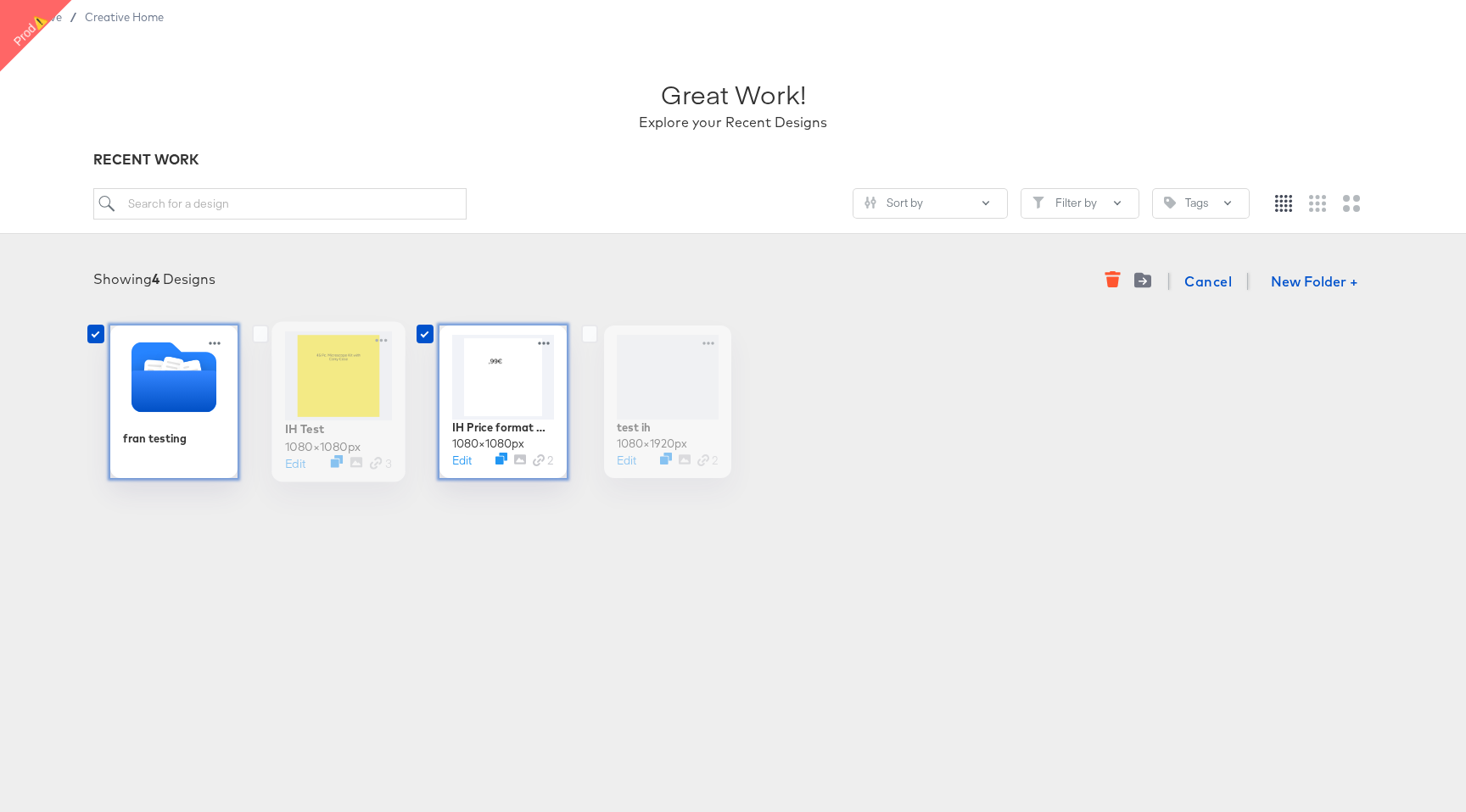
scroll to position [56, 0]
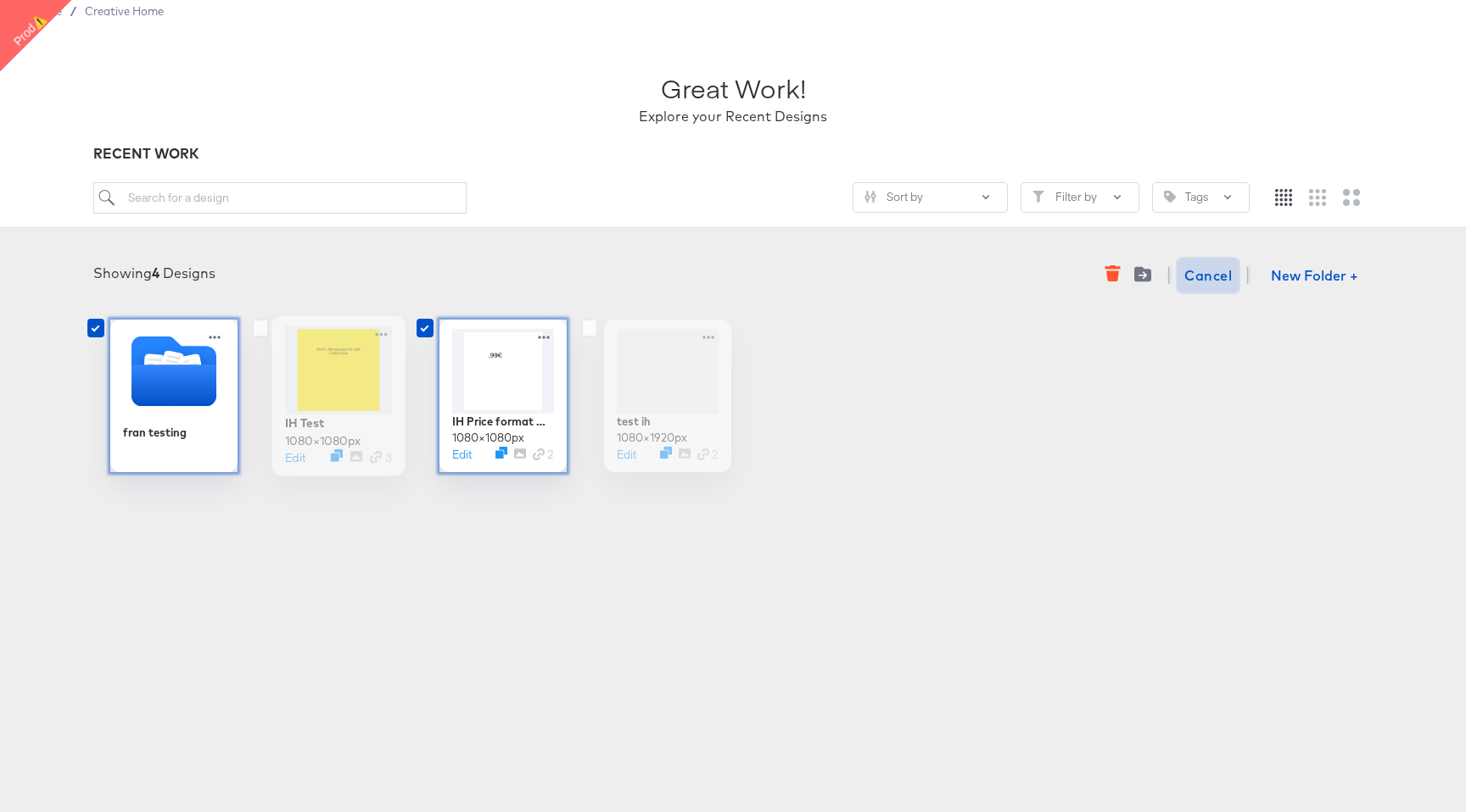
click at [1217, 280] on span "Cancel" at bounding box center [1207, 276] width 47 height 24
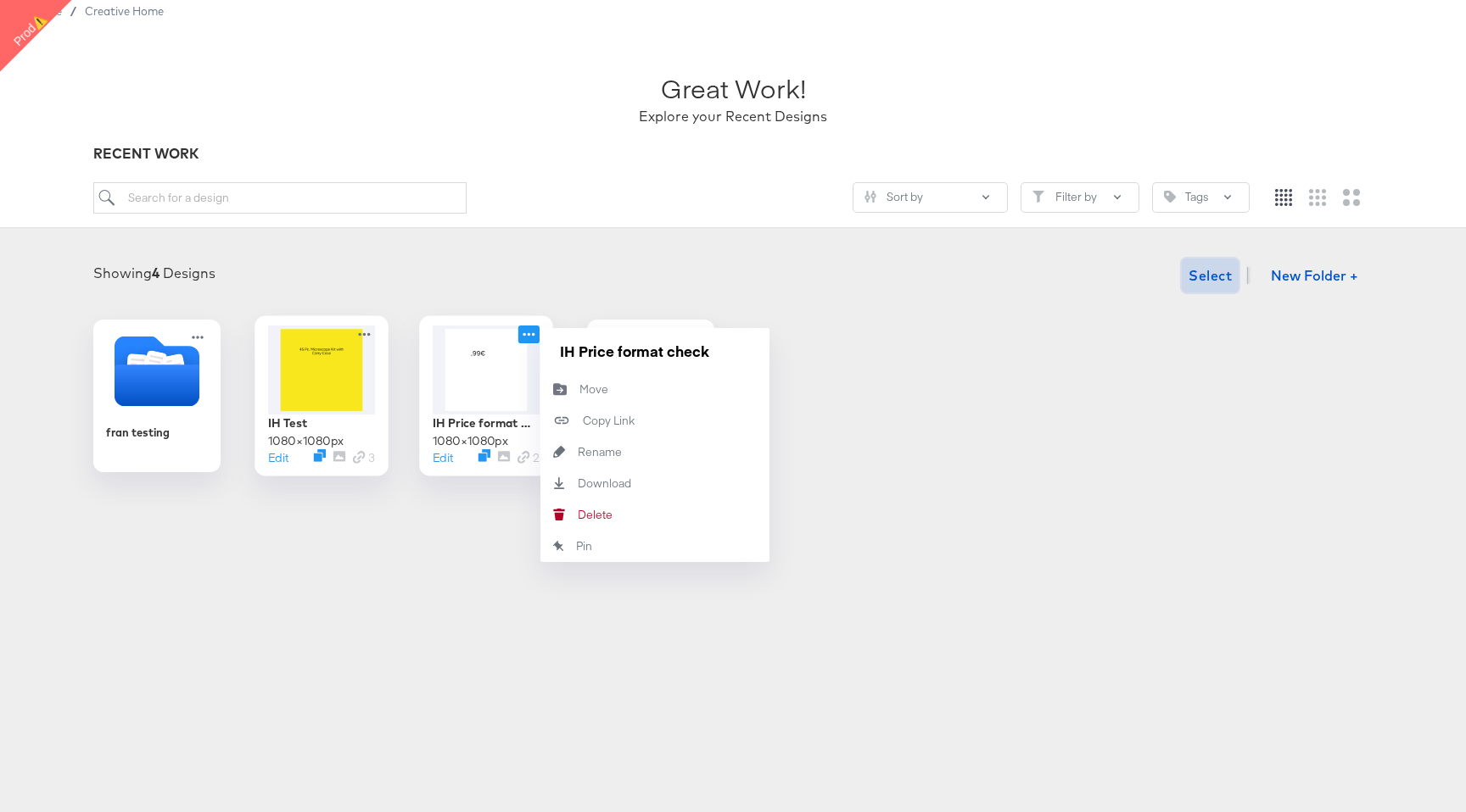
click at [526, 329] on icon at bounding box center [529, 334] width 21 height 18
click at [581, 443] on button "Pin Pin" at bounding box center [654, 546] width 229 height 31
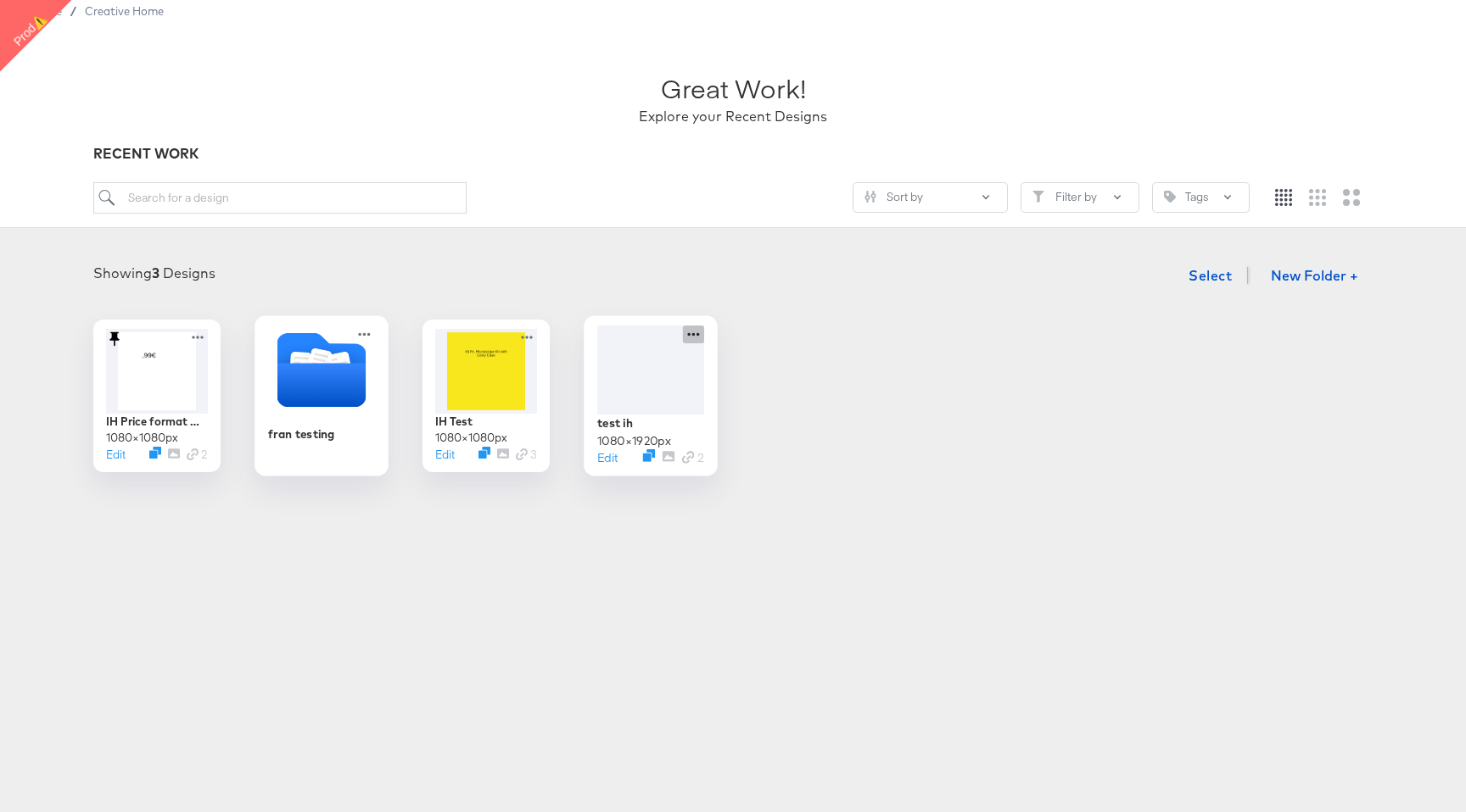
click at [690, 331] on icon at bounding box center [693, 334] width 21 height 18
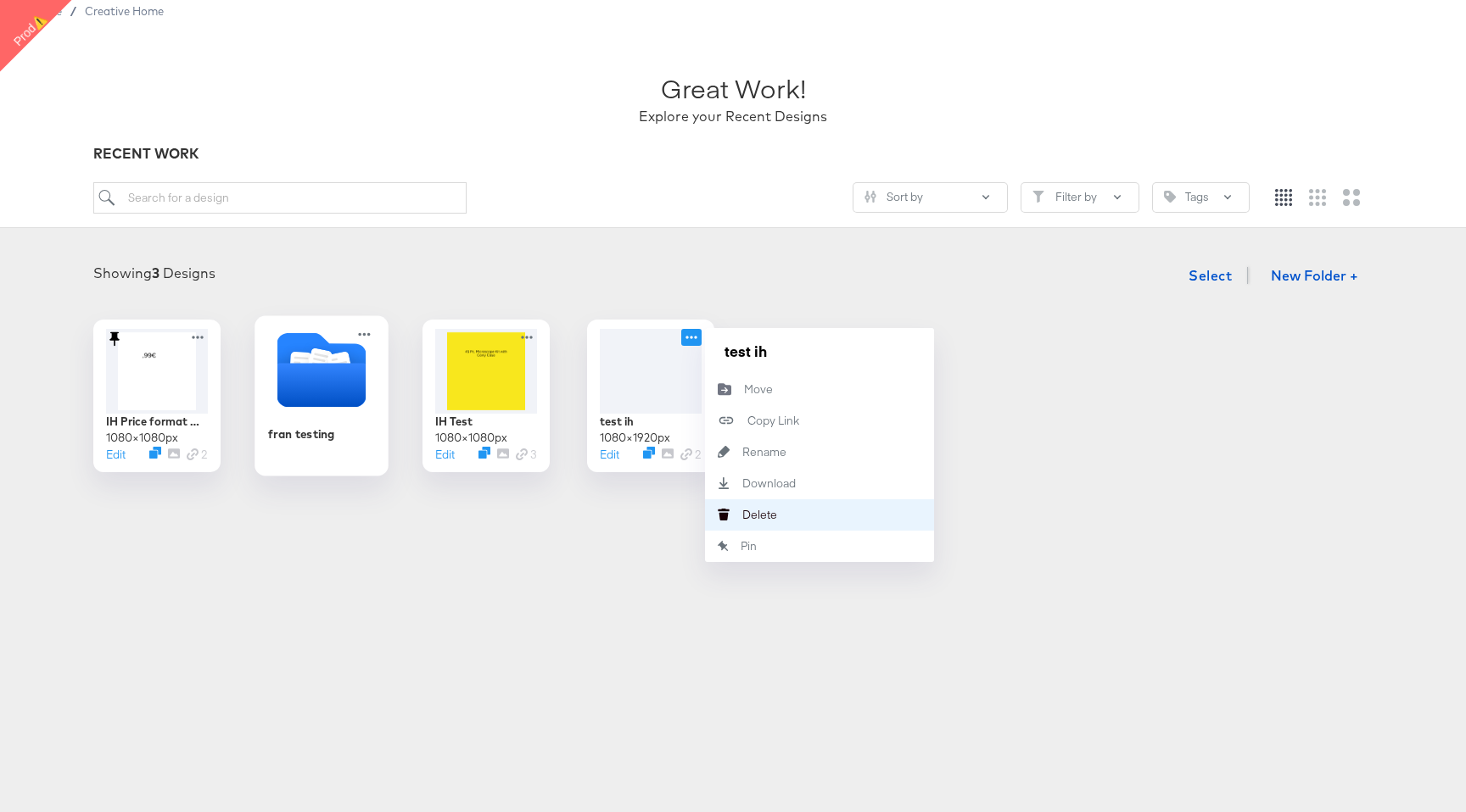
click at [742, 443] on div "Delete Delete" at bounding box center [742, 515] width 0 height 0
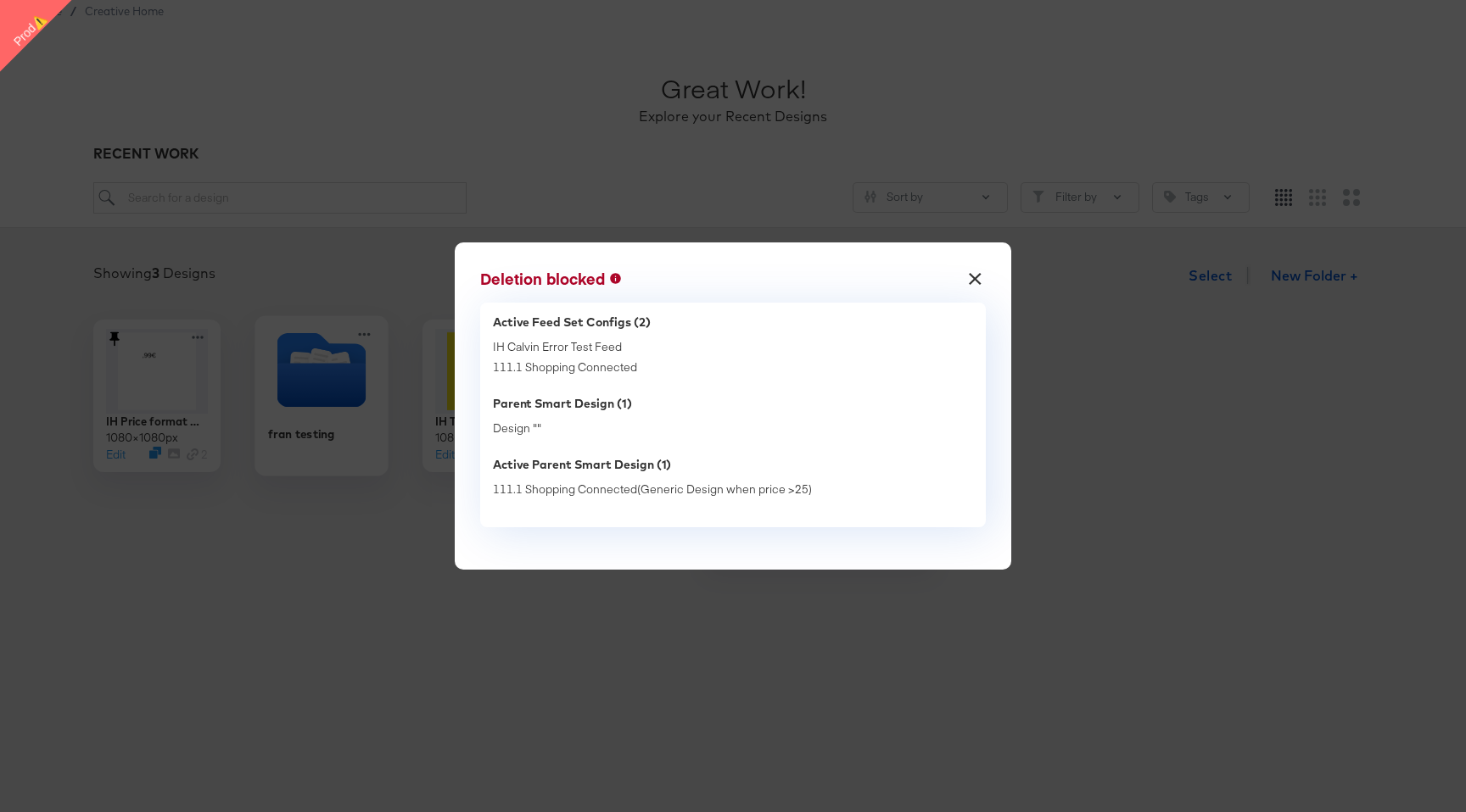
click at [984, 283] on button "×" at bounding box center [974, 274] width 31 height 31
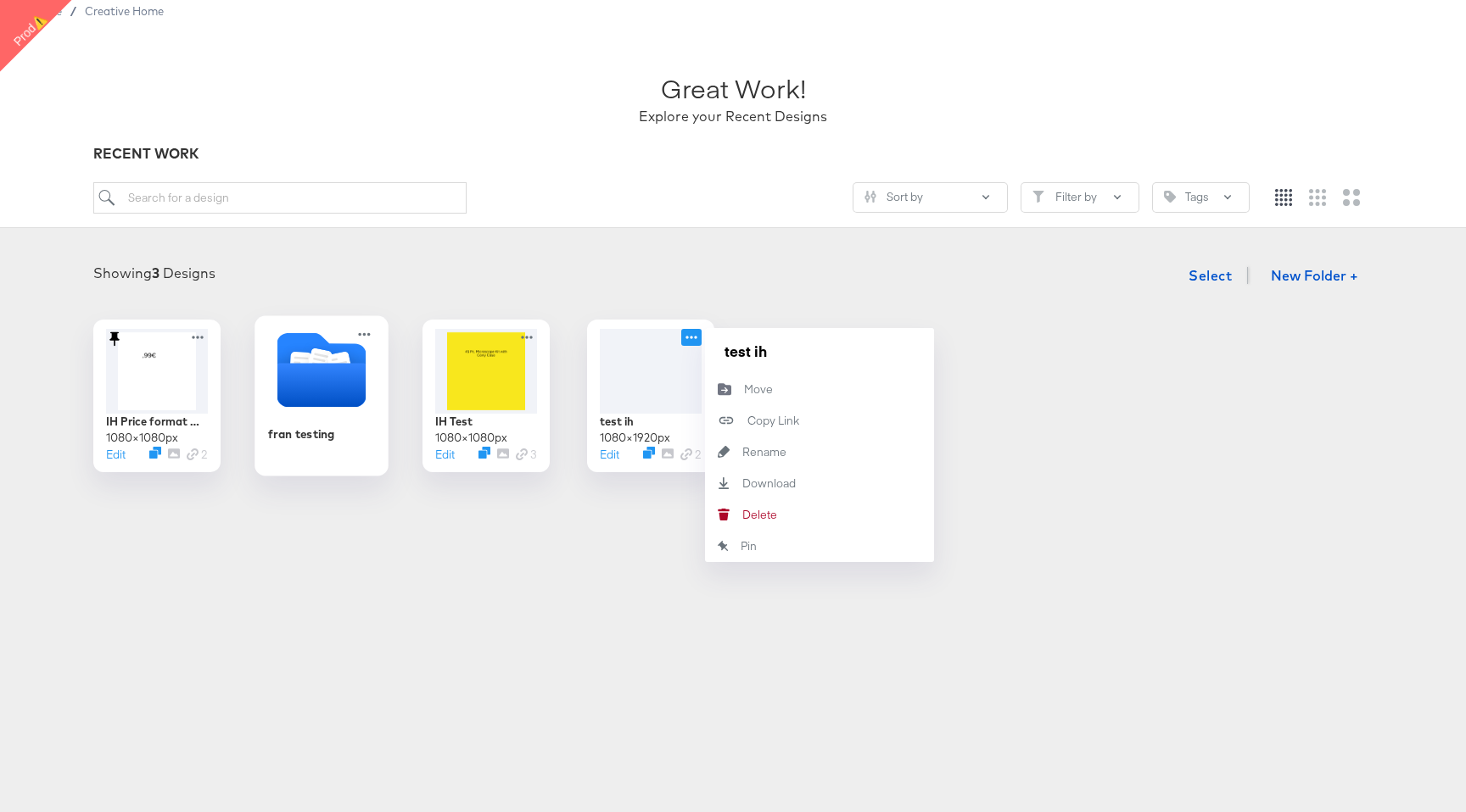
click at [984, 283] on div "Showing 3 Designs Select New Folder +" at bounding box center [733, 276] width 1432 height 35
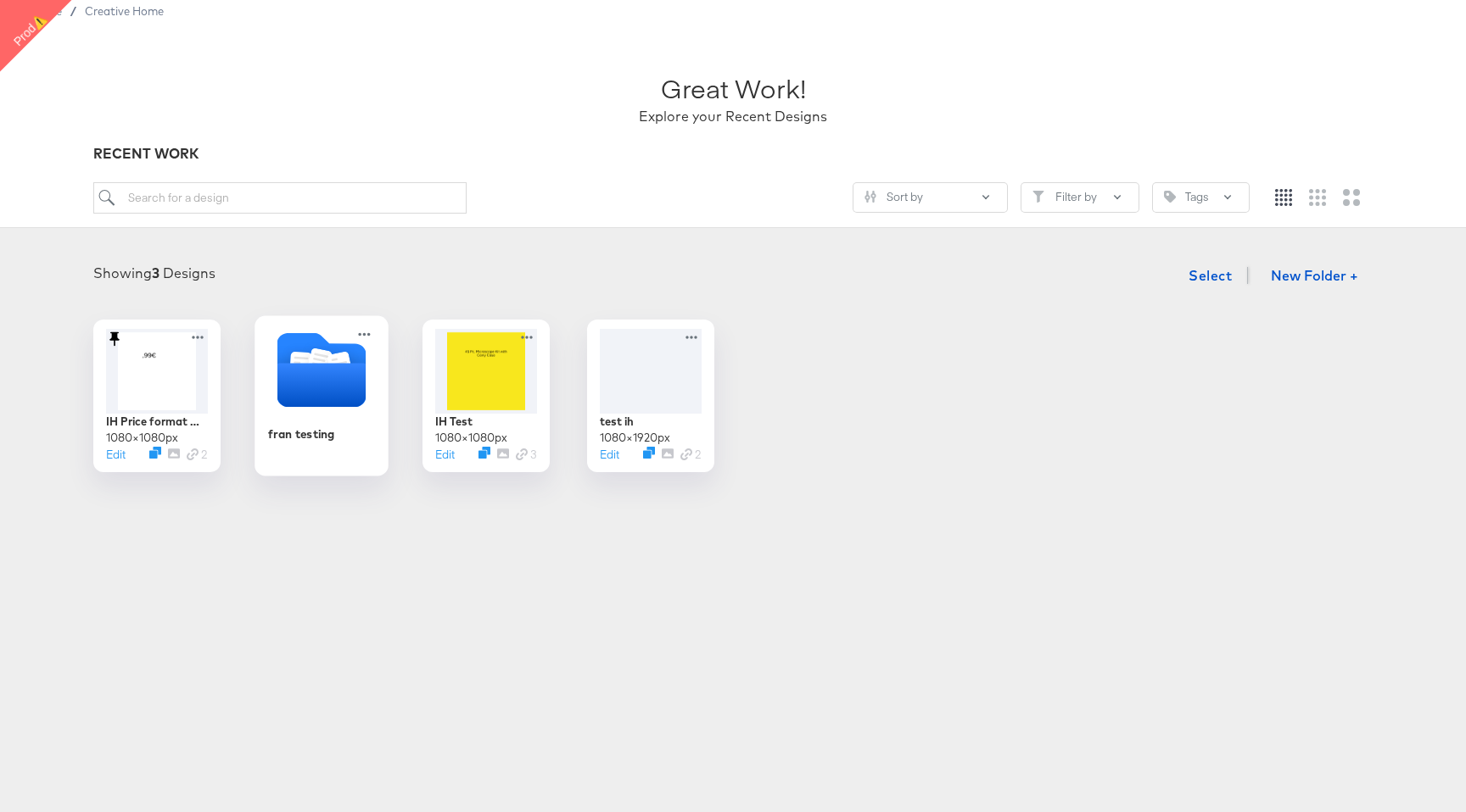
scroll to position [0, 0]
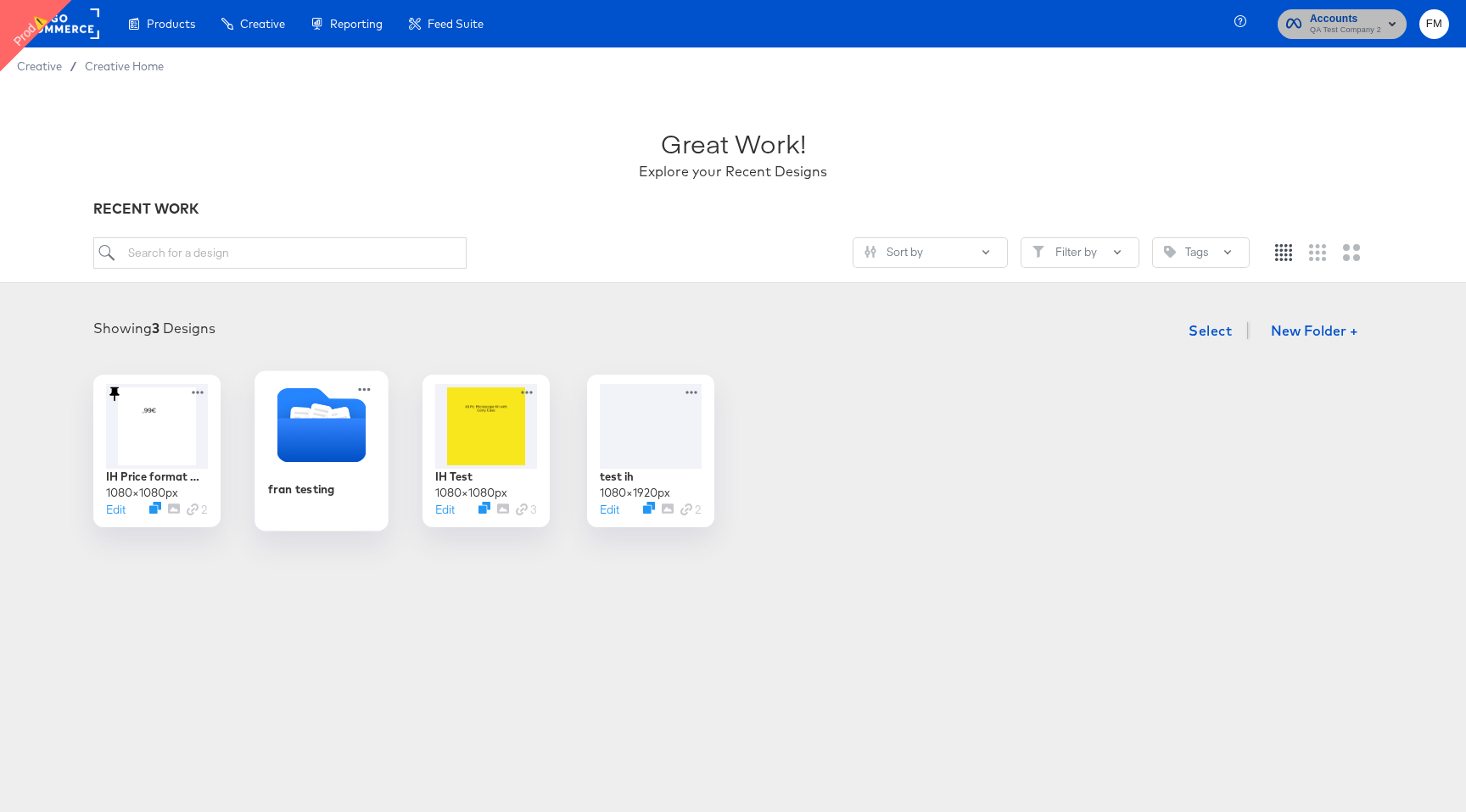
click at [1396, 9] on button "Accounts QA Test Company 2" at bounding box center [1341, 24] width 129 height 30
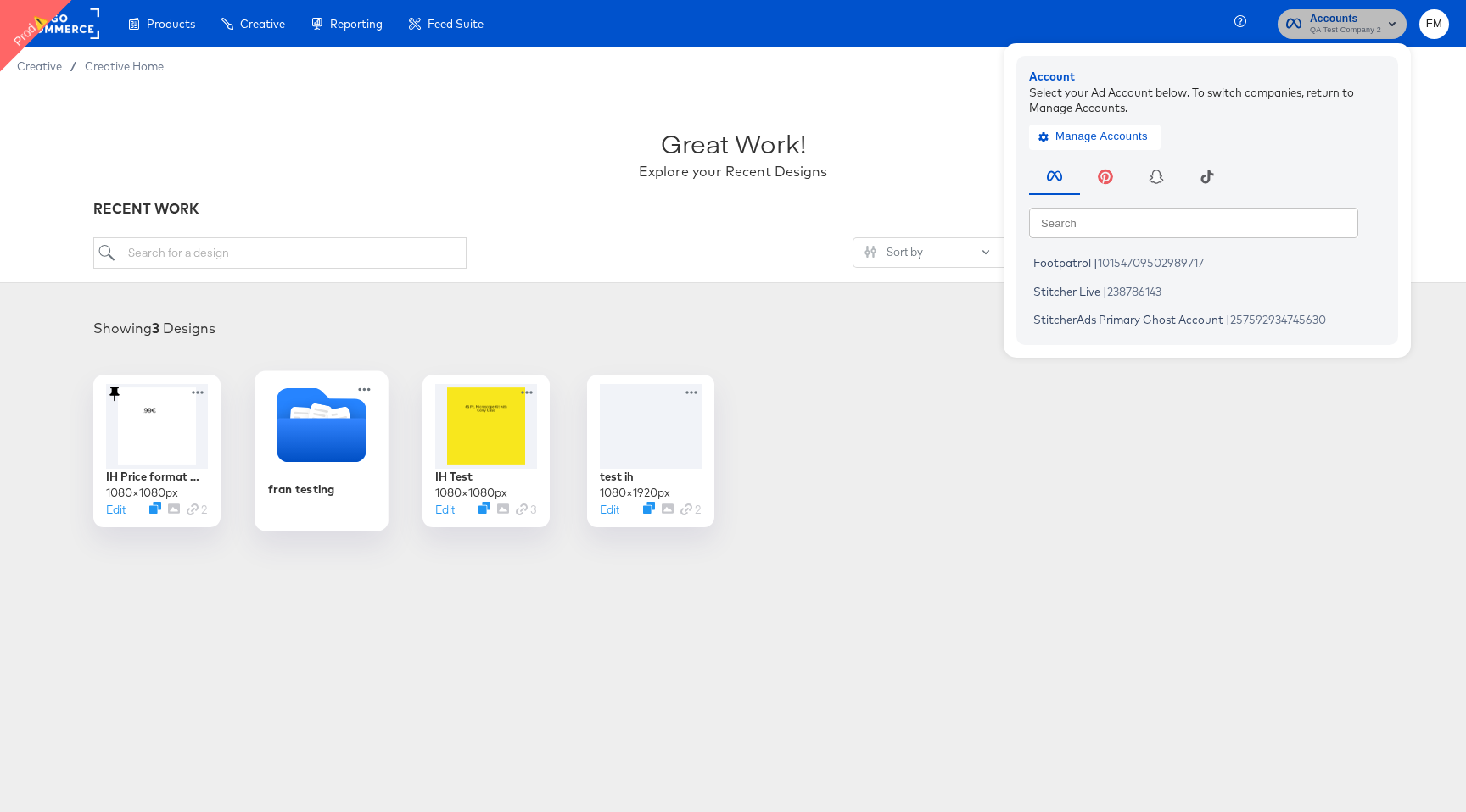
click at [1318, 31] on span "QA Test Company 2" at bounding box center [1345, 31] width 71 height 14
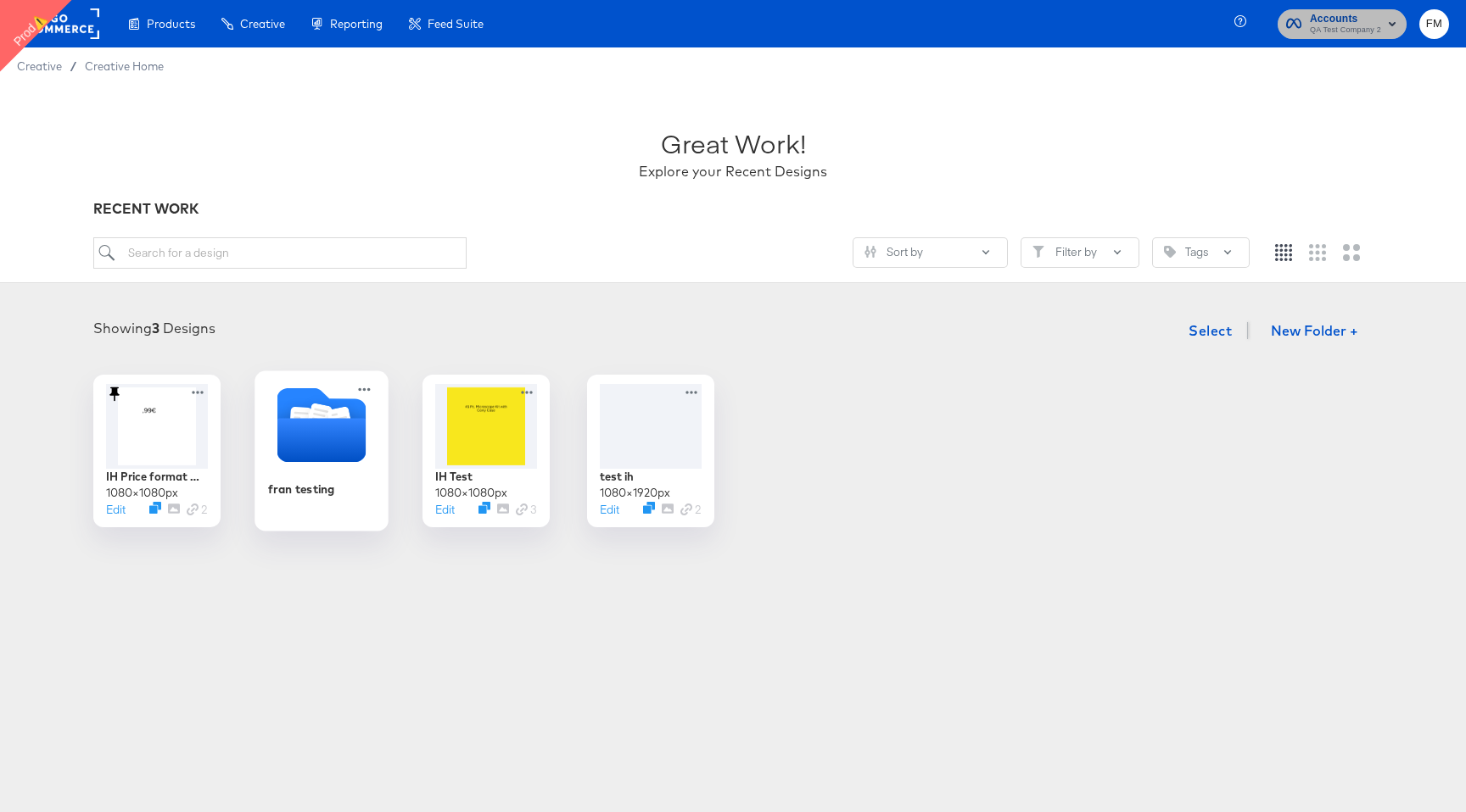
click at [1318, 31] on span "QA Test Company 2" at bounding box center [1345, 31] width 71 height 14
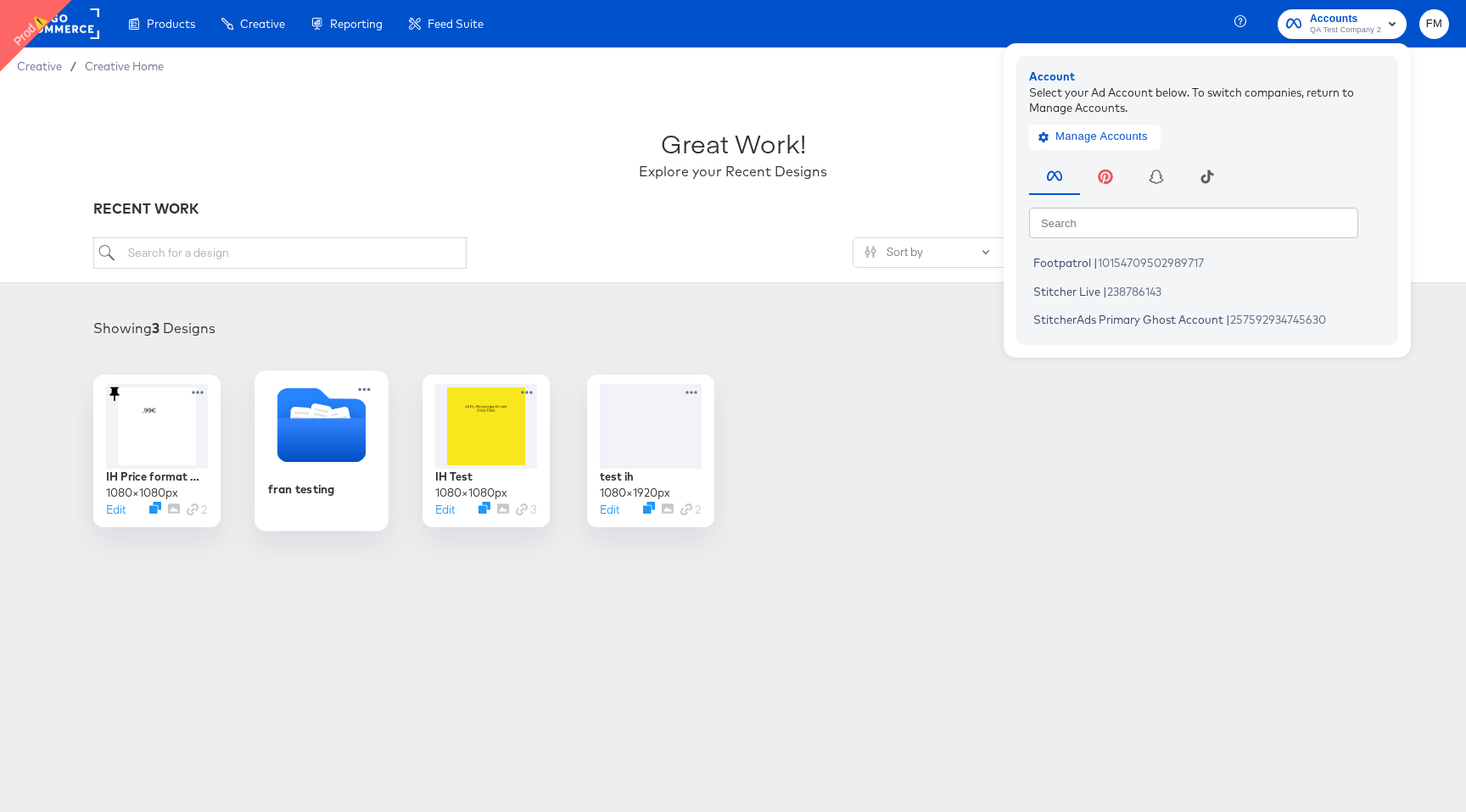
click at [68, 32] on rect at bounding box center [60, 23] width 78 height 31
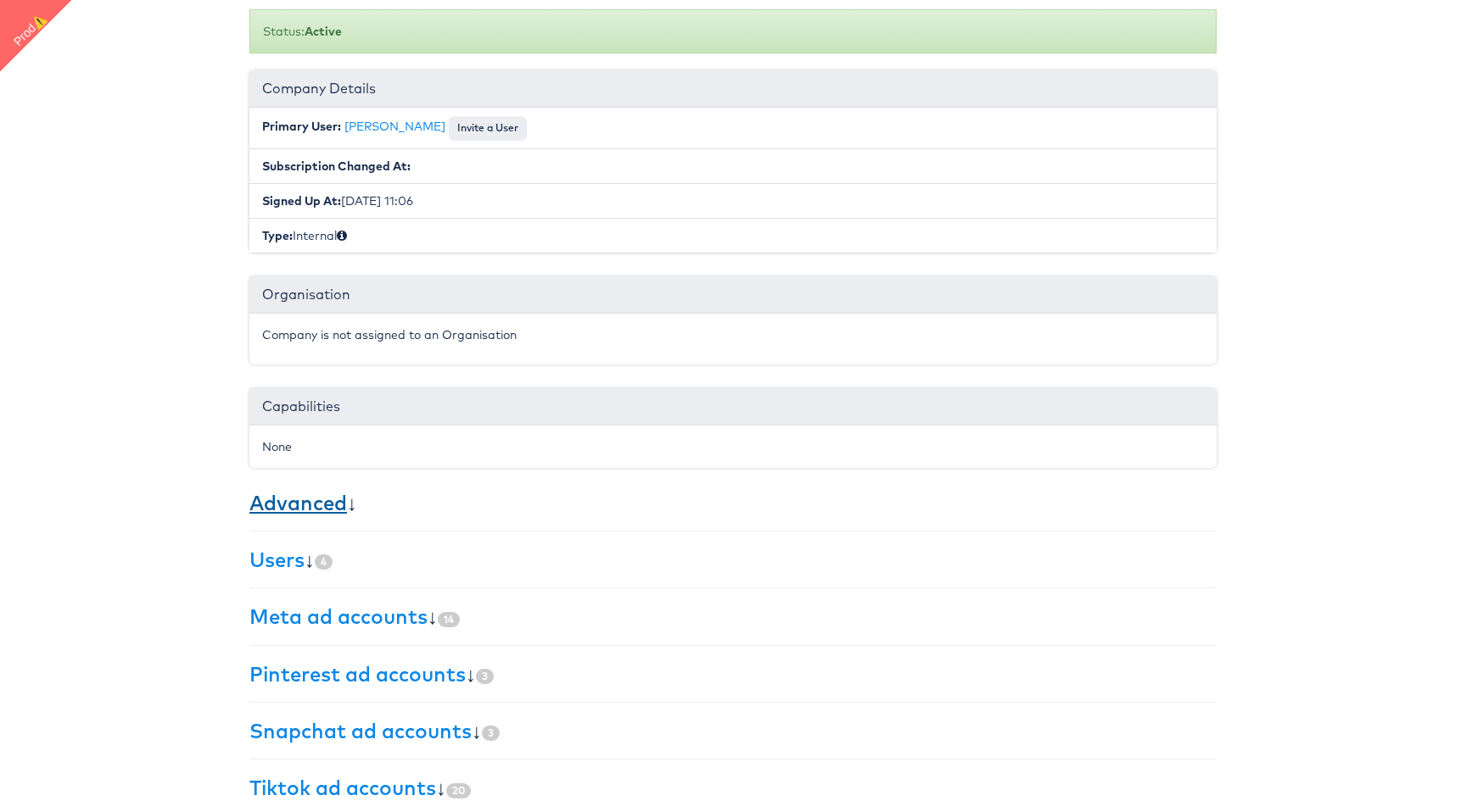
scroll to position [183, 0]
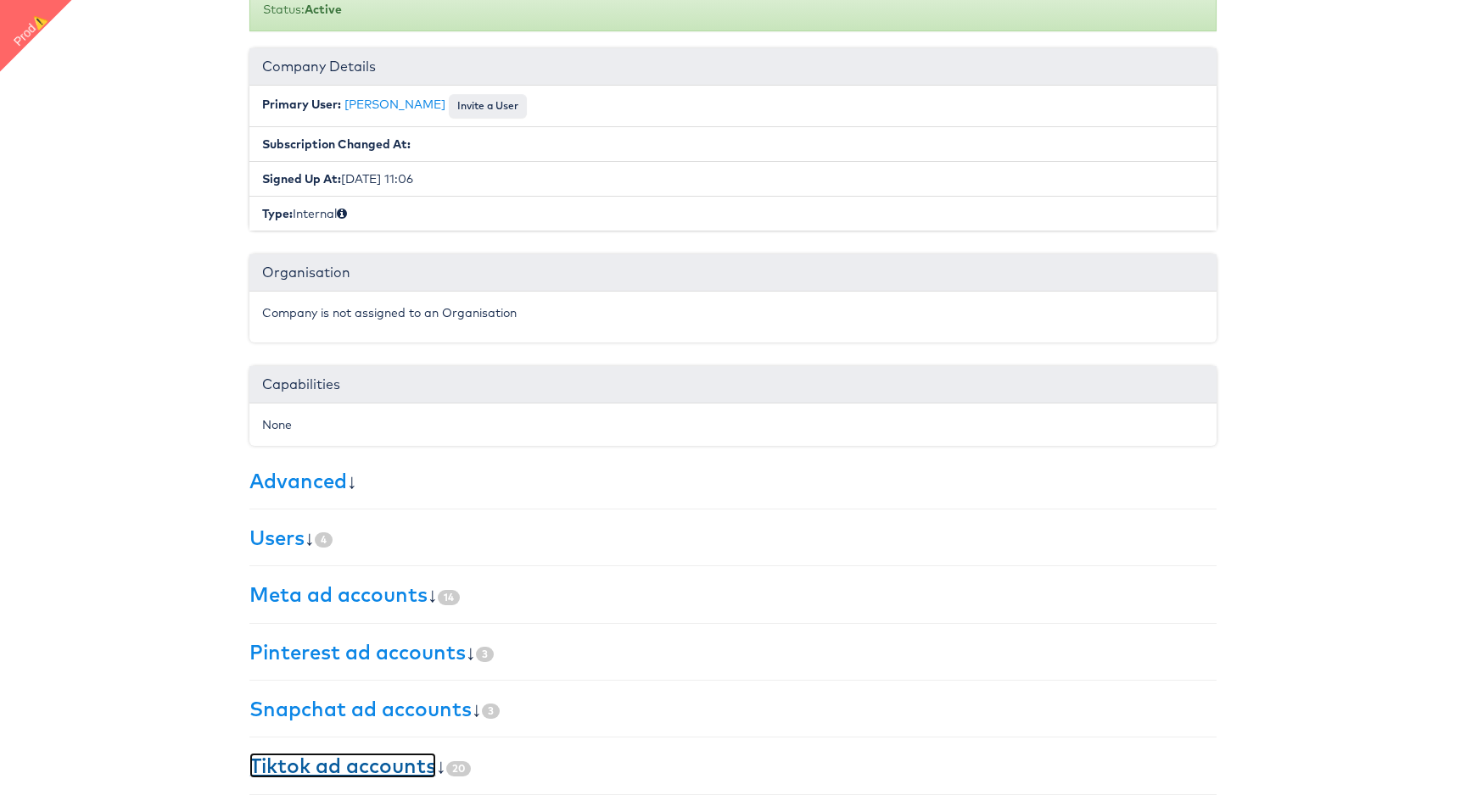
click at [433, 768] on link "Tiktok ad accounts" at bounding box center [342, 765] width 186 height 25
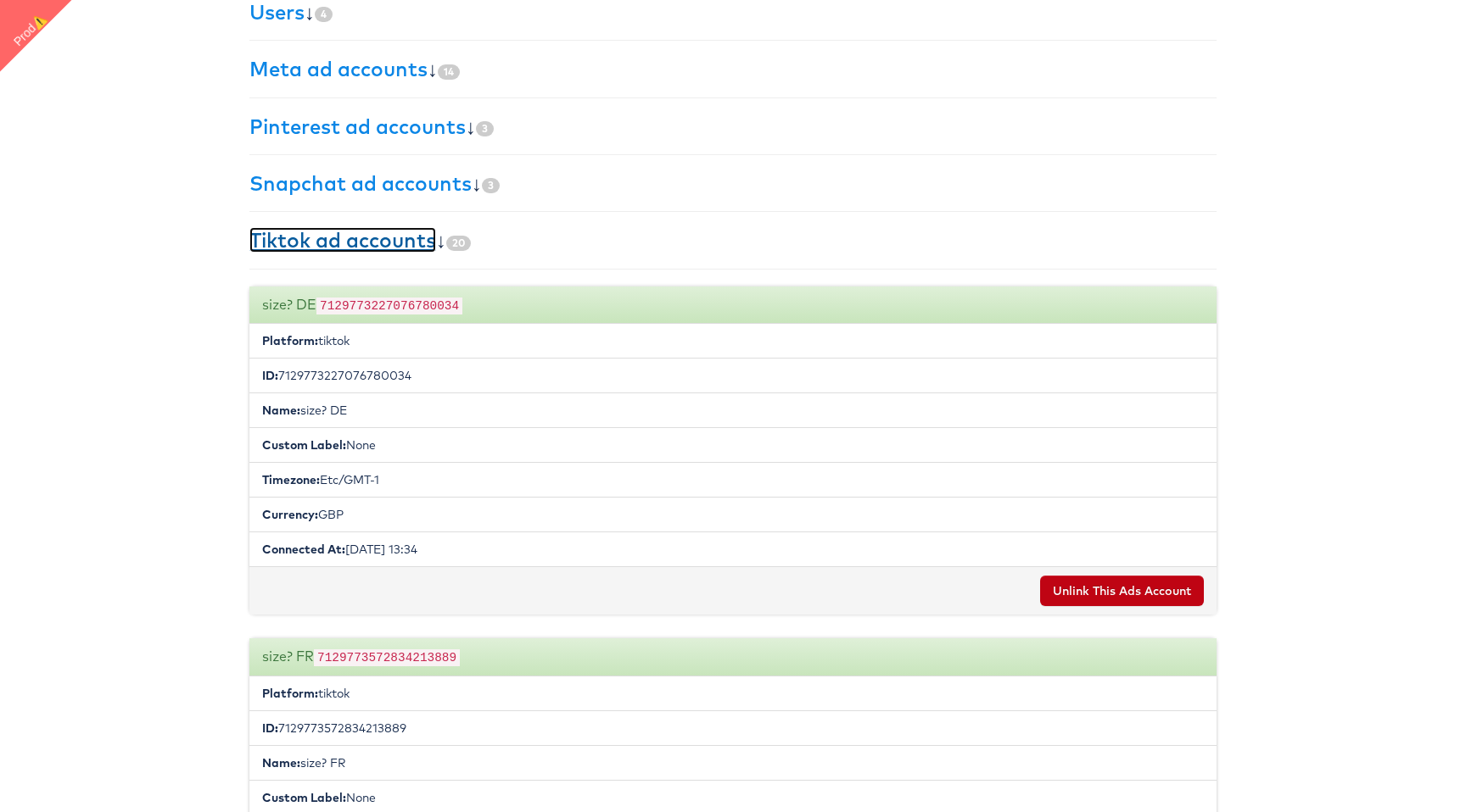
scroll to position [719, 0]
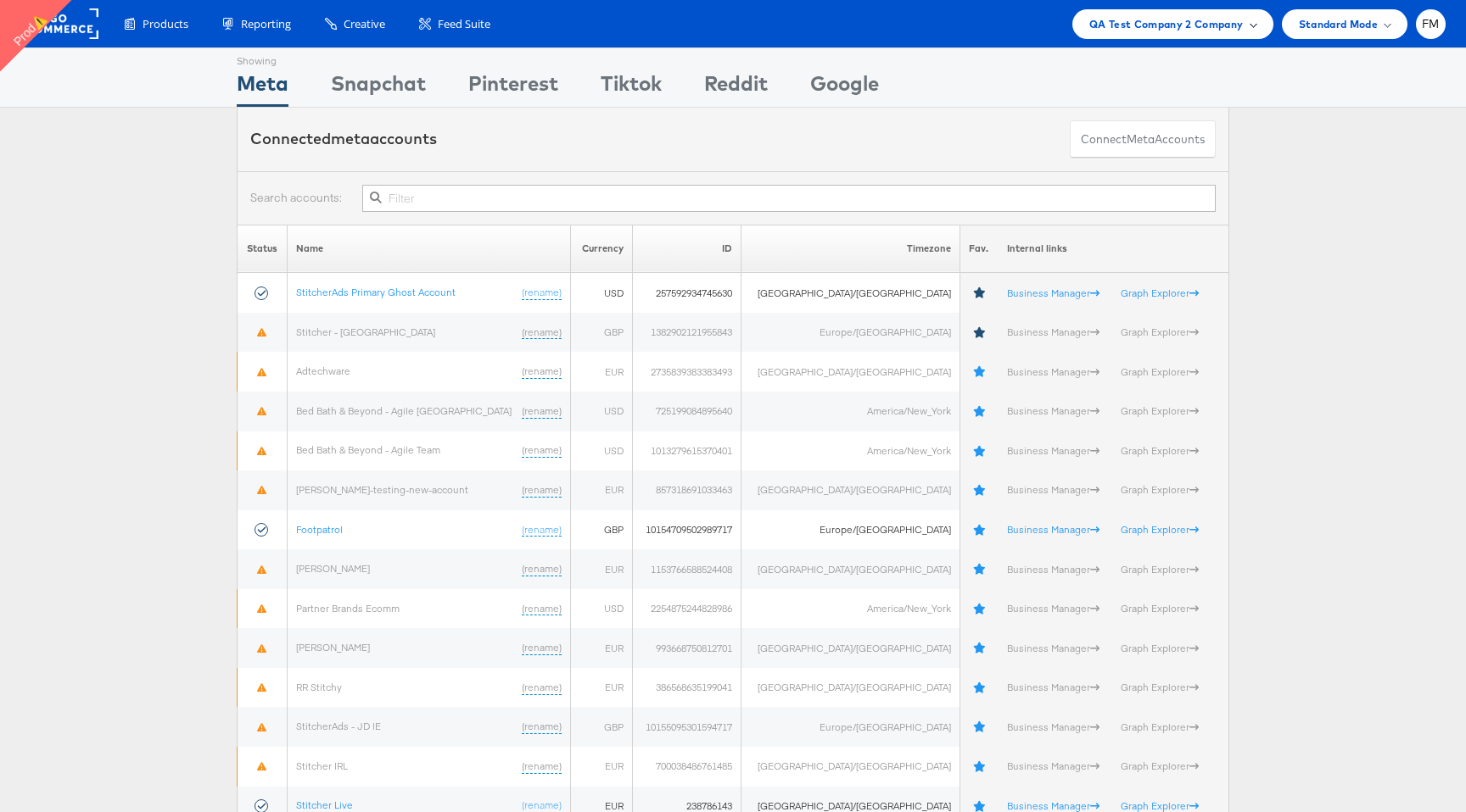
click at [1201, 29] on span "QA Test Company 2 Company" at bounding box center [1166, 23] width 155 height 18
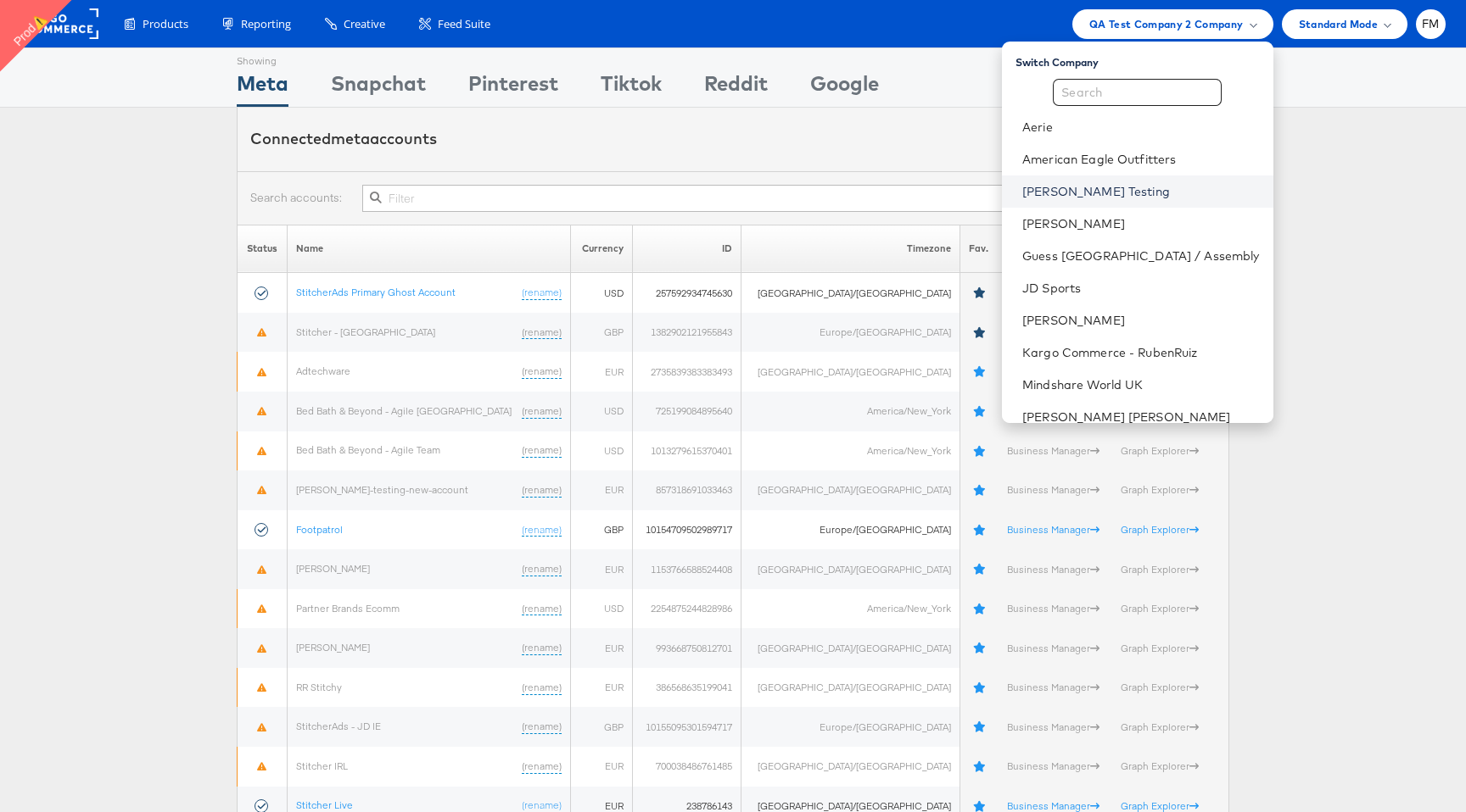
click at [1184, 191] on link "[PERSON_NAME] Testing" at bounding box center [1141, 192] width 237 height 17
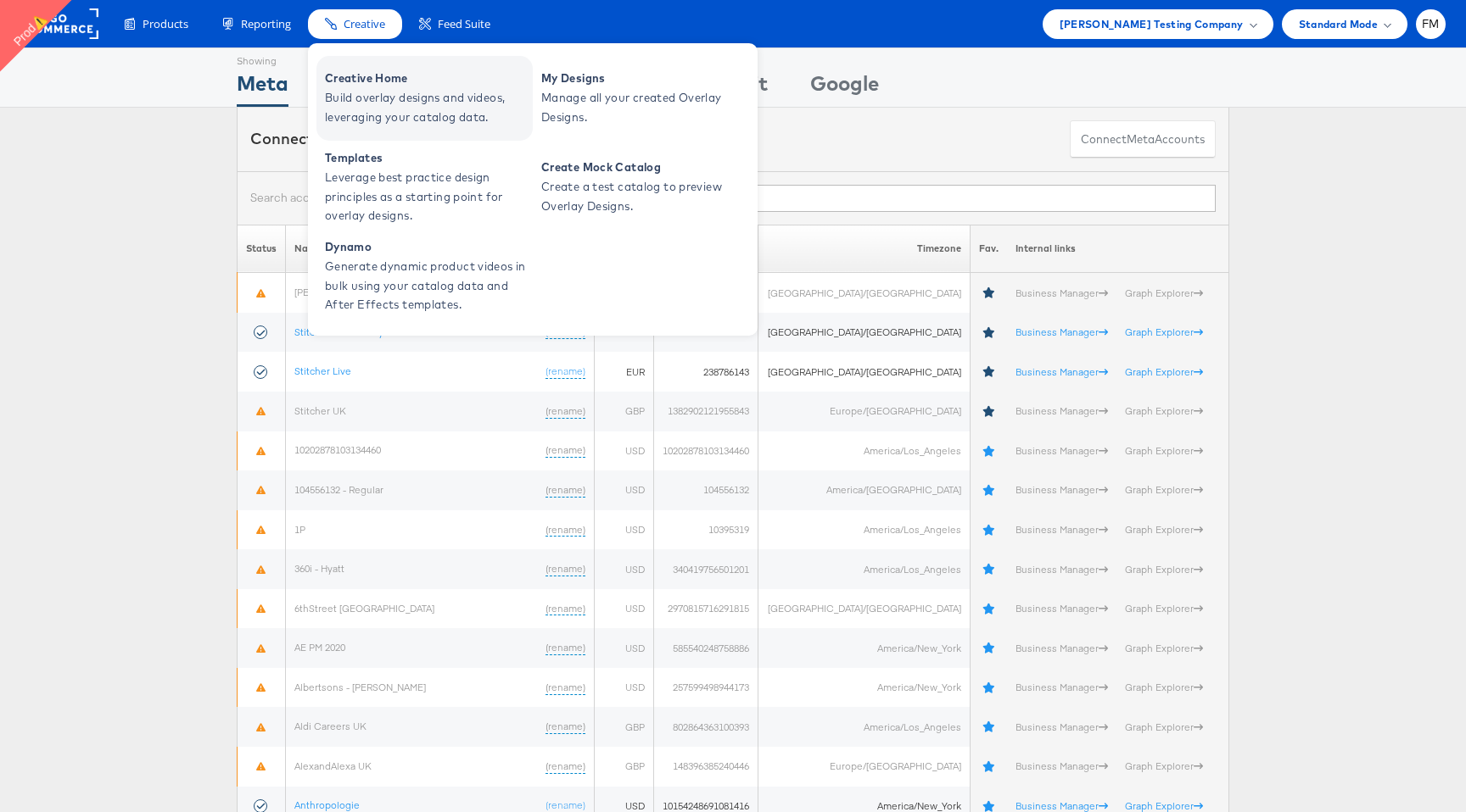
click at [420, 127] on link "Creative Home Build overlay designs and videos, leveraging your catalog data." at bounding box center [425, 98] width 217 height 85
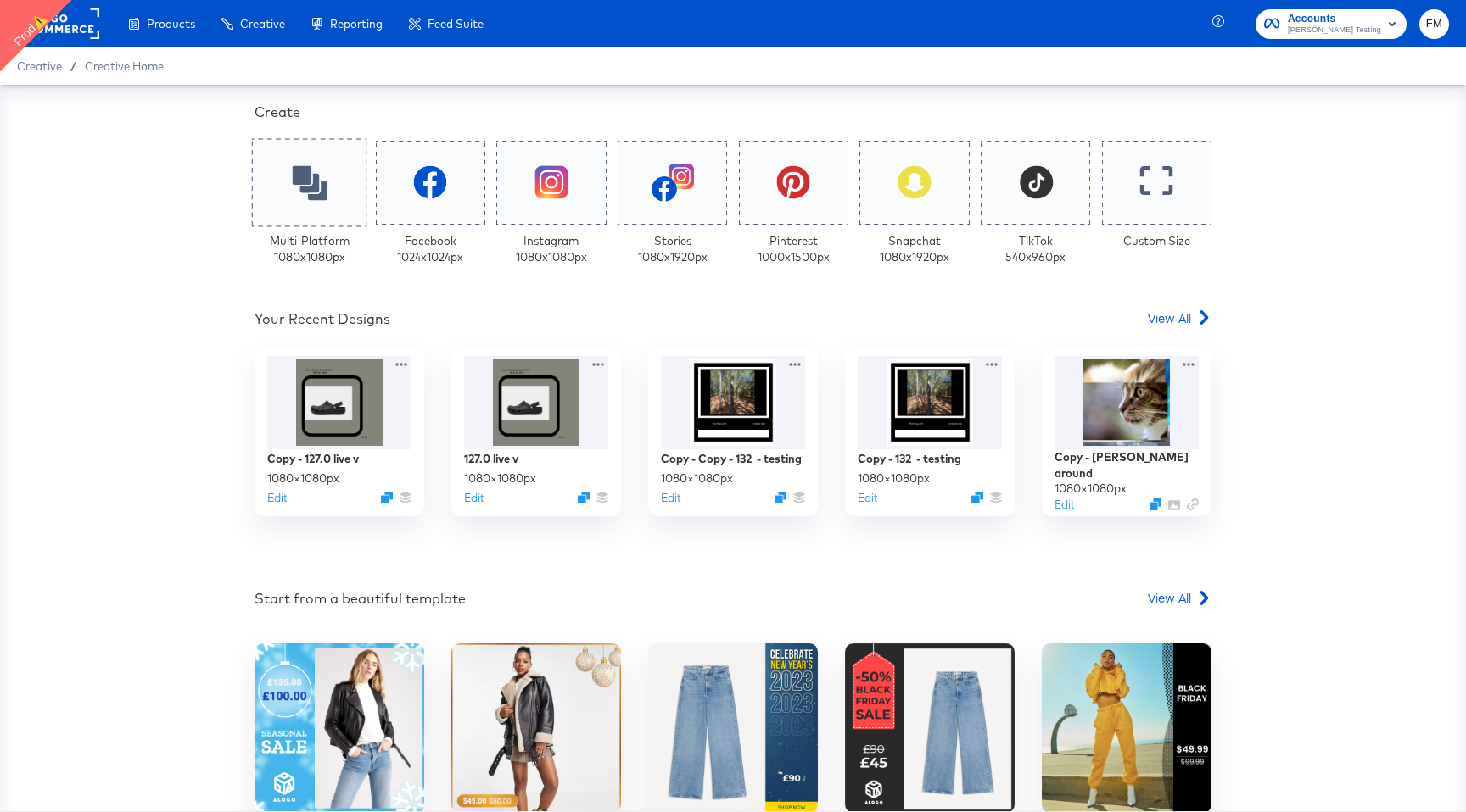
scroll to position [343, 0]
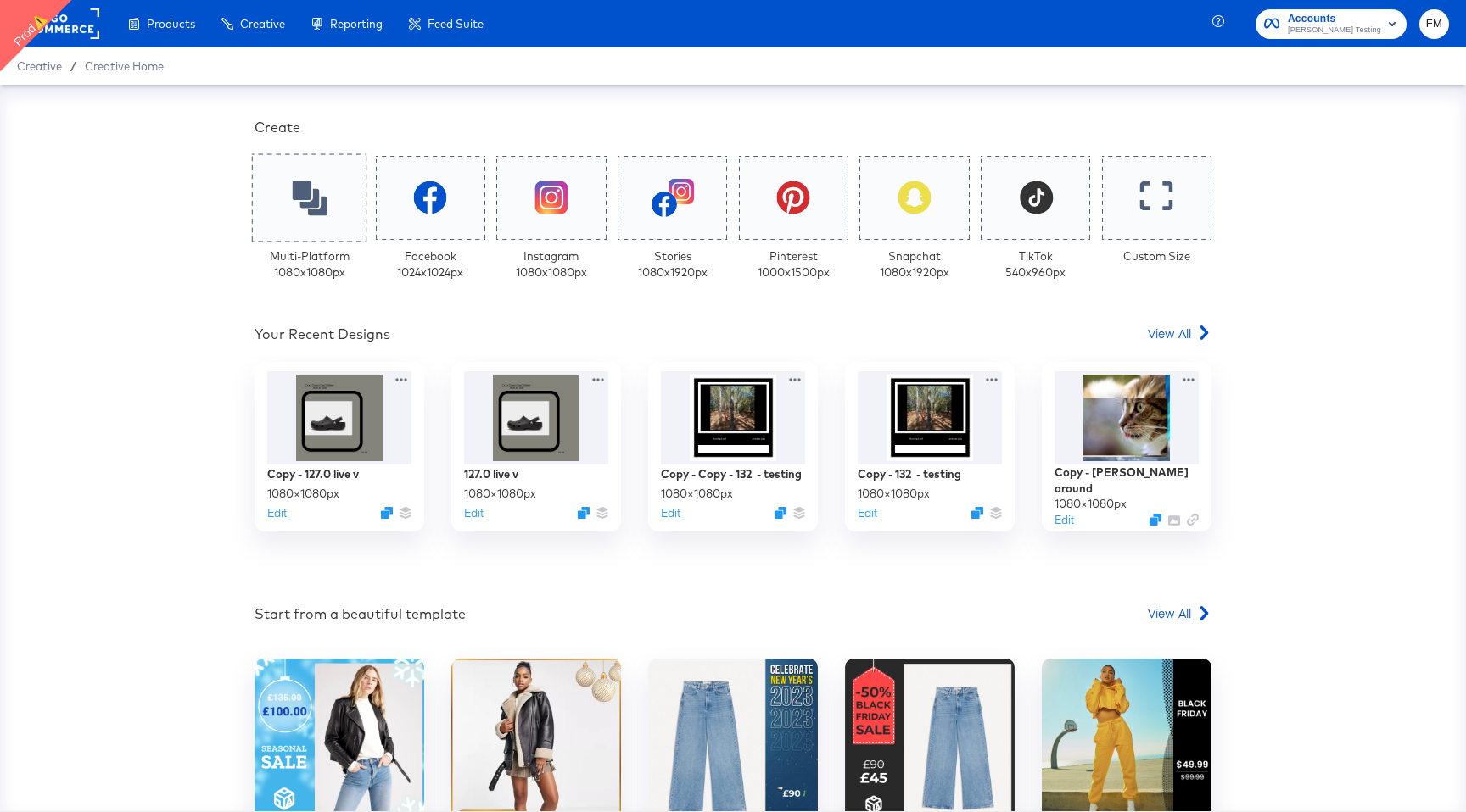
click at [317, 206] on icon at bounding box center [309, 198] width 35 height 35
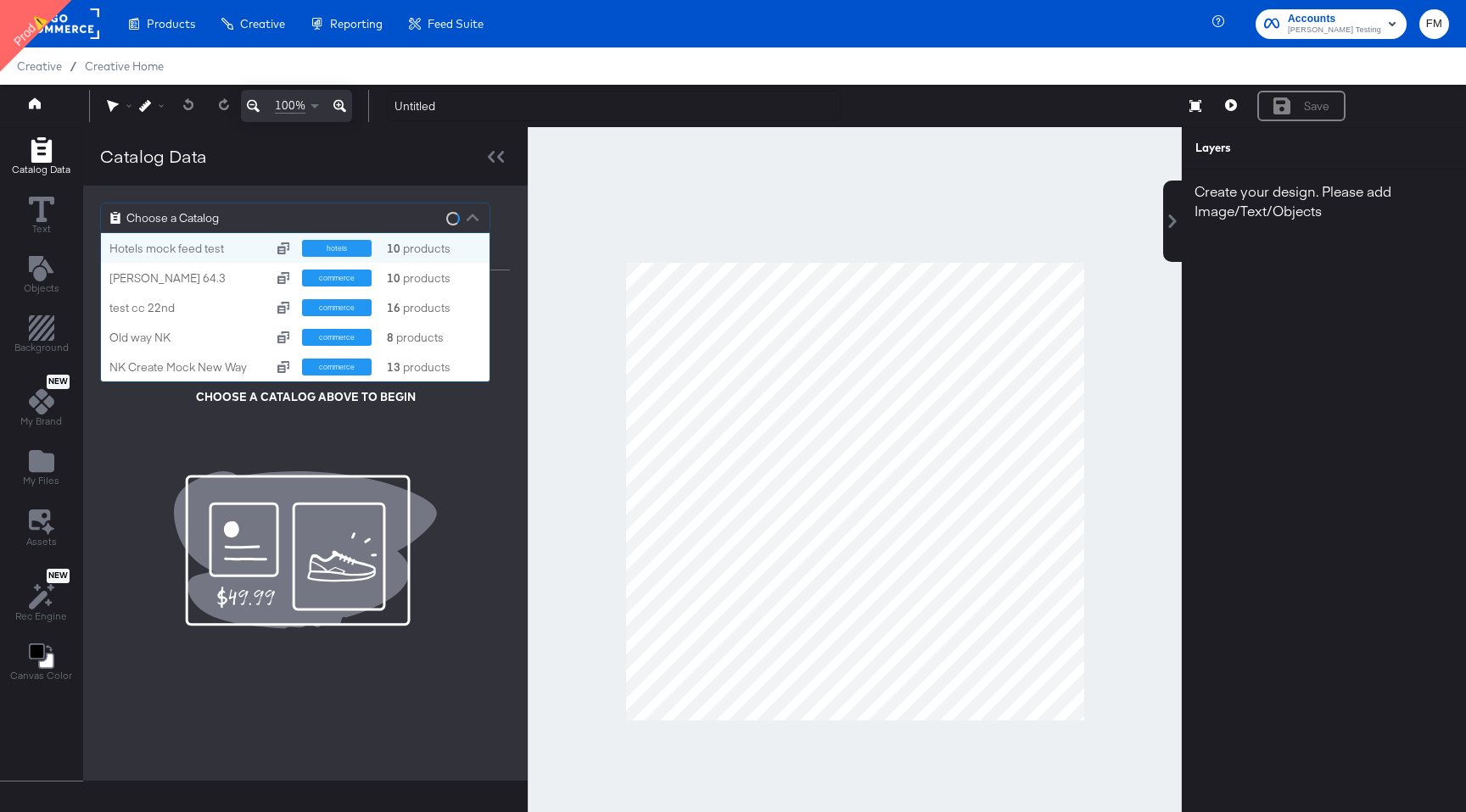
click at [298, 213] on div "Choose a Catalog" at bounding box center [294, 218] width 388 height 29
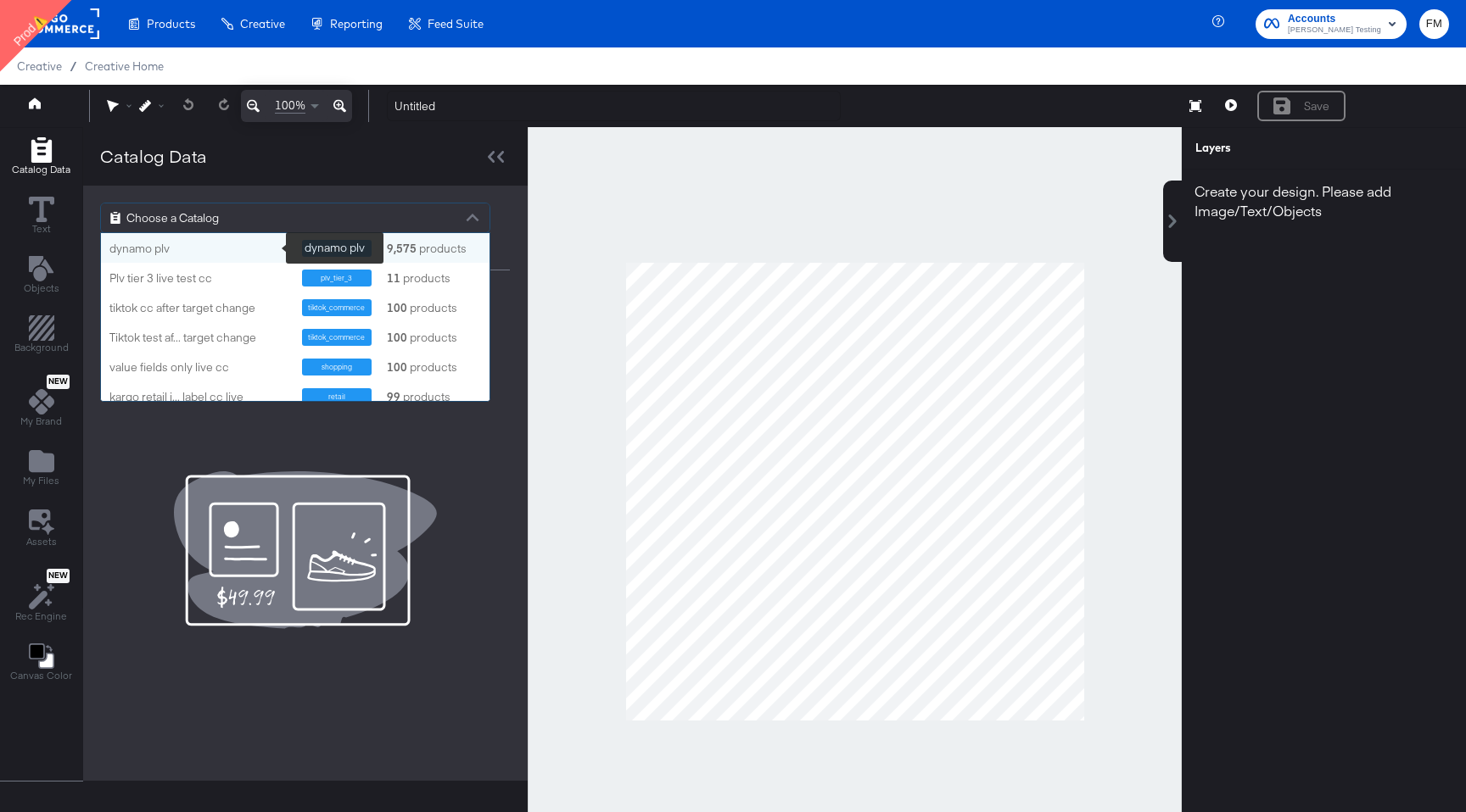
click at [239, 254] on div "dynamo plv" at bounding box center [199, 248] width 180 height 16
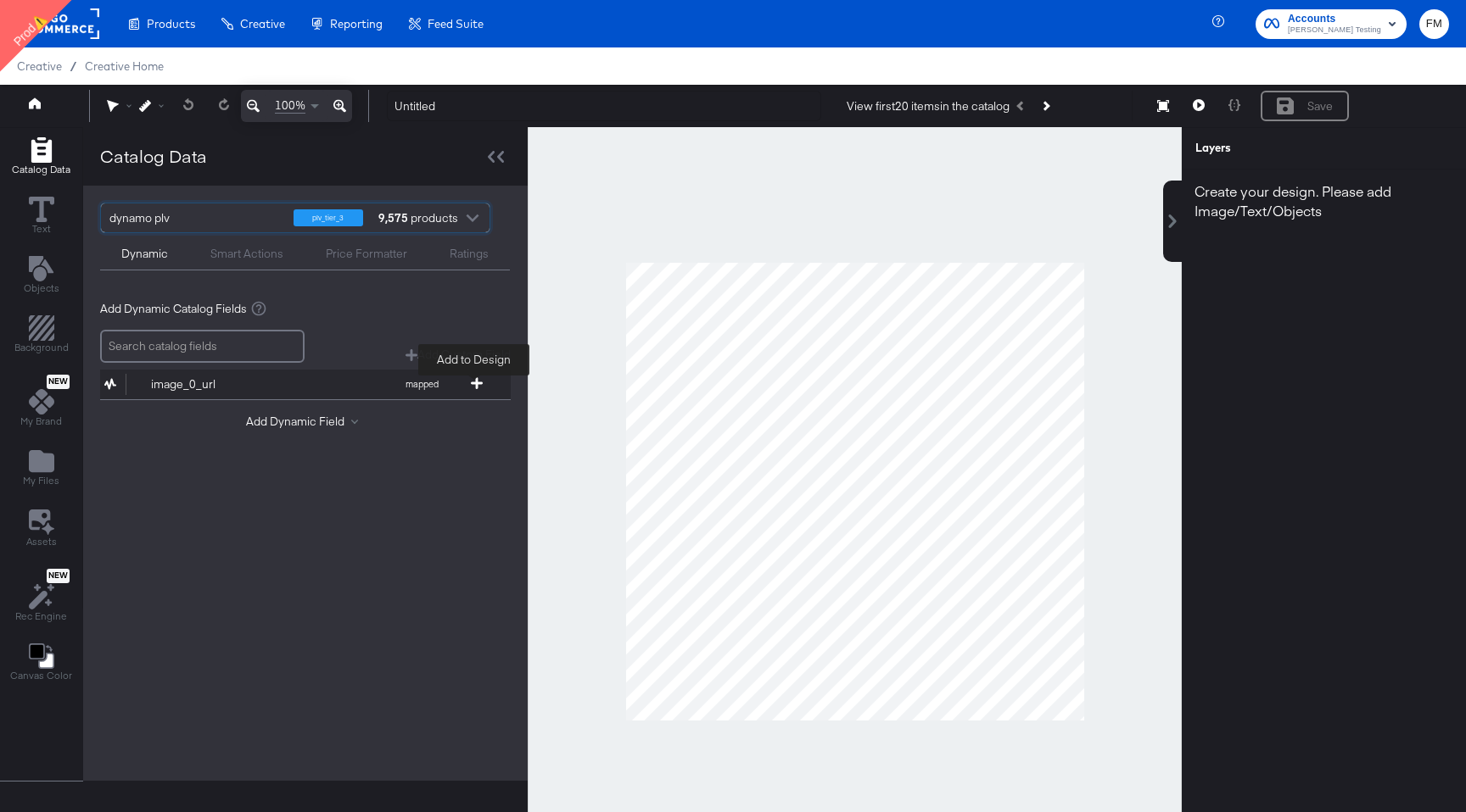
click at [473, 382] on icon at bounding box center [476, 383] width 12 height 12
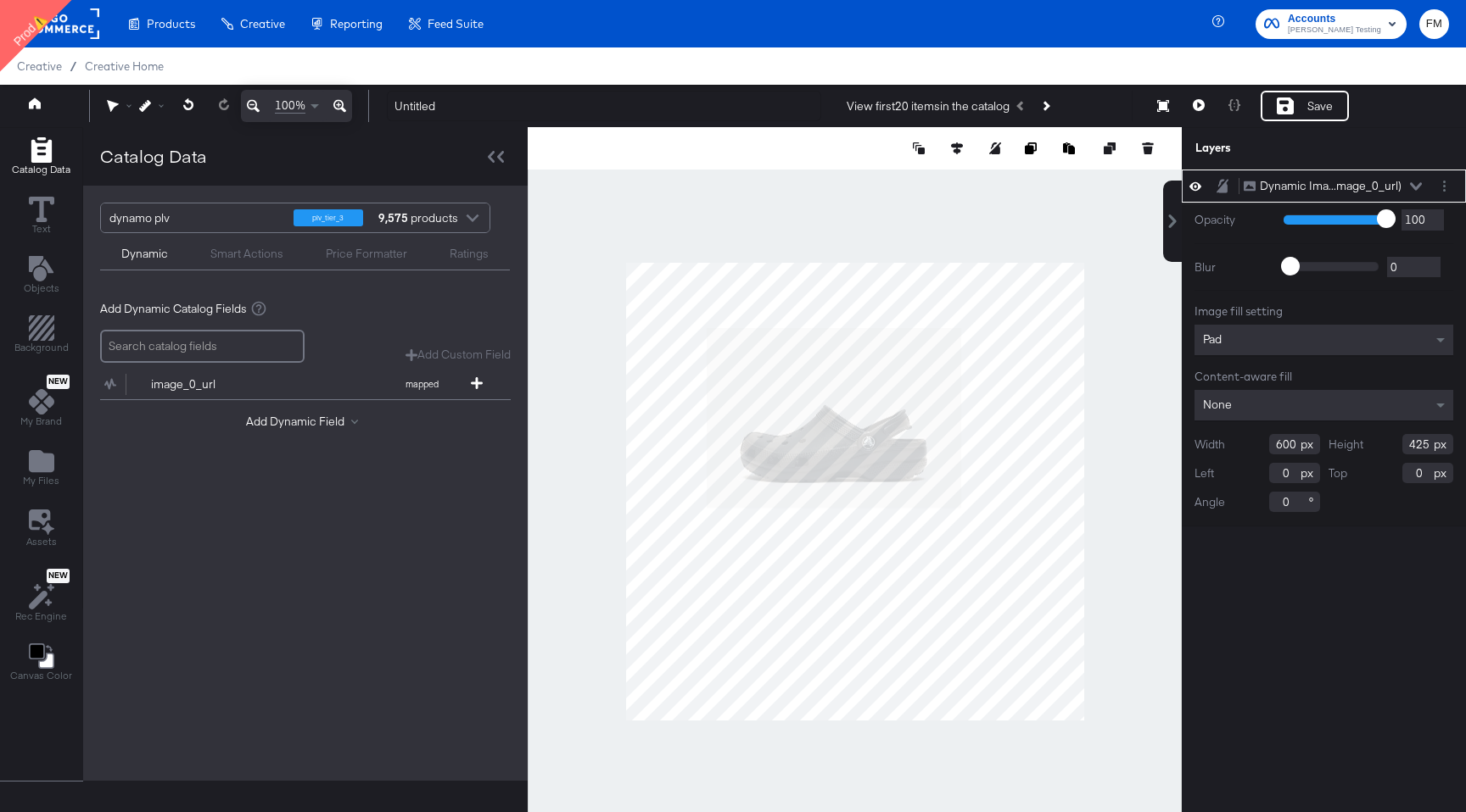
type input "190"
type input "152"
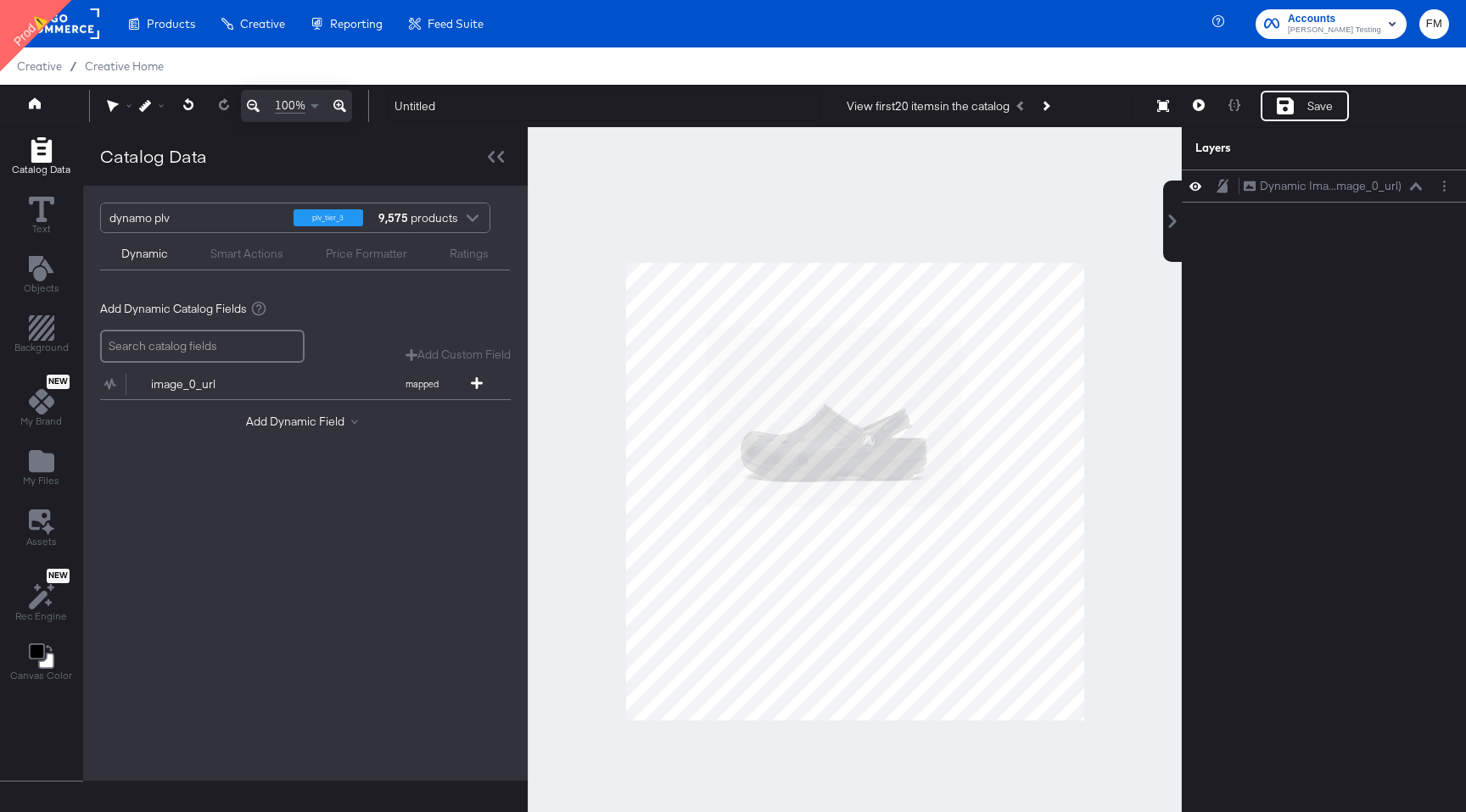
click at [277, 431] on div "Add Dynamic Field" at bounding box center [305, 425] width 410 height 23
click at [285, 424] on button "Add Dynamic Field" at bounding box center [306, 421] width 119 height 16
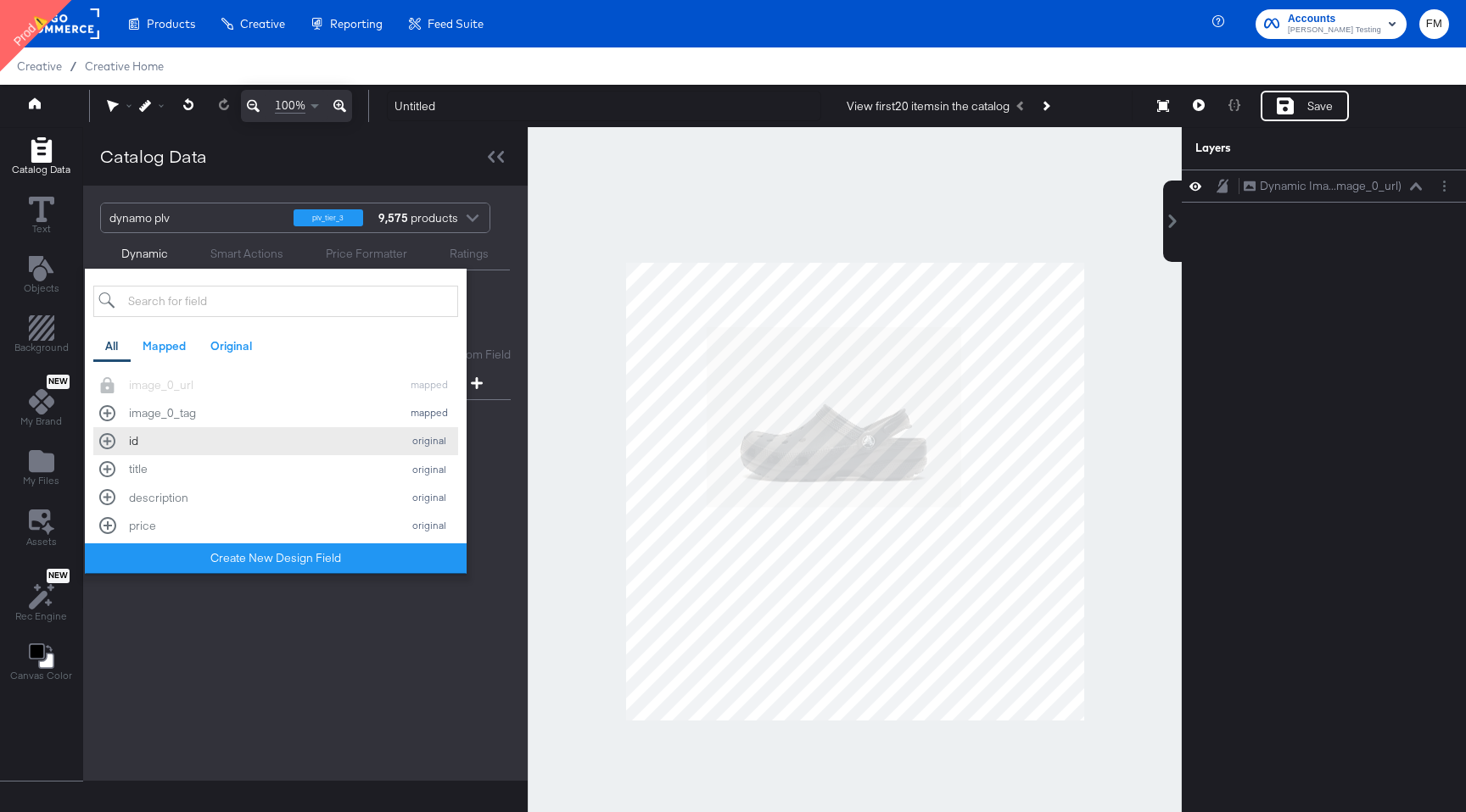
scroll to position [72, 0]
click at [99, 458] on button "title original" at bounding box center [276, 456] width 365 height 28
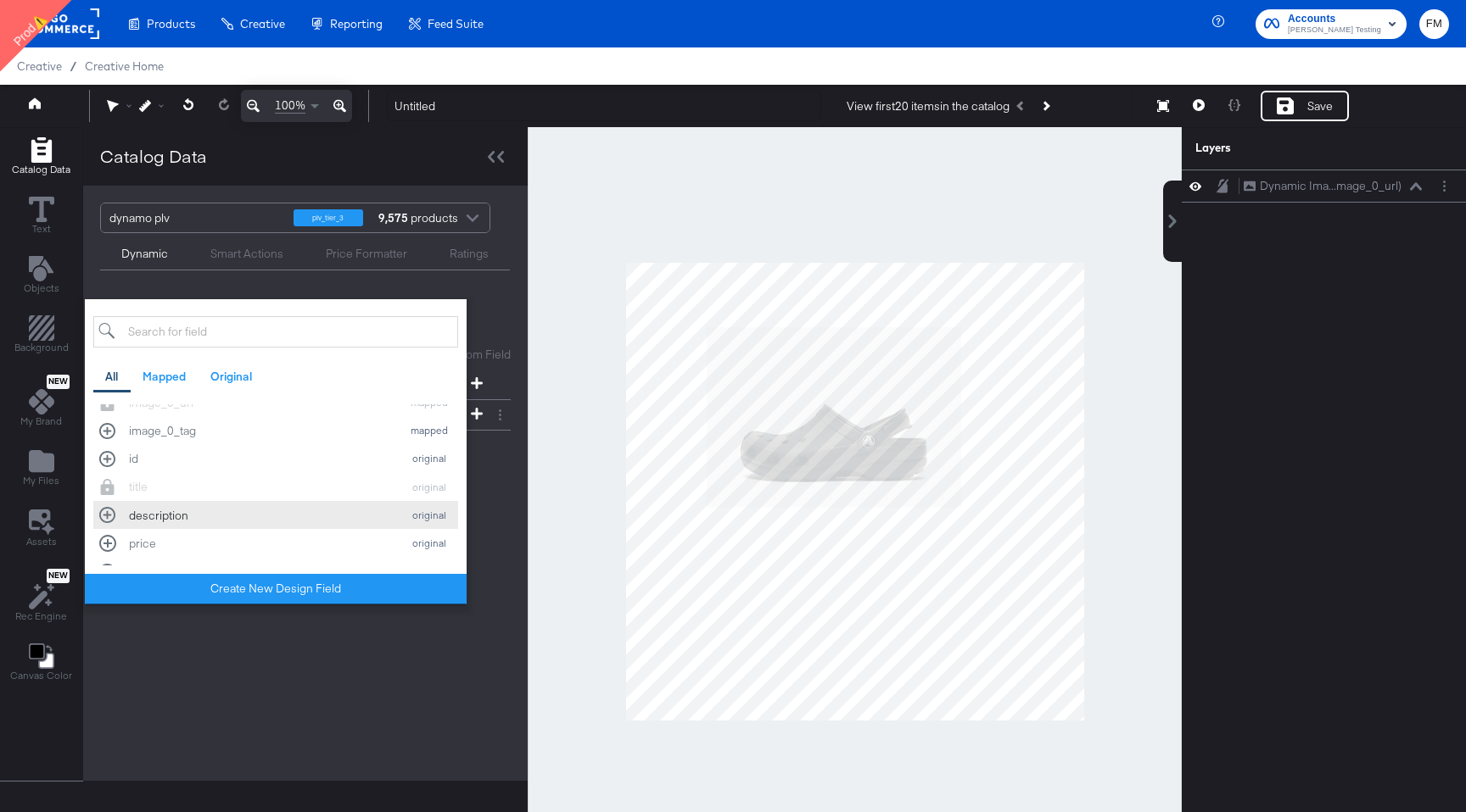
click at [109, 518] on div "description original" at bounding box center [275, 515] width 353 height 16
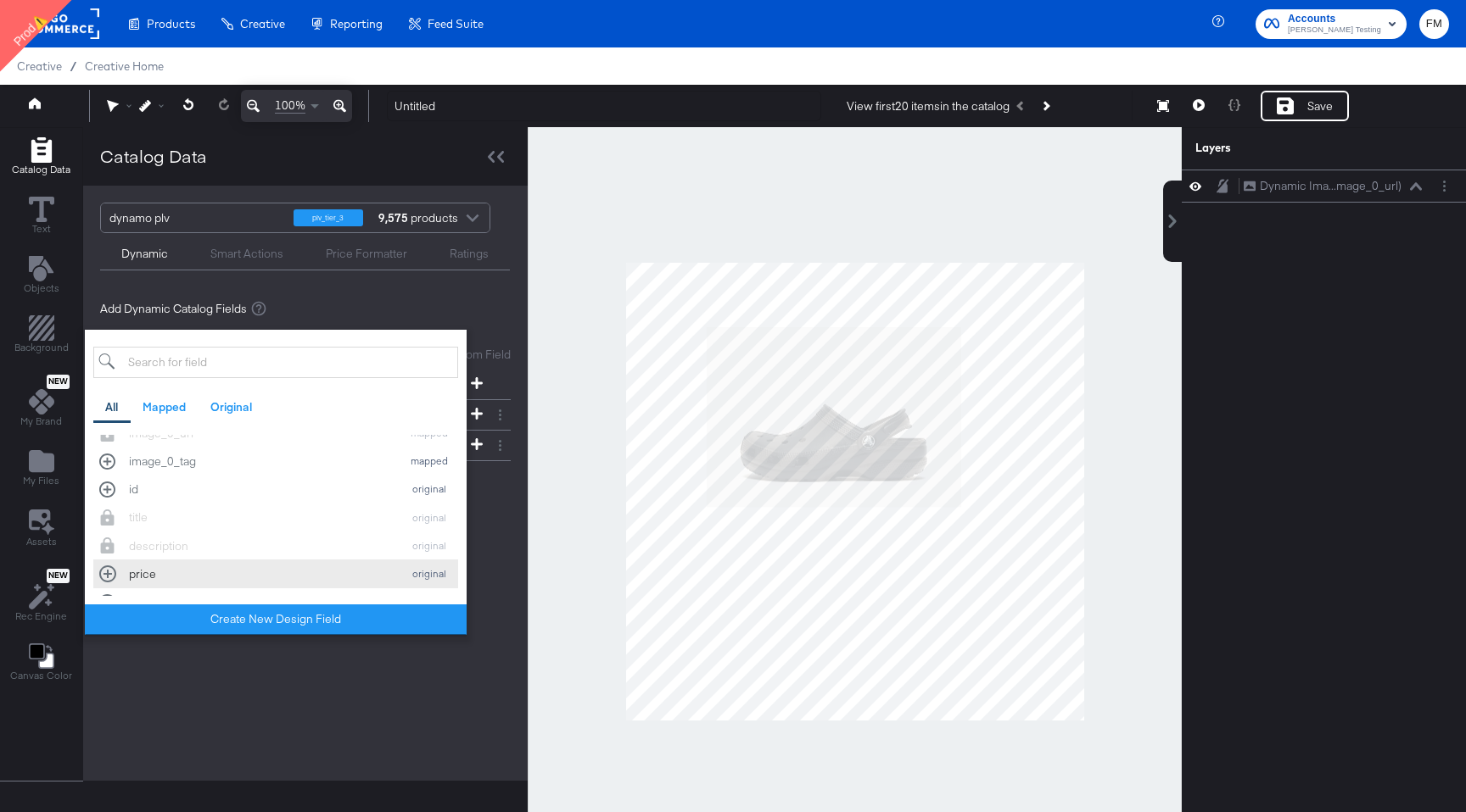
click at [108, 570] on div "price original" at bounding box center [275, 573] width 353 height 16
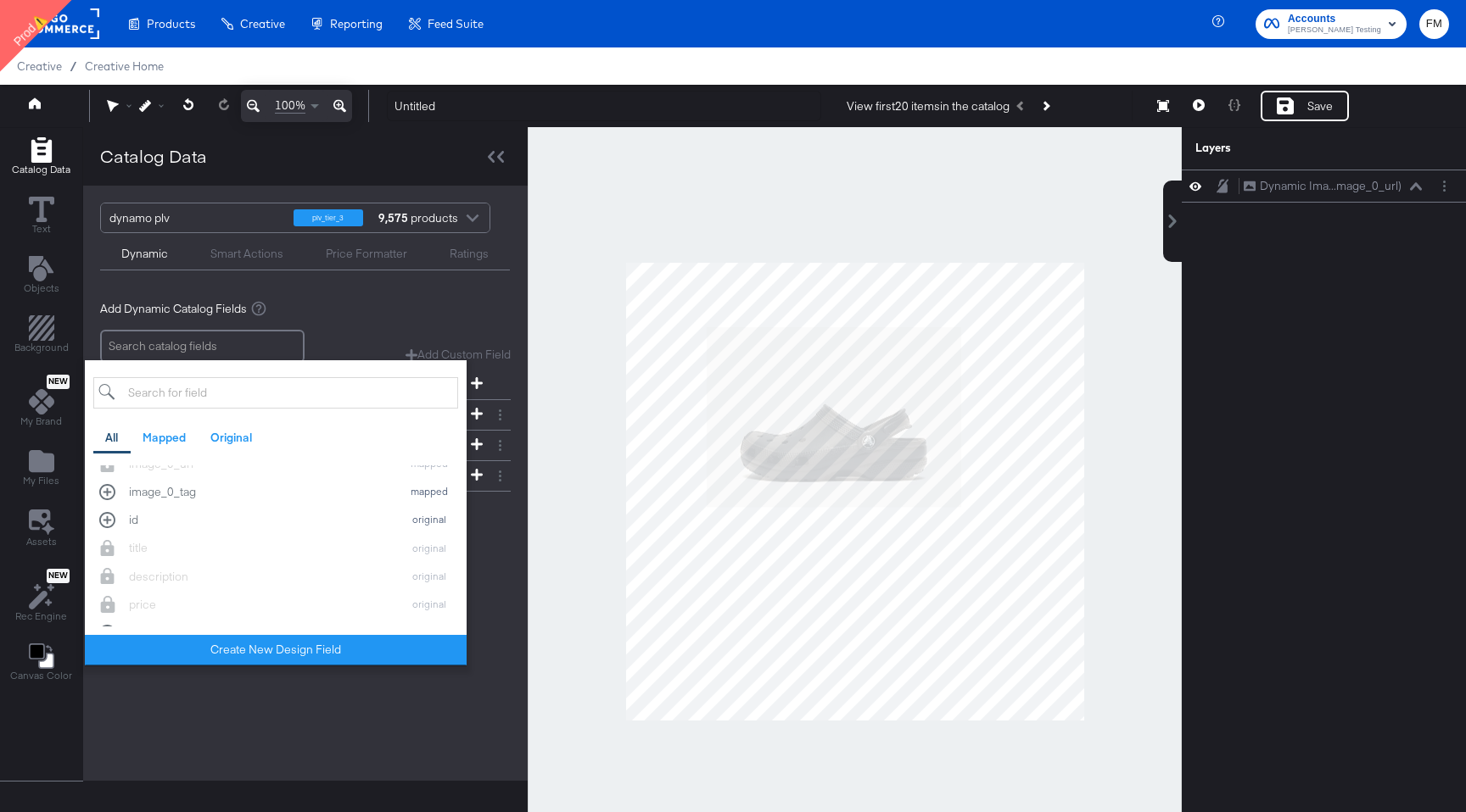
click at [332, 768] on div "dynamo plv plv_tier_3 9,575 products Dynamic Smart Actions Price Formatter Rati…" at bounding box center [306, 483] width 445 height 595
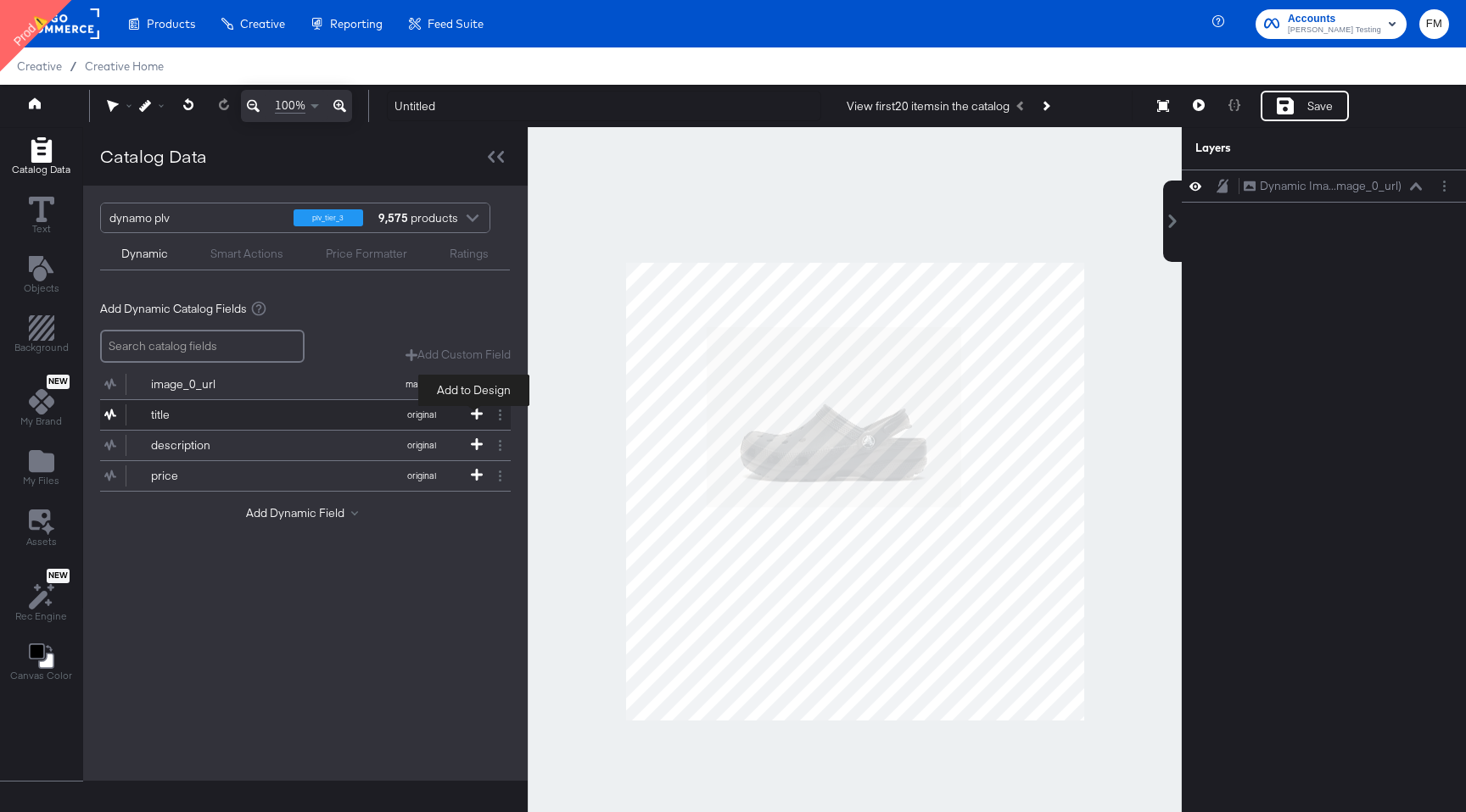
click at [471, 416] on icon at bounding box center [476, 414] width 12 height 12
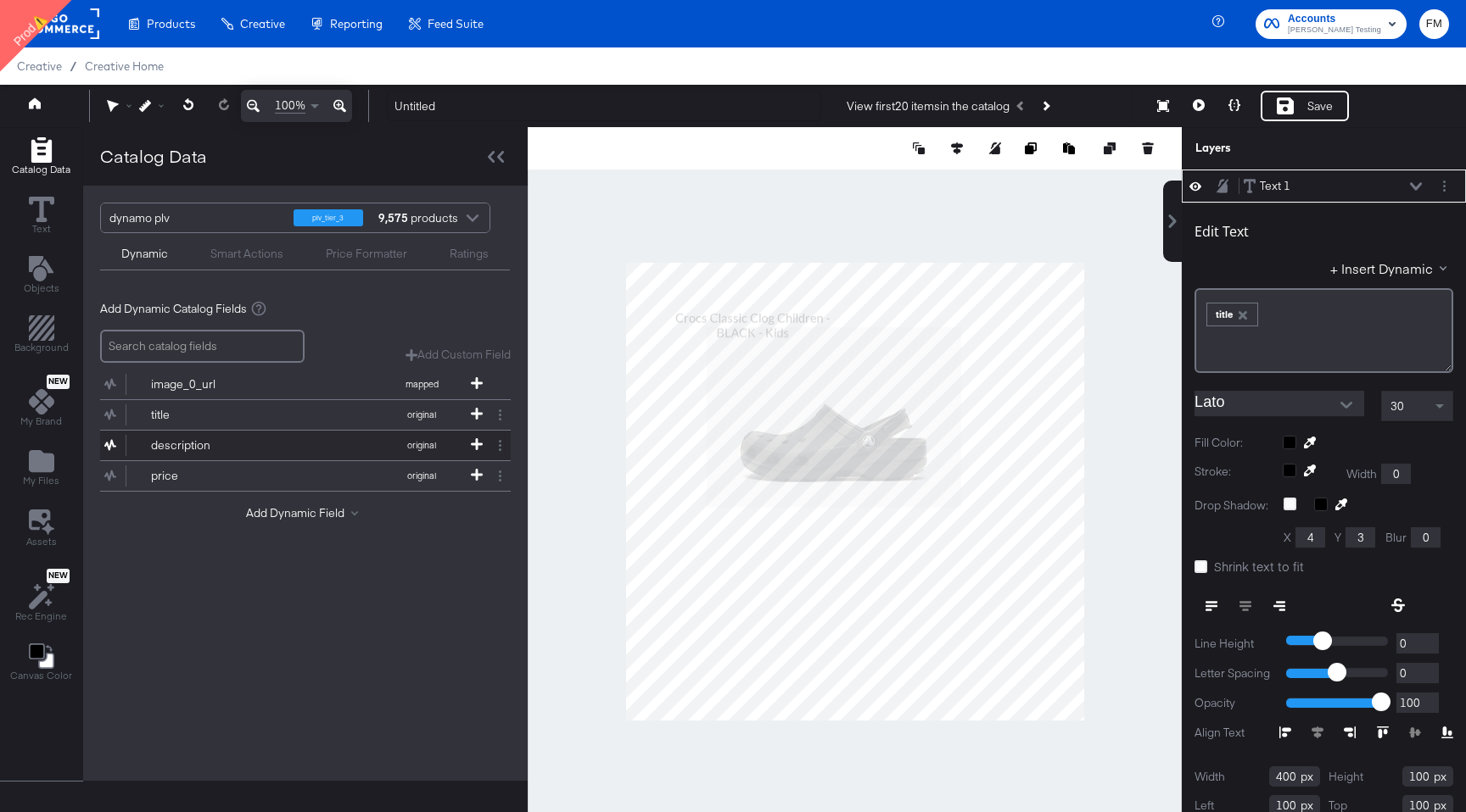
click at [474, 437] on button "description original" at bounding box center [294, 445] width 389 height 30
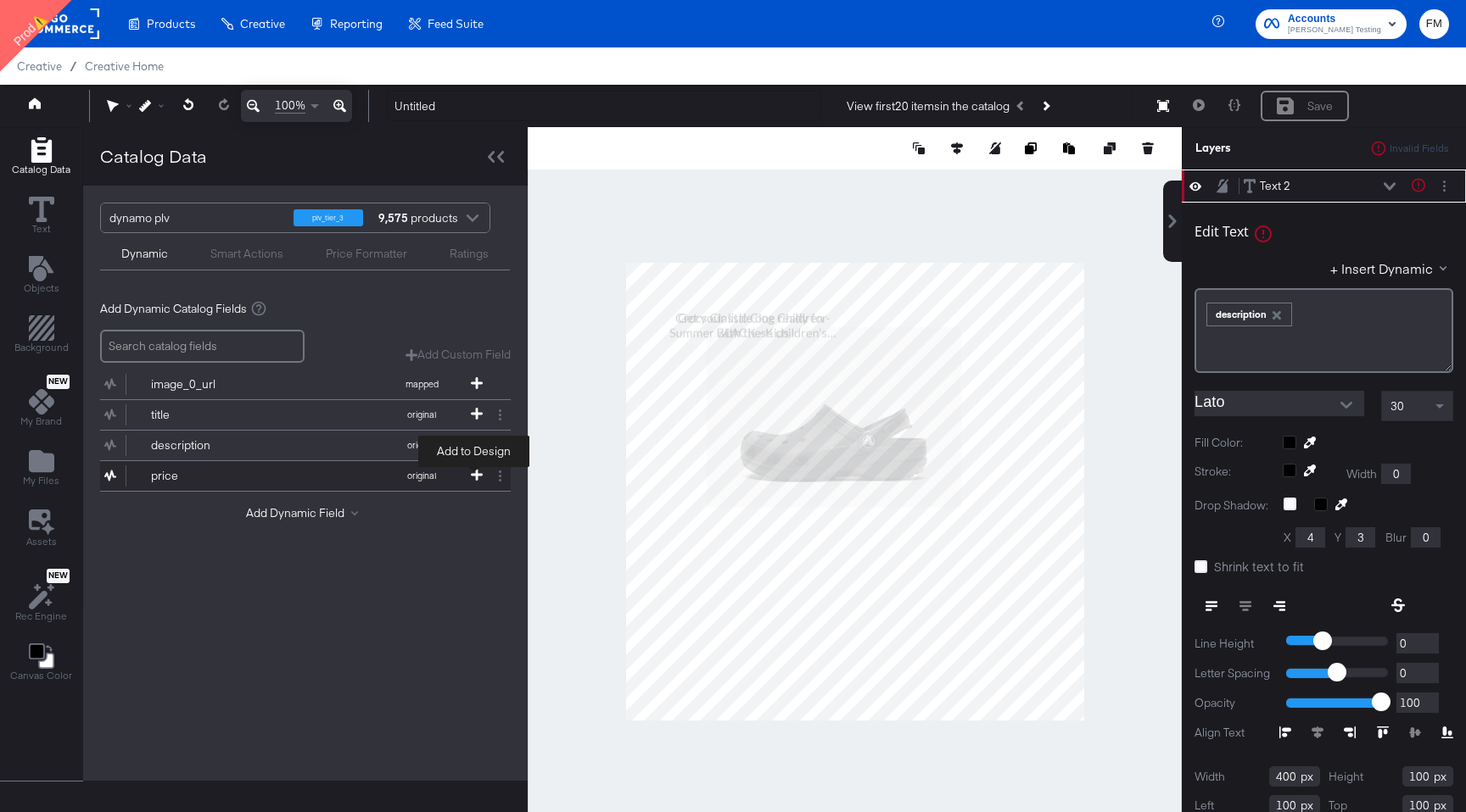
click at [475, 478] on icon at bounding box center [476, 474] width 12 height 12
type input "554"
type input "736"
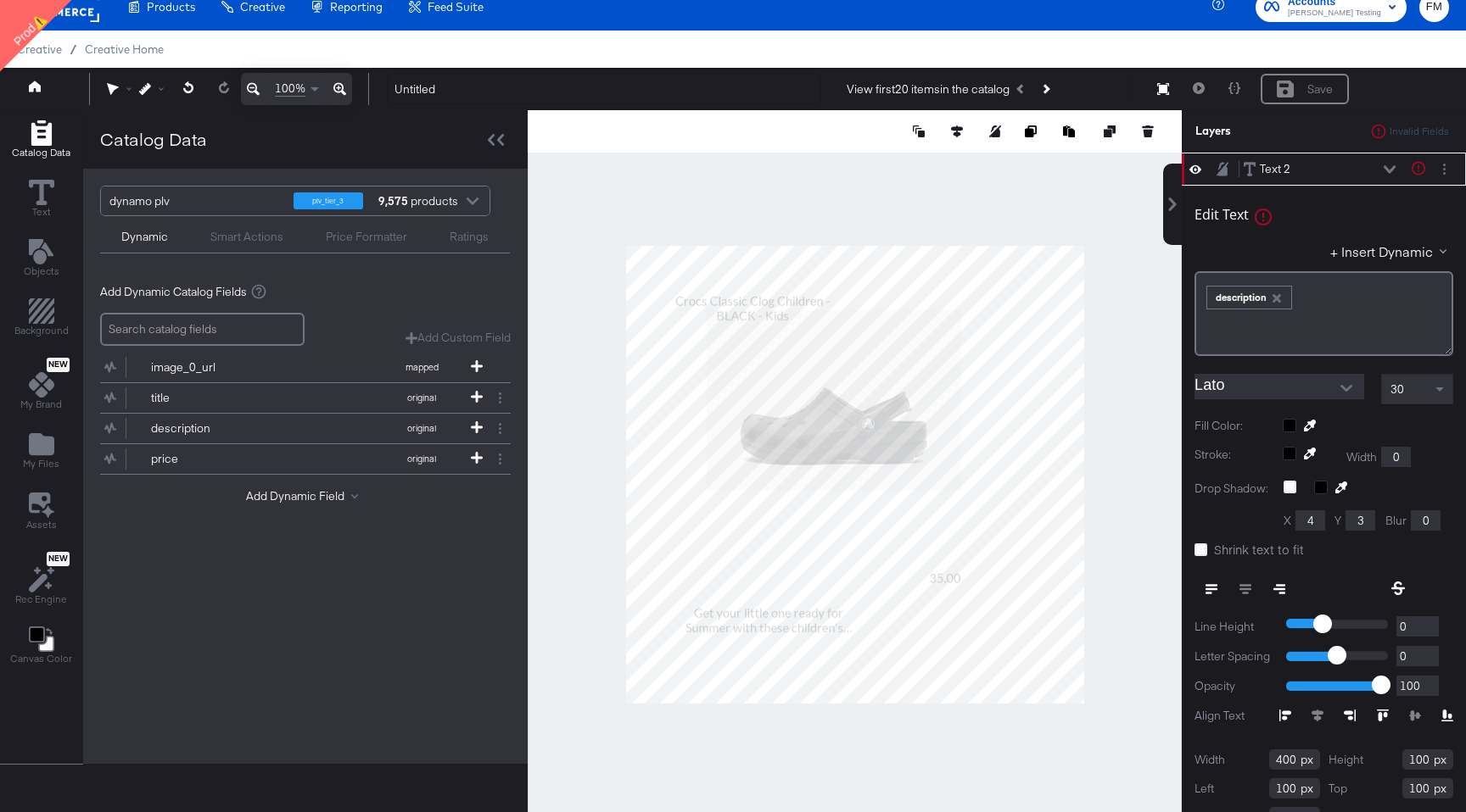
type input "136"
type input "836"
click at [1279, 178] on div "Text 2 Text 2 Text is too long (maximum is 500 characters)" at bounding box center [1323, 169] width 284 height 33
click at [1446, 167] on button "Layer Options" at bounding box center [1444, 169] width 18 height 18
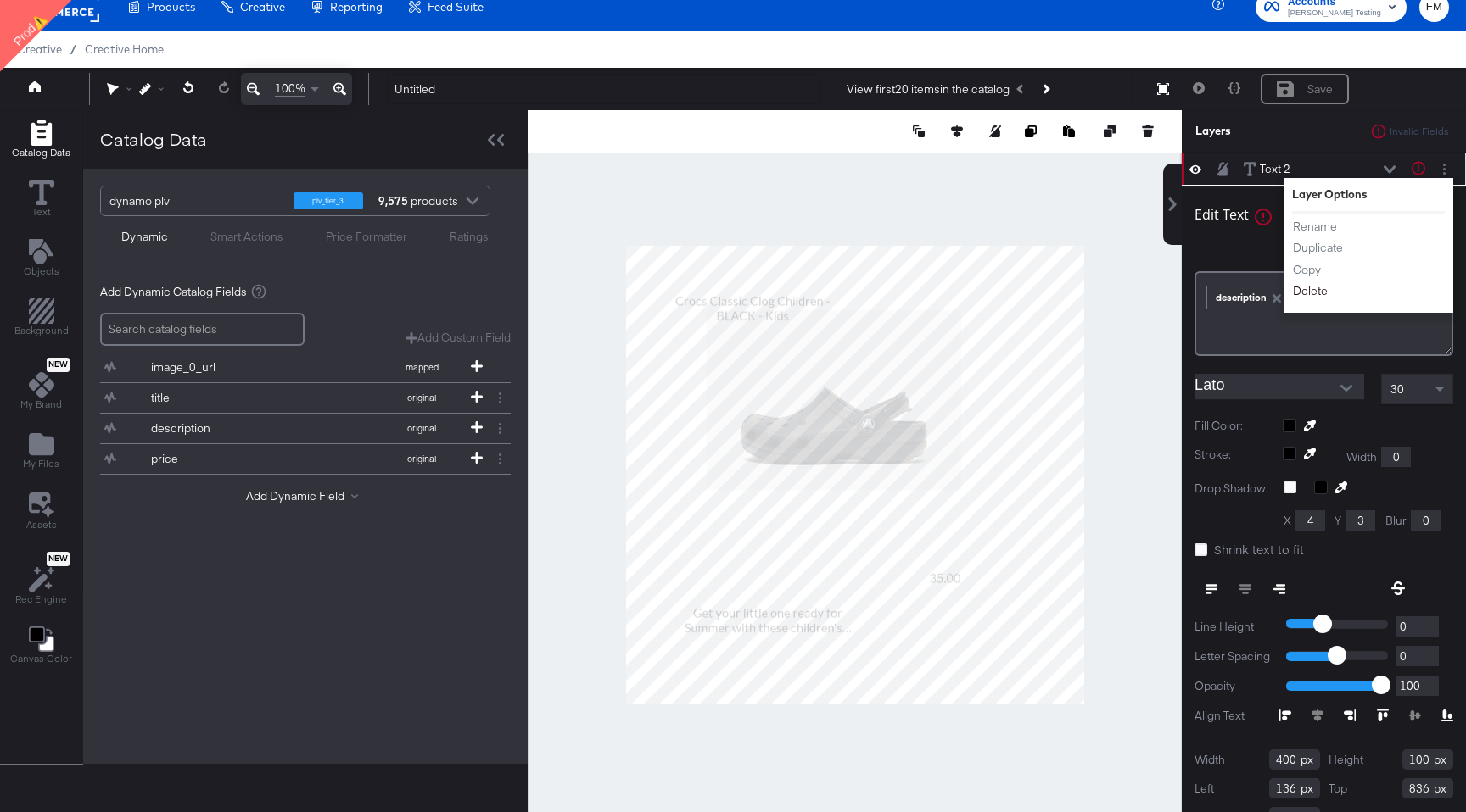
click at [1309, 297] on button "Delete" at bounding box center [1309, 291] width 36 height 18
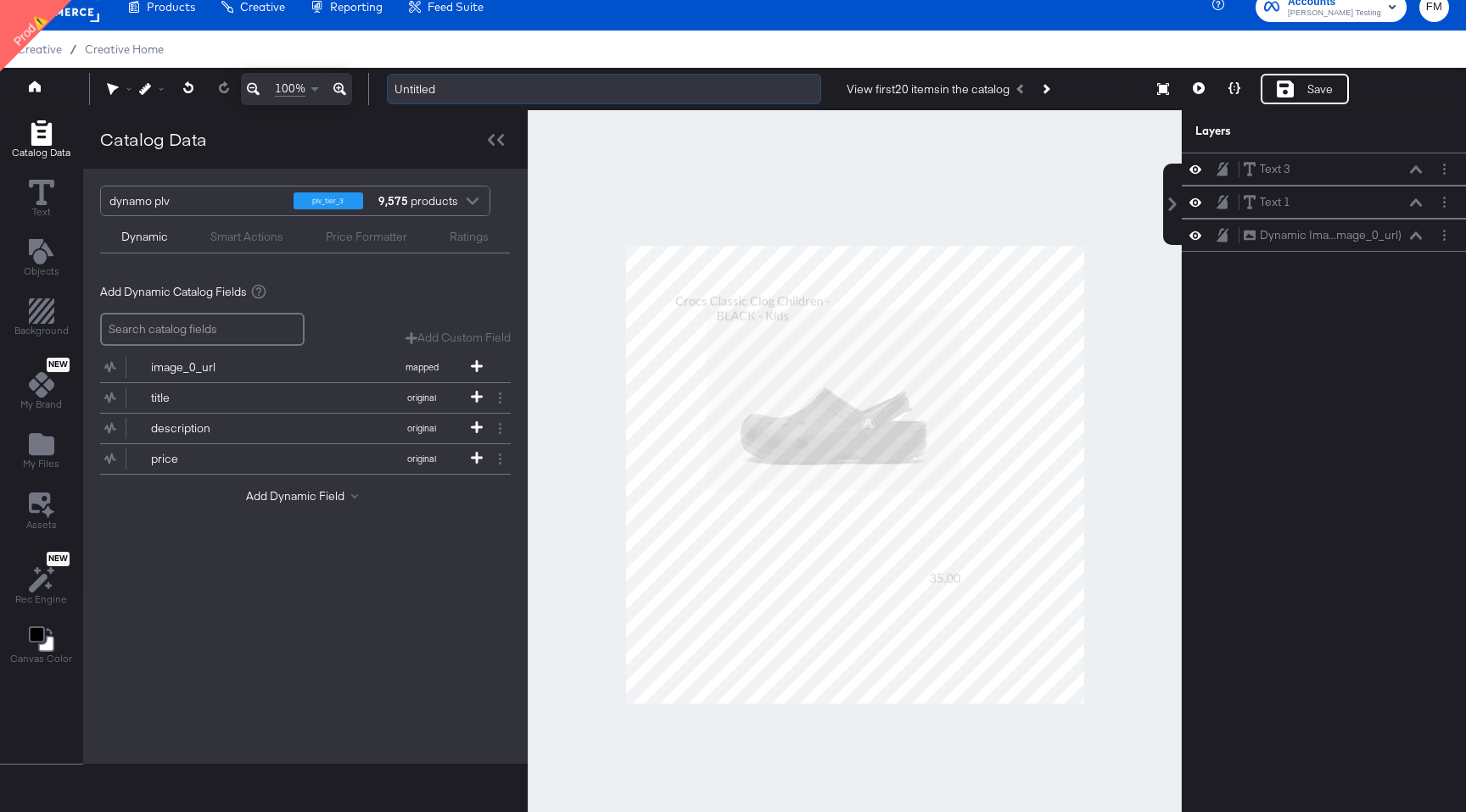
click at [595, 83] on input "Untitled" at bounding box center [604, 90] width 434 height 31
type input "3"
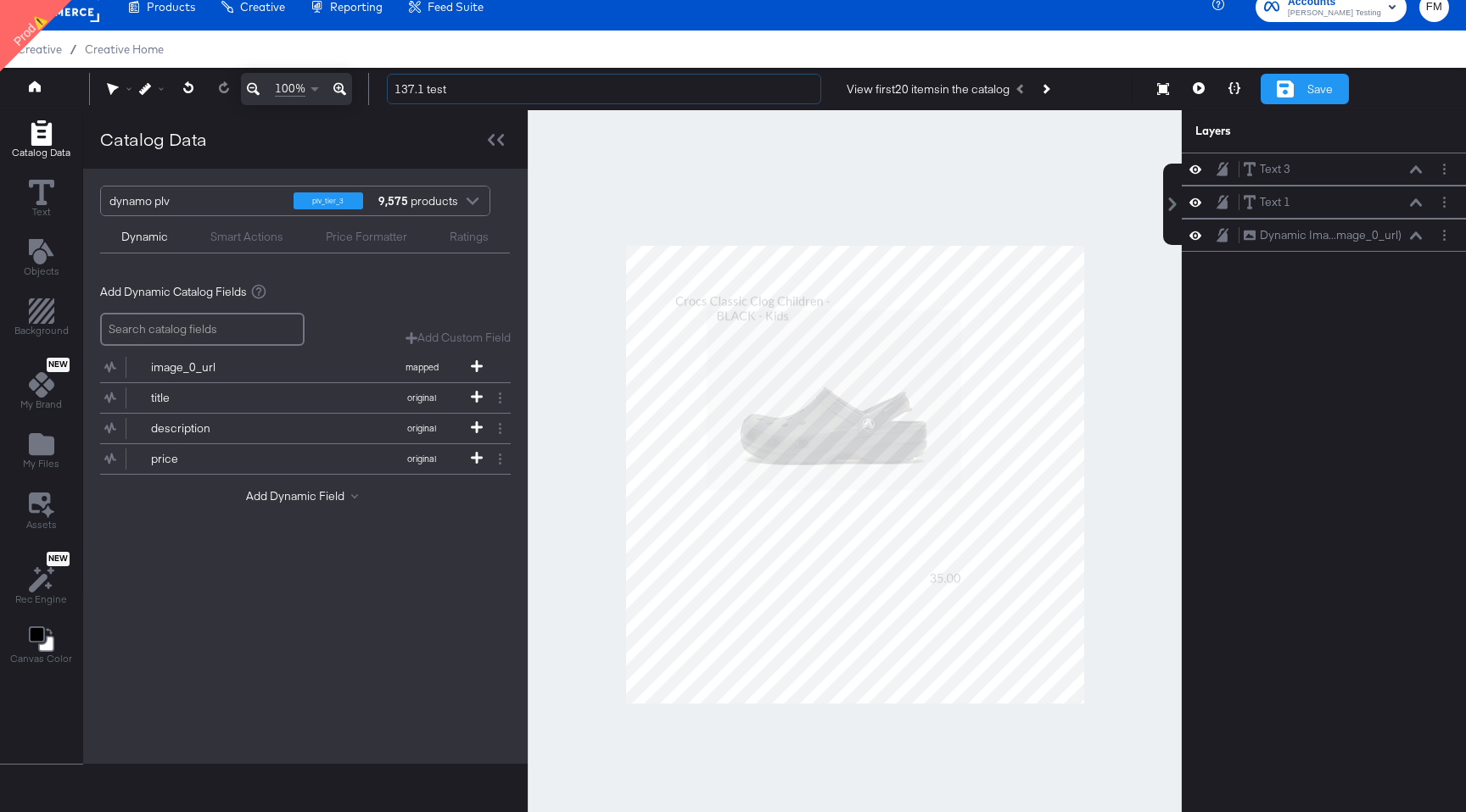
type input "137.1 test"
click at [1329, 85] on div "Save" at bounding box center [1319, 89] width 25 height 16
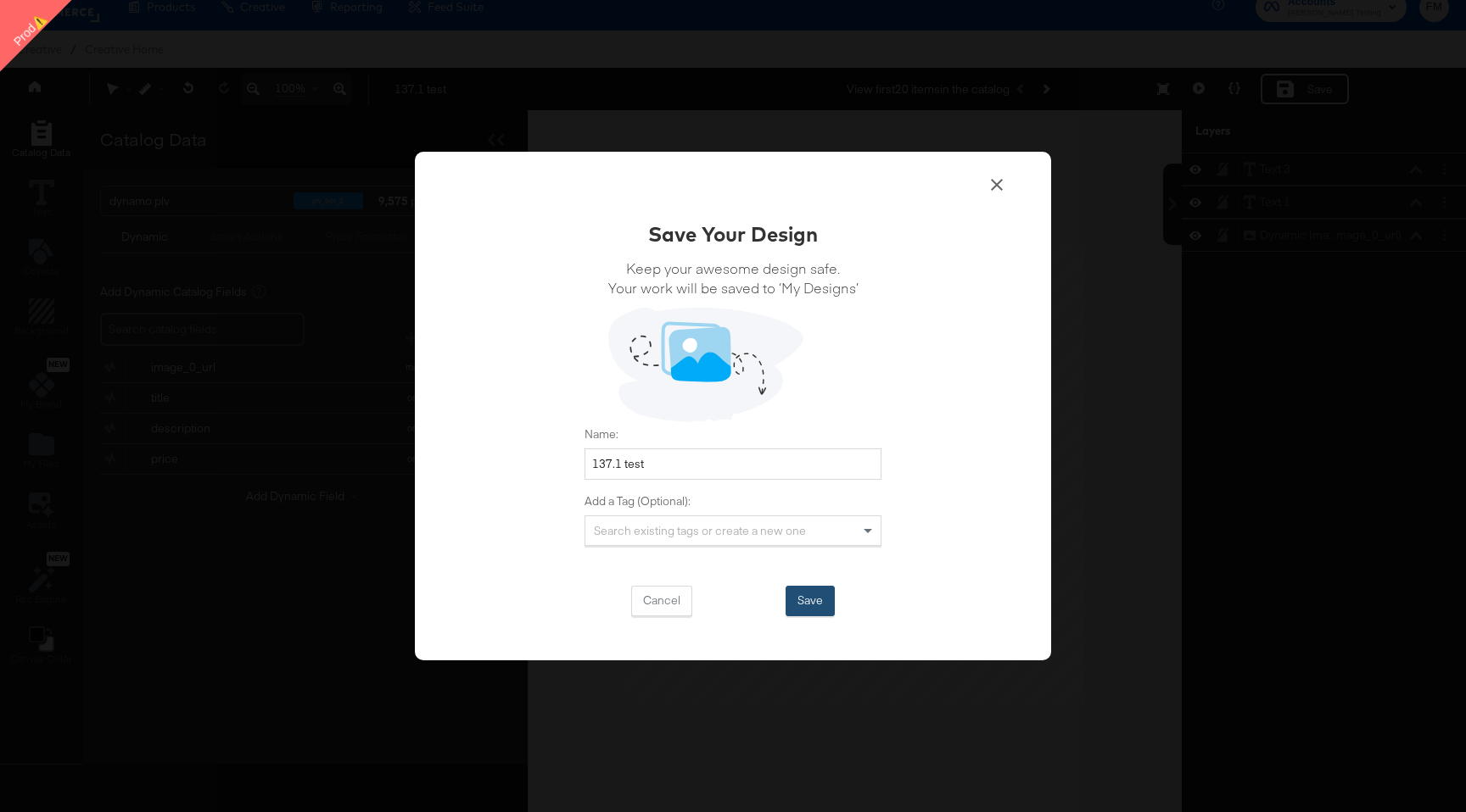
click at [808, 586] on div "Cancel Save" at bounding box center [733, 601] width 297 height 31
click at [815, 598] on button "Save" at bounding box center [809, 601] width 49 height 31
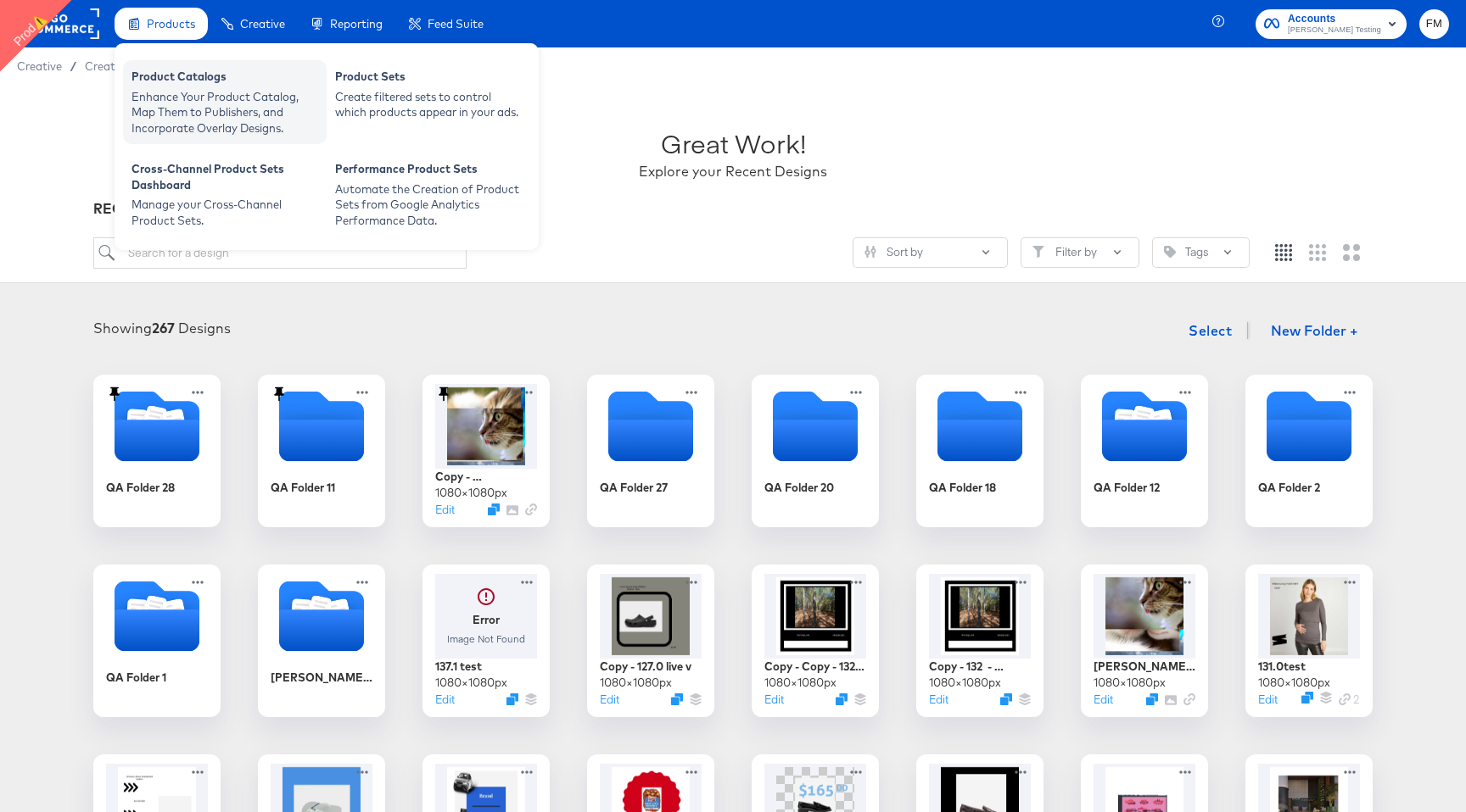
click at [201, 124] on div "Enhance Your Product Catalog, Map Them to Publishers, and Incorporate Overlay D…" at bounding box center [224, 112] width 186 height 47
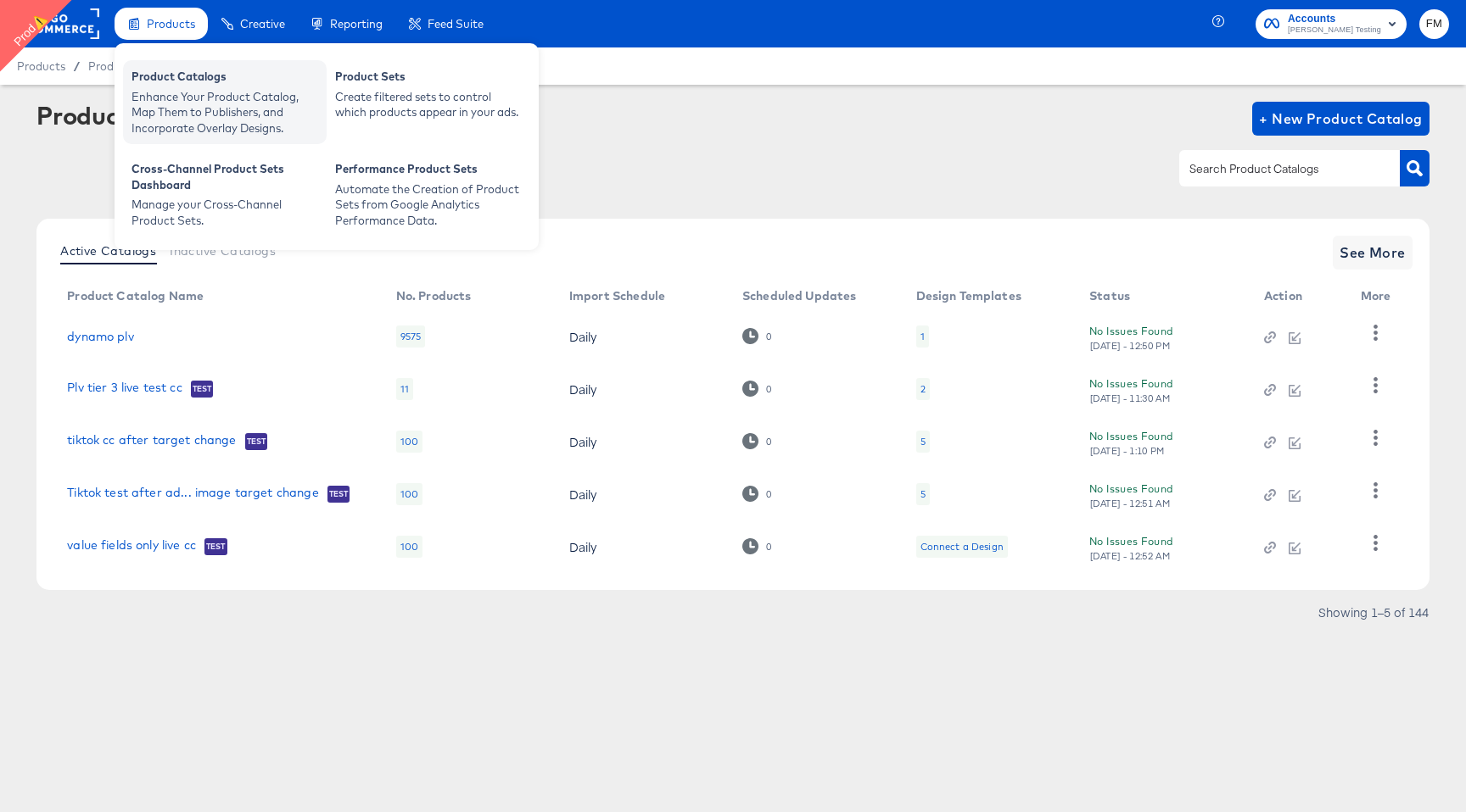
click at [247, 114] on div "Enhance Your Product Catalog, Map Them to Publishers, and Incorporate Overlay D…" at bounding box center [224, 112] width 186 height 47
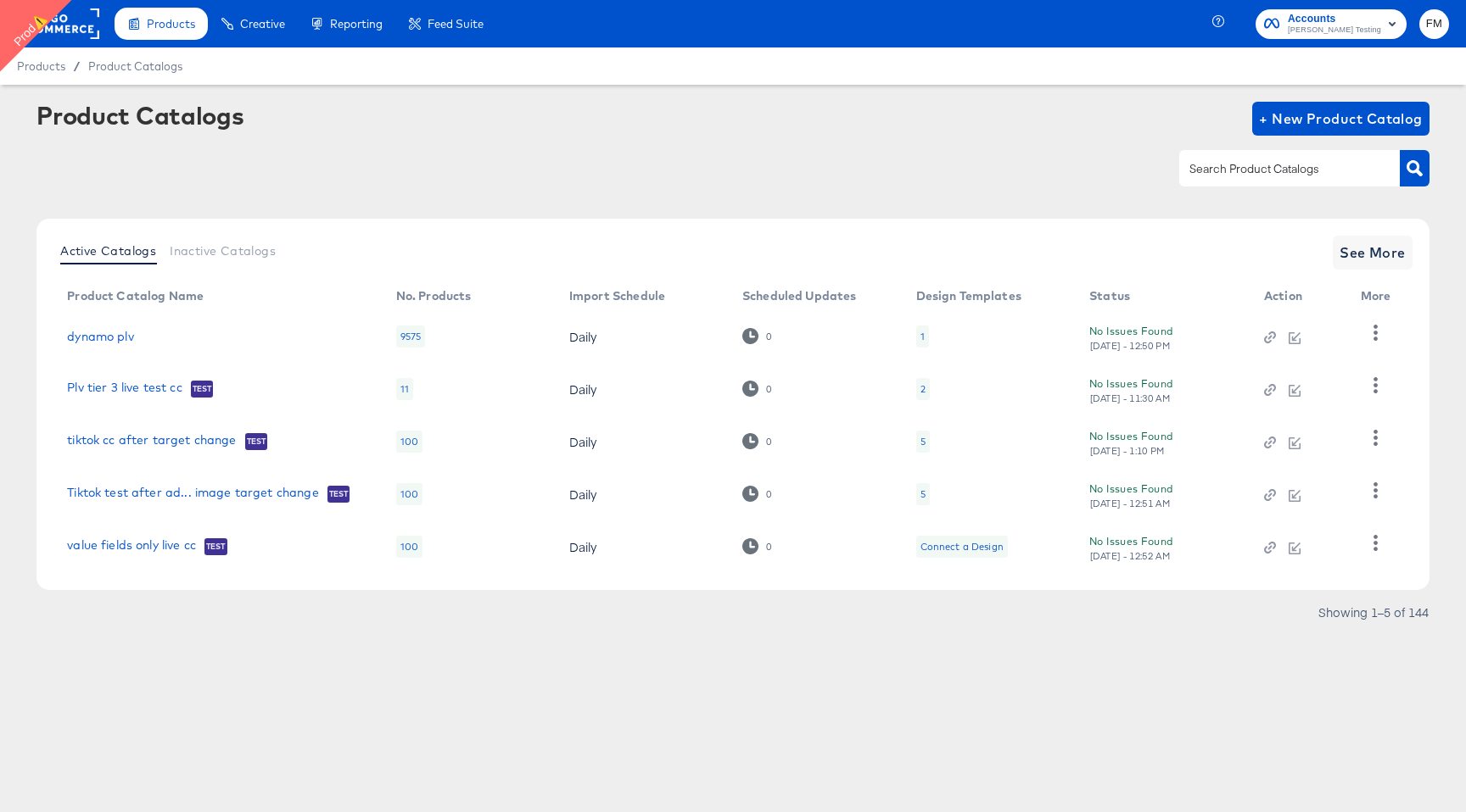
click at [921, 332] on div "1" at bounding box center [922, 336] width 5 height 14
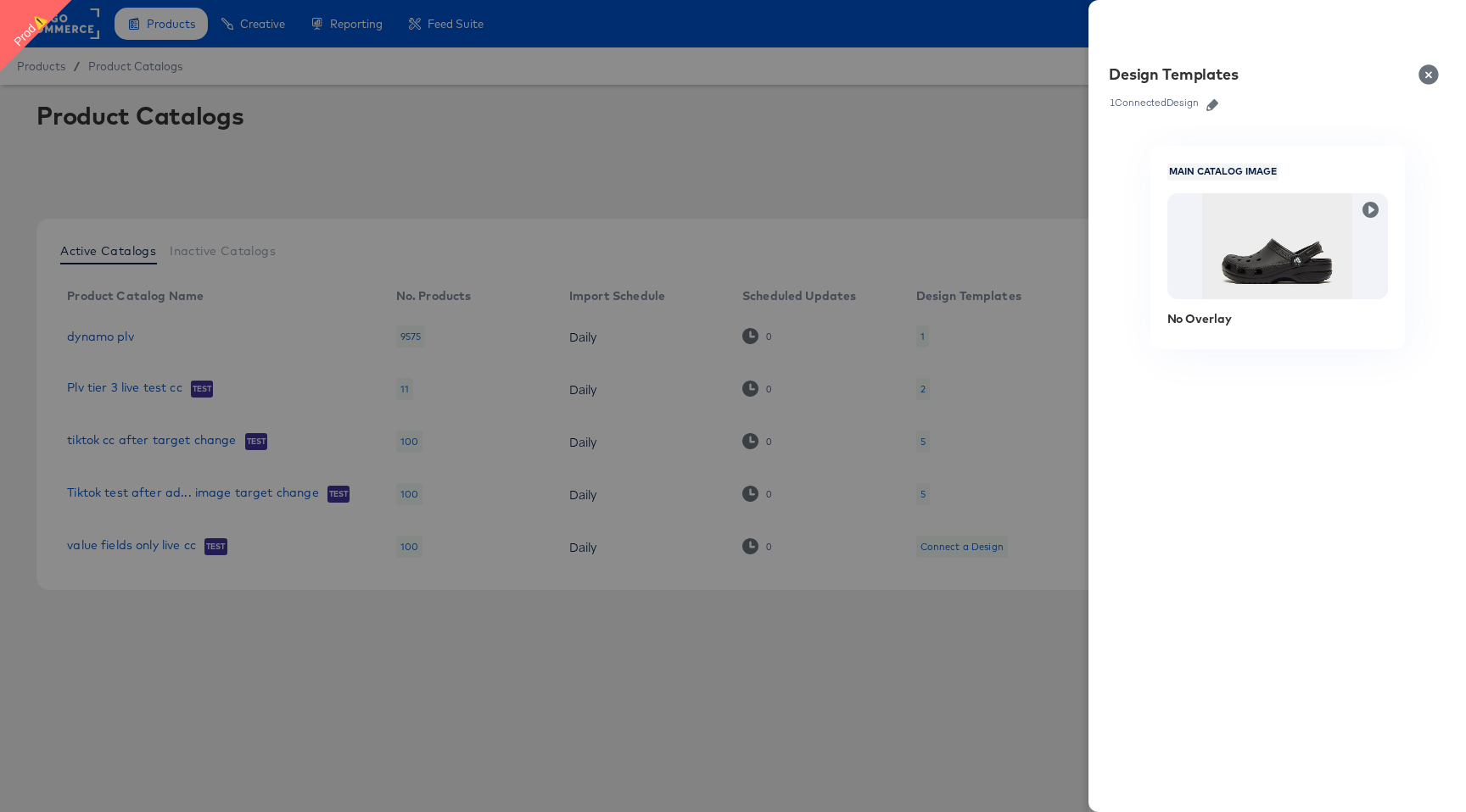
click at [1218, 105] on icon "button" at bounding box center [1211, 105] width 12 height 12
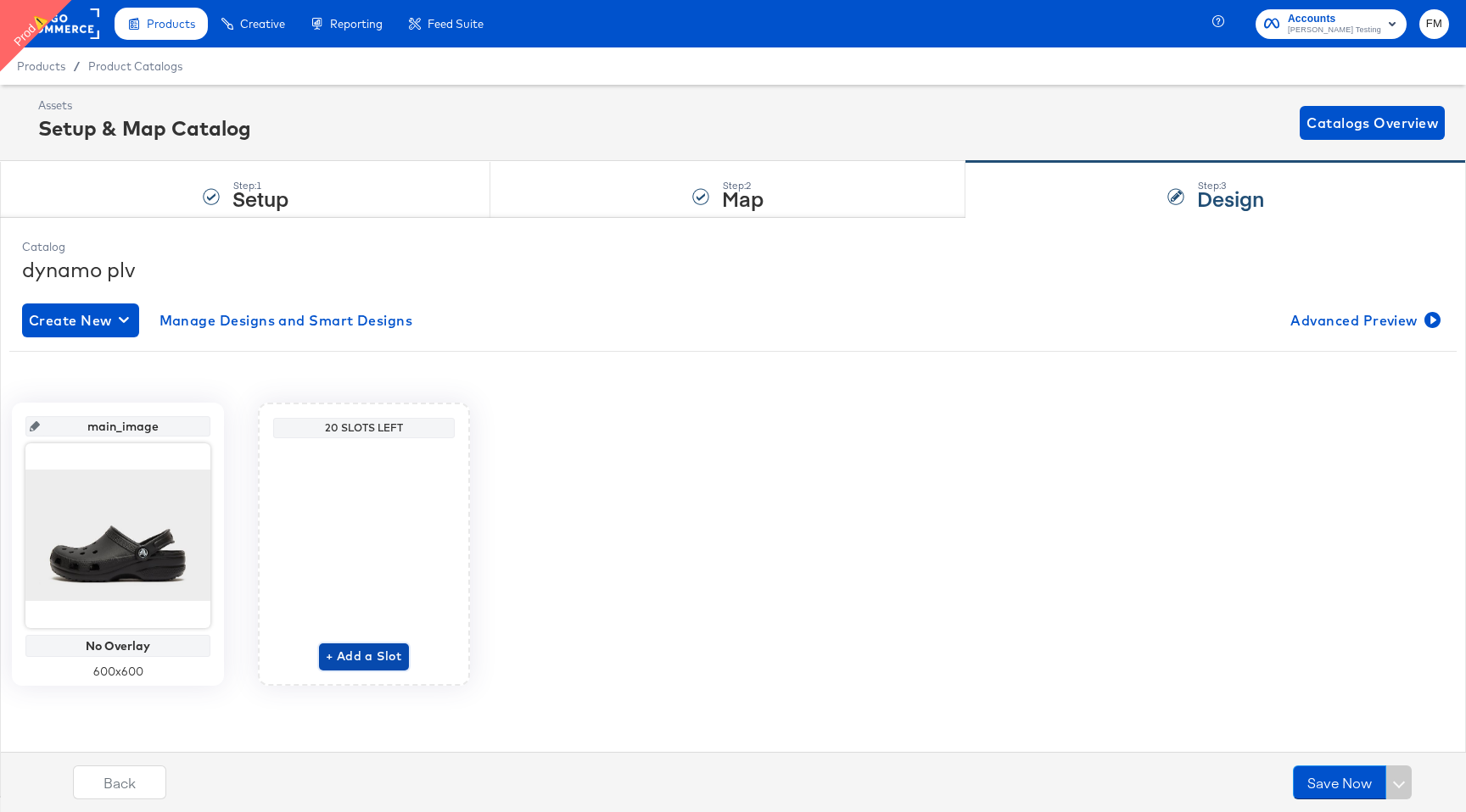
click at [352, 661] on span "+ Add a Slot" at bounding box center [364, 656] width 76 height 21
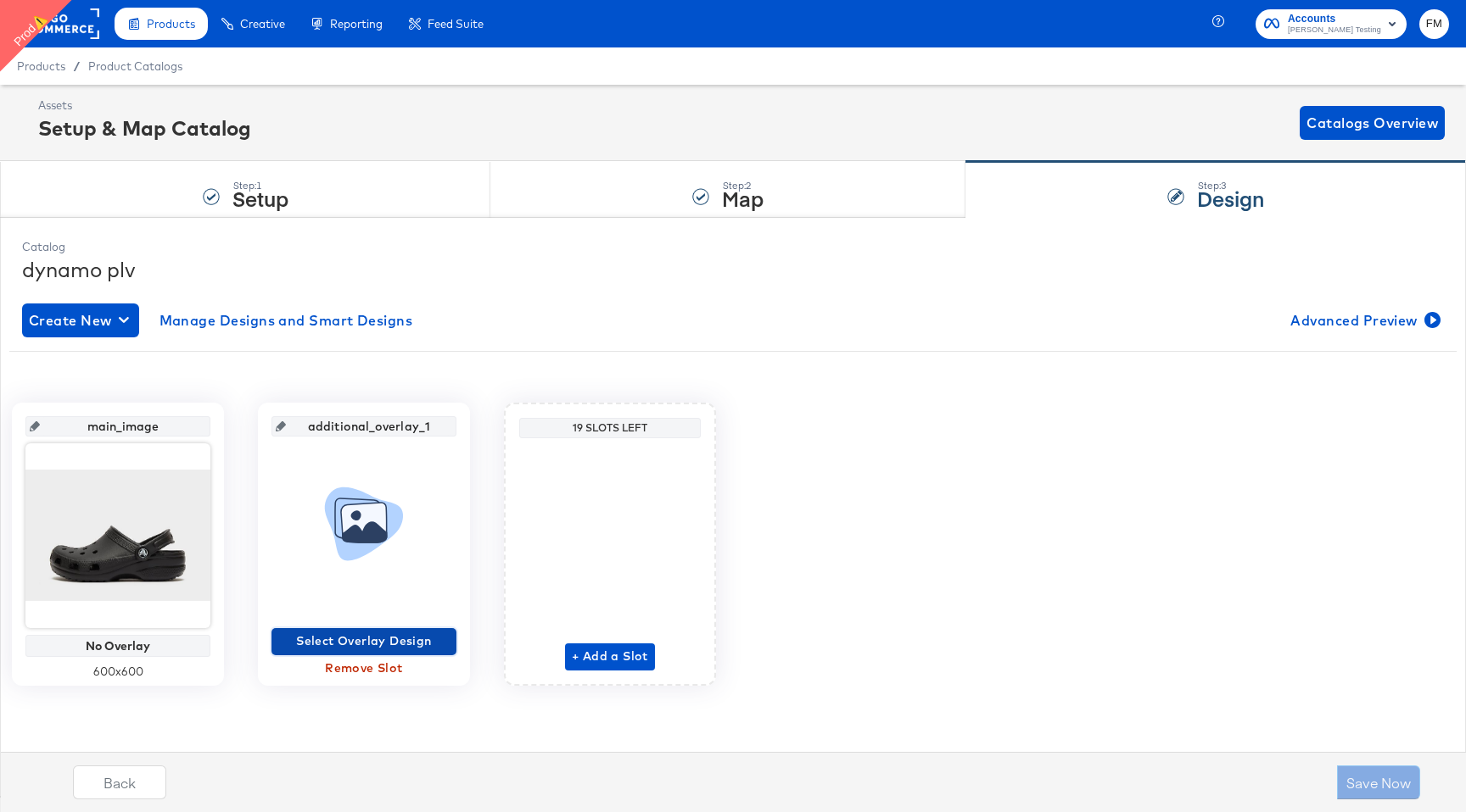
click at [357, 640] on span "Select Overlay Design" at bounding box center [363, 641] width 171 height 21
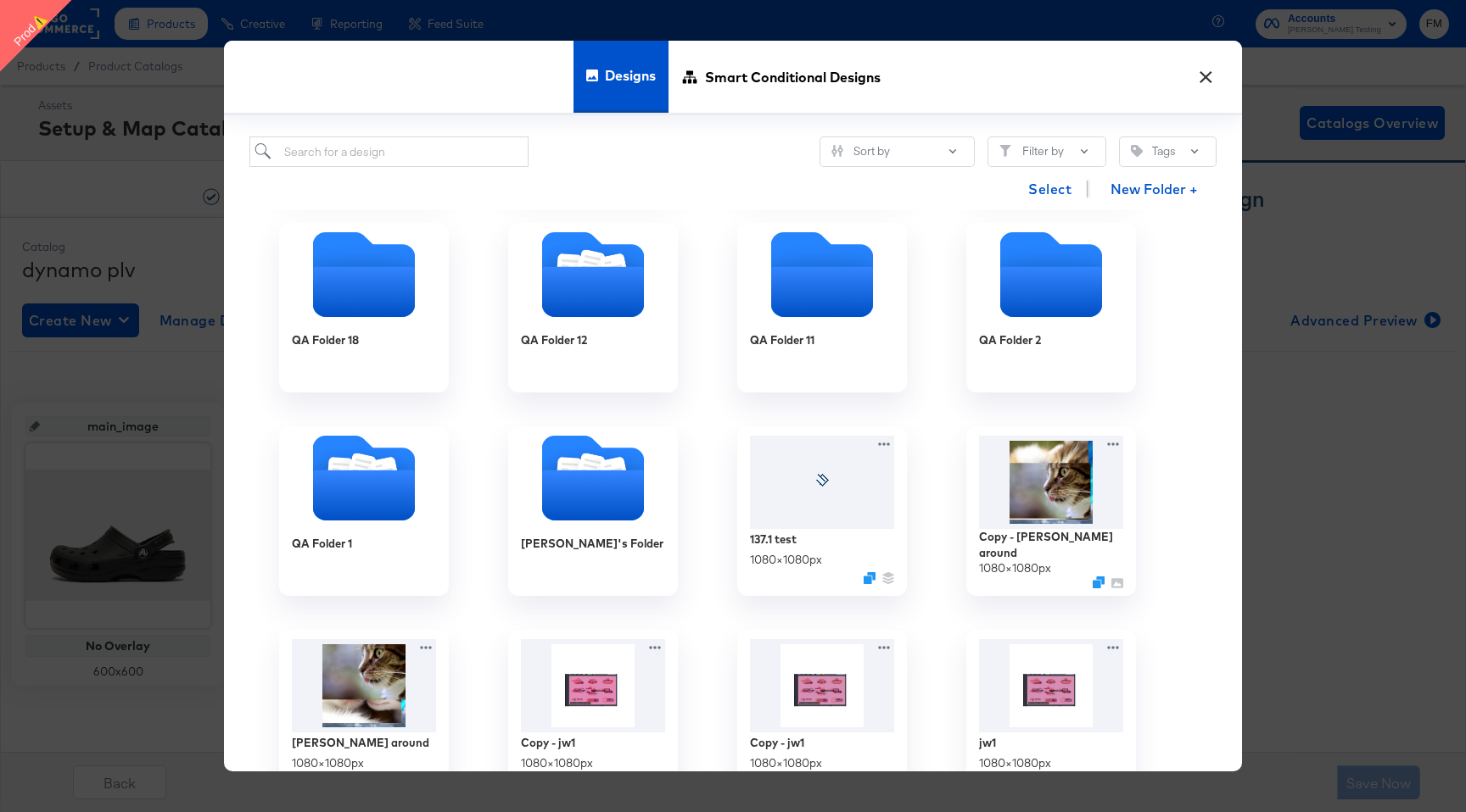
scroll to position [212, 0]
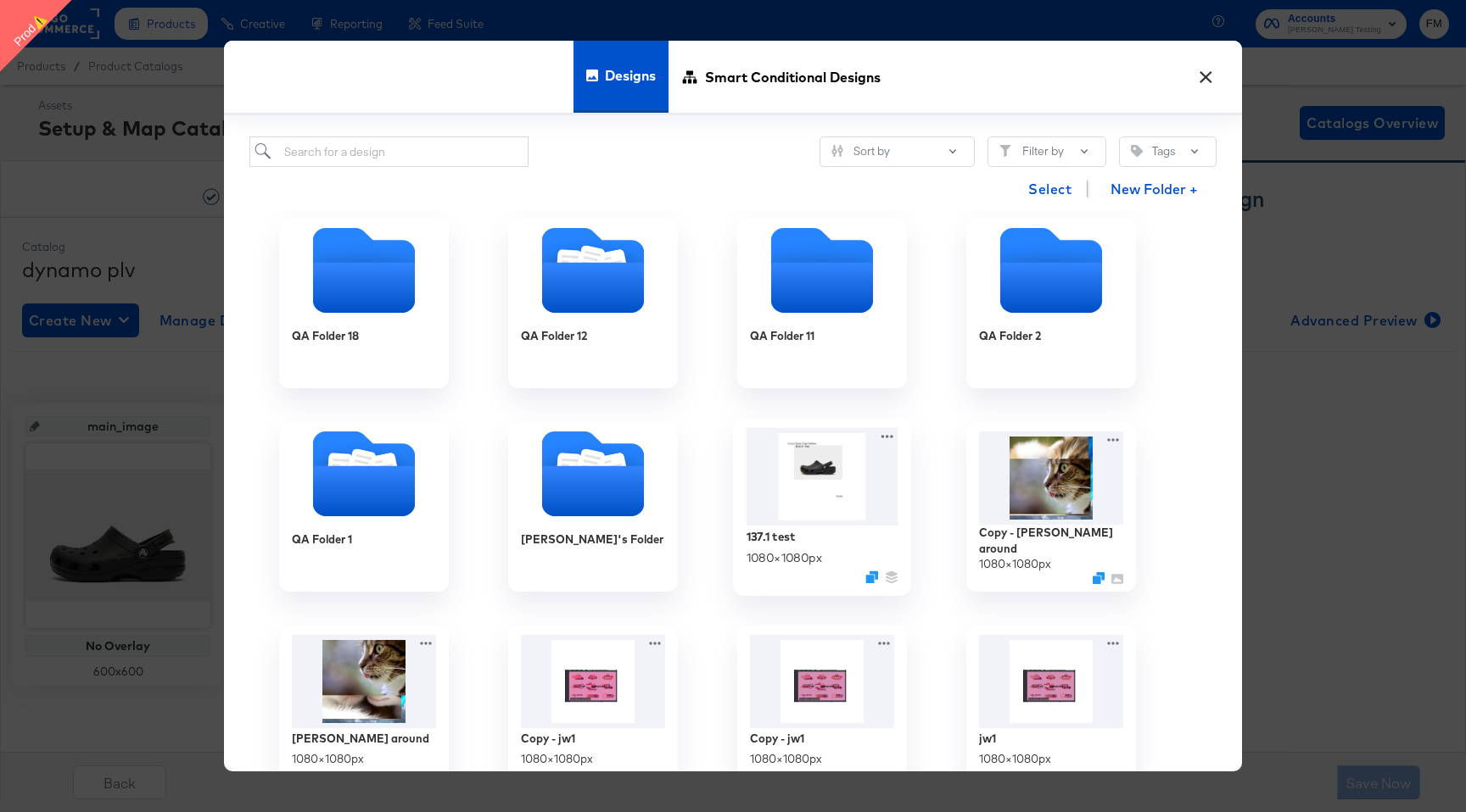
click at [841, 491] on img at bounding box center [822, 476] width 152 height 97
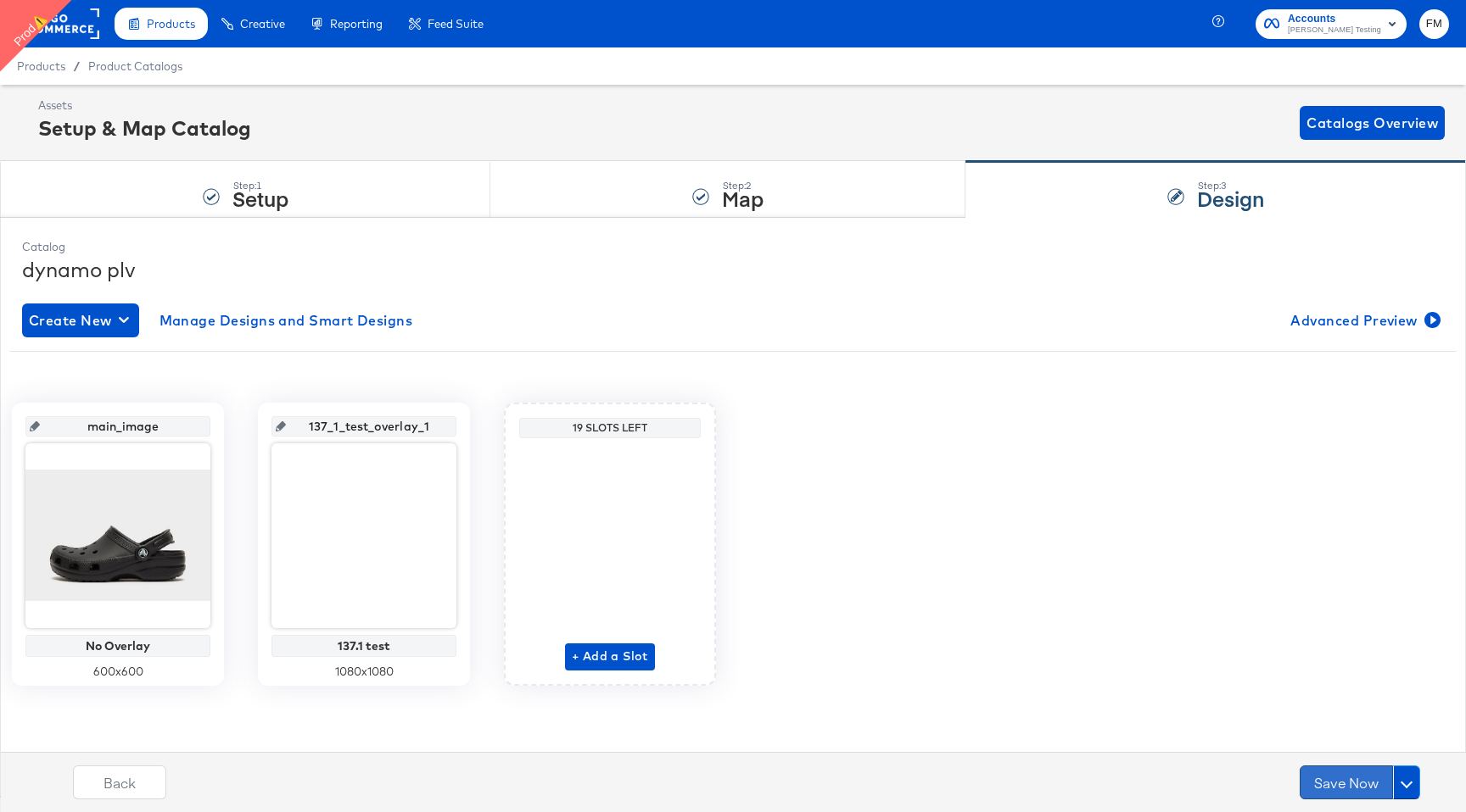
click at [1365, 789] on button "Save Now" at bounding box center [1346, 782] width 94 height 34
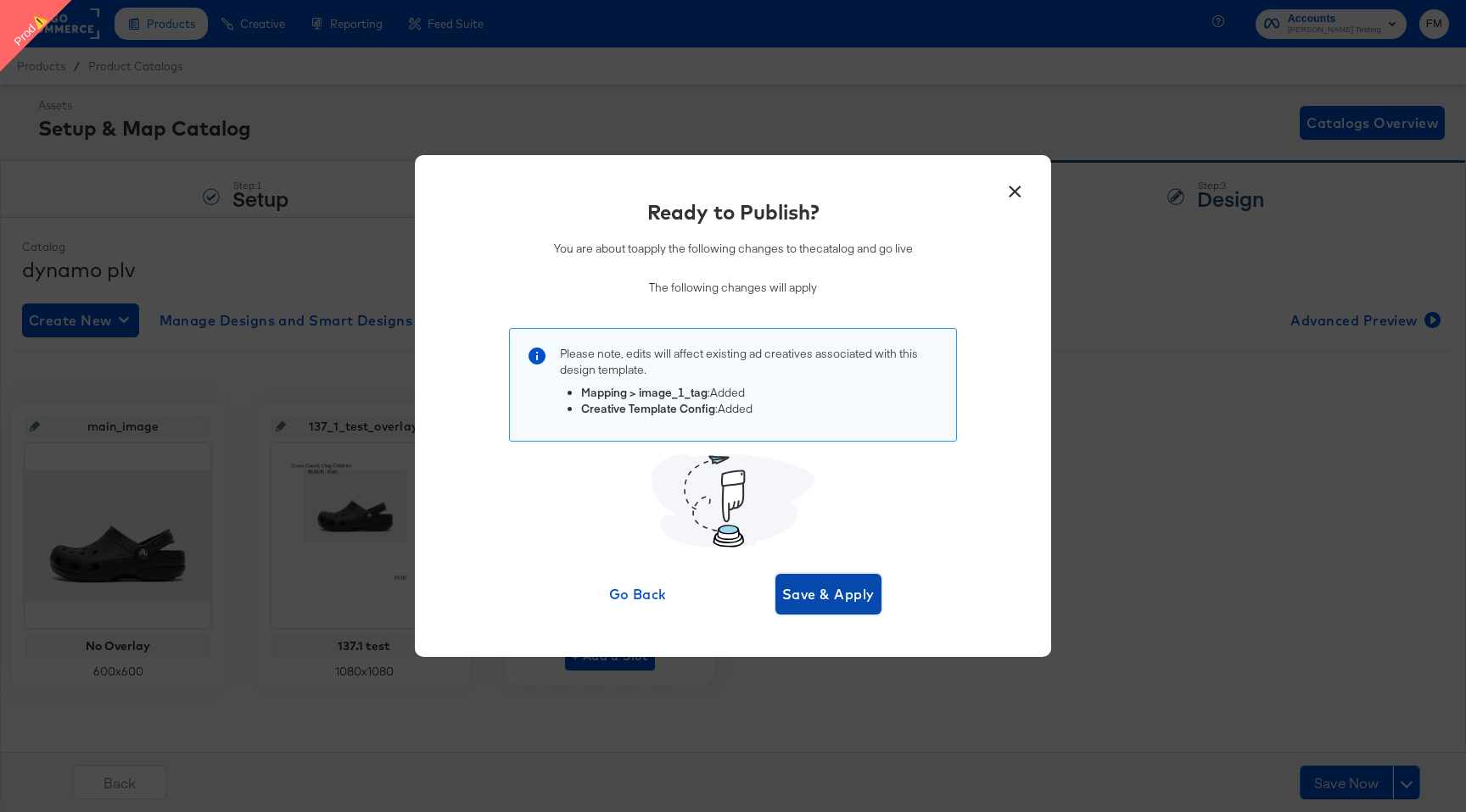
click at [846, 601] on span "Save & Apply" at bounding box center [828, 594] width 93 height 24
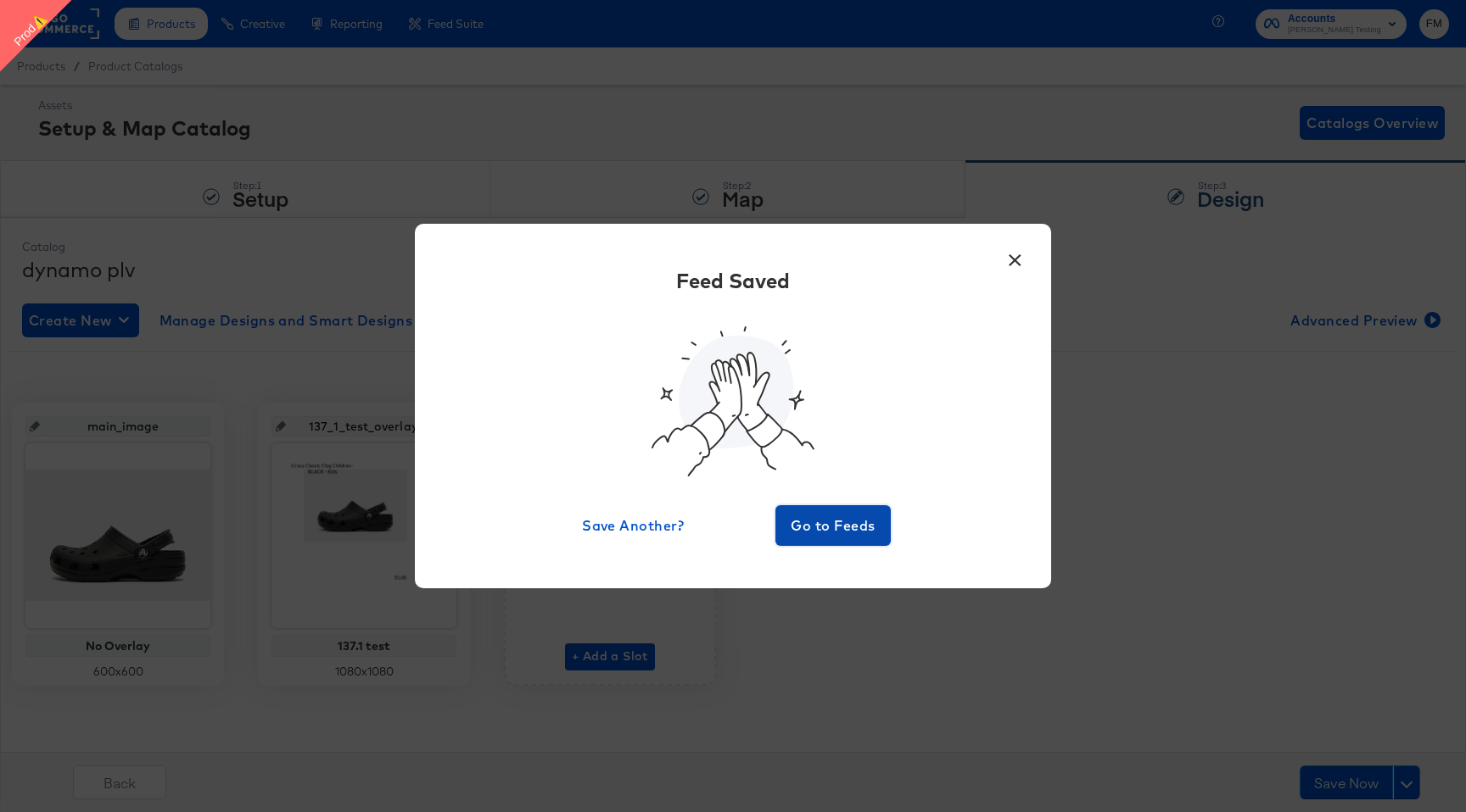
click at [867, 528] on span "Go to Feeds" at bounding box center [833, 526] width 102 height 24
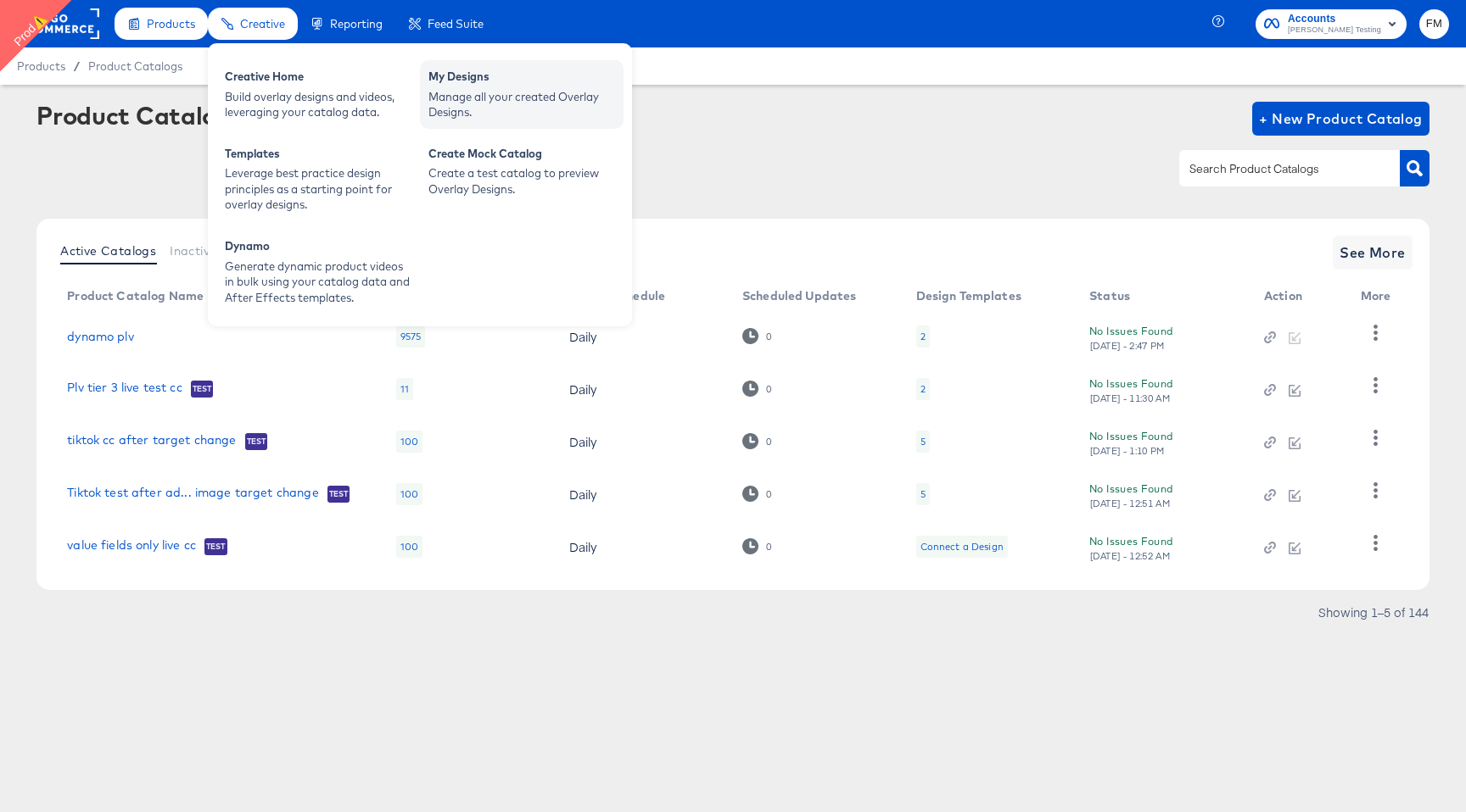
click at [527, 111] on div "Manage all your created Overlay Designs." at bounding box center [520, 105] width 186 height 31
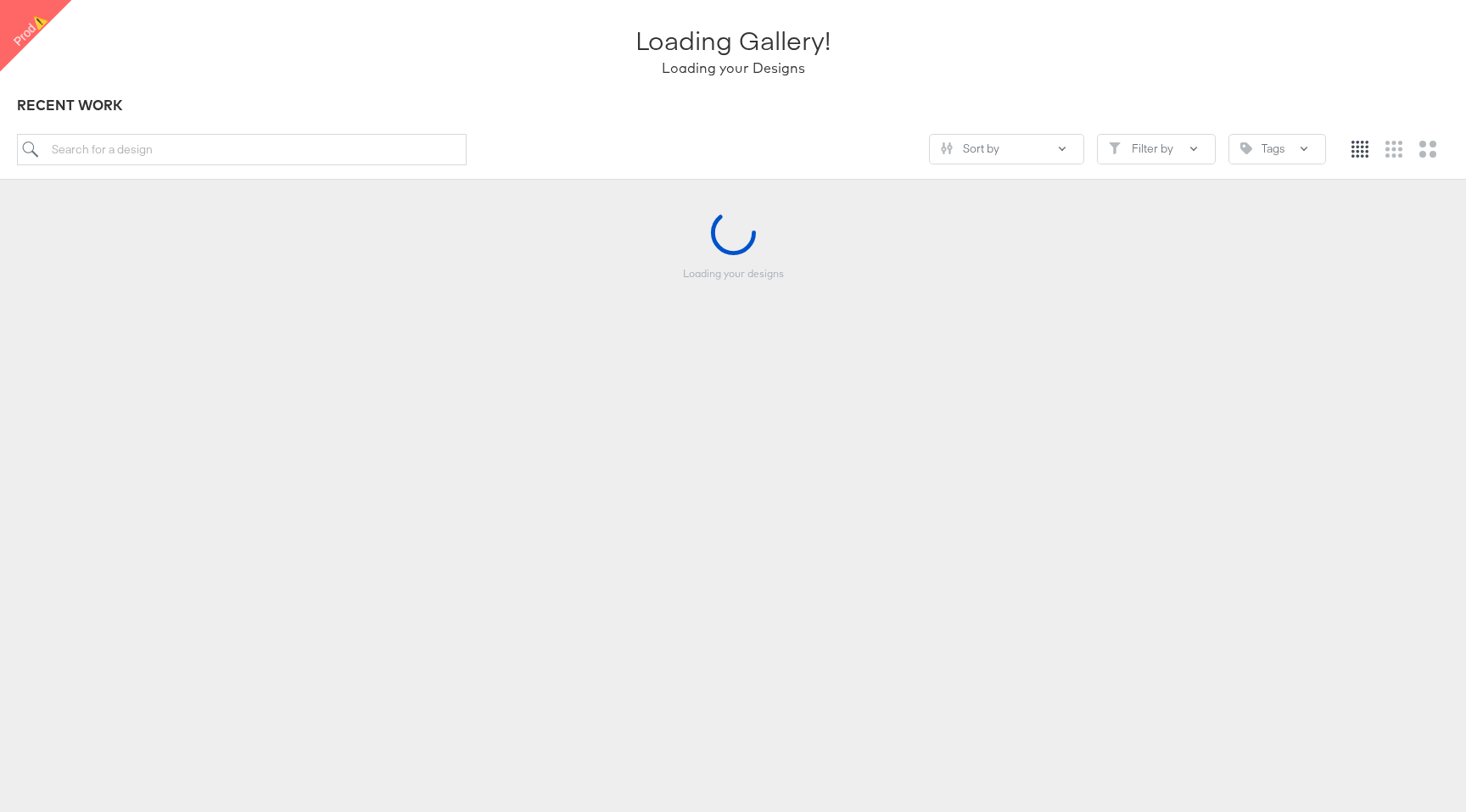
scroll to position [113, 0]
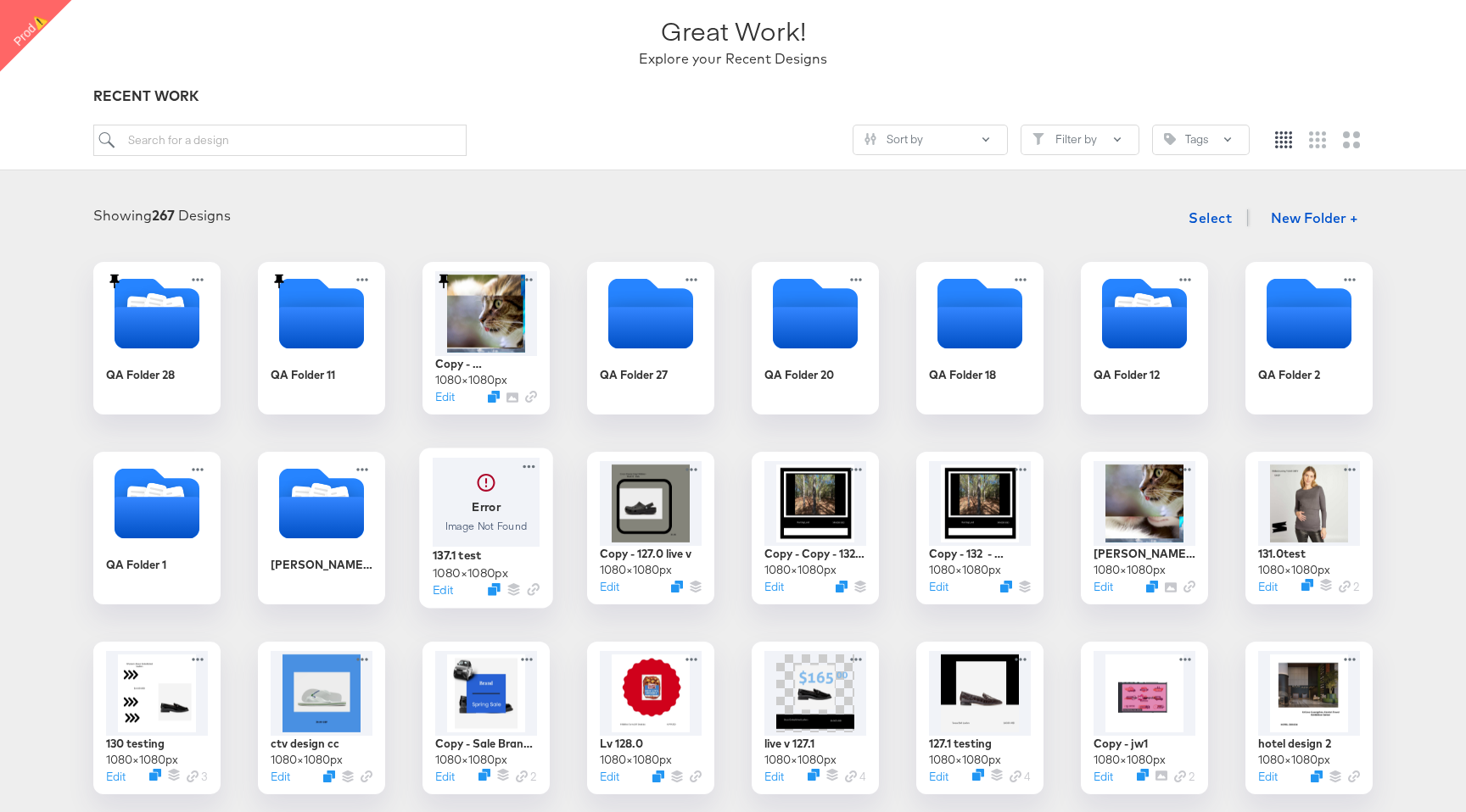
click at [497, 516] on div at bounding box center [485, 503] width 107 height 89
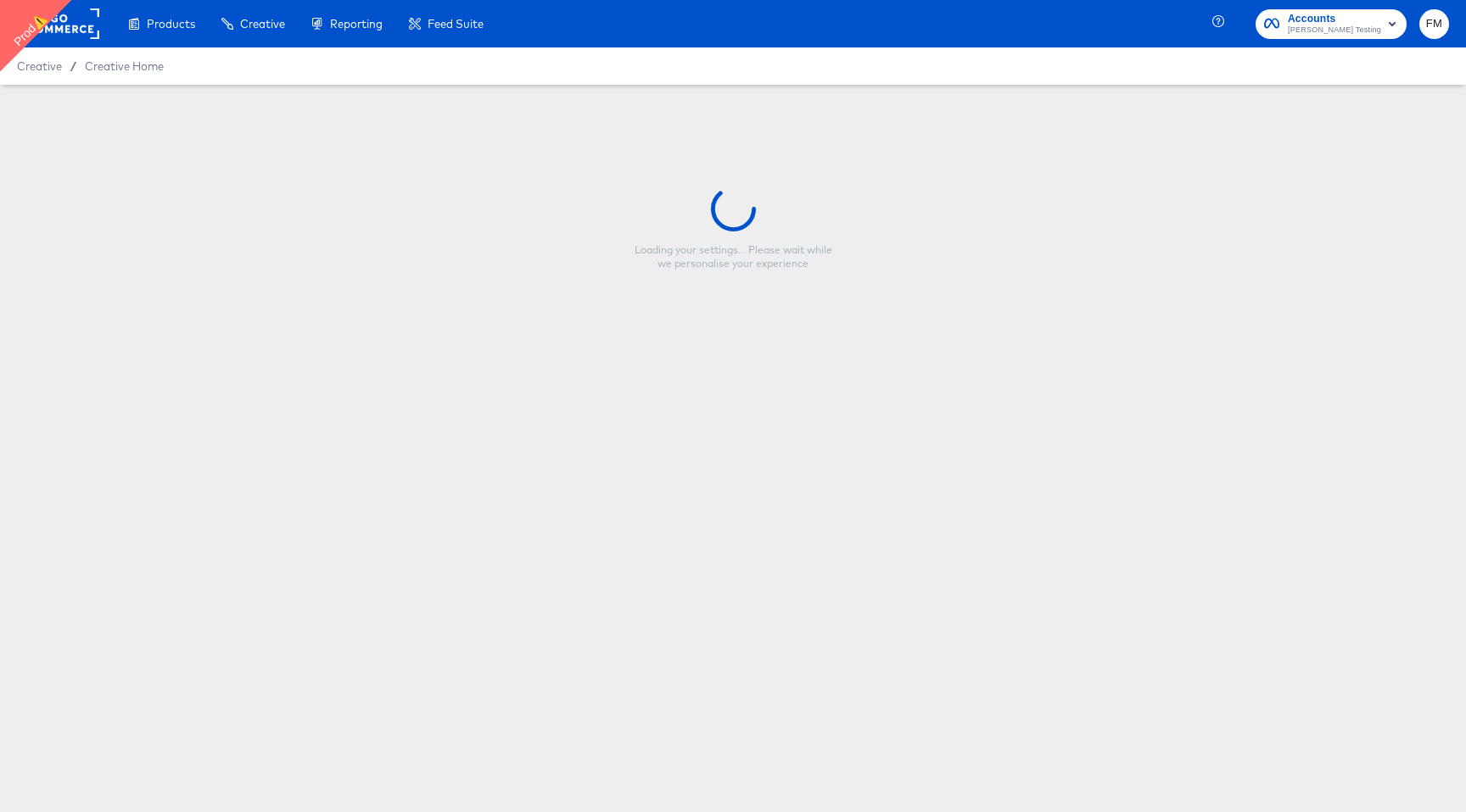
type input "137.1 test"
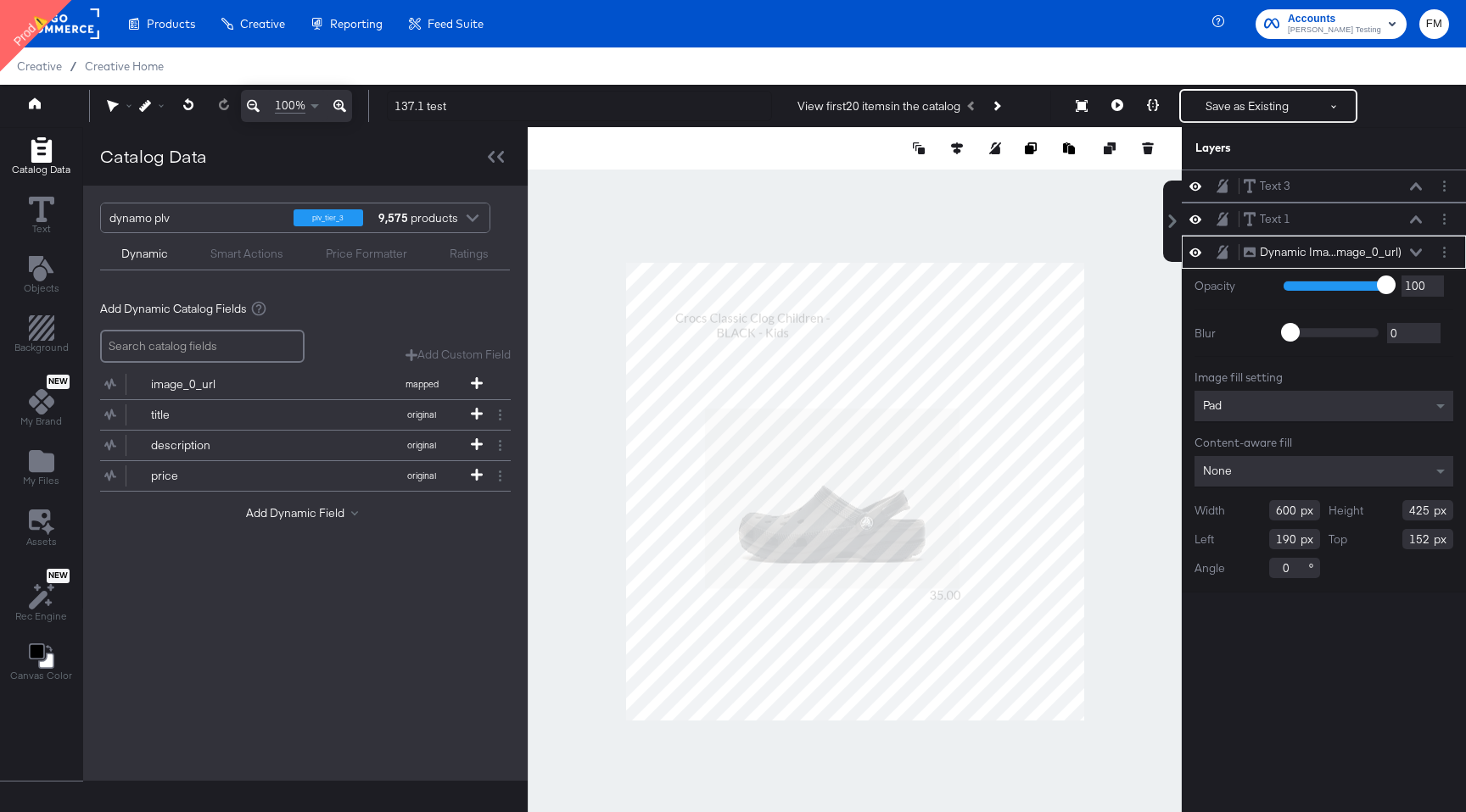
type input "204"
type input "296"
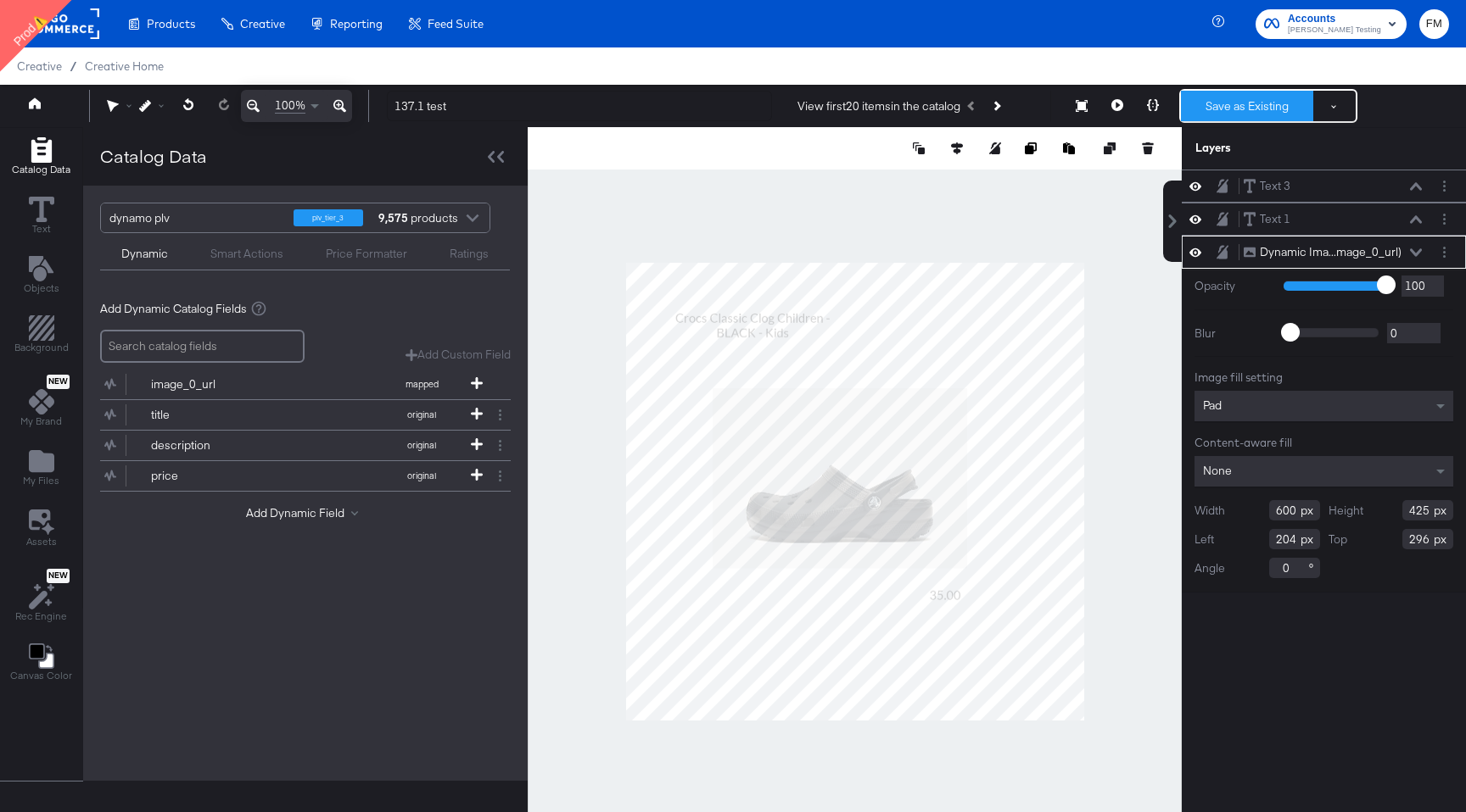
click at [1230, 95] on button "Save as Existing" at bounding box center [1247, 106] width 132 height 31
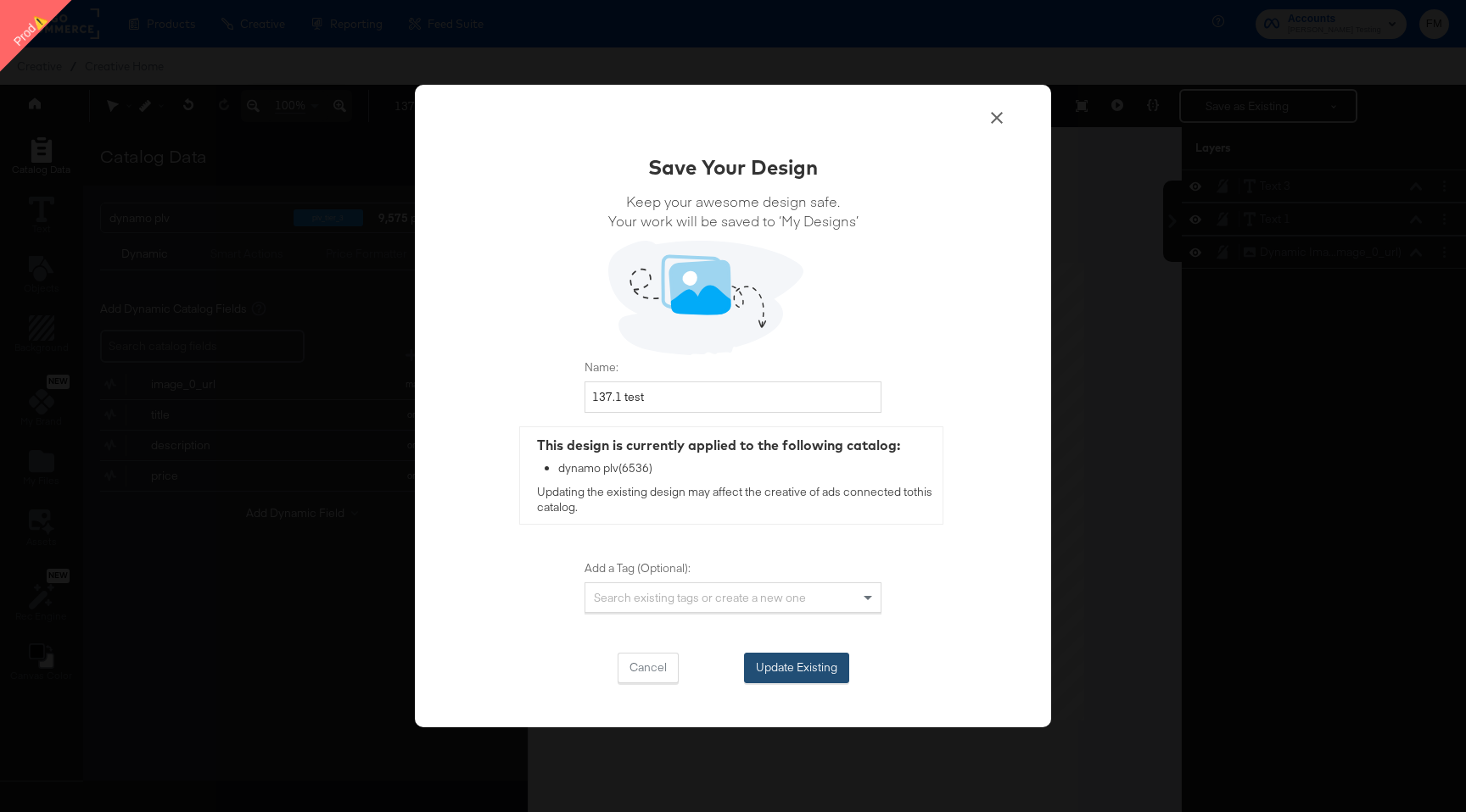
click at [799, 663] on button "Update Existing" at bounding box center [796, 668] width 106 height 31
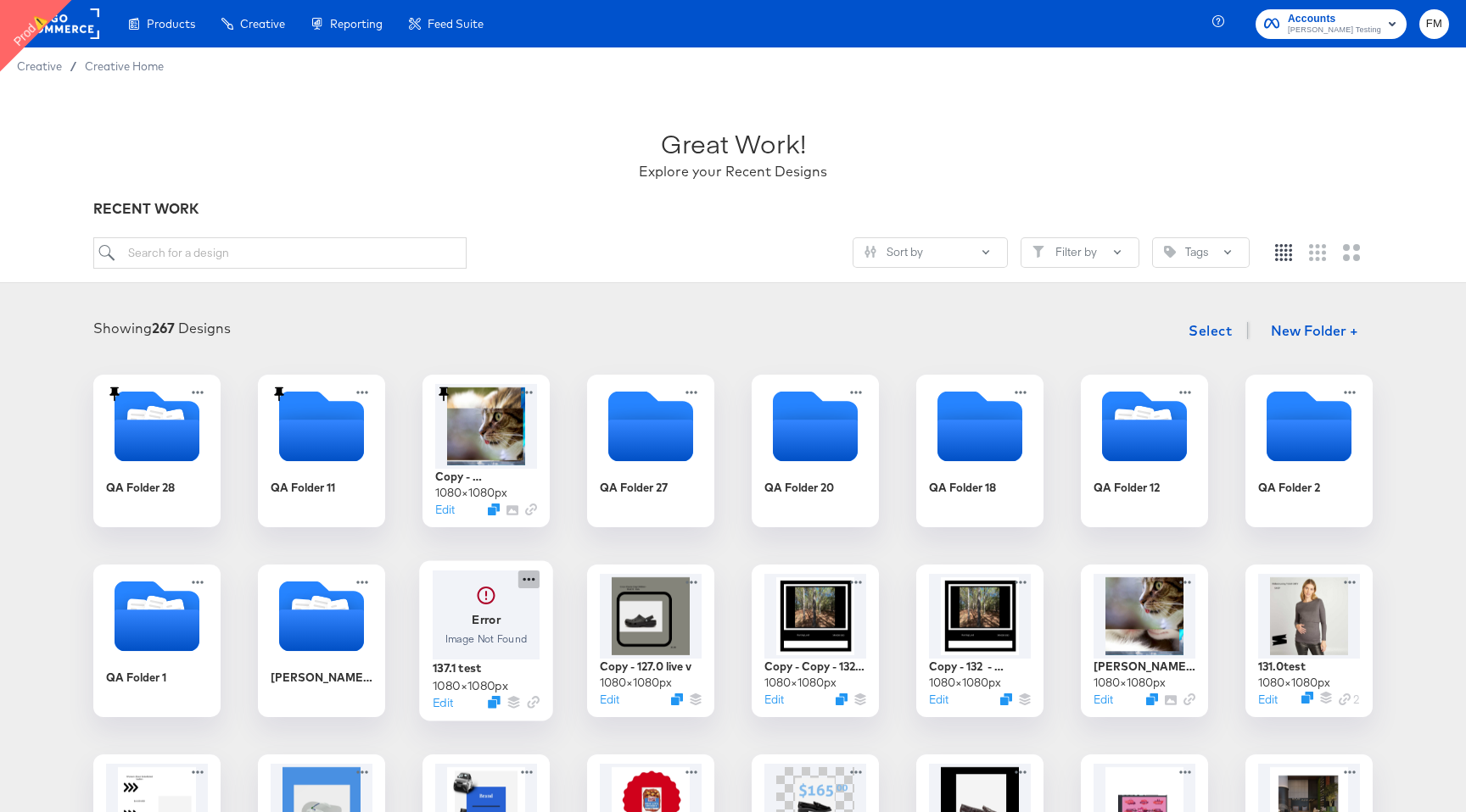
click at [532, 577] on icon at bounding box center [529, 579] width 21 height 18
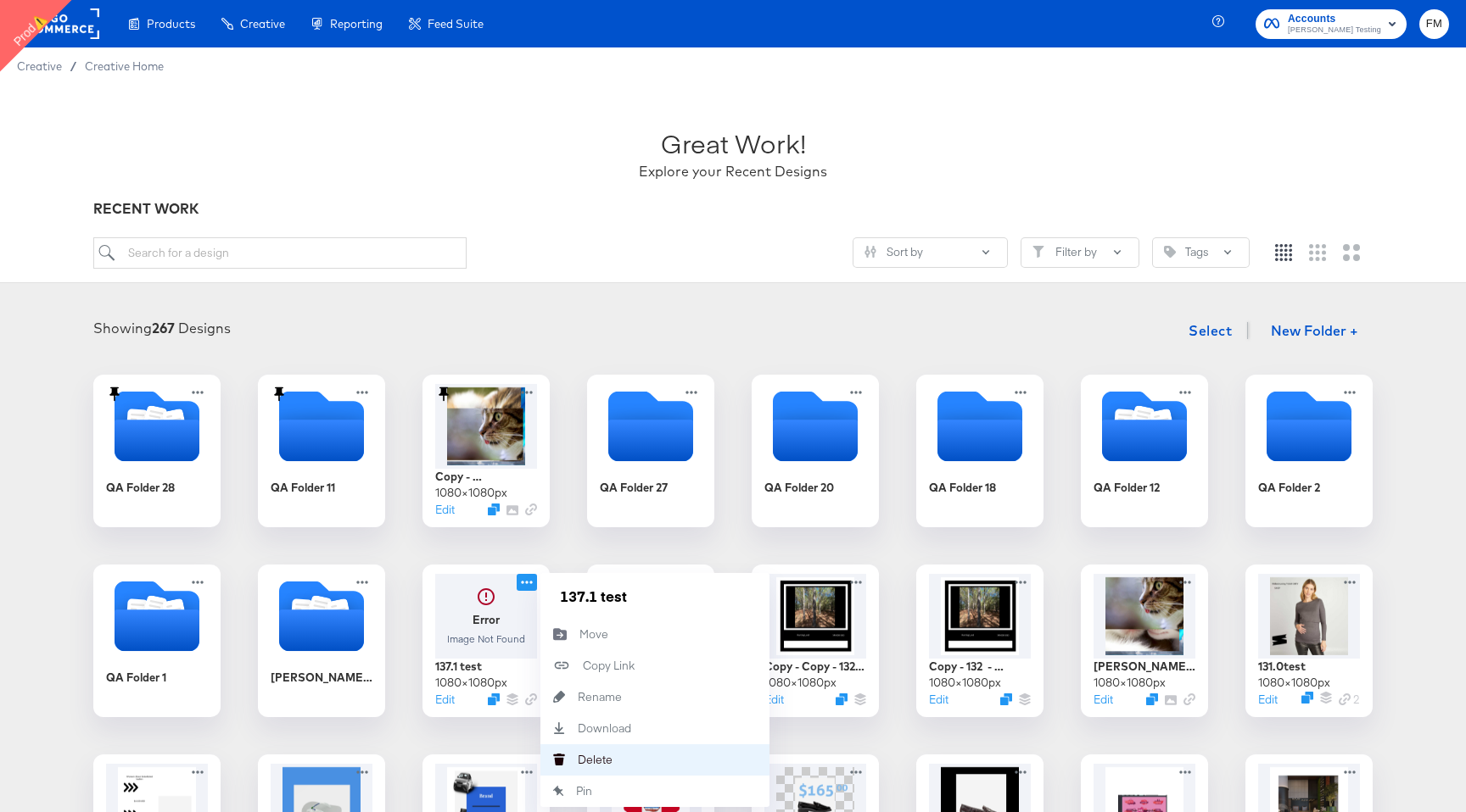
click at [637, 754] on button "Delete Delete" at bounding box center [654, 760] width 229 height 31
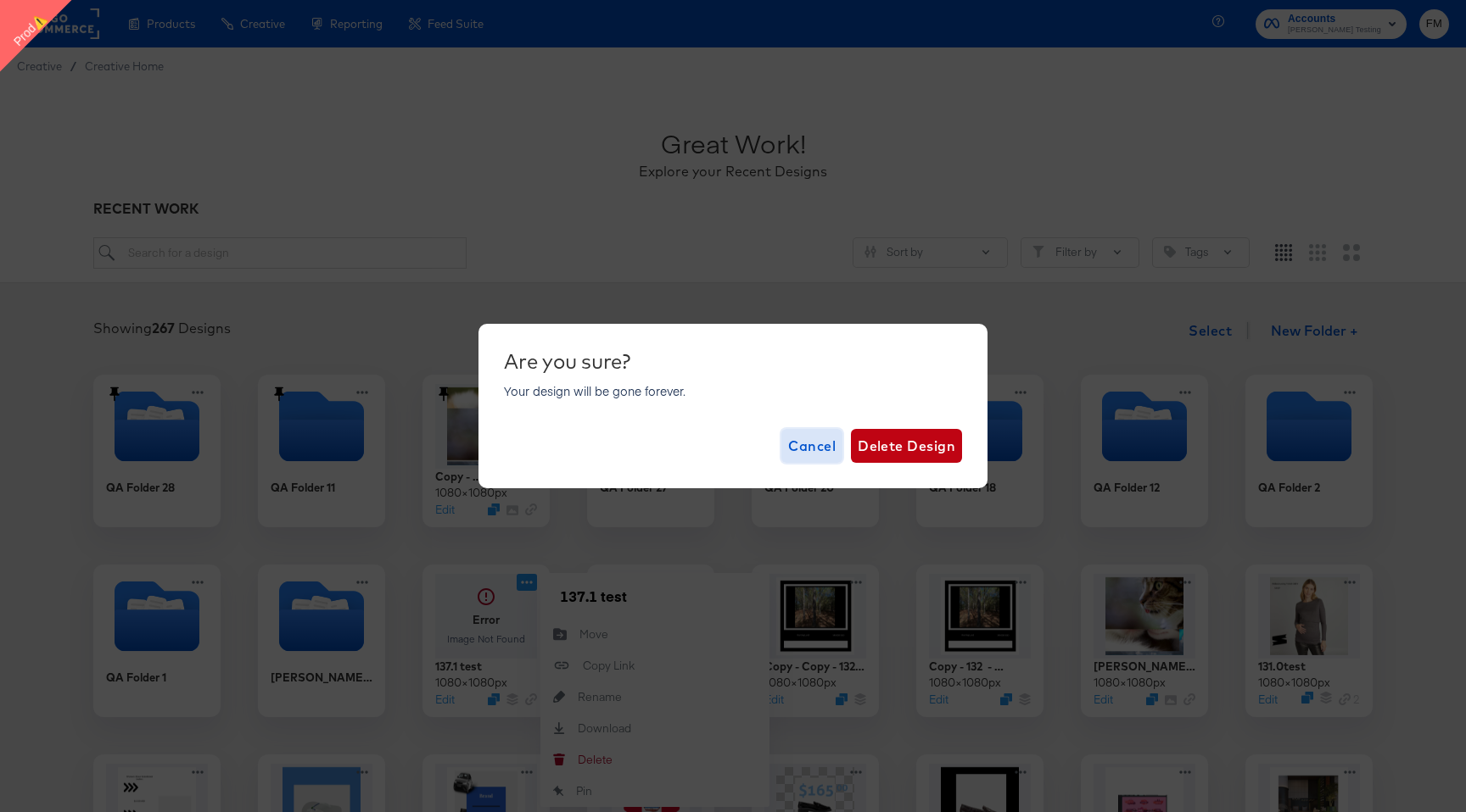
click at [811, 438] on span "Cancel" at bounding box center [811, 446] width 47 height 24
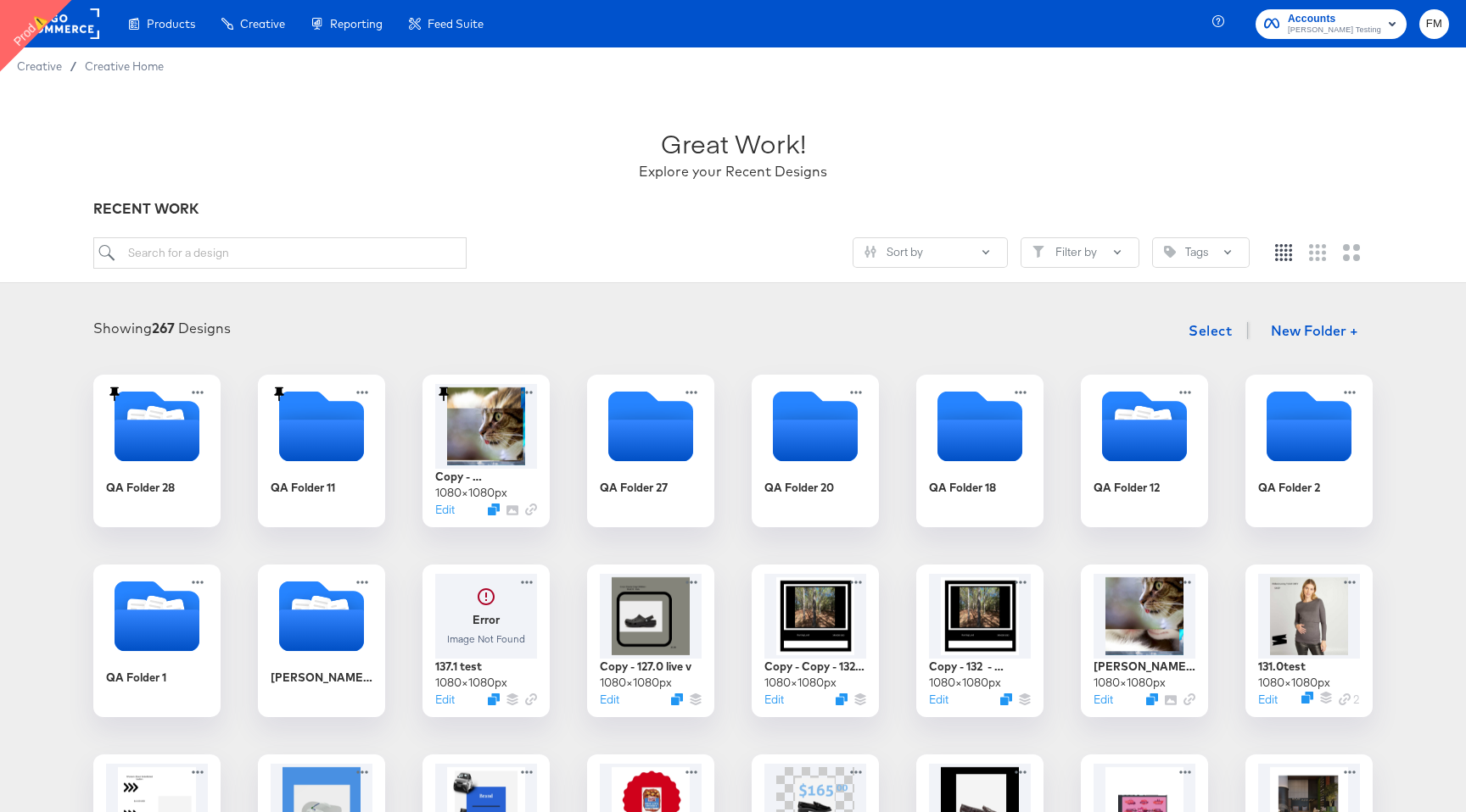
click at [678, 287] on article "Great Work! Explore your Recent Designs RECENT WORK Sort by Filter by Tags Show…" at bounding box center [733, 631] width 1466 height 1093
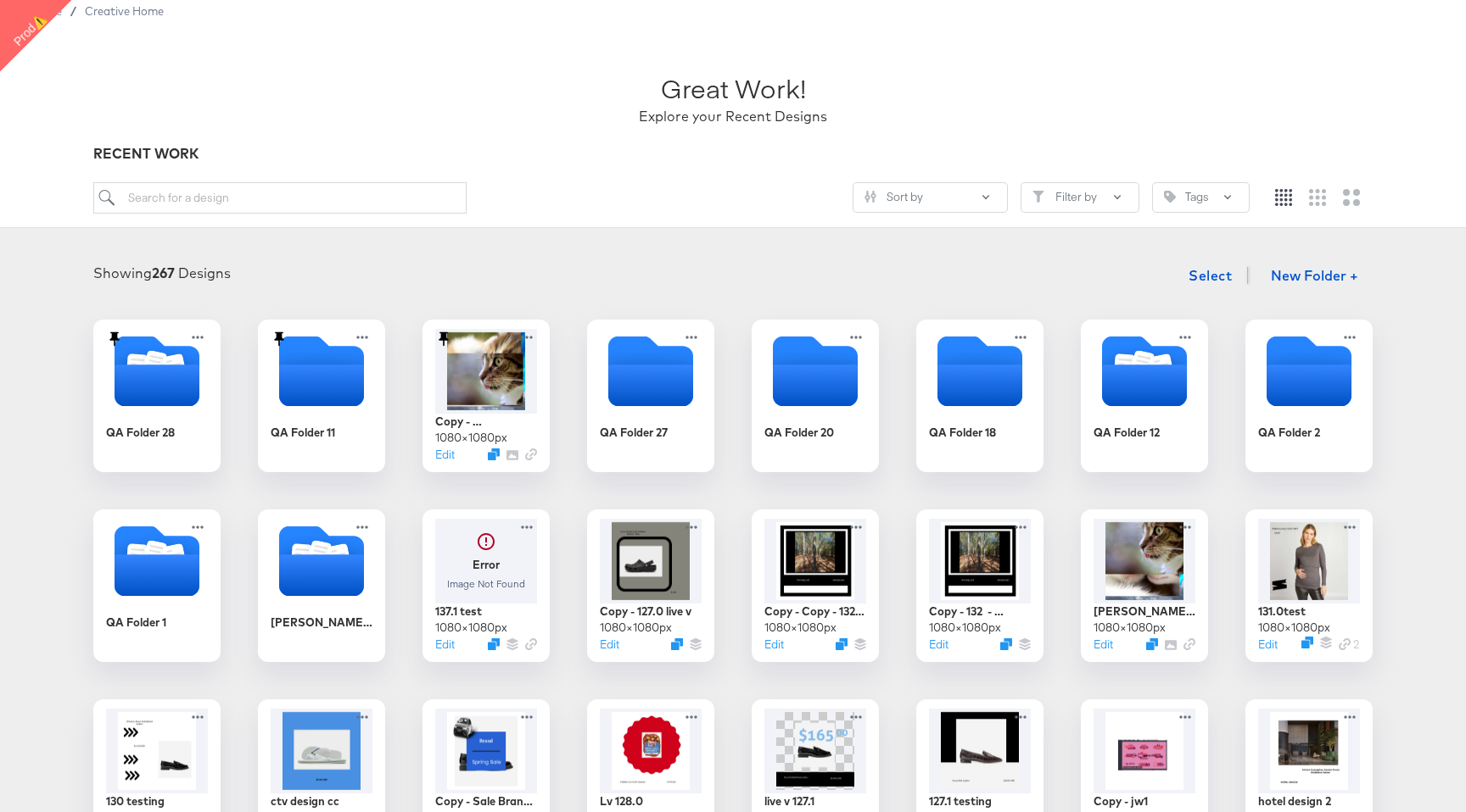
scroll to position [56, 0]
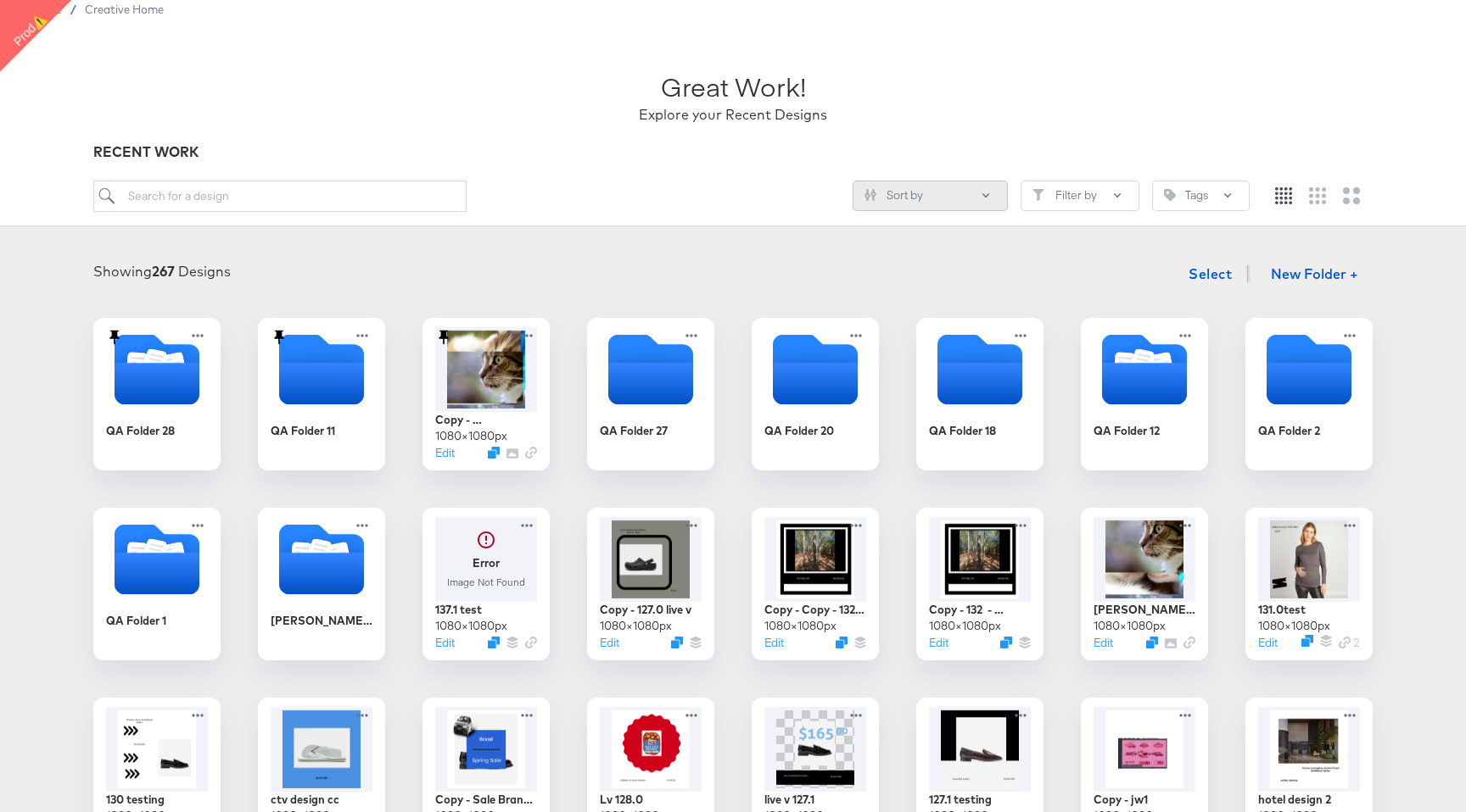
click at [919, 197] on button "Sort by" at bounding box center [930, 195] width 156 height 31
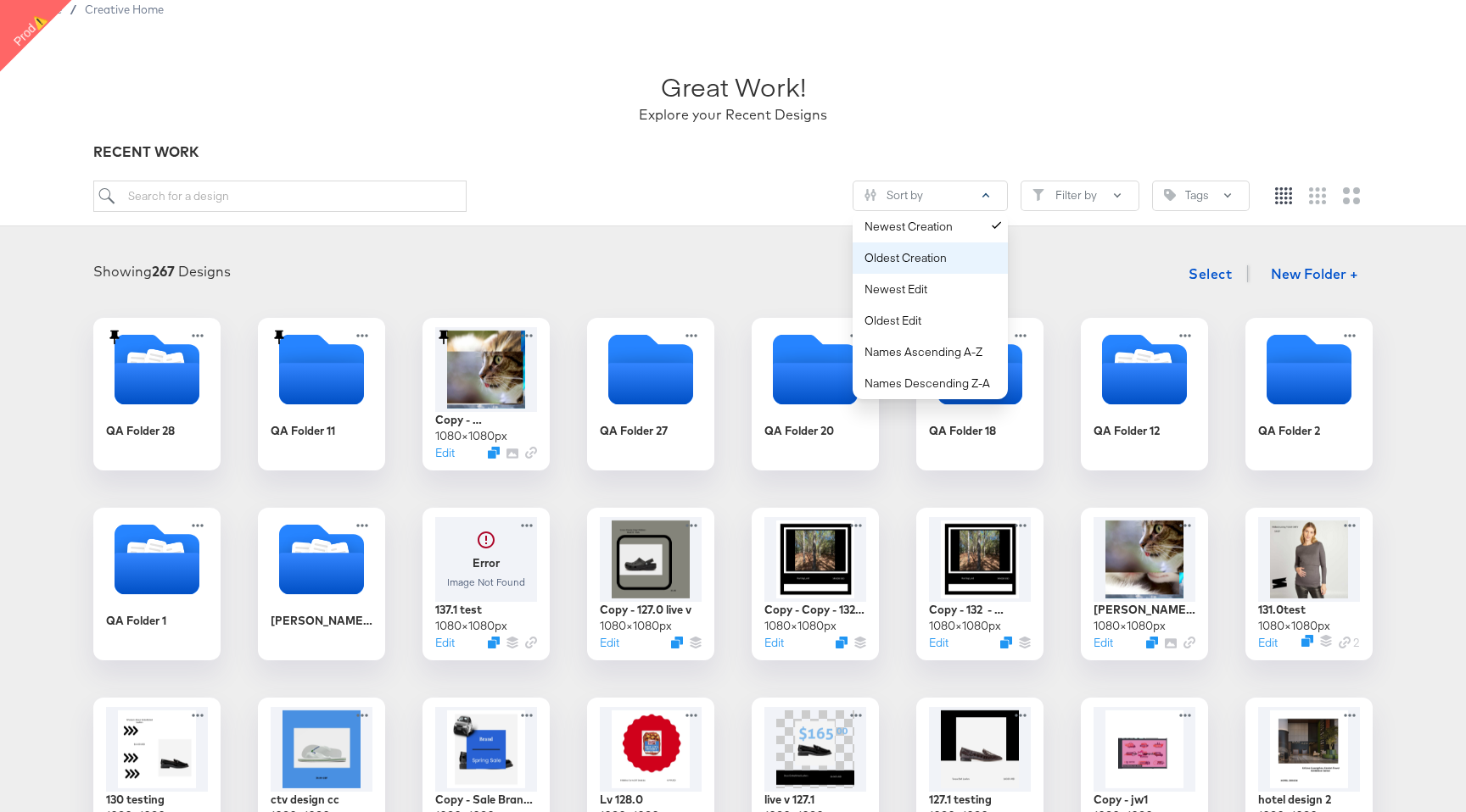
click at [921, 259] on div "Oldest Creation" at bounding box center [933, 257] width 138 height 16
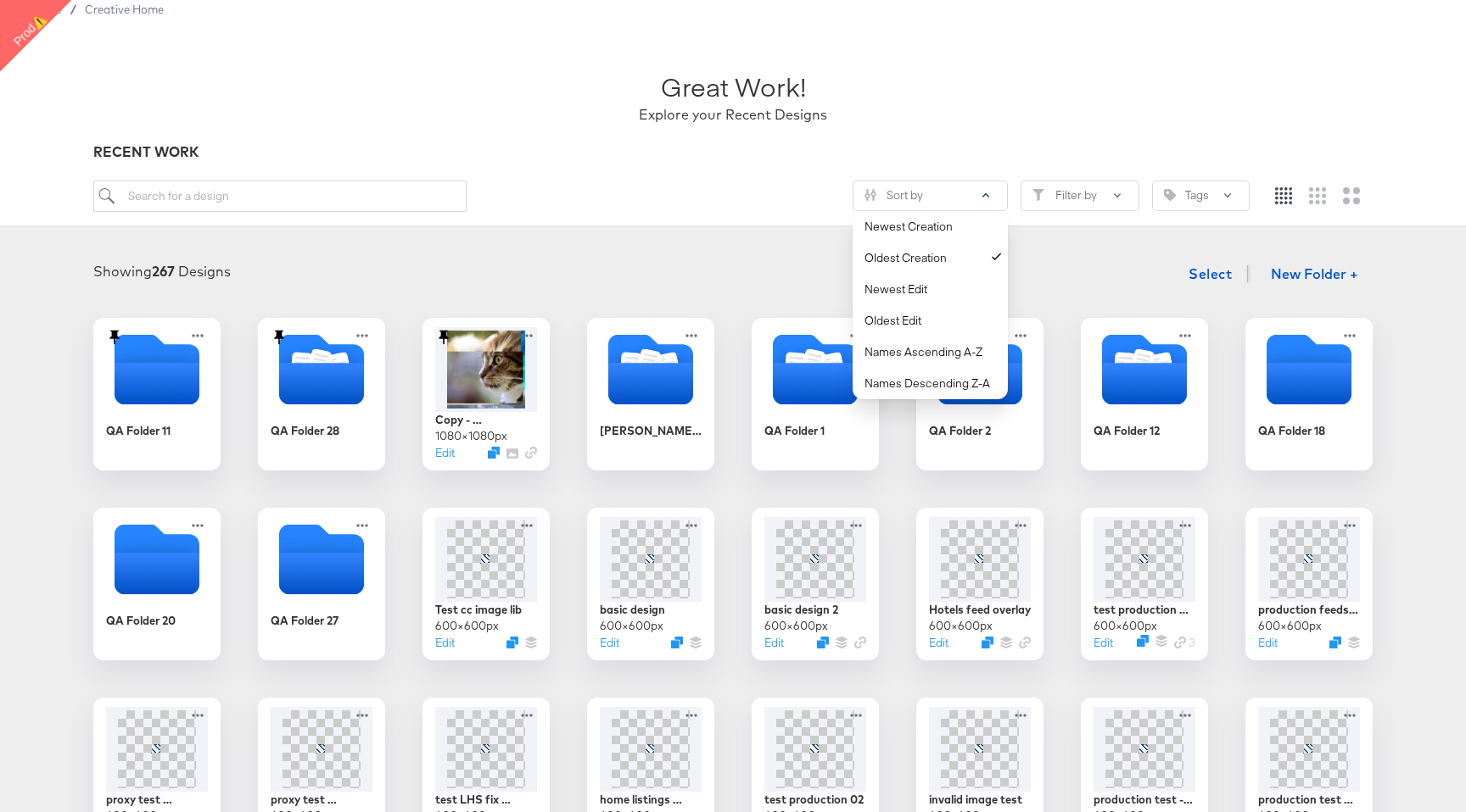
click at [724, 253] on div "Showing 267 Designs Select New Folder + QA Folder 11 QA Folder 28 Copy - HF mes…" at bounding box center [733, 648] width 1466 height 818
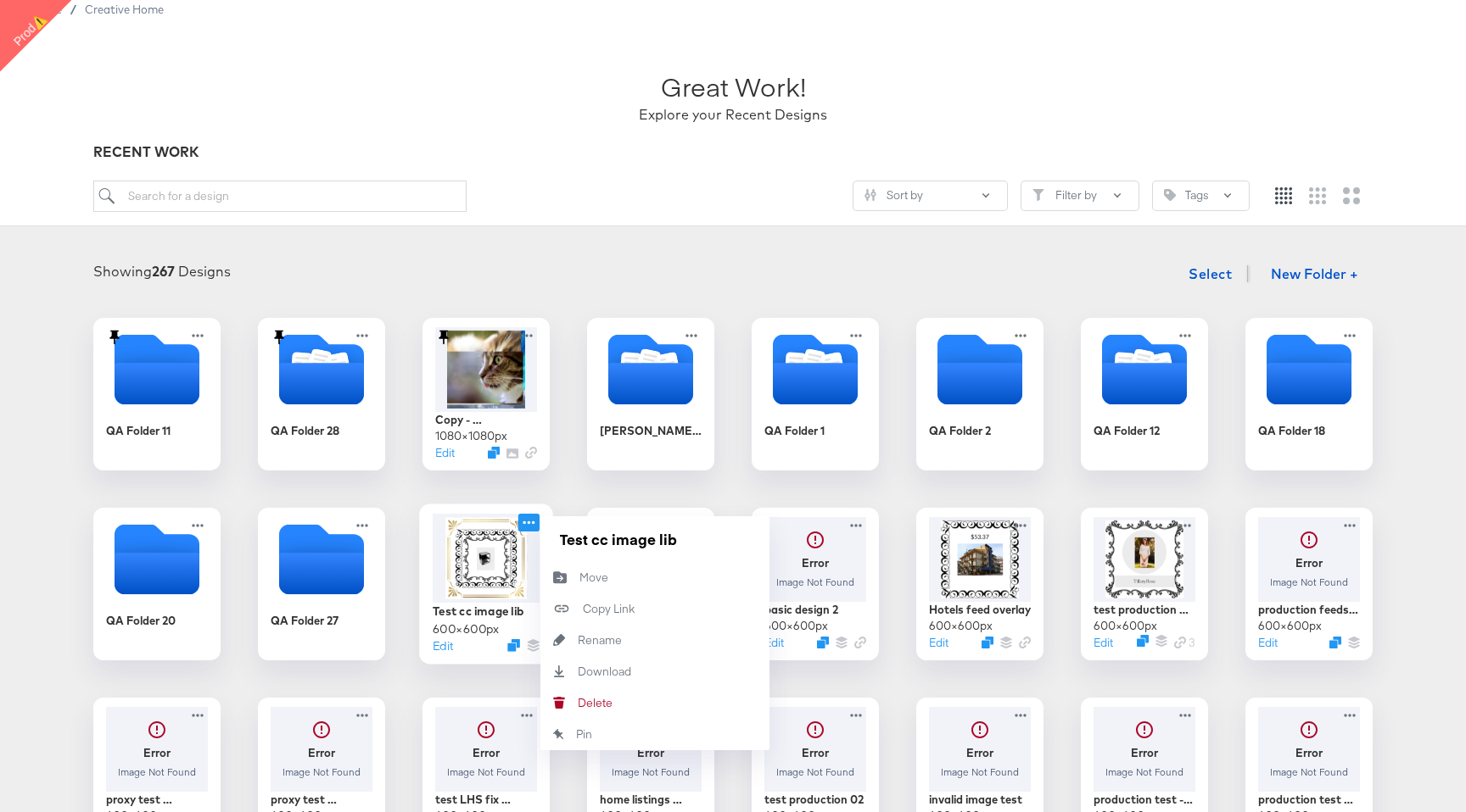
click at [535, 524] on icon at bounding box center [529, 522] width 21 height 18
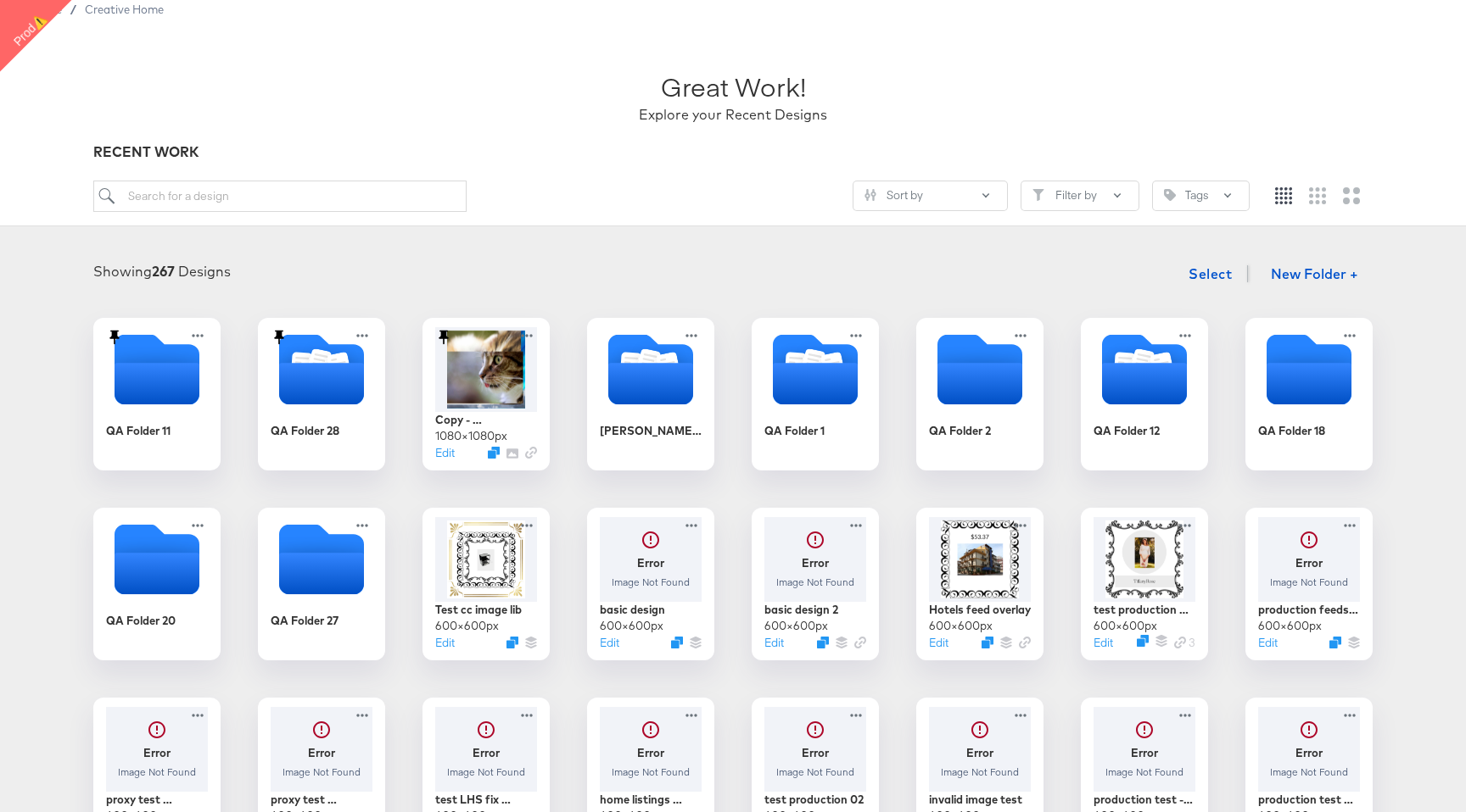
click at [886, 501] on div "QA Folder 11 QA Folder 28 Copy - HF messing around 1080 × 1080 px Edit Ian's Fo…" at bounding box center [733, 679] width 1432 height 722
click at [1030, 522] on icon at bounding box center [1022, 522] width 21 height 18
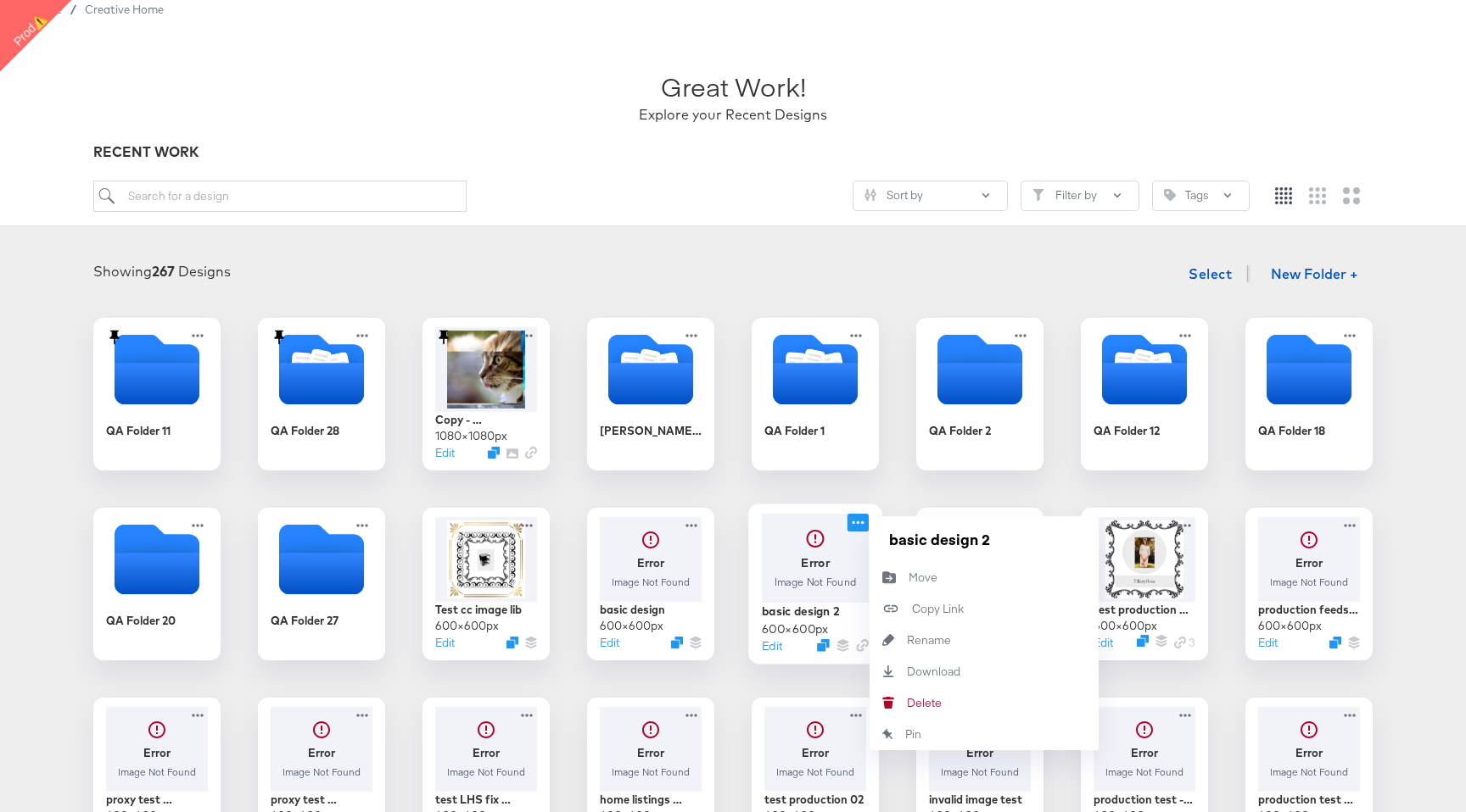
click at [861, 522] on icon at bounding box center [858, 522] width 21 height 18
click at [920, 694] on button "Delete Delete" at bounding box center [984, 704] width 229 height 31
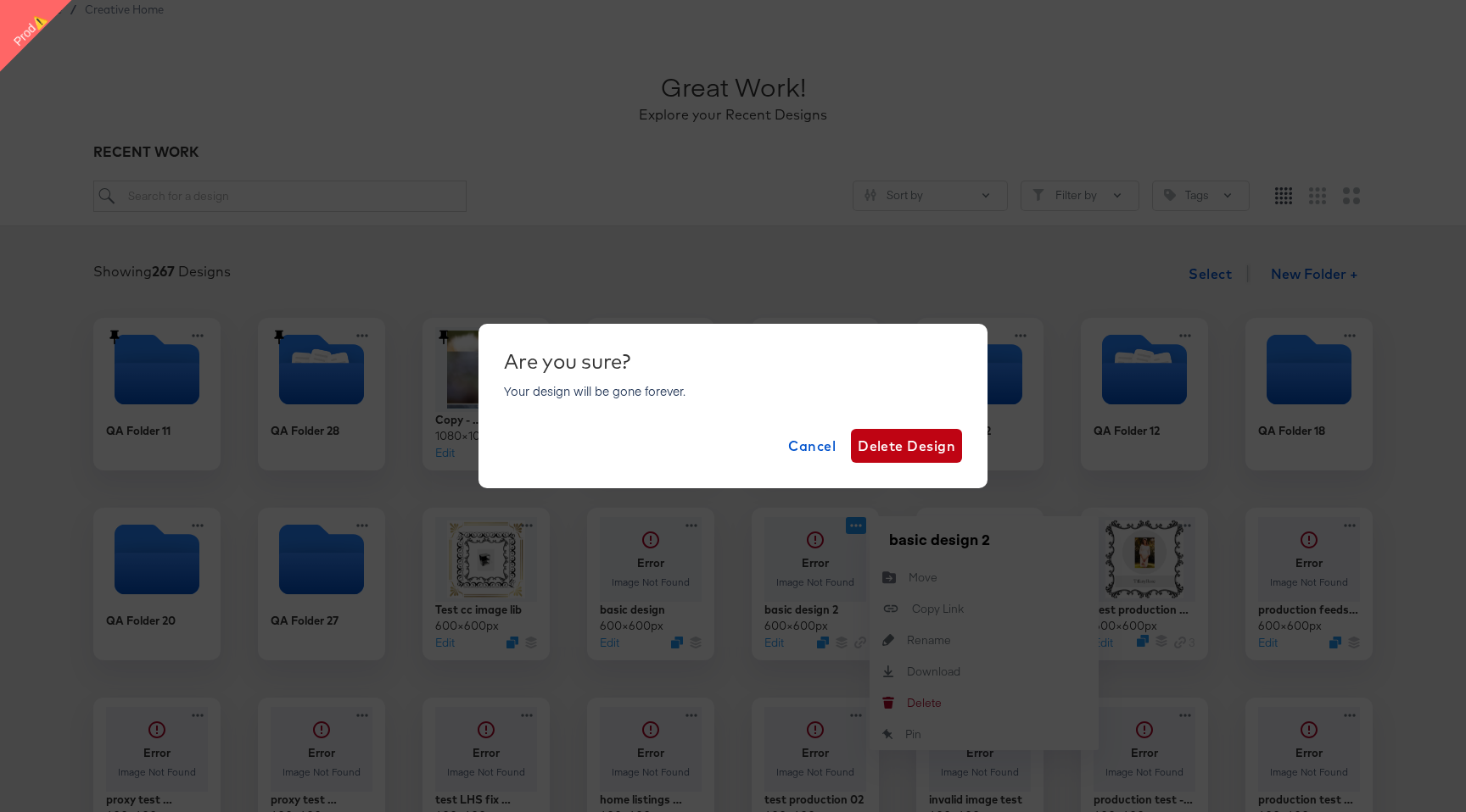
click at [830, 661] on div "Are you sure? Your design will be gone forever. Cancel Delete Design" at bounding box center [733, 406] width 1466 height 812
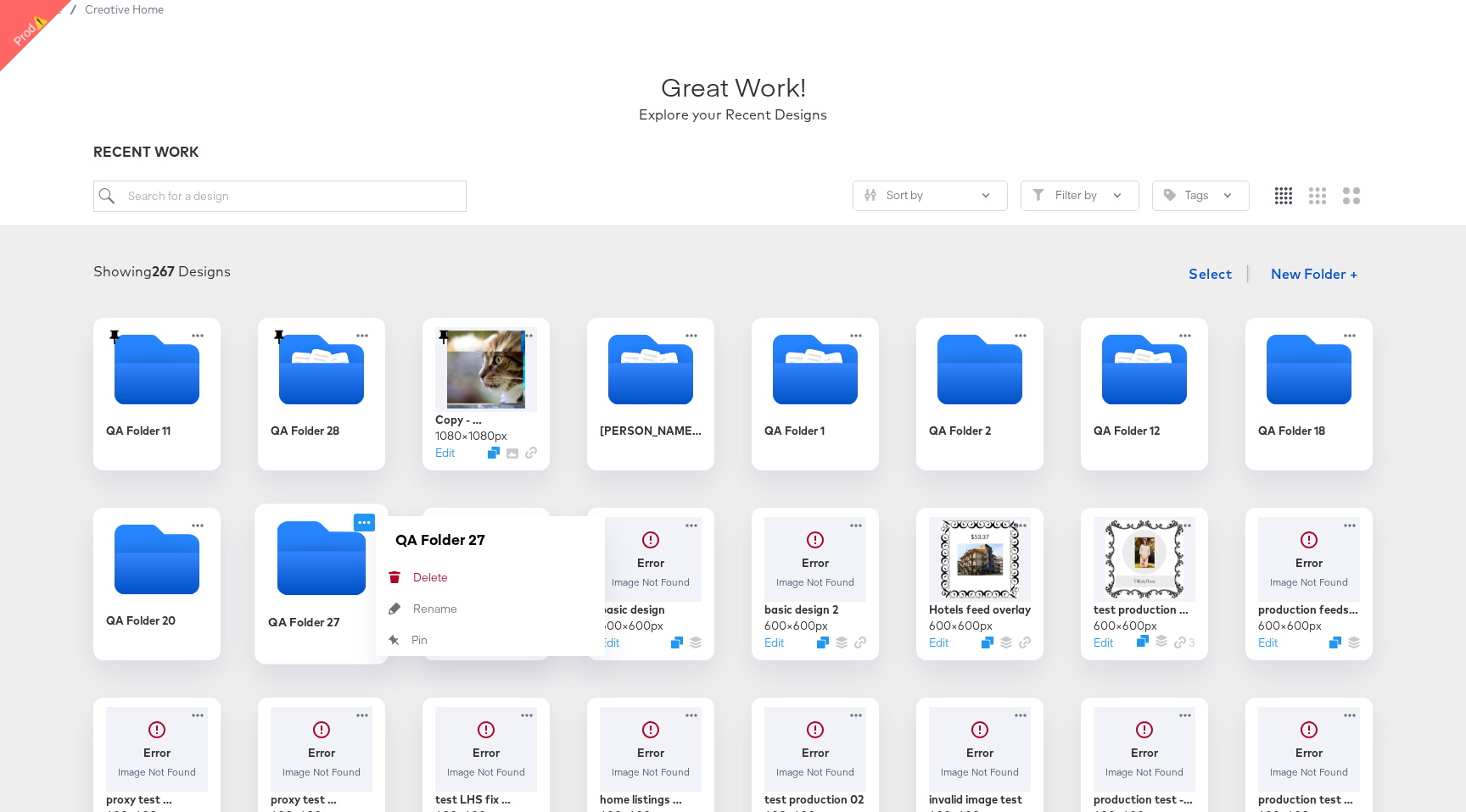
click at [368, 521] on icon at bounding box center [363, 522] width 12 height 4
click at [480, 590] on button "Delete Delete" at bounding box center [490, 578] width 229 height 31
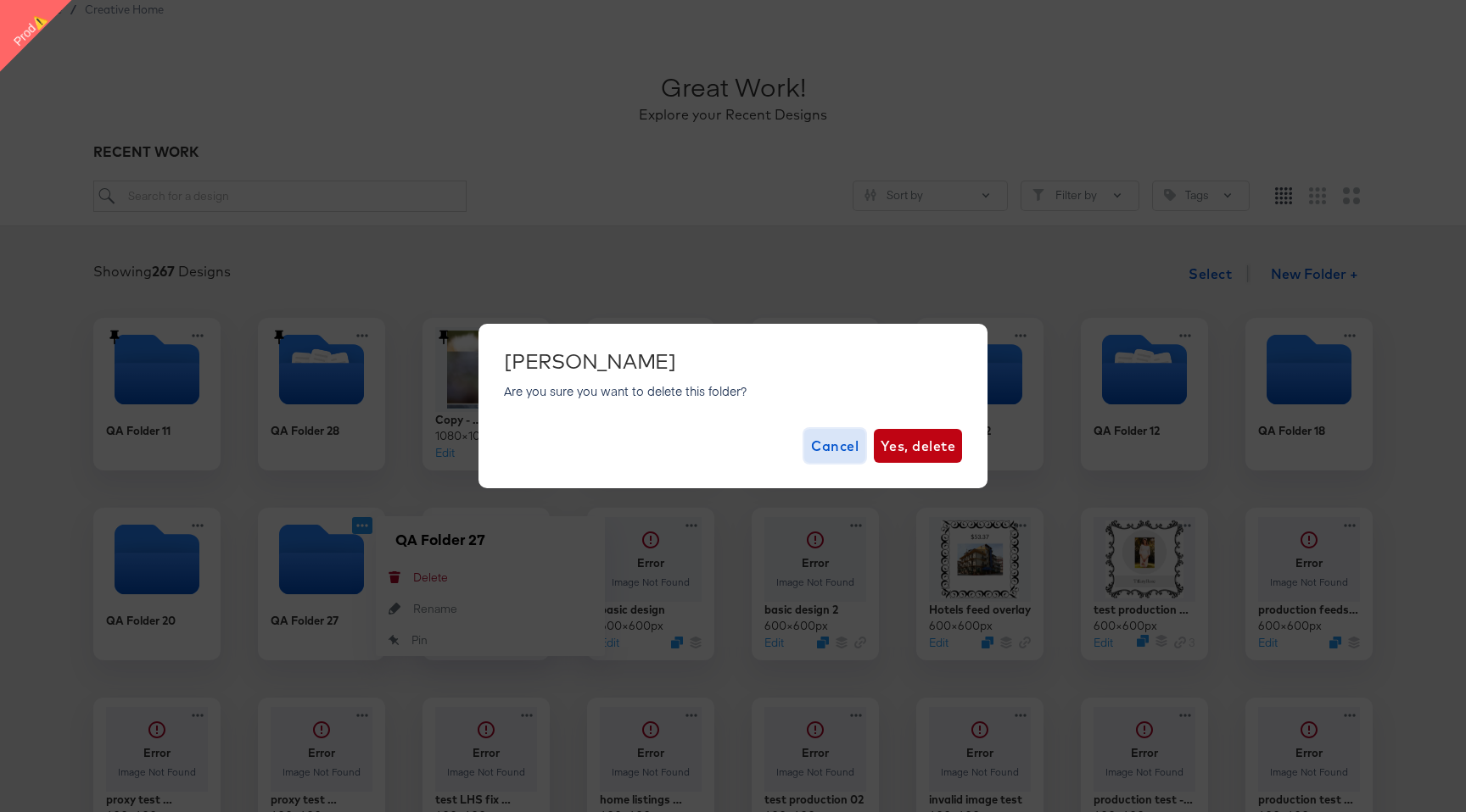
click at [823, 458] on button "Cancel" at bounding box center [834, 445] width 61 height 34
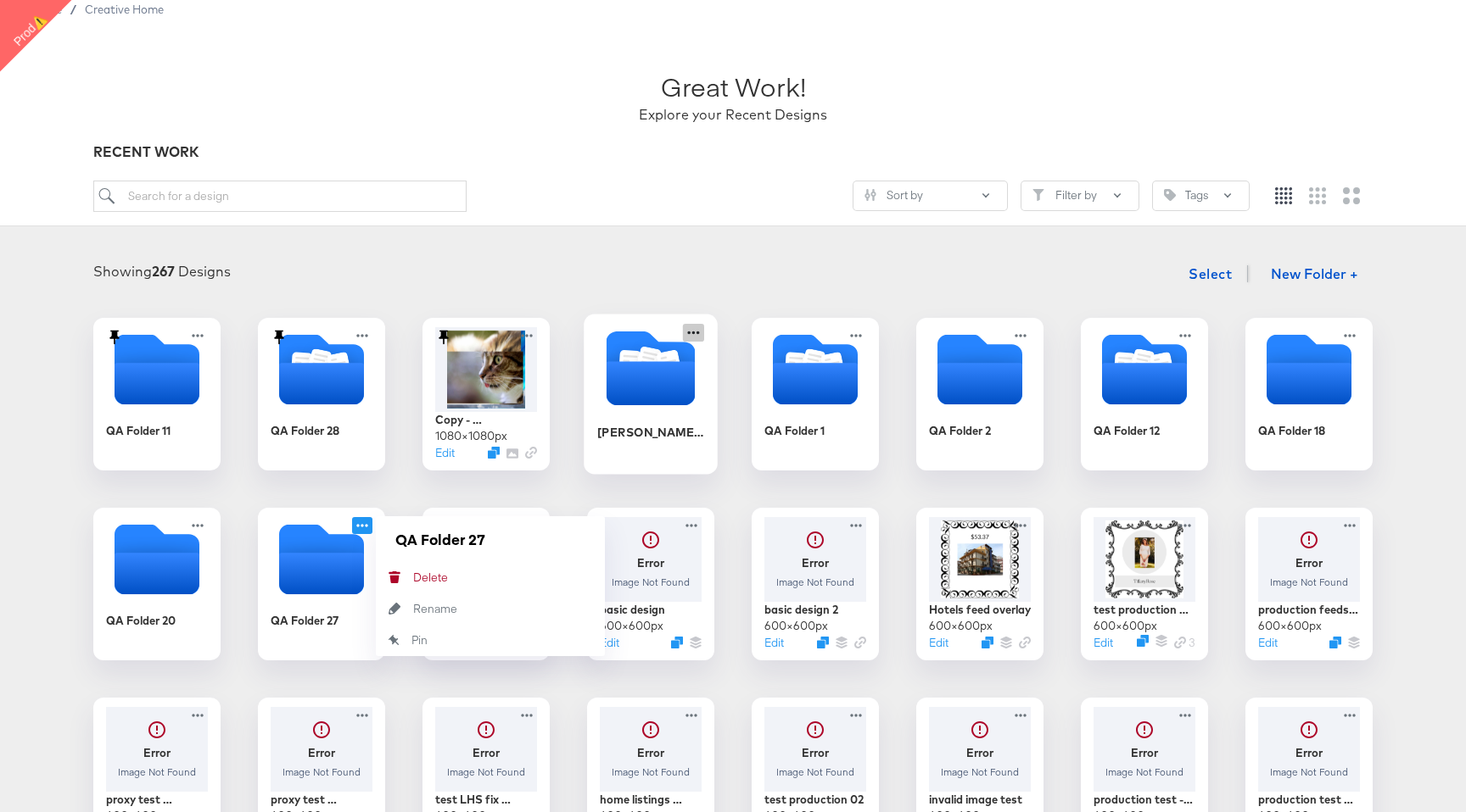
click at [692, 330] on icon at bounding box center [693, 332] width 21 height 18
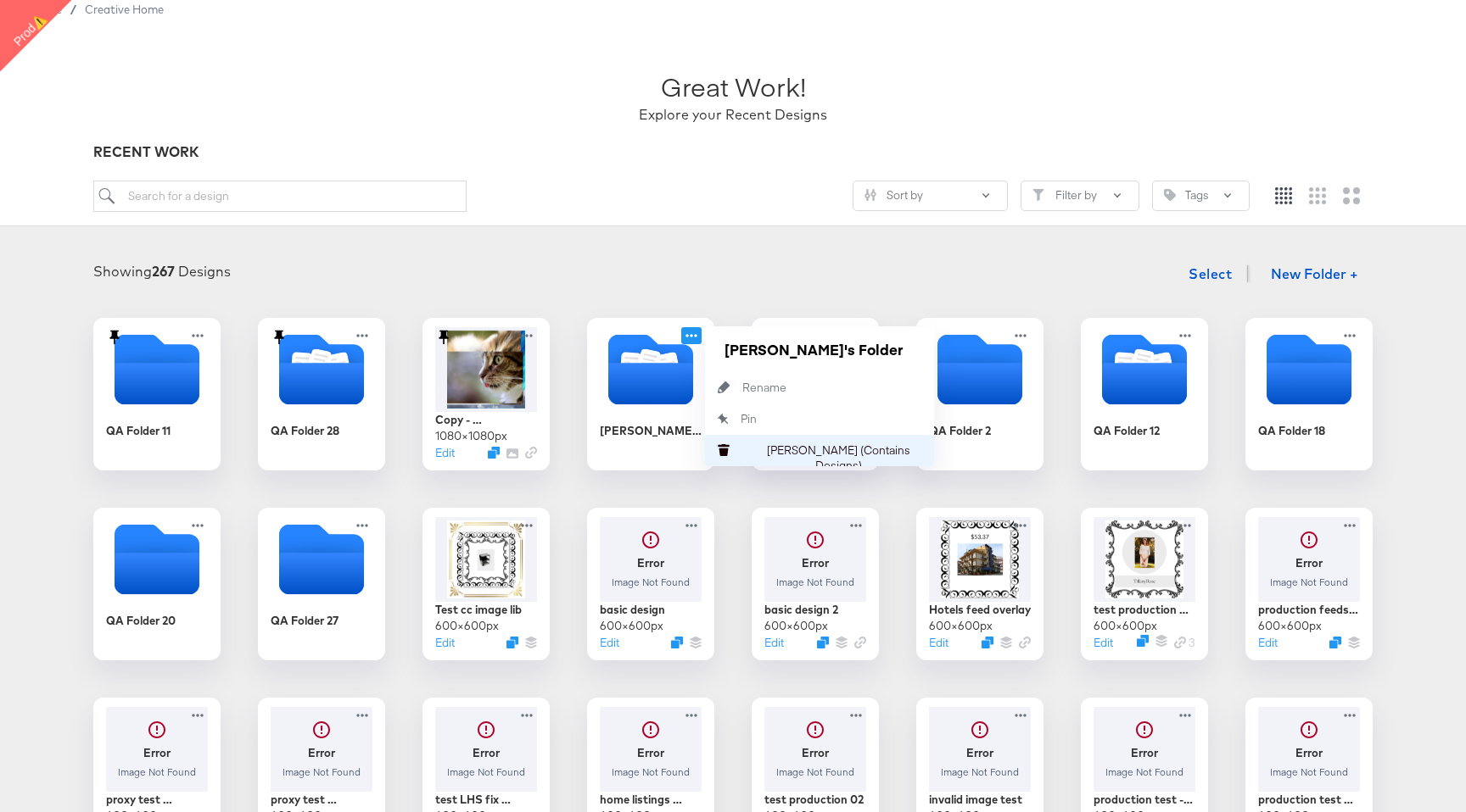
click at [823, 442] on button "Delete Folder (Contains Designs) Delete Folder (Contains Designs)" at bounding box center [819, 451] width 229 height 31
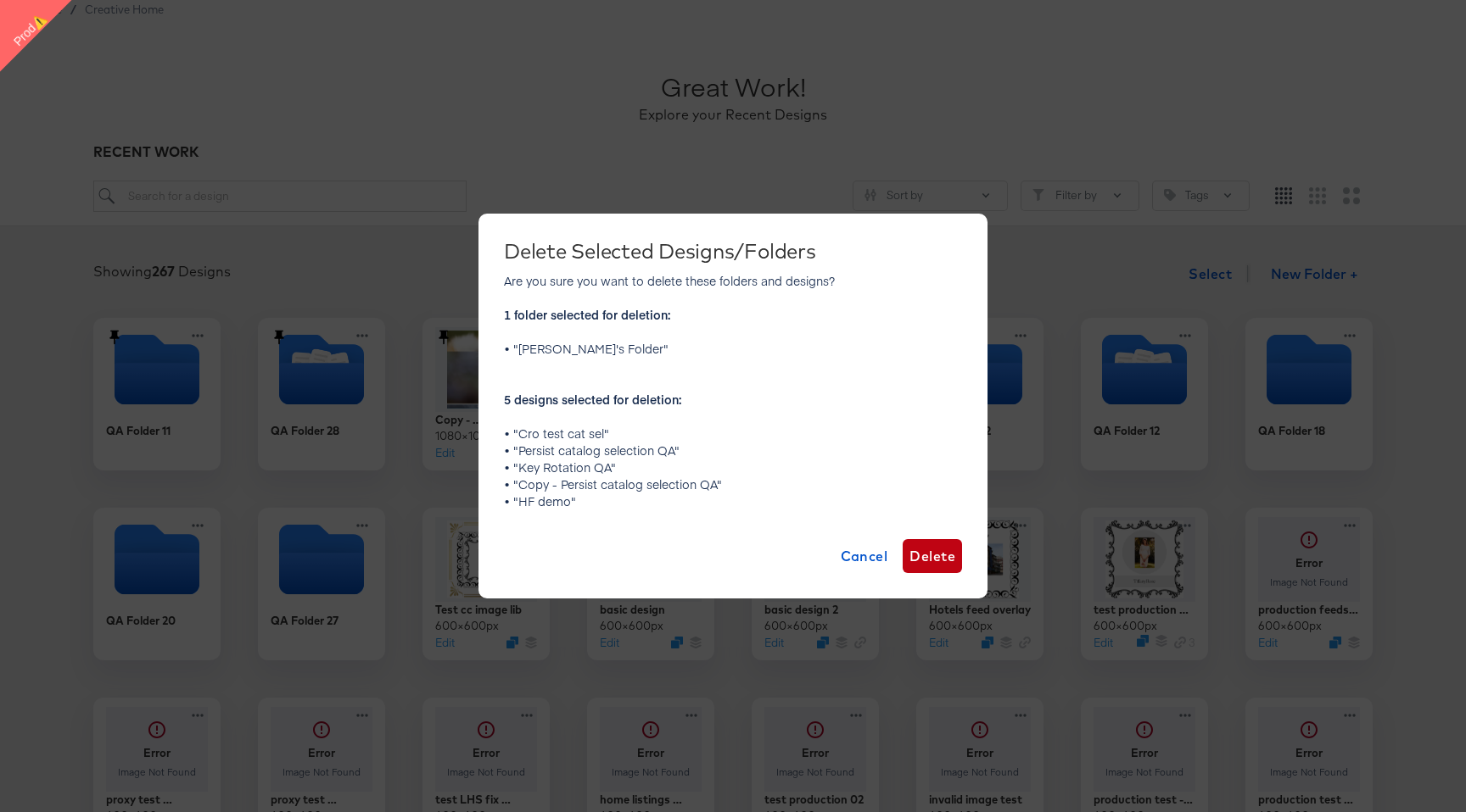
drag, startPoint x: 823, startPoint y: 442, endPoint x: 822, endPoint y: 503, distance: 61.0
click at [823, 442] on p "Are you sure you want to delete these folders and designs? 1 folder selected fo…" at bounding box center [733, 391] width 458 height 237
click at [858, 543] on button "Cancel" at bounding box center [864, 556] width 61 height 34
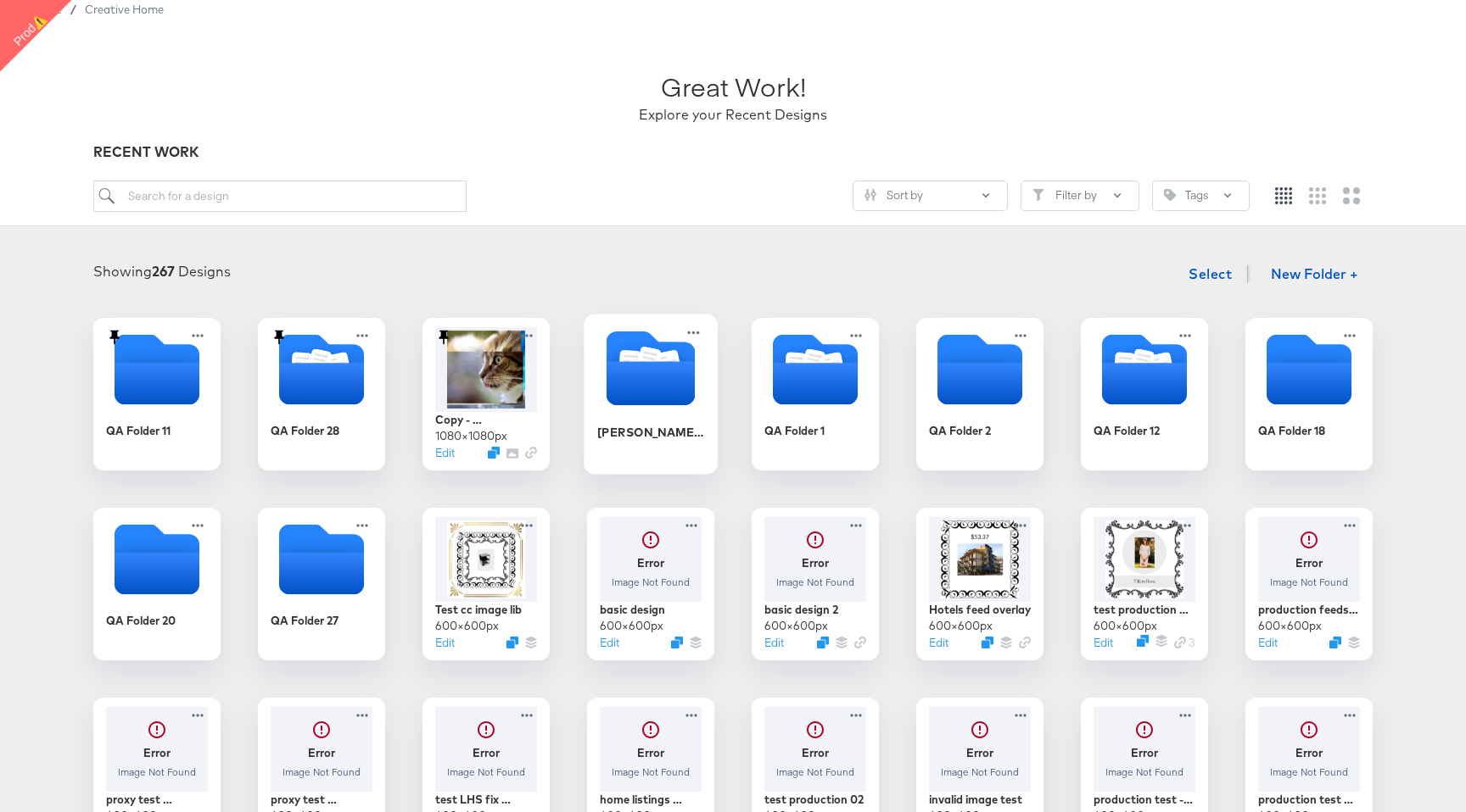
click at [670, 399] on icon "Folder" at bounding box center [651, 383] width 89 height 44
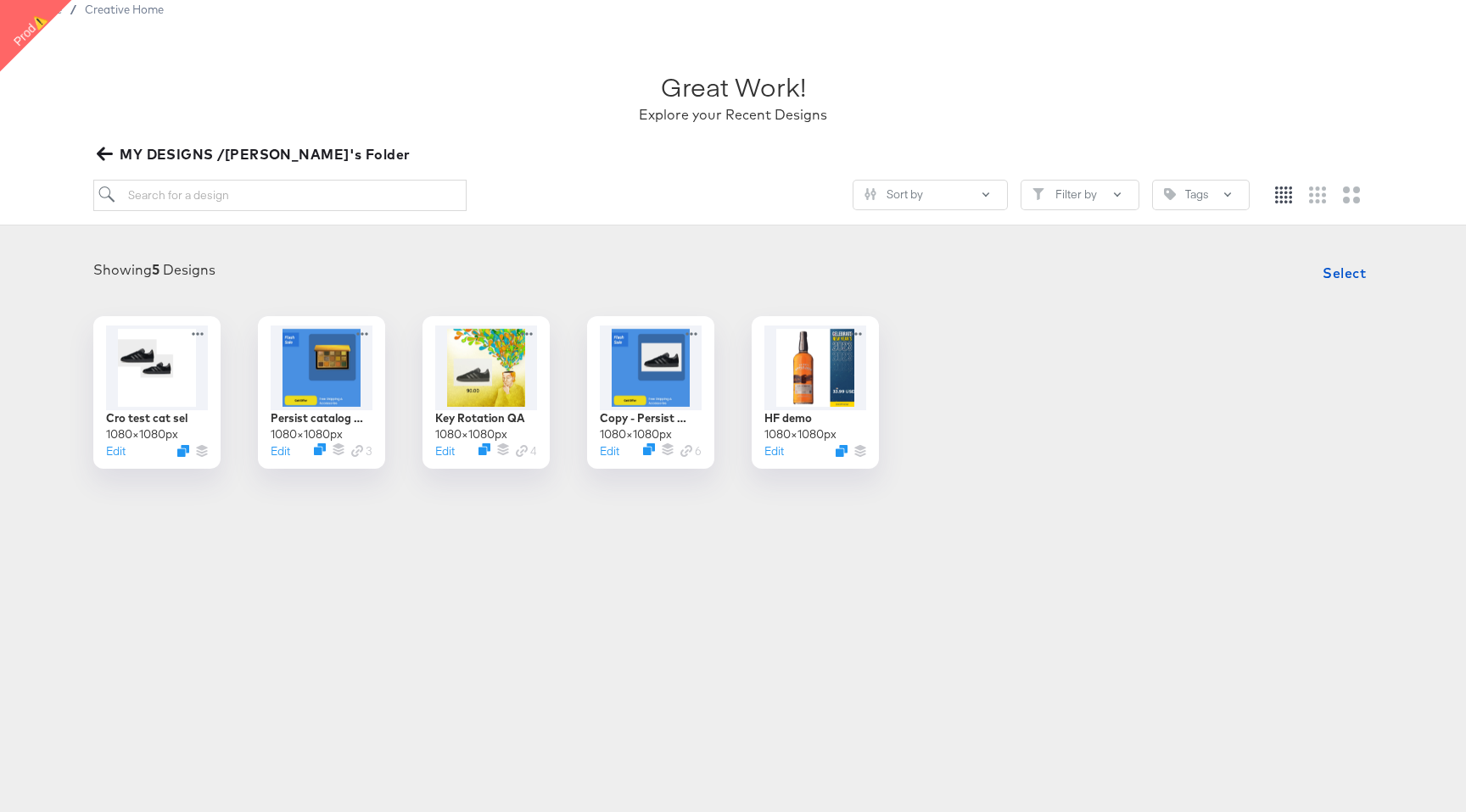
click at [104, 159] on icon "button" at bounding box center [104, 154] width 16 height 14
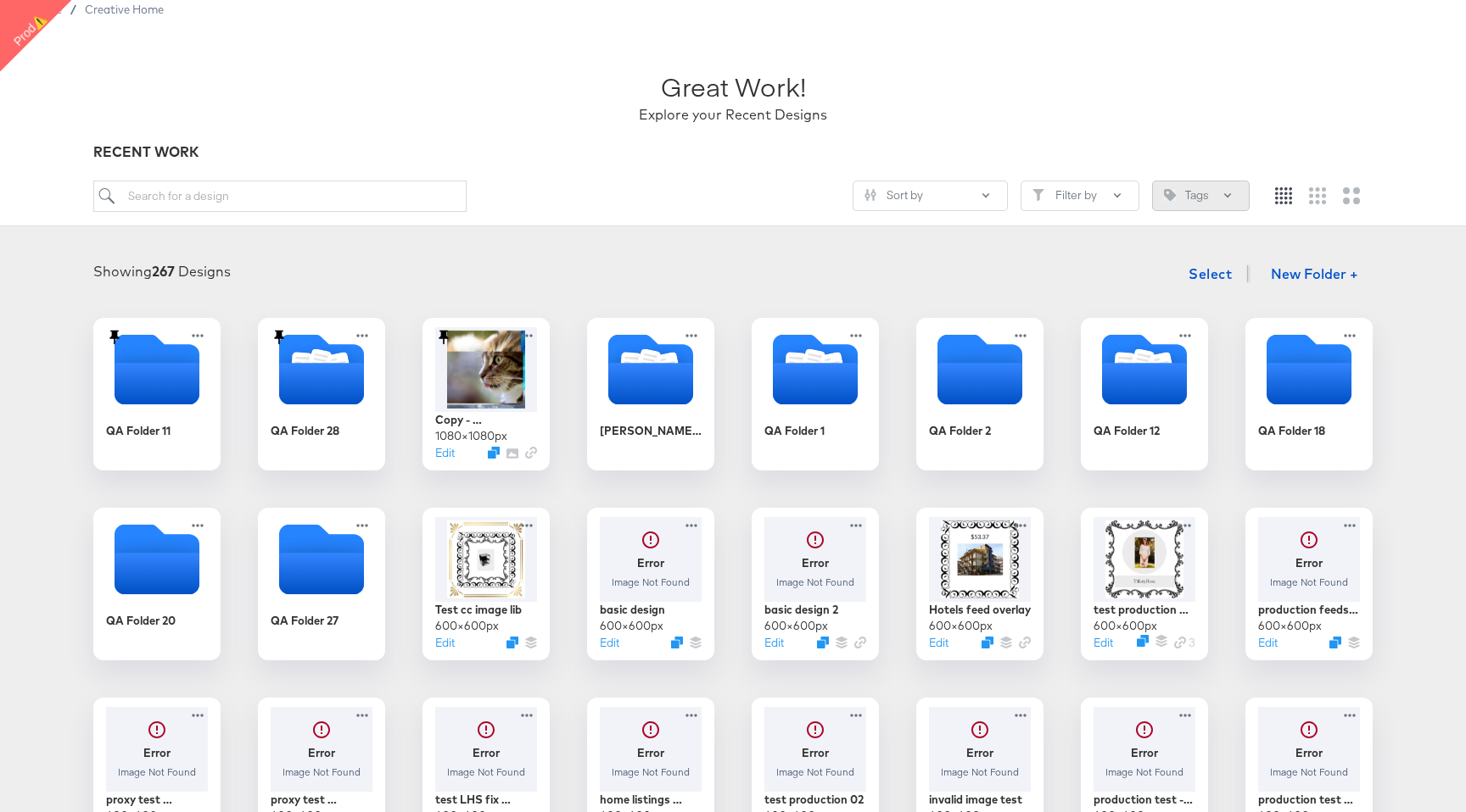
click at [1202, 192] on button "Tags" at bounding box center [1200, 195] width 97 height 31
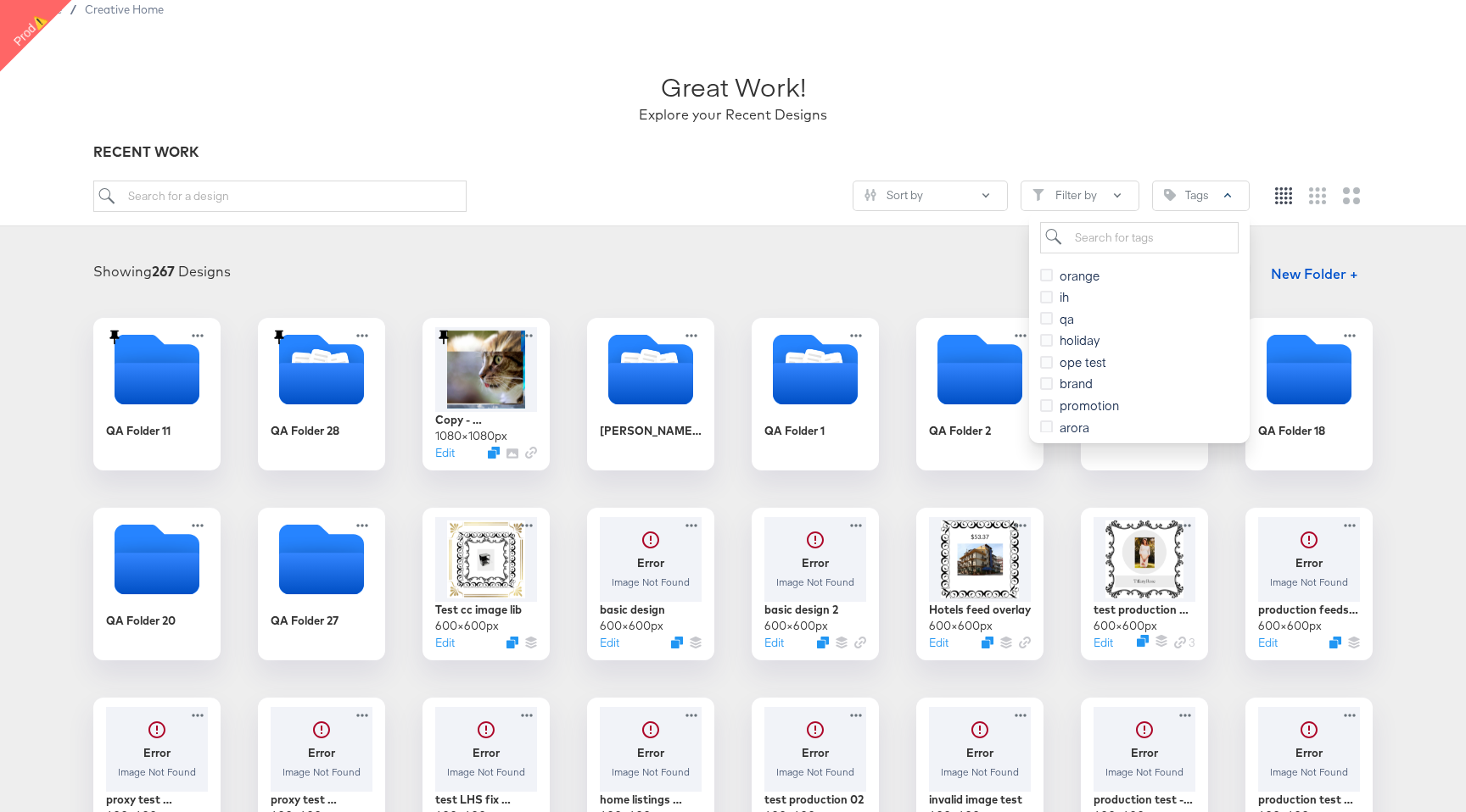
click at [801, 263] on div "Showing 267 Designs Select New Folder +" at bounding box center [733, 274] width 1432 height 35
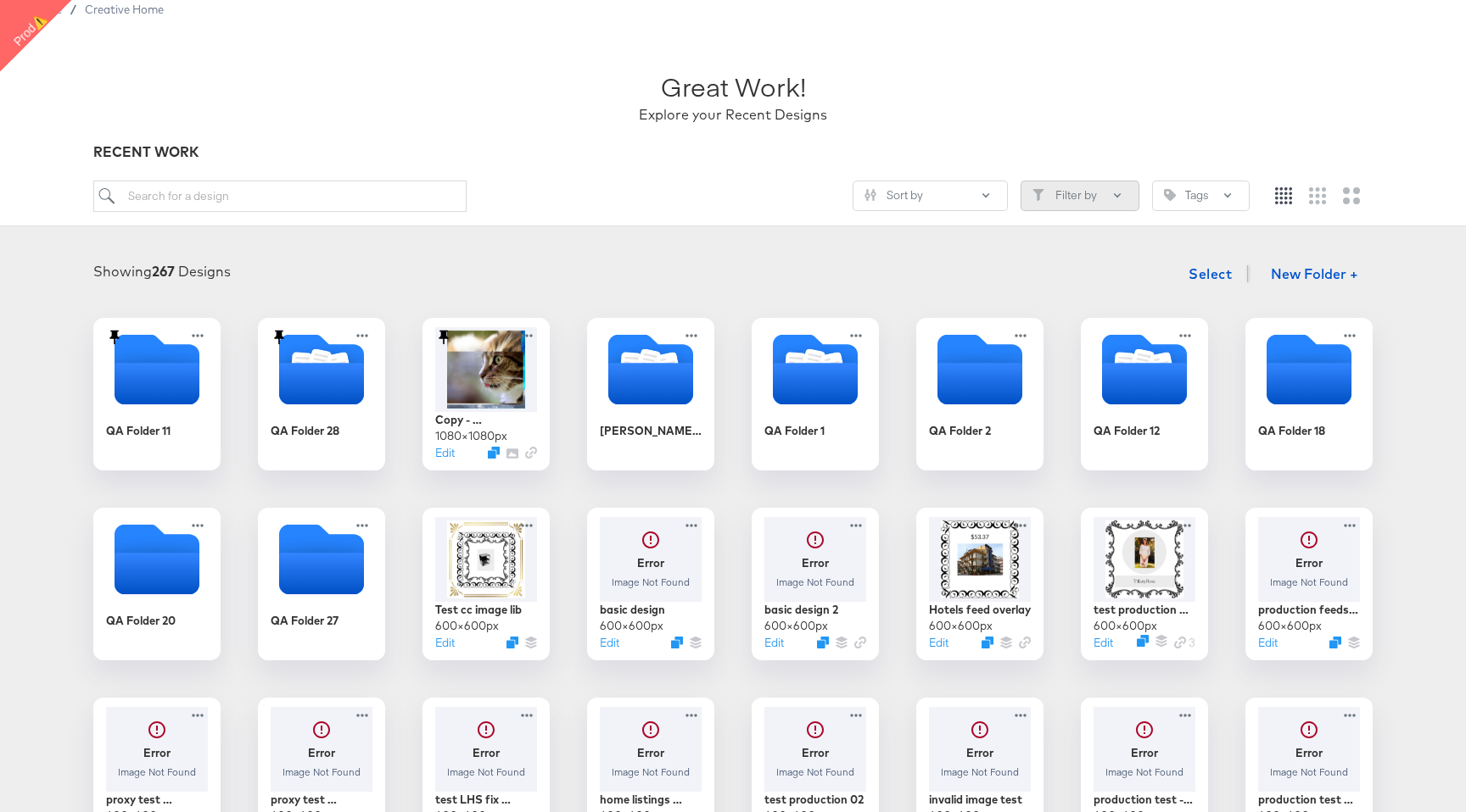
click at [1069, 189] on button "Filter by" at bounding box center [1080, 195] width 119 height 31
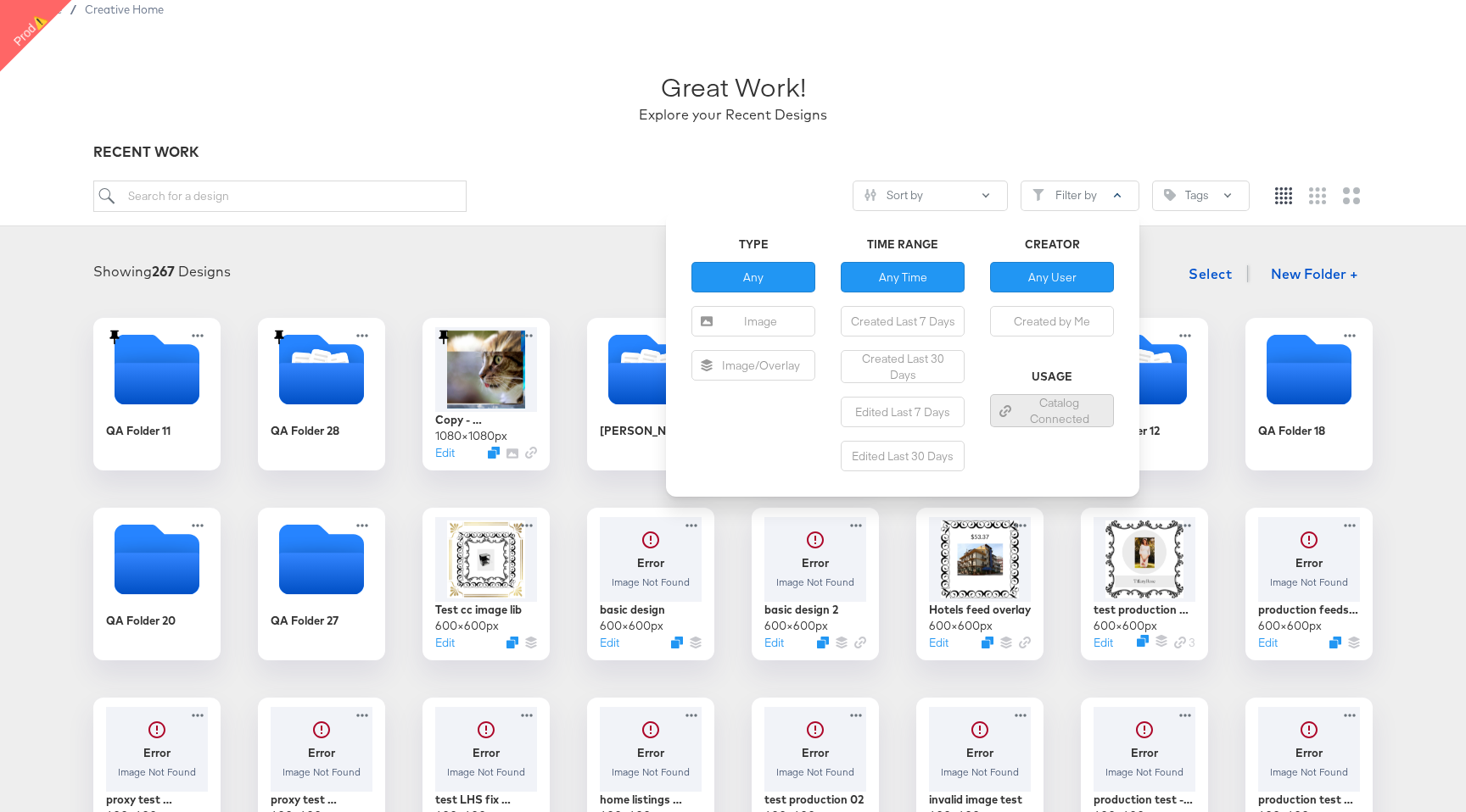
click at [1080, 416] on div "Catalog Connected" at bounding box center [1051, 411] width 110 height 31
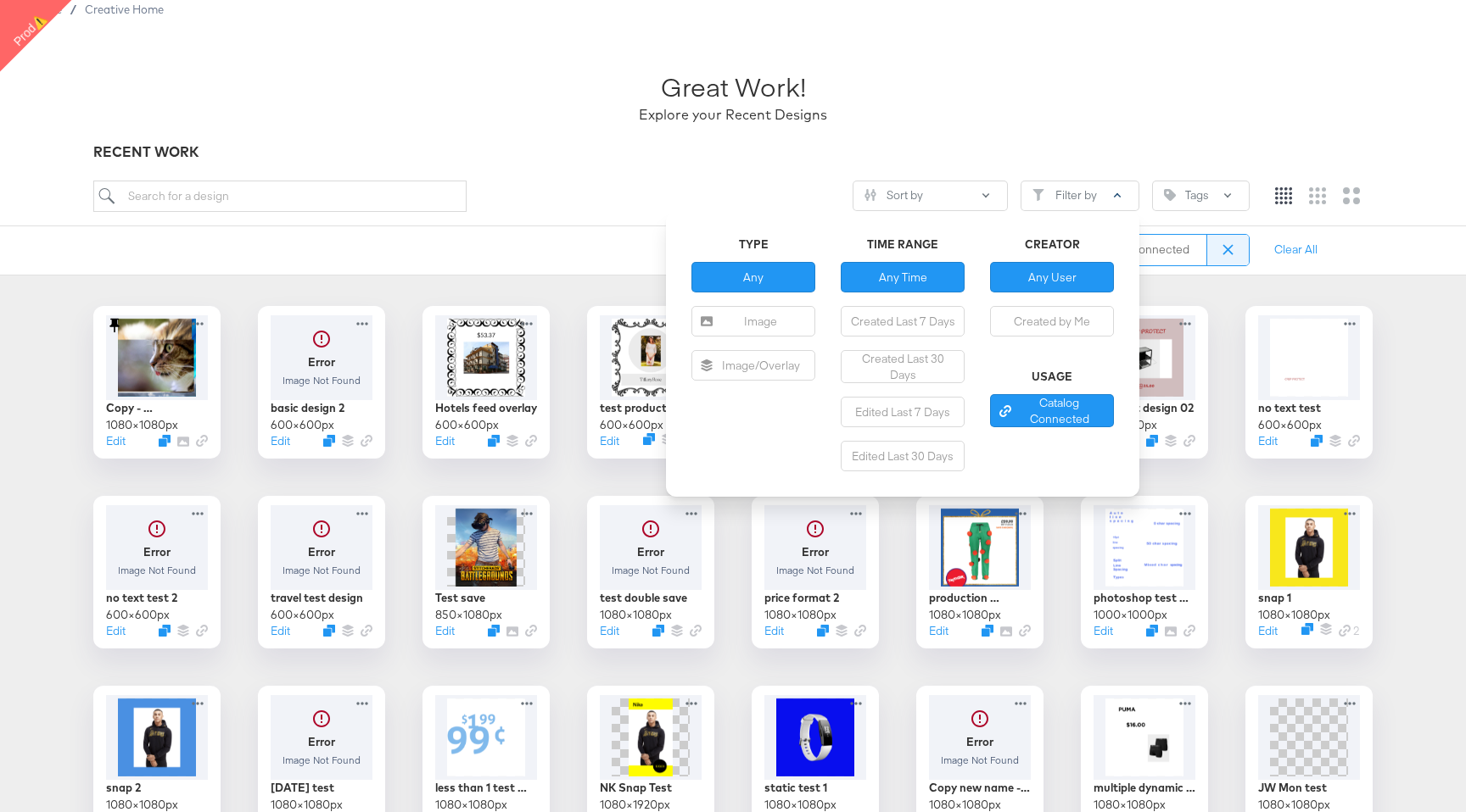
click at [575, 240] on div "Catalog Connected" at bounding box center [675, 250] width 1164 height 49
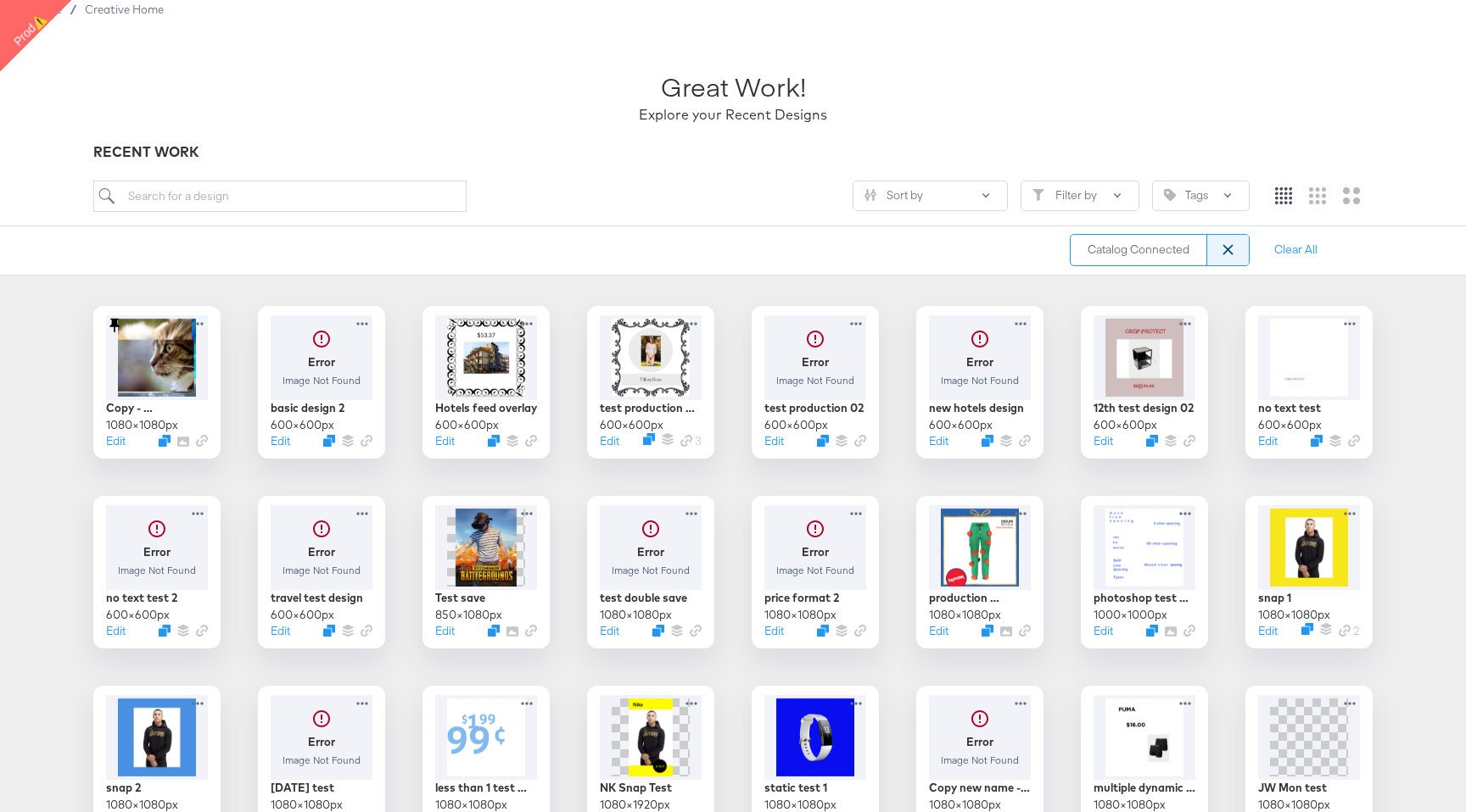
click at [1225, 248] on icon at bounding box center [1228, 251] width 11 height 11
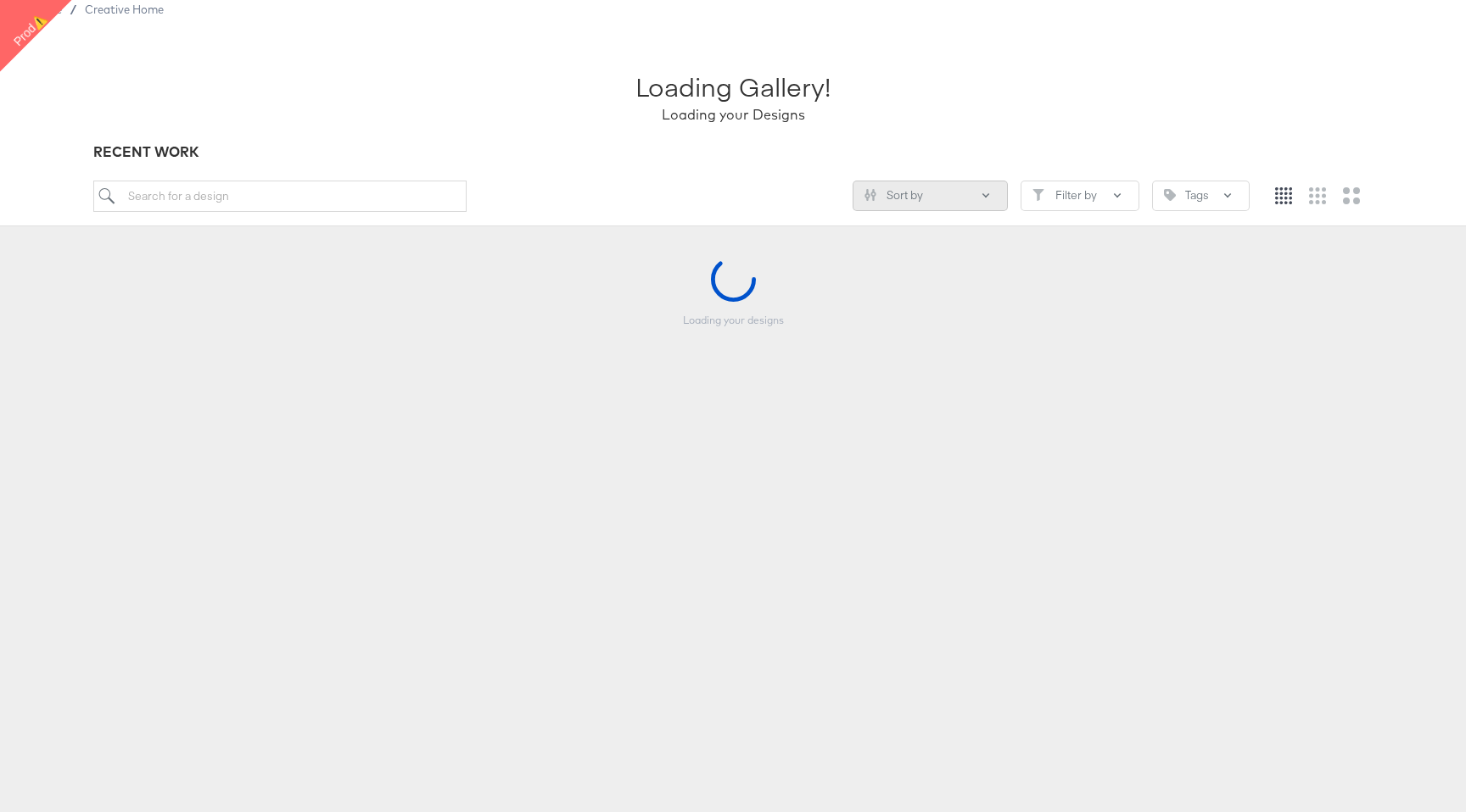
click at [981, 198] on button "Sort by" at bounding box center [930, 195] width 156 height 31
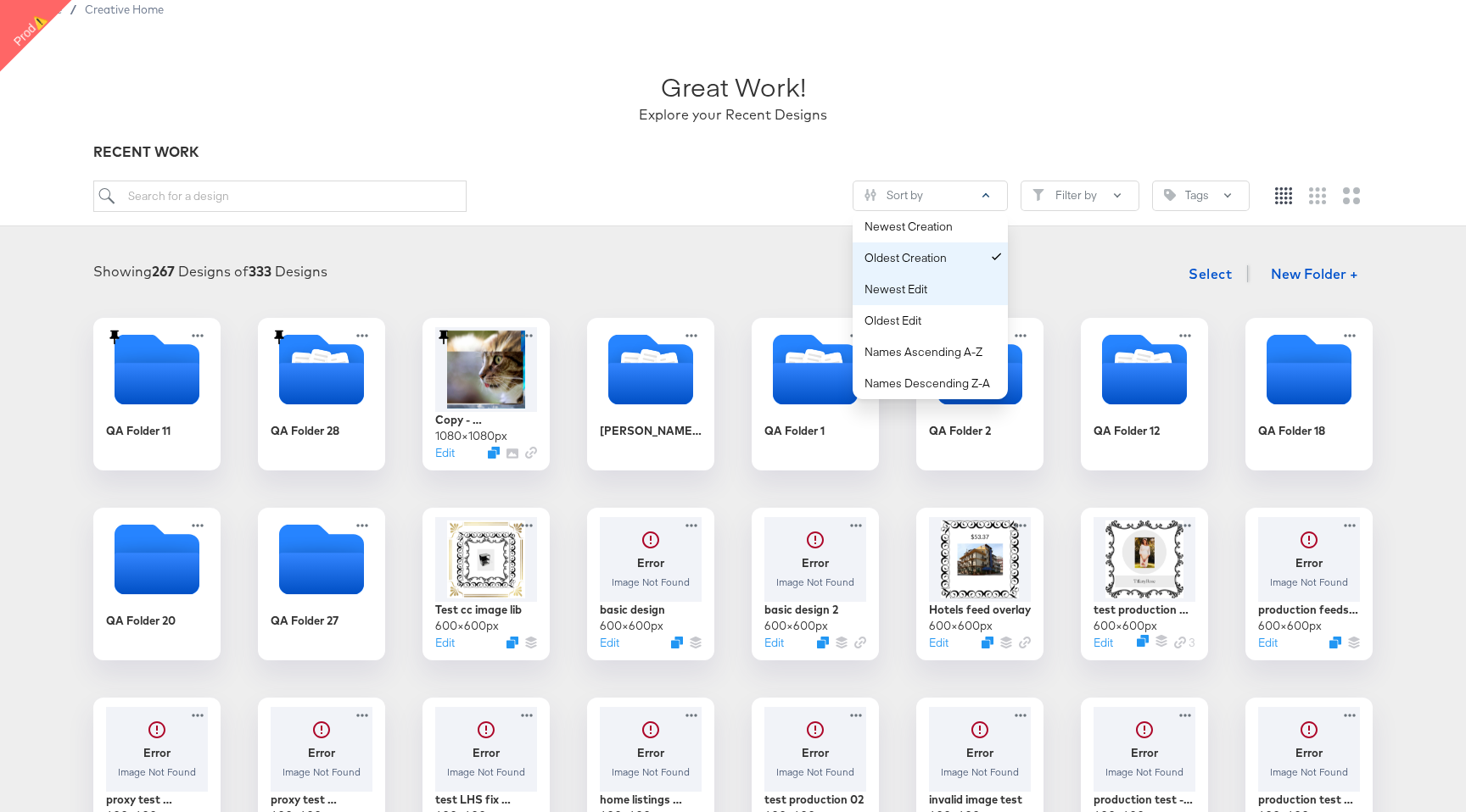
drag, startPoint x: 962, startPoint y: 291, endPoint x: 936, endPoint y: 246, distance: 52.0
click at [936, 246] on div "Newest Creation Oldest Creation Newest Edit Oldest Edit Names Ascending A-Z Nam…" at bounding box center [930, 305] width 156 height 188
click at [941, 228] on div "Newest Creation" at bounding box center [933, 226] width 138 height 16
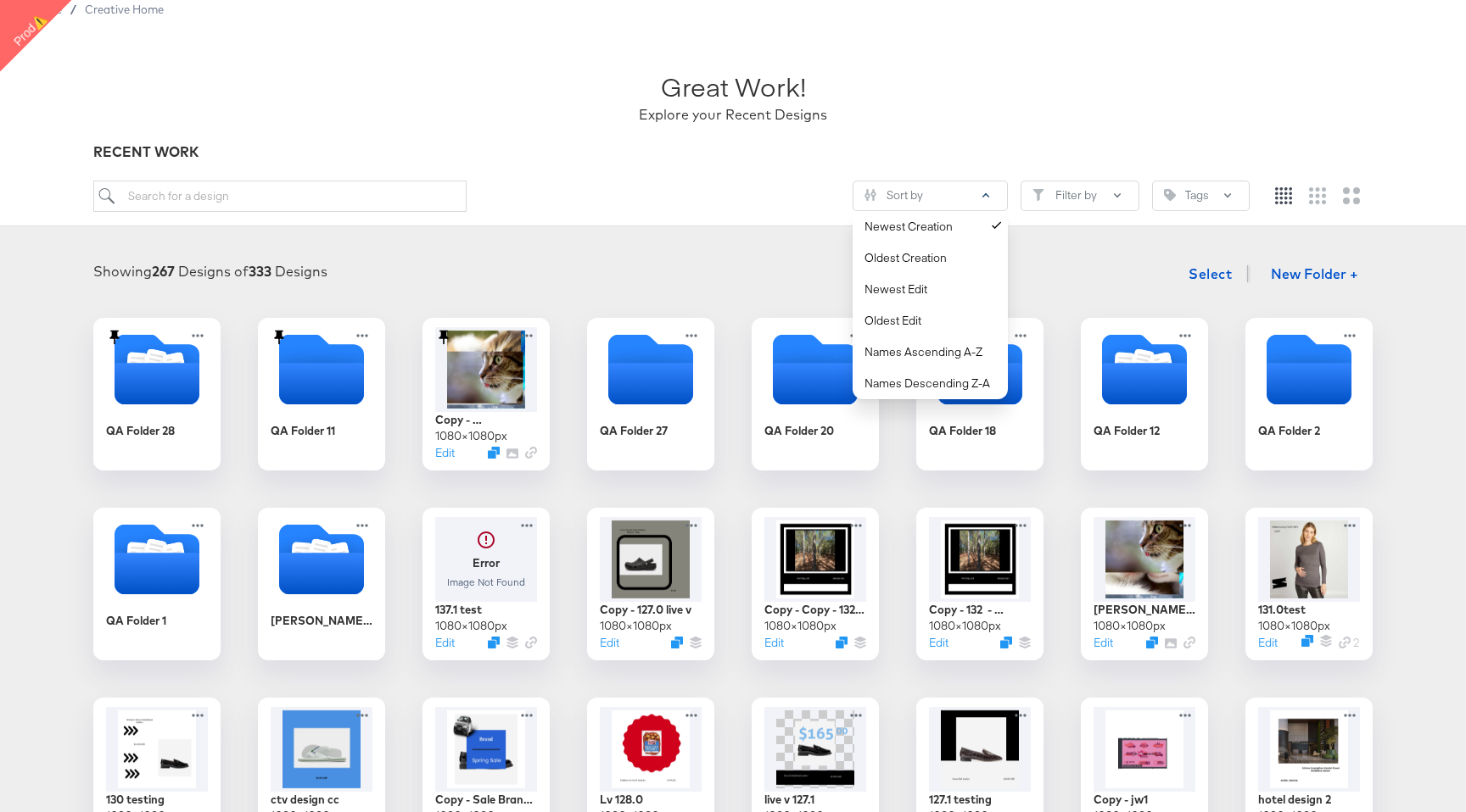
click at [1111, 256] on div "Showing 267 Designs of 333 Designs Select New Folder + QA Folder 28 QA Folder 1…" at bounding box center [733, 648] width 1466 height 818
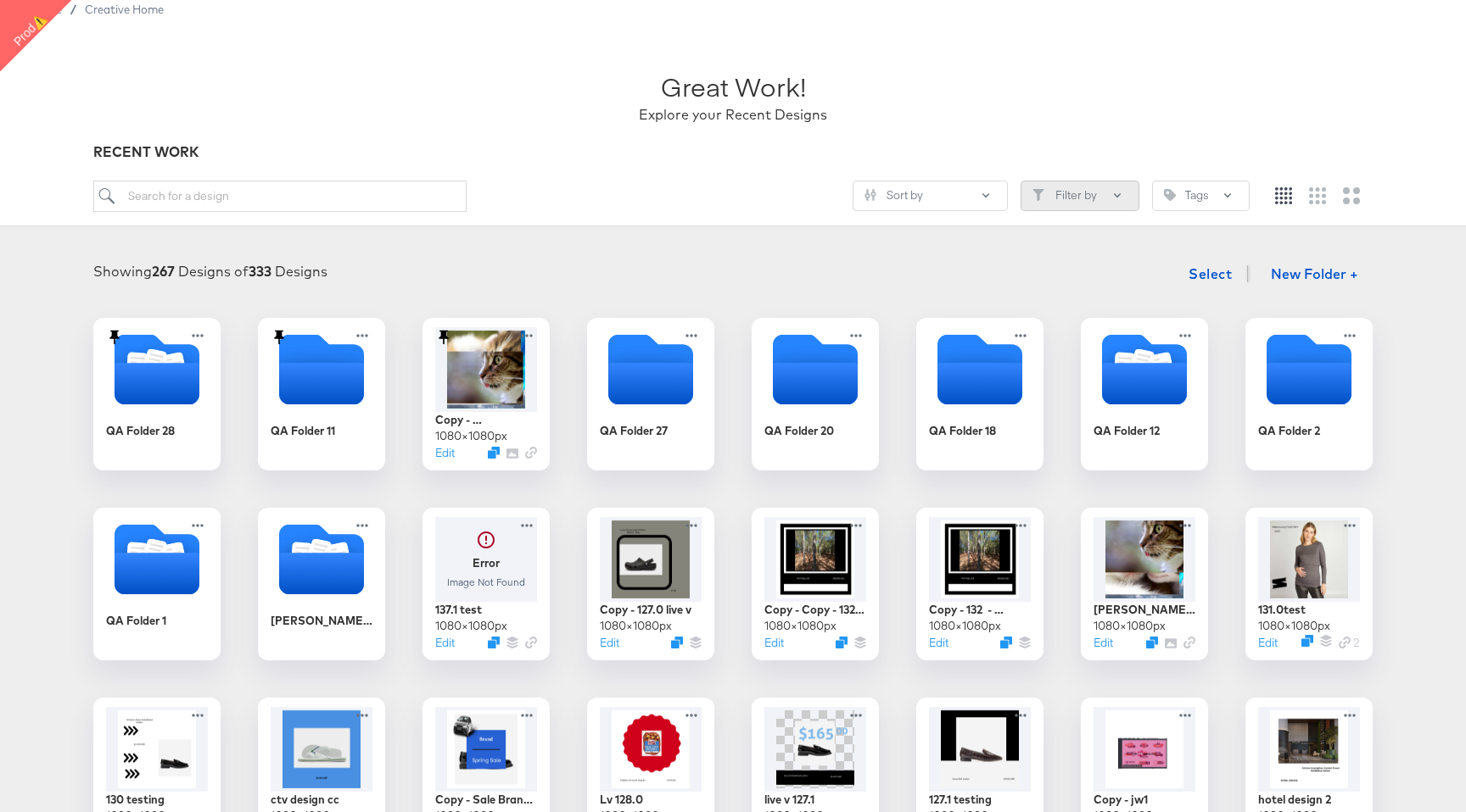
click at [1111, 196] on button "Filter by" at bounding box center [1080, 195] width 119 height 31
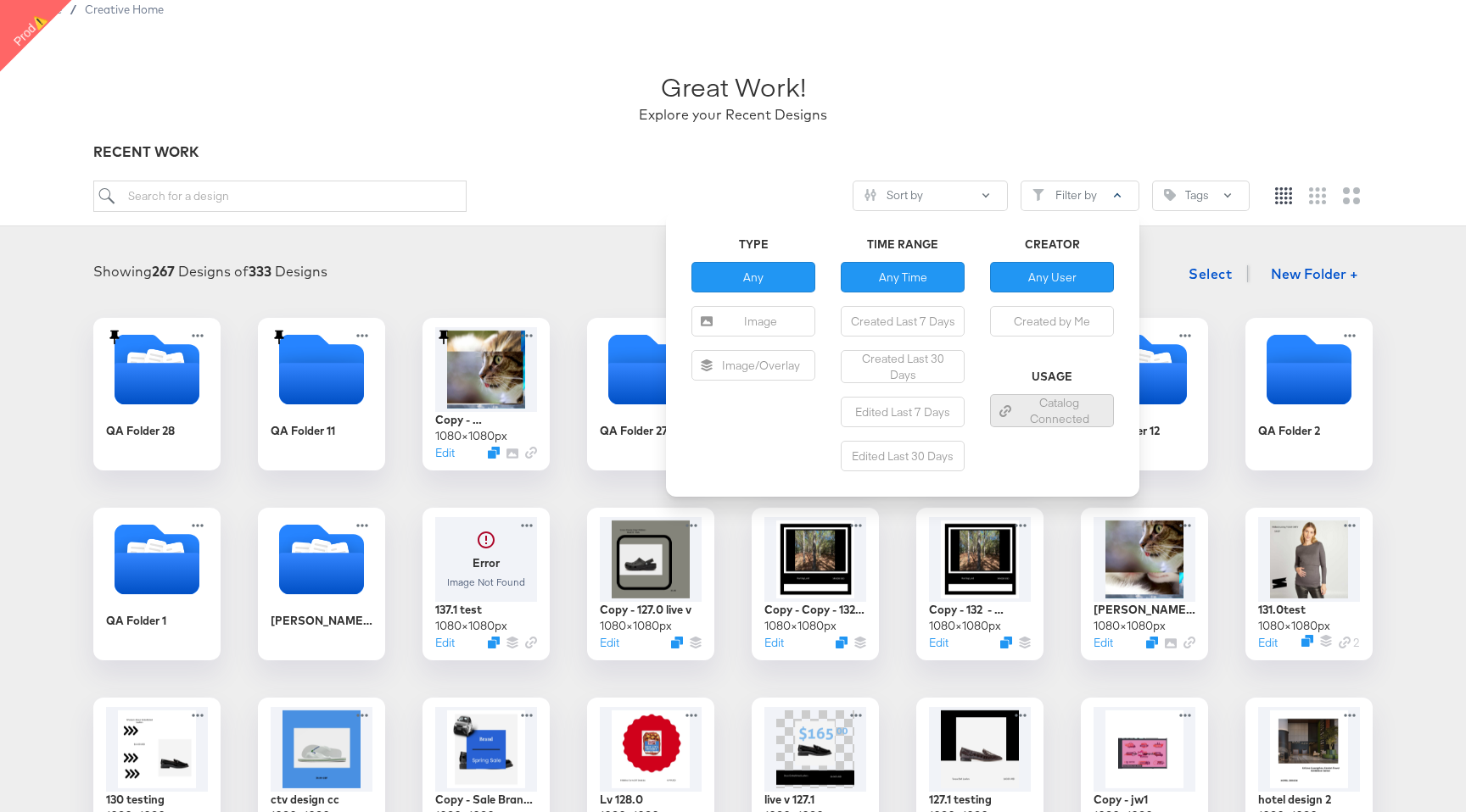
click at [1061, 402] on div "Catalog Connected" at bounding box center [1051, 411] width 110 height 31
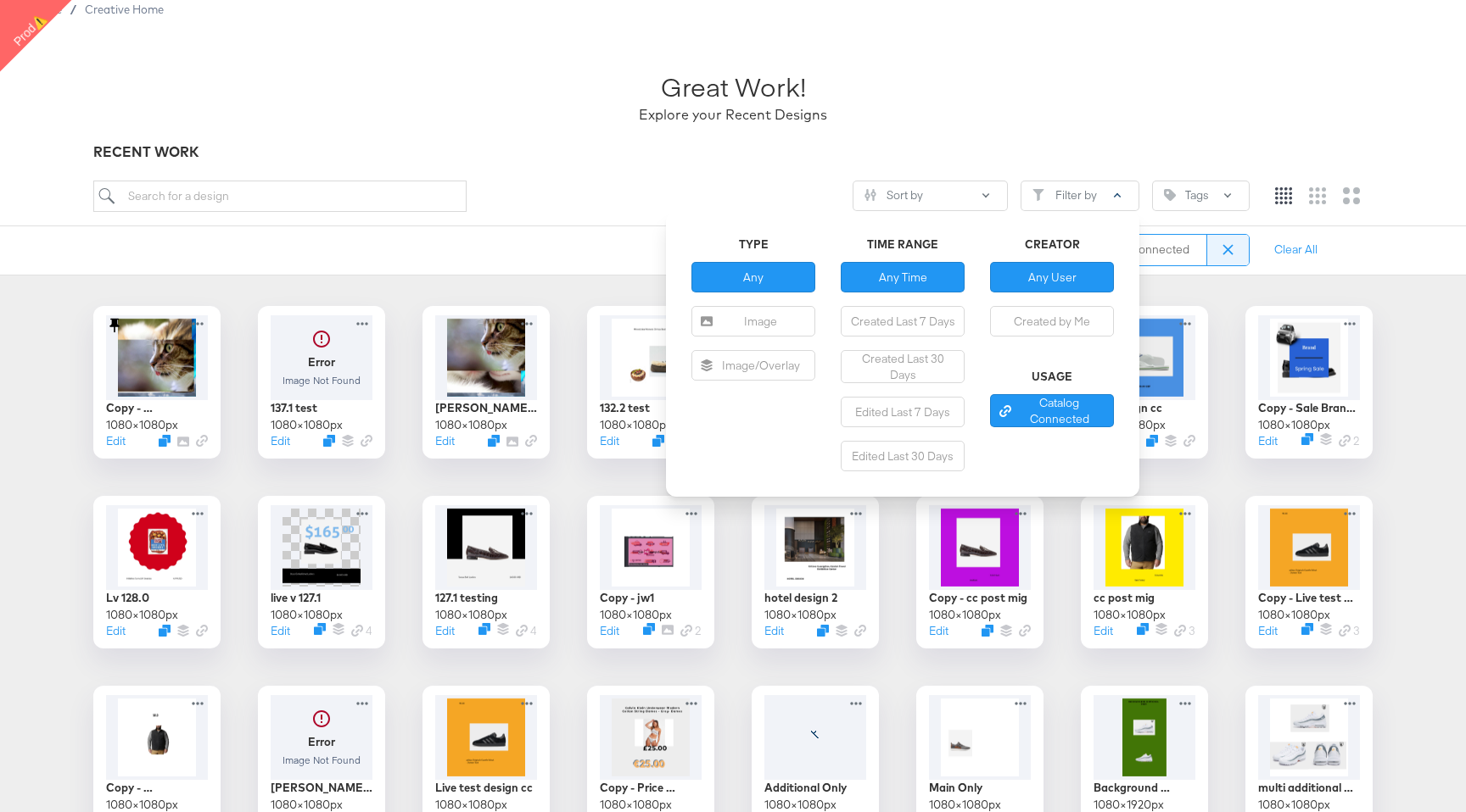
click at [614, 229] on div "Catalog Connected" at bounding box center [675, 250] width 1164 height 49
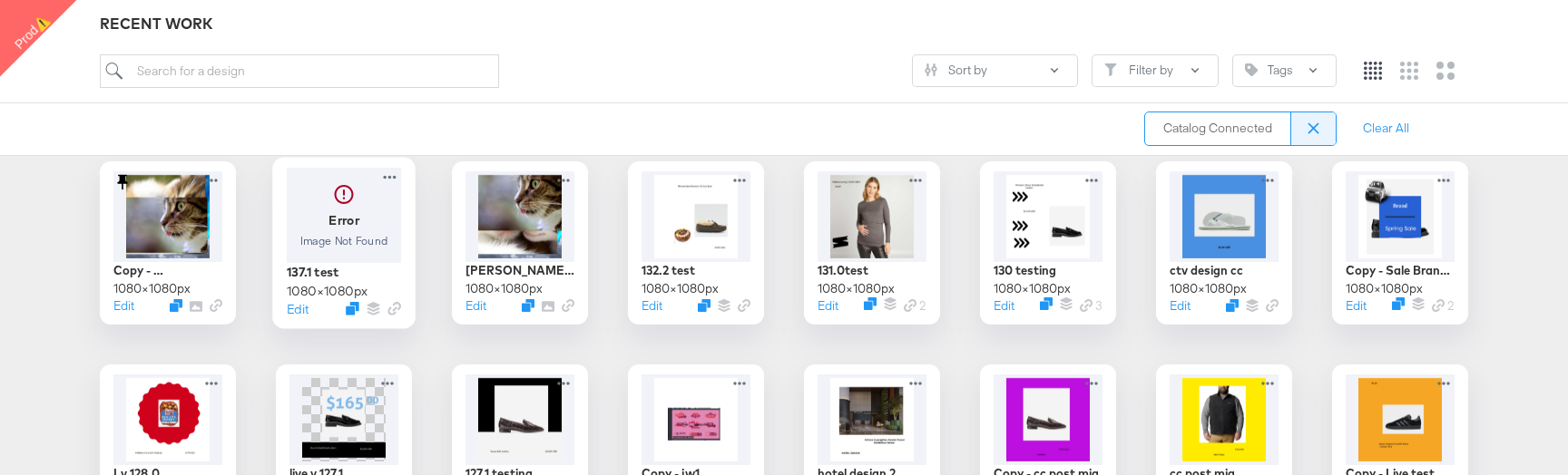
scroll to position [229, 0]
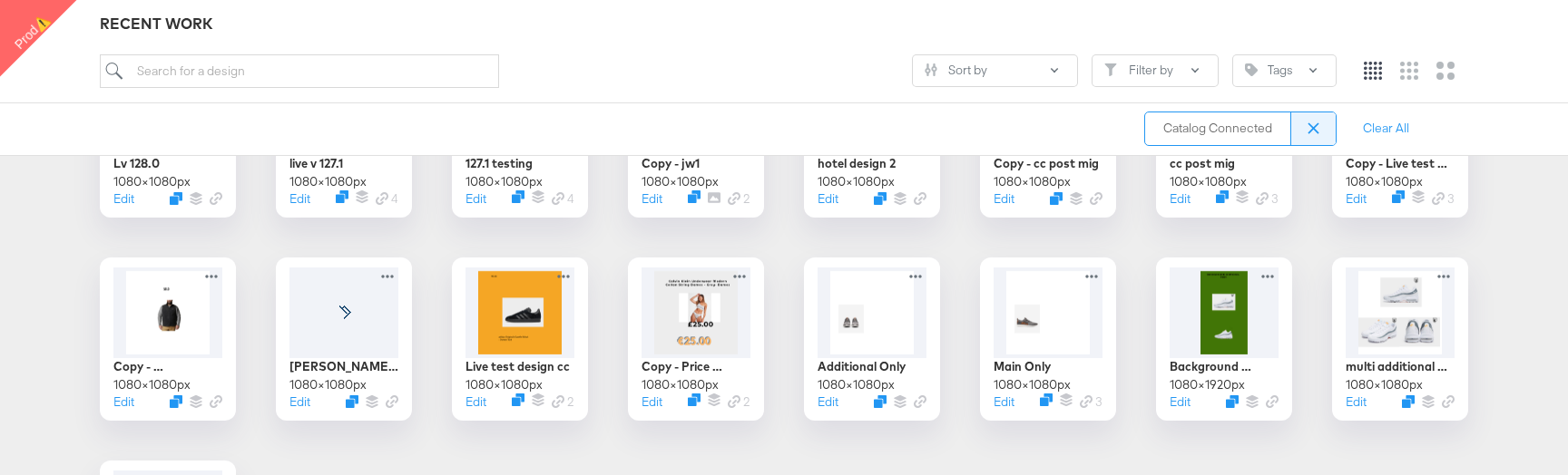
scroll to position [772, 0]
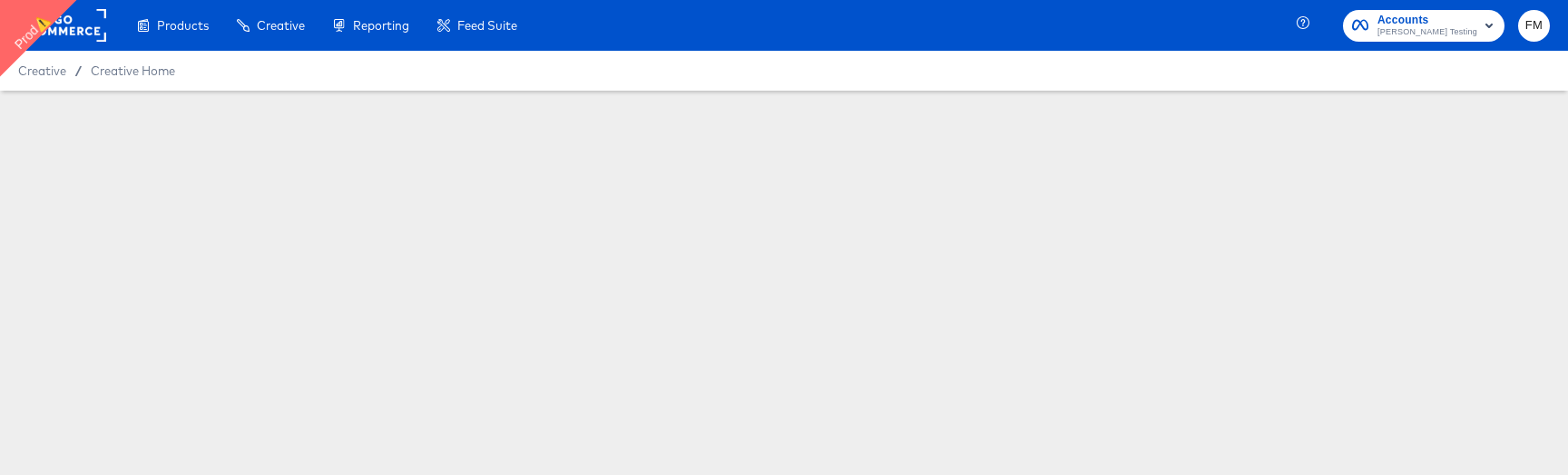
scroll to position [69, 0]
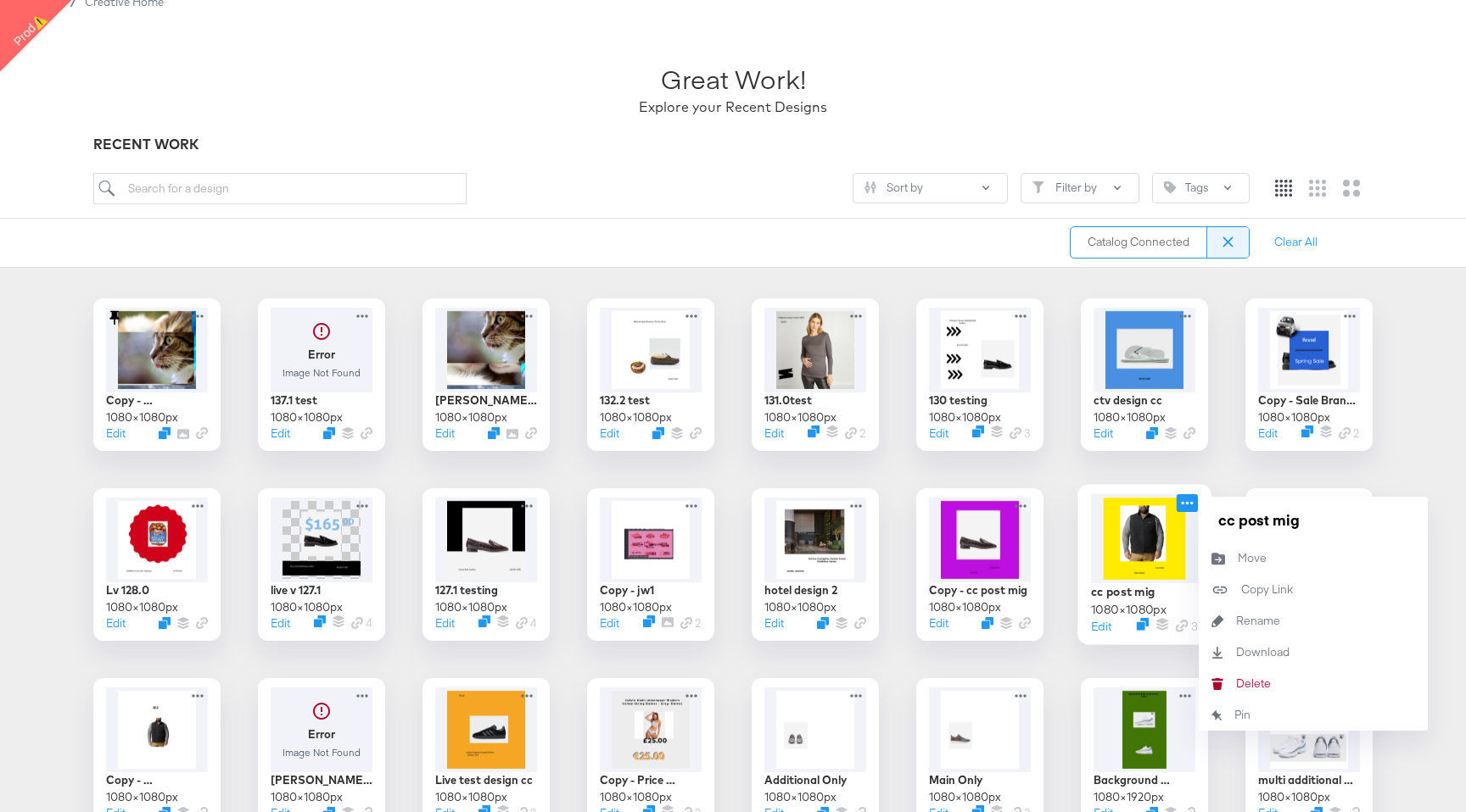
click at [1186, 443] on icon at bounding box center [1186, 504] width 12 height 4
click at [996, 256] on div "Catalog Connected" at bounding box center [675, 242] width 1164 height 49
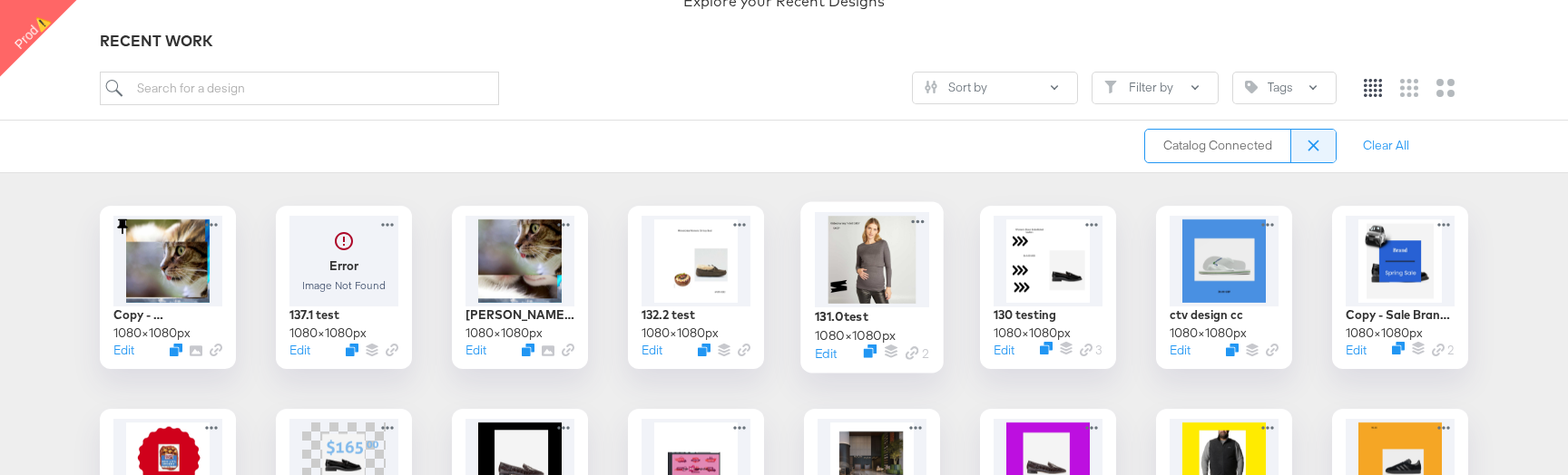
scroll to position [221, 0]
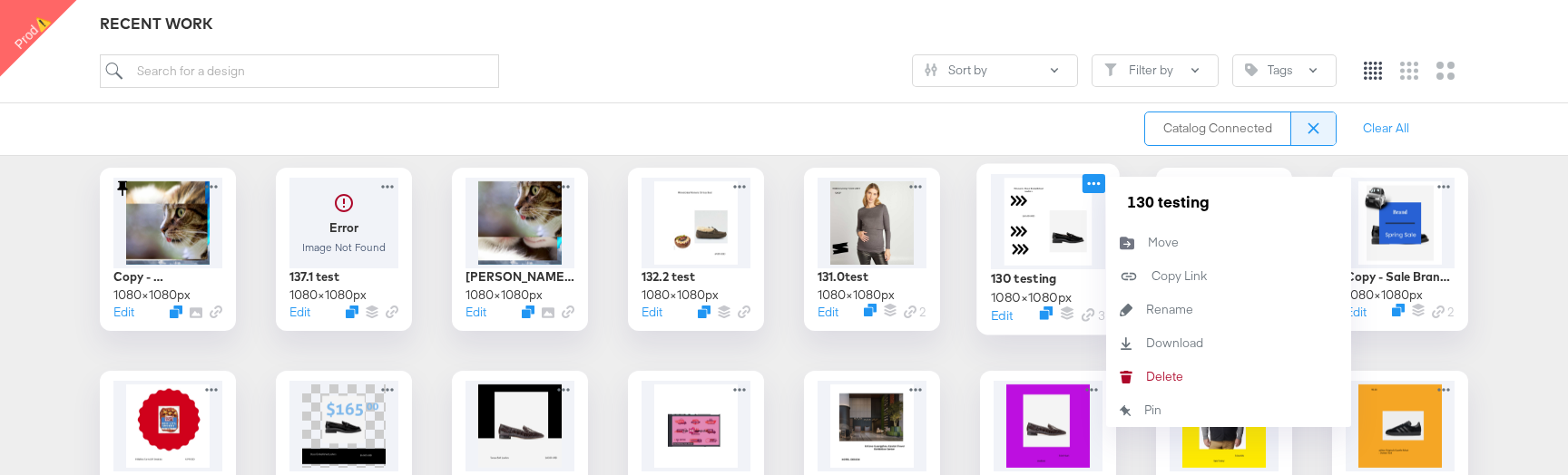
click at [1098, 182] on icon at bounding box center [1094, 183] width 23 height 19
click at [1146, 377] on div "Delete Delete" at bounding box center [1146, 377] width 0 height 0
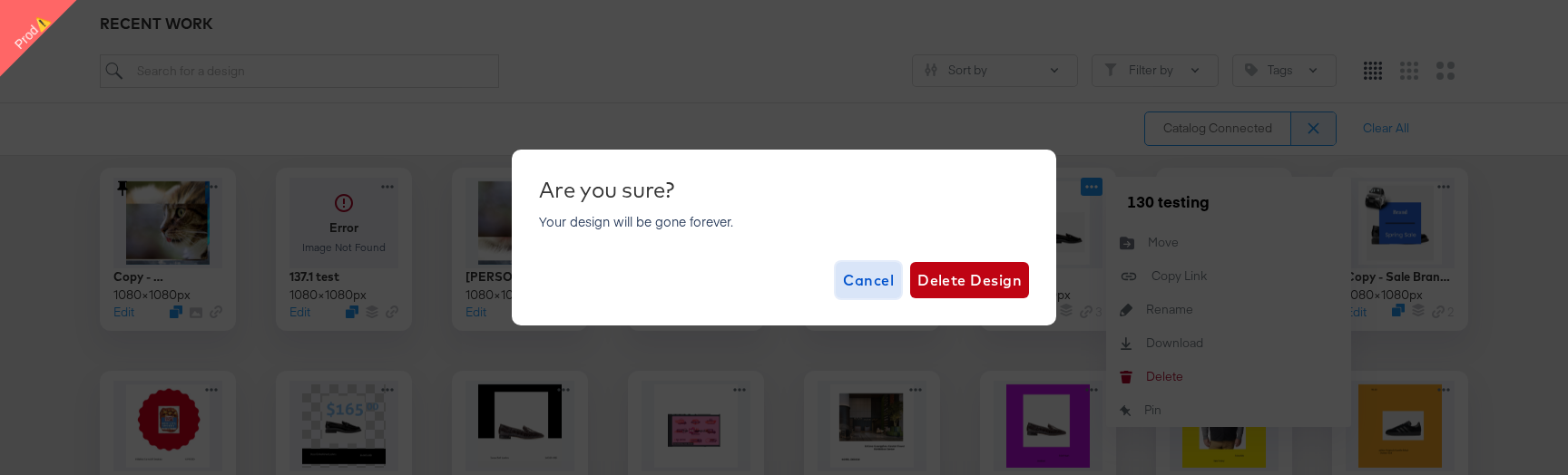
click at [865, 287] on span "Cancel" at bounding box center [868, 280] width 51 height 26
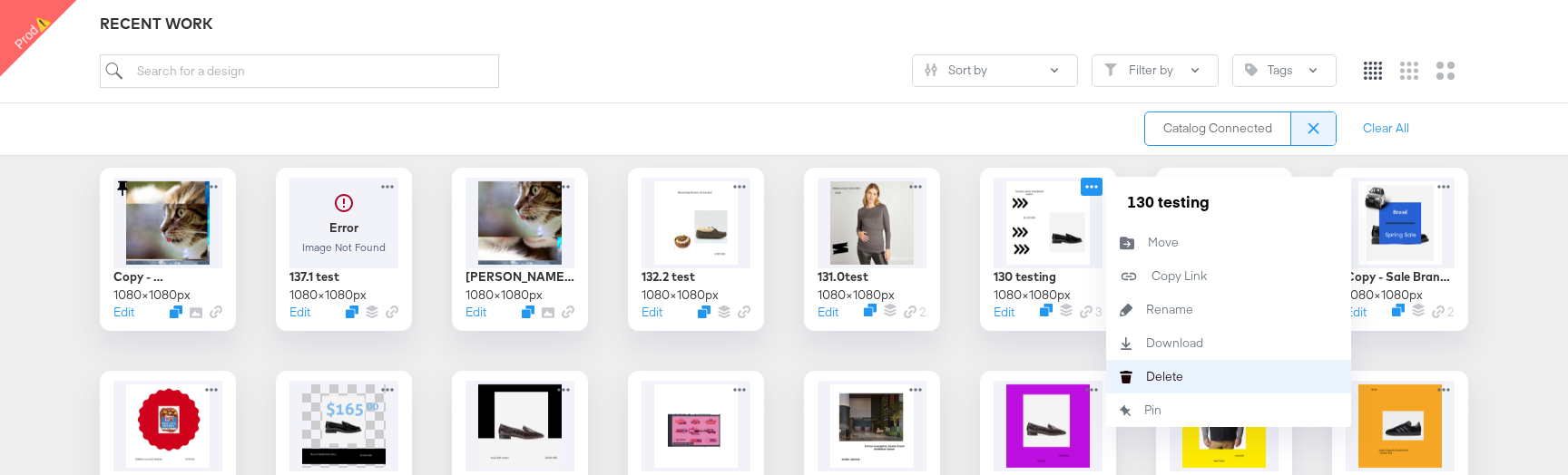
click at [1146, 377] on div "Delete Delete" at bounding box center [1146, 377] width 0 height 0
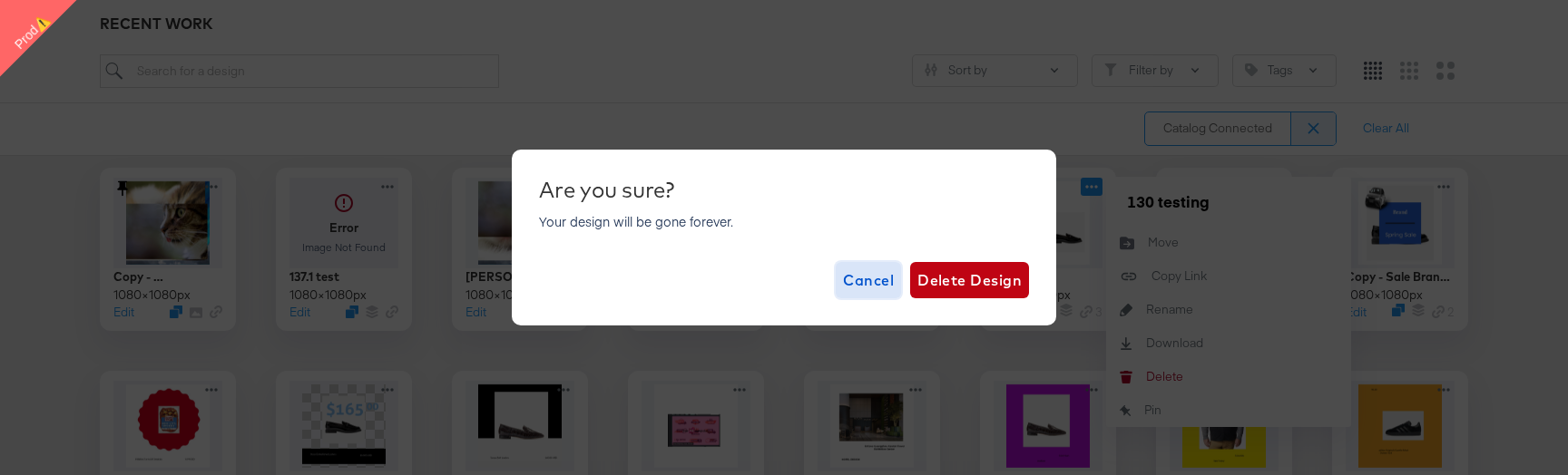
click at [879, 275] on span "Cancel" at bounding box center [868, 280] width 51 height 26
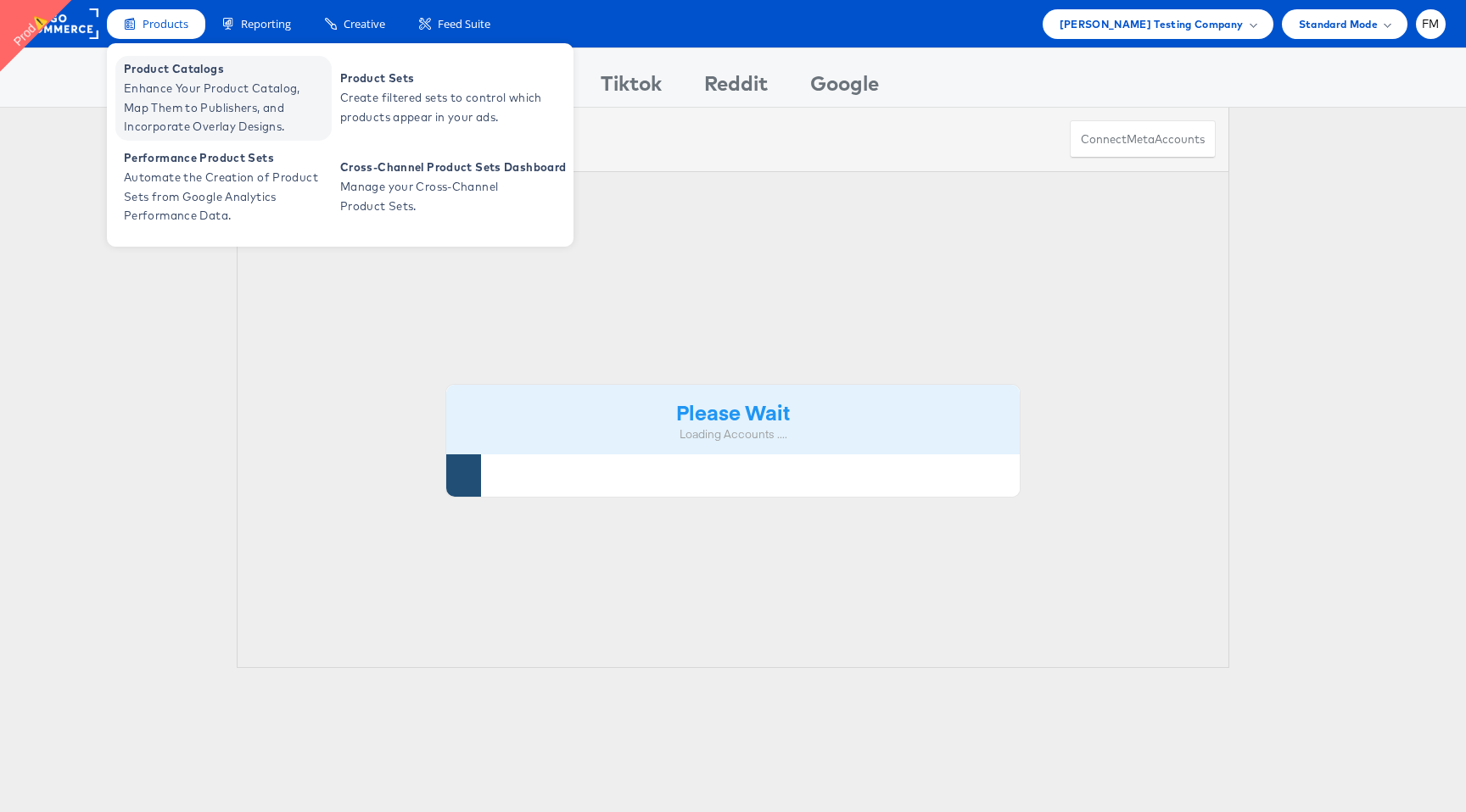
click at [208, 87] on span "Enhance Your Product Catalog, Map Them to Publishers, and Incorporate Overlay D…" at bounding box center [226, 107] width 204 height 57
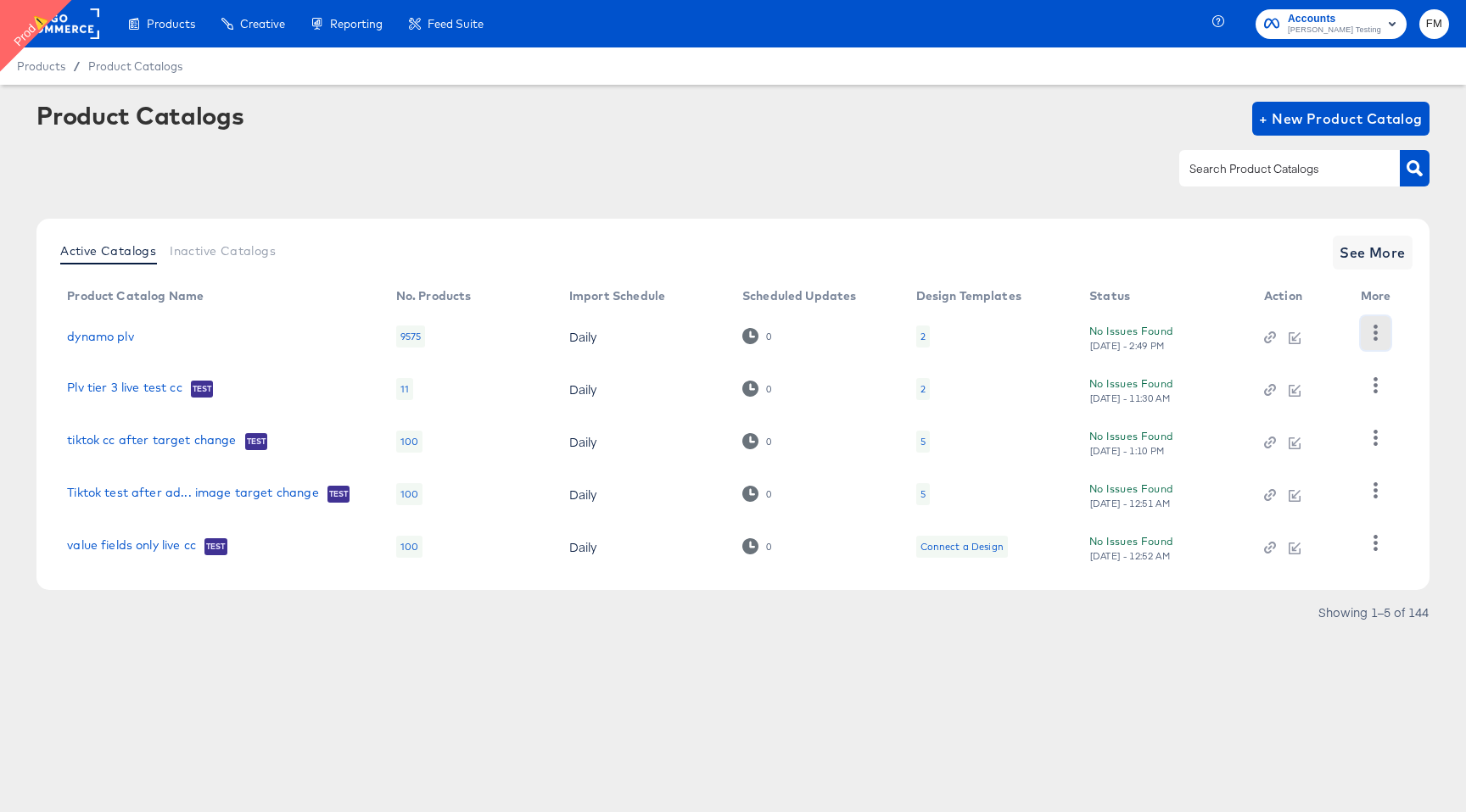
click at [1368, 327] on icon "button" at bounding box center [1374, 332] width 16 height 16
click at [1174, 244] on div "Active Catalogs Inactive Catalogs See More" at bounding box center [733, 253] width 1359 height 34
click at [1365, 245] on span "See More" at bounding box center [1372, 253] width 66 height 24
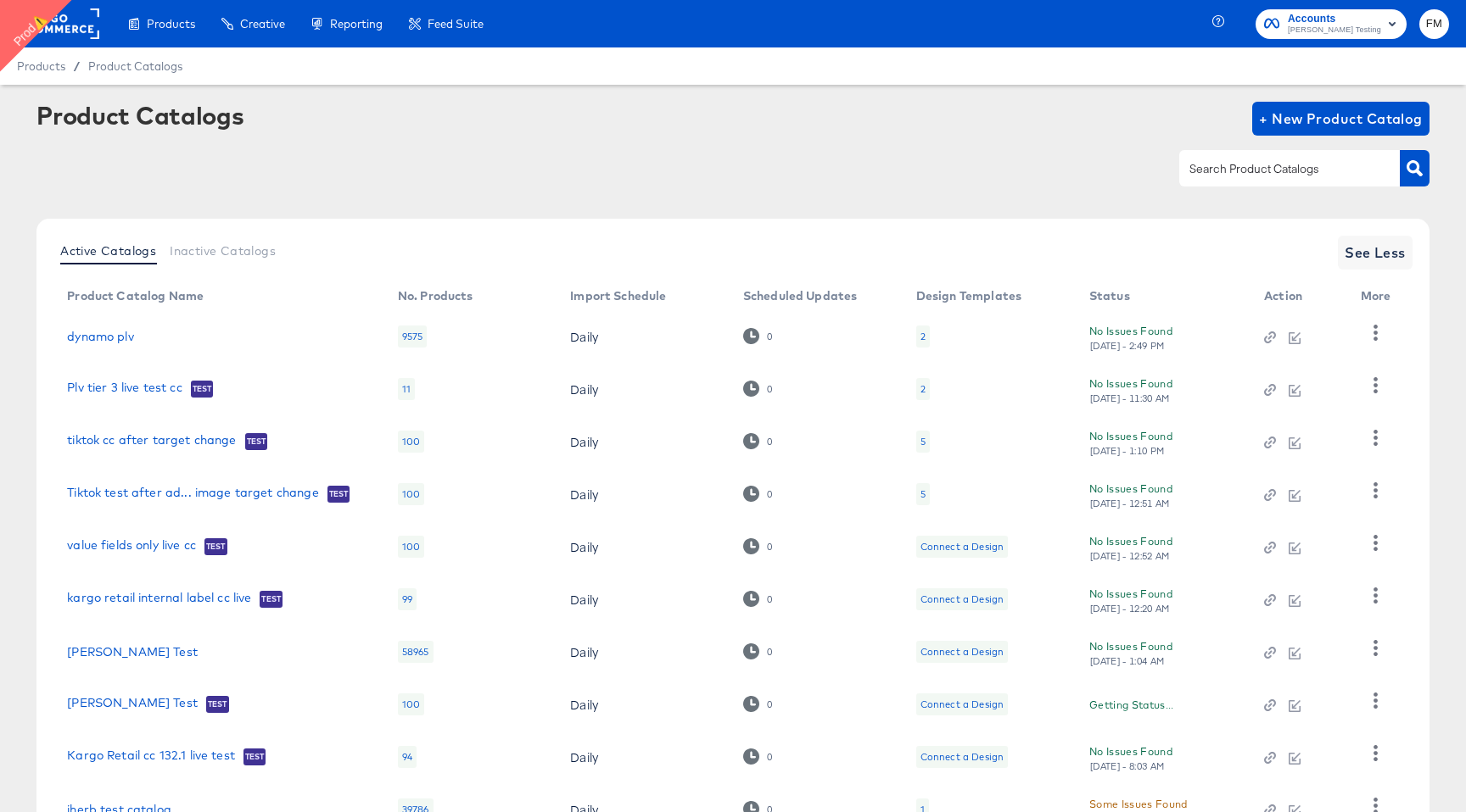
scroll to position [136, 0]
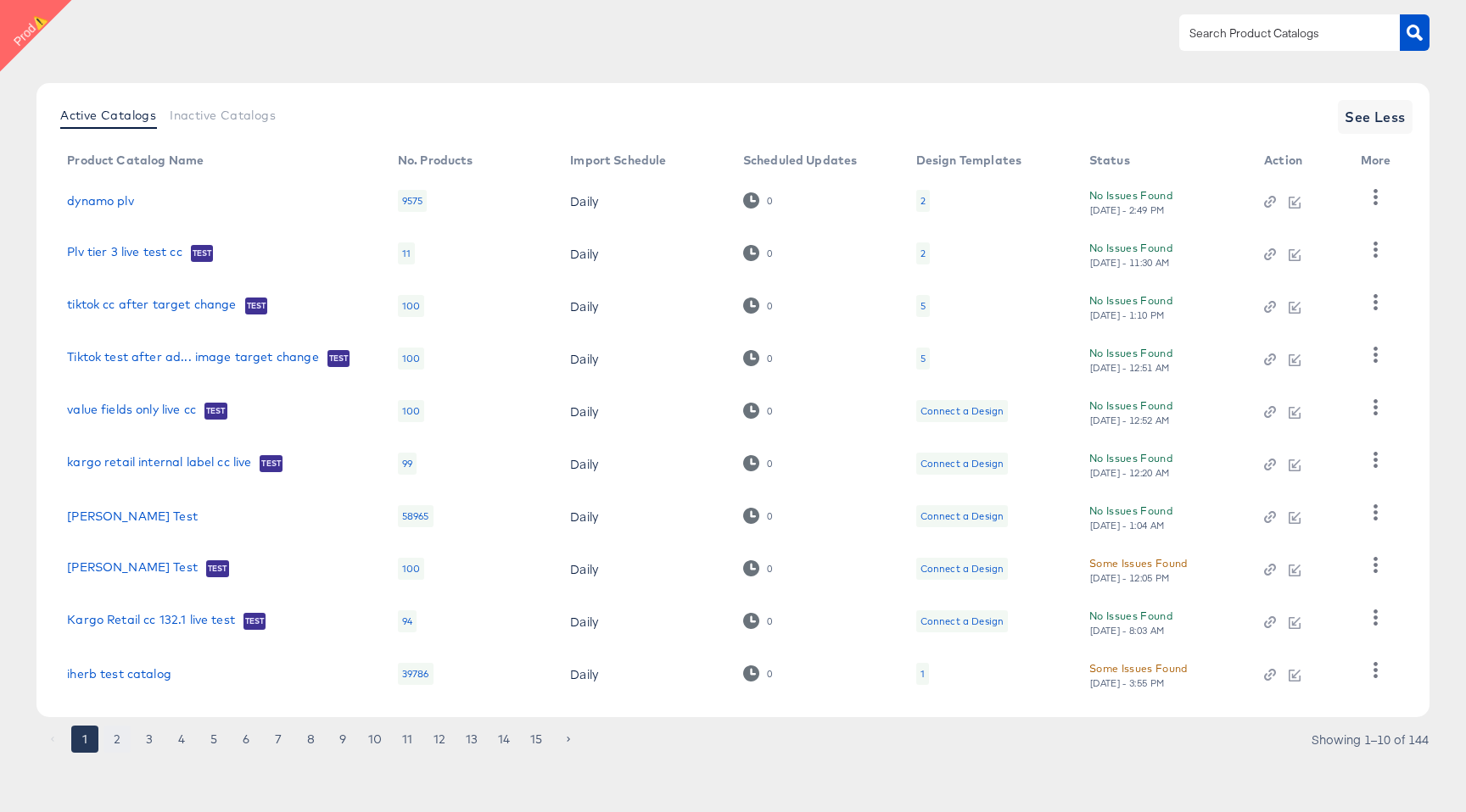
click at [122, 743] on button "2" at bounding box center [117, 739] width 27 height 27
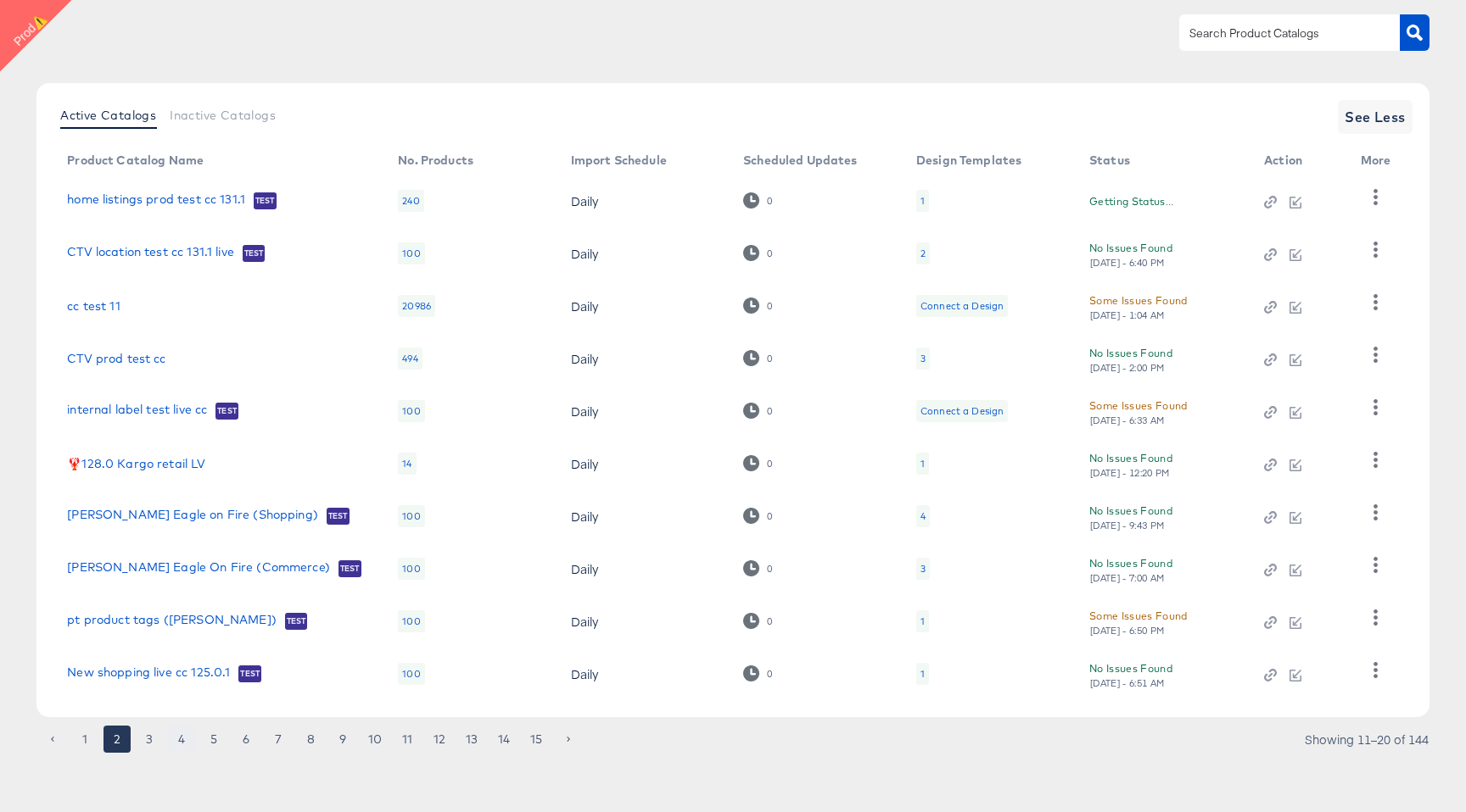
click at [168, 735] on button "4" at bounding box center [181, 739] width 27 height 27
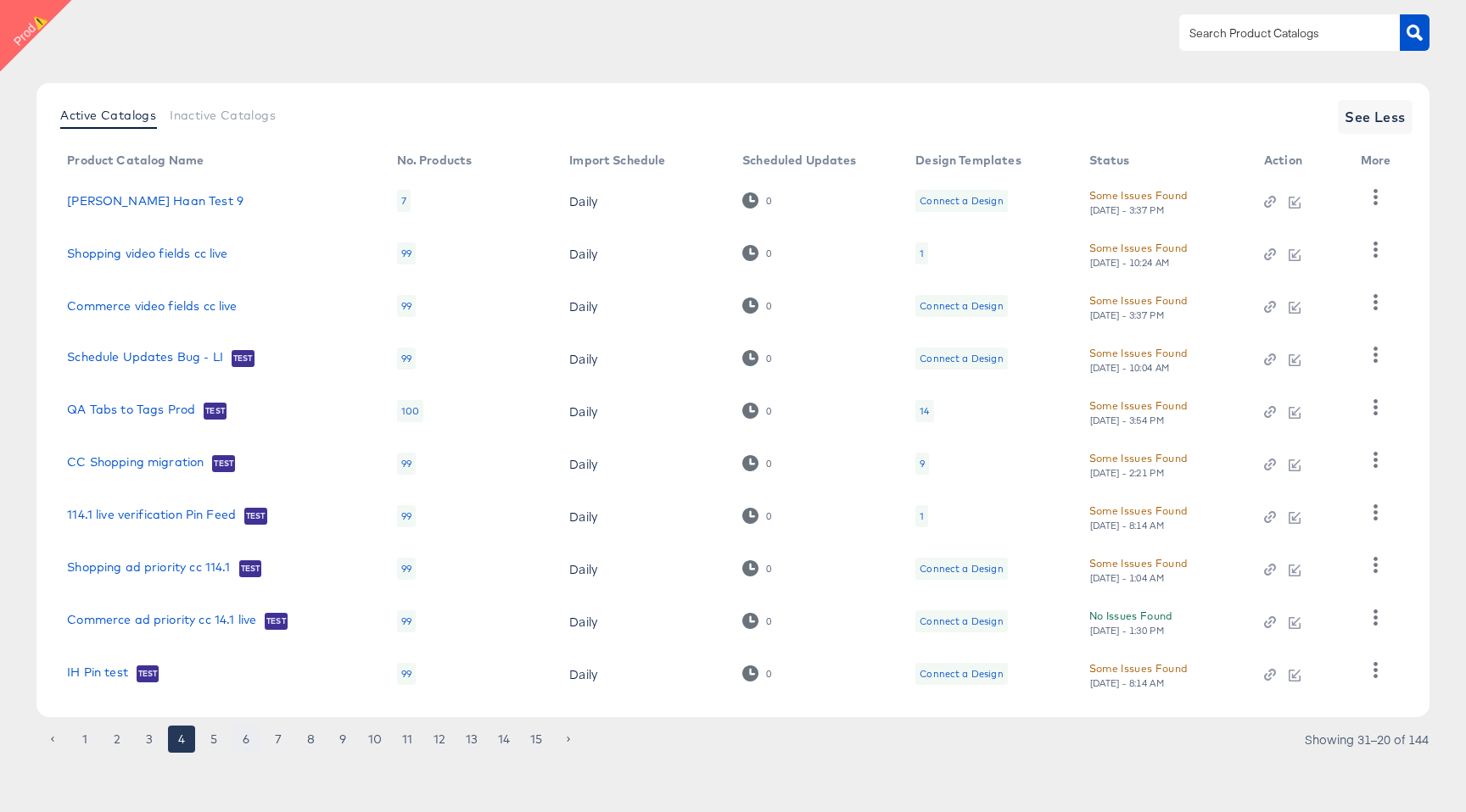
click at [239, 739] on button "6" at bounding box center [245, 739] width 27 height 27
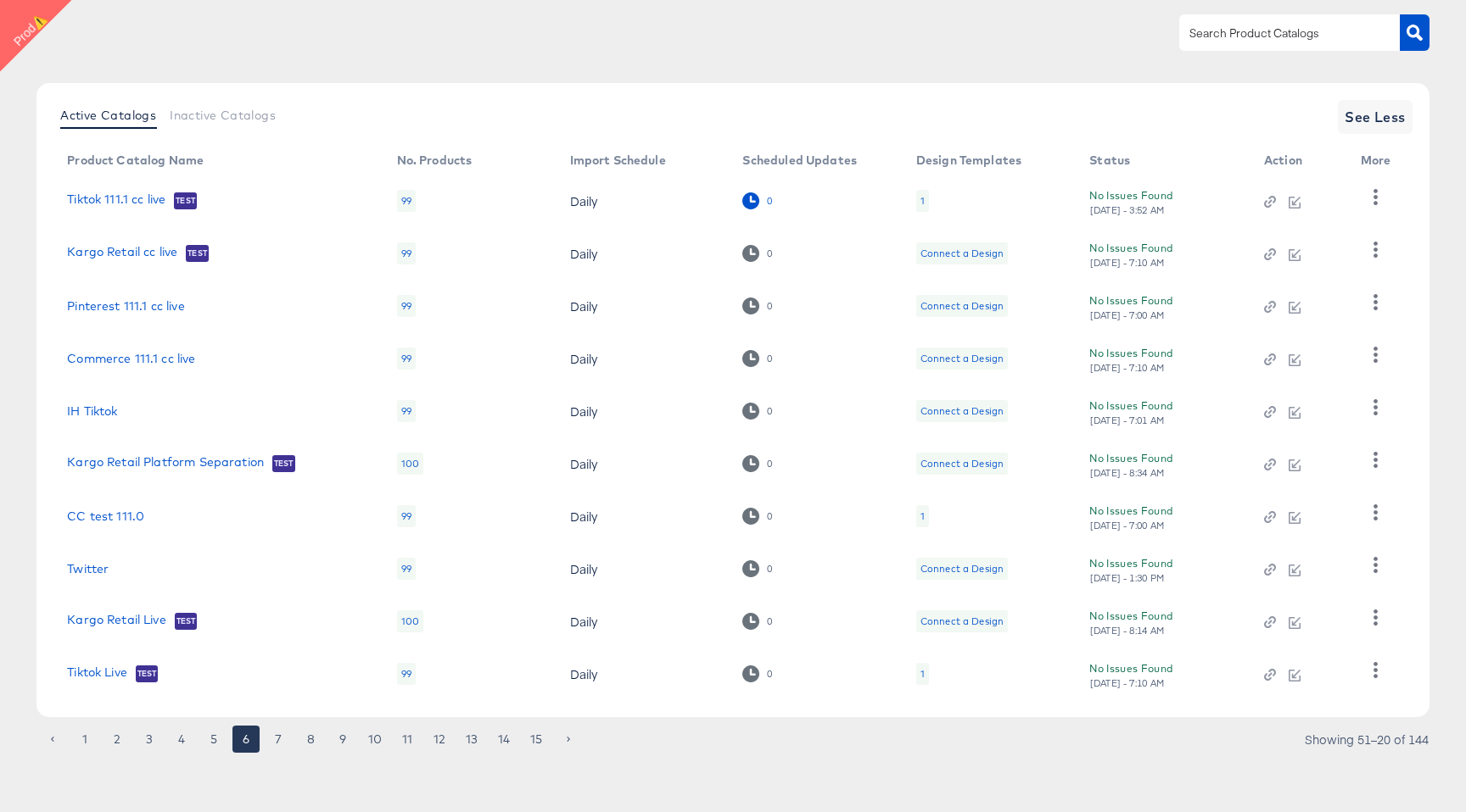
click at [751, 196] on icon at bounding box center [749, 200] width 16 height 16
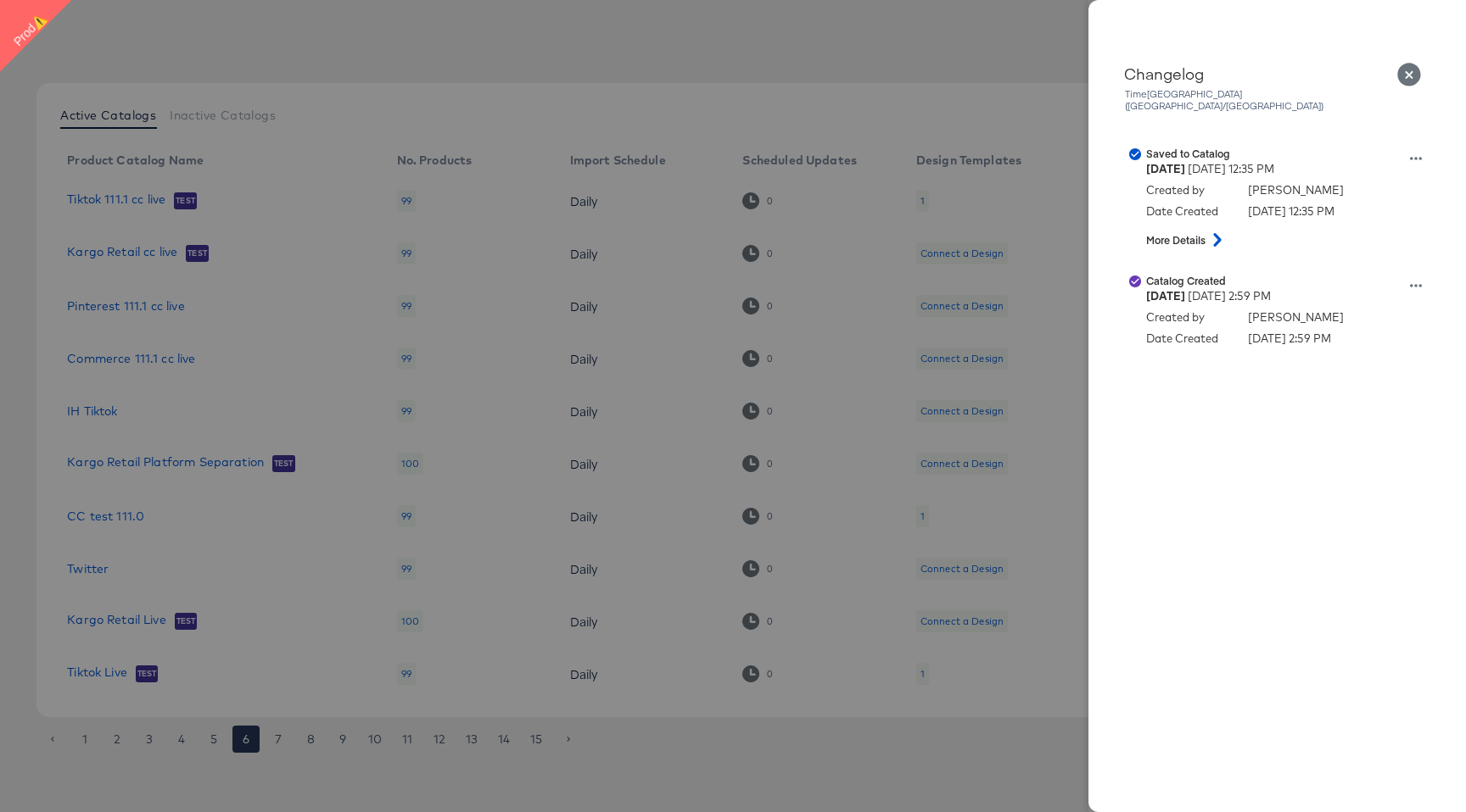
click at [825, 479] on div at bounding box center [733, 406] width 1466 height 812
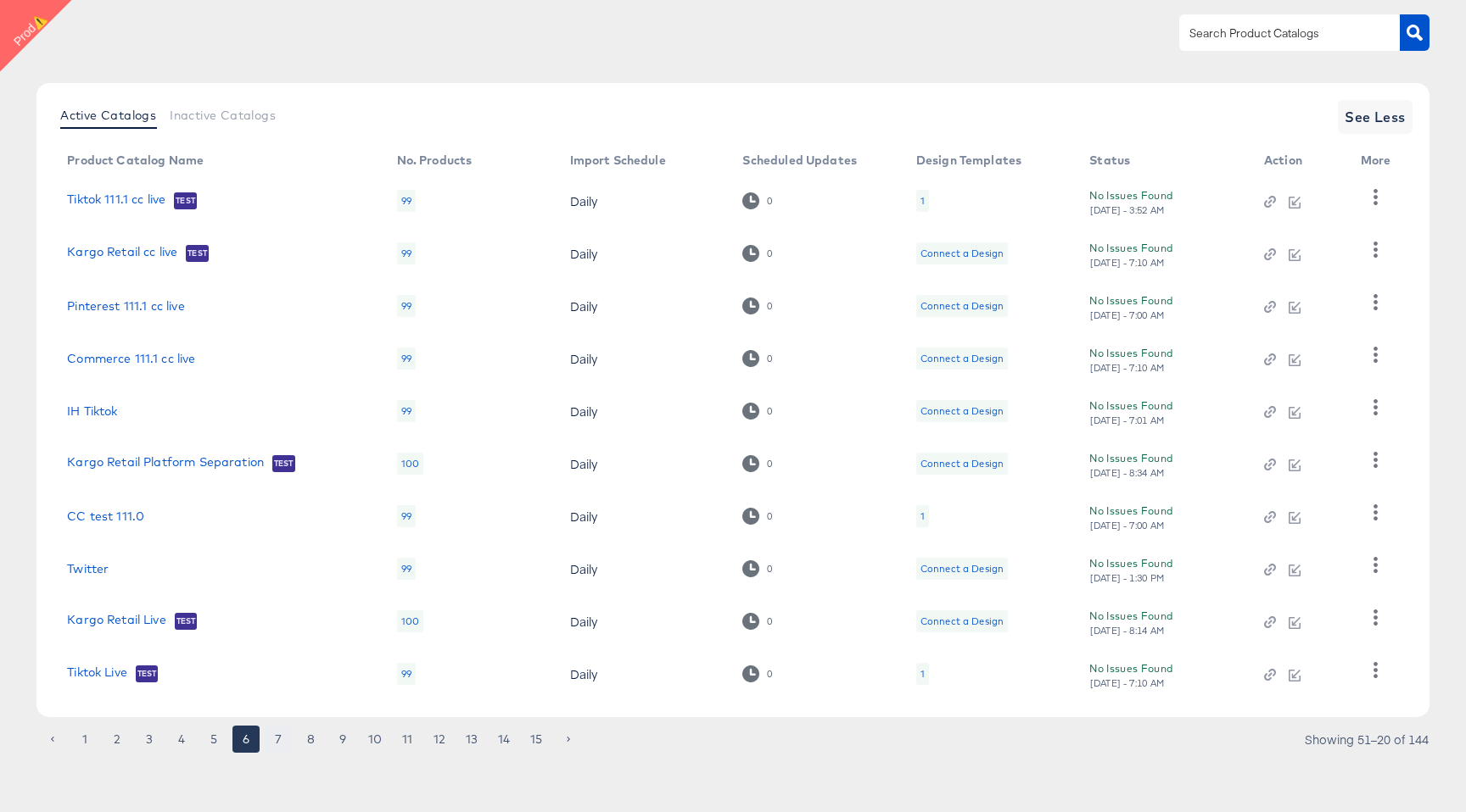
click at [282, 736] on button "7" at bounding box center [278, 739] width 27 height 27
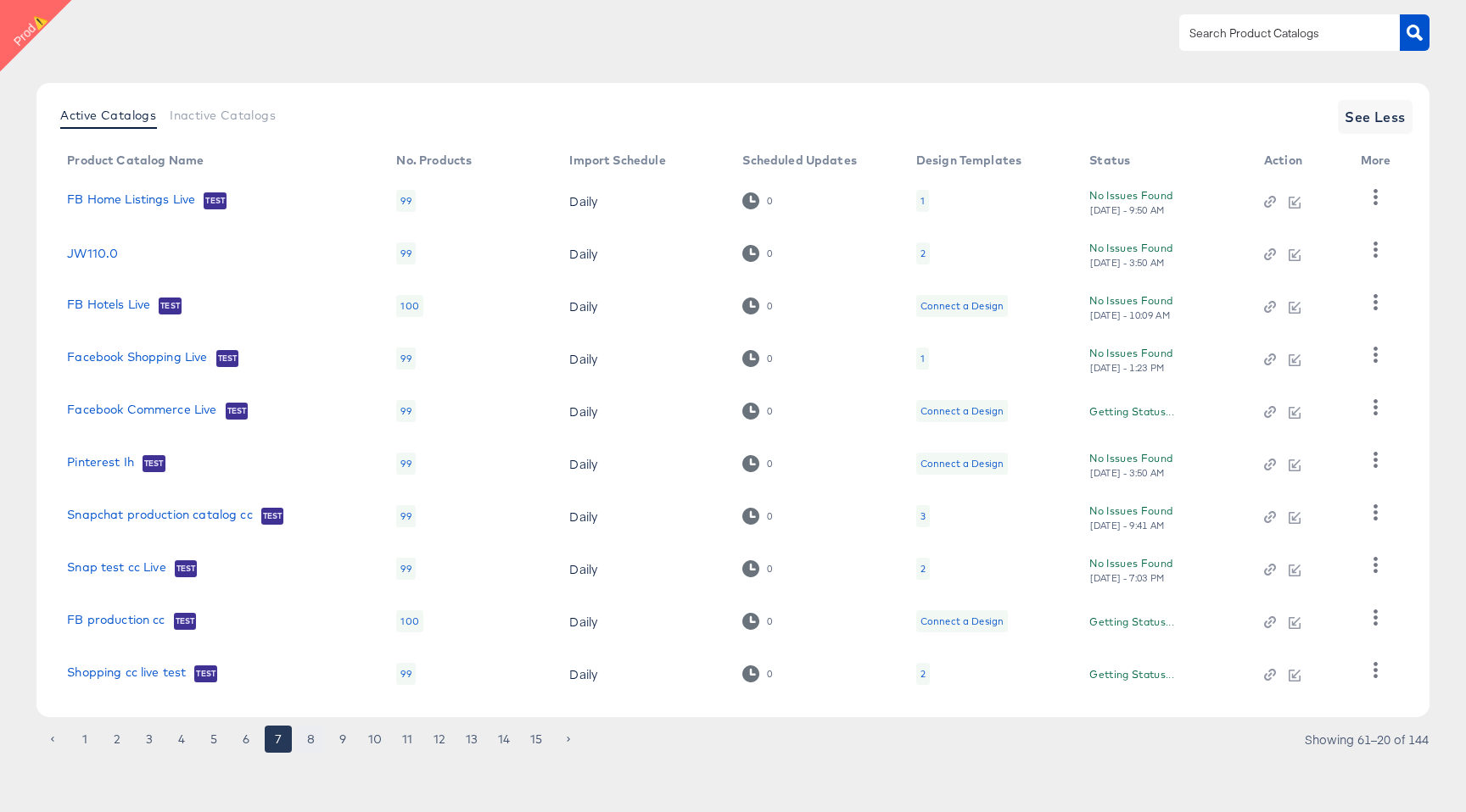
click at [307, 743] on button "8" at bounding box center [310, 739] width 27 height 27
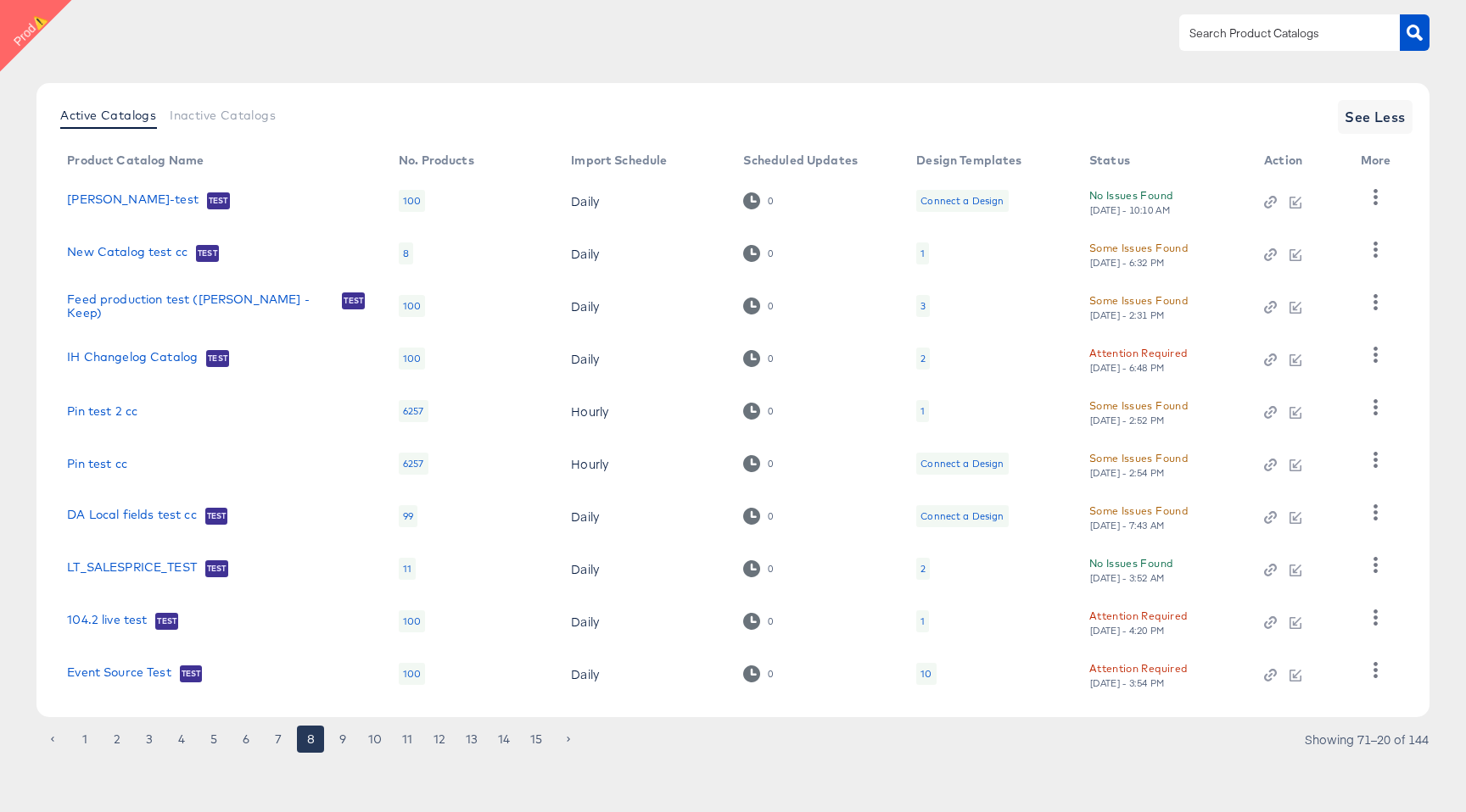
click at [1172, 407] on div "Some Issues Found" at bounding box center [1138, 406] width 98 height 18
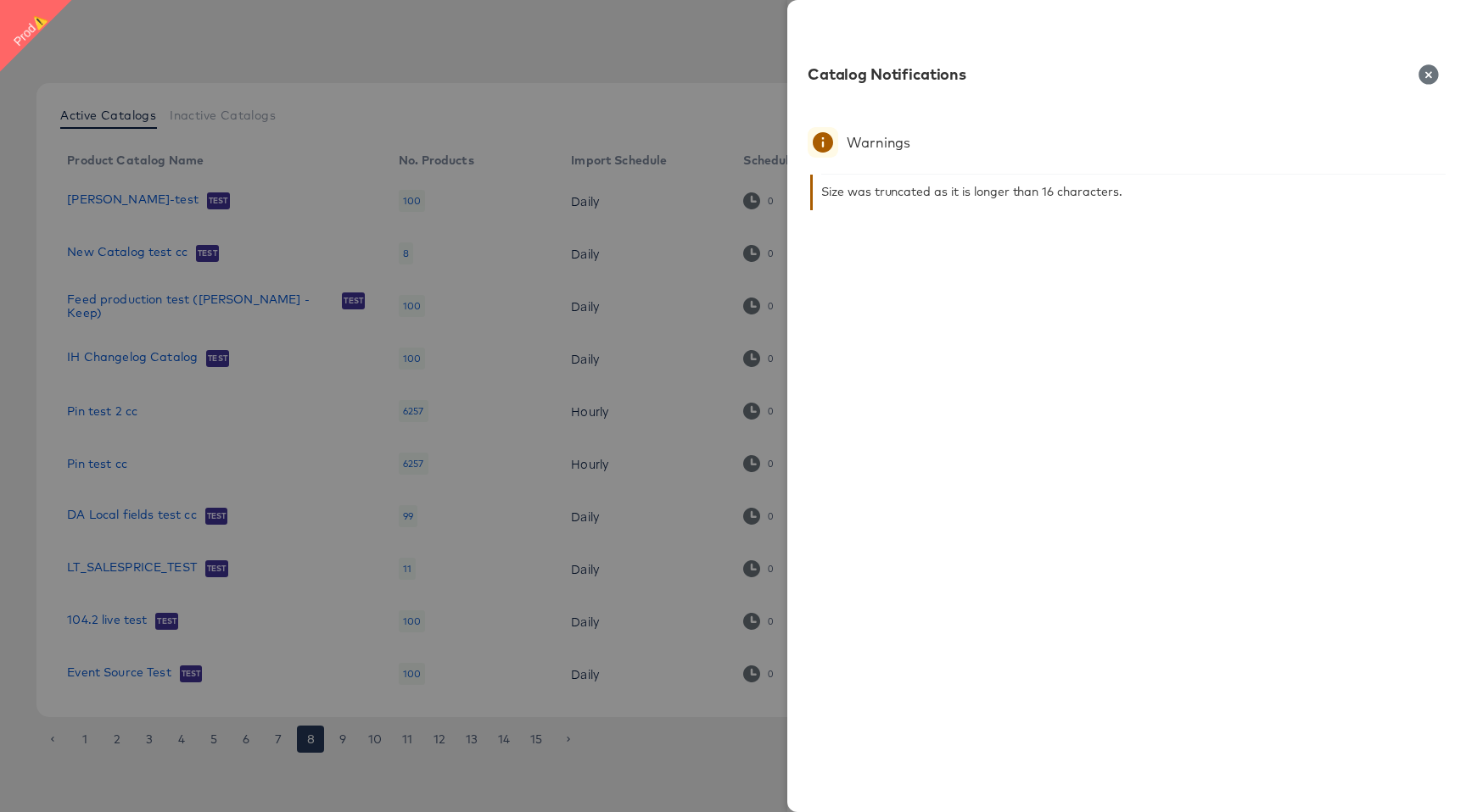
click at [458, 456] on div at bounding box center [733, 406] width 1466 height 812
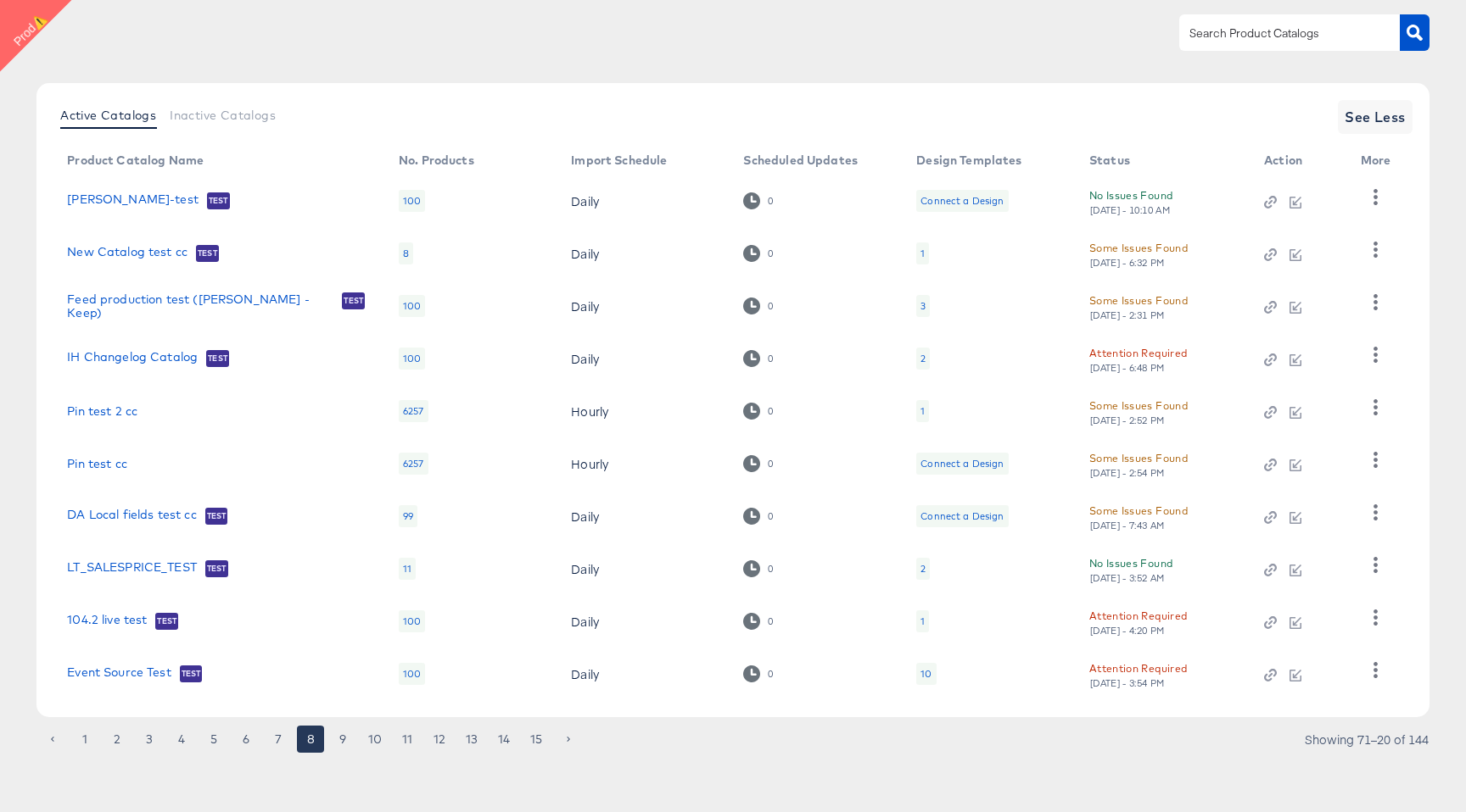
click at [1161, 619] on div "Attention Required" at bounding box center [1137, 616] width 97 height 18
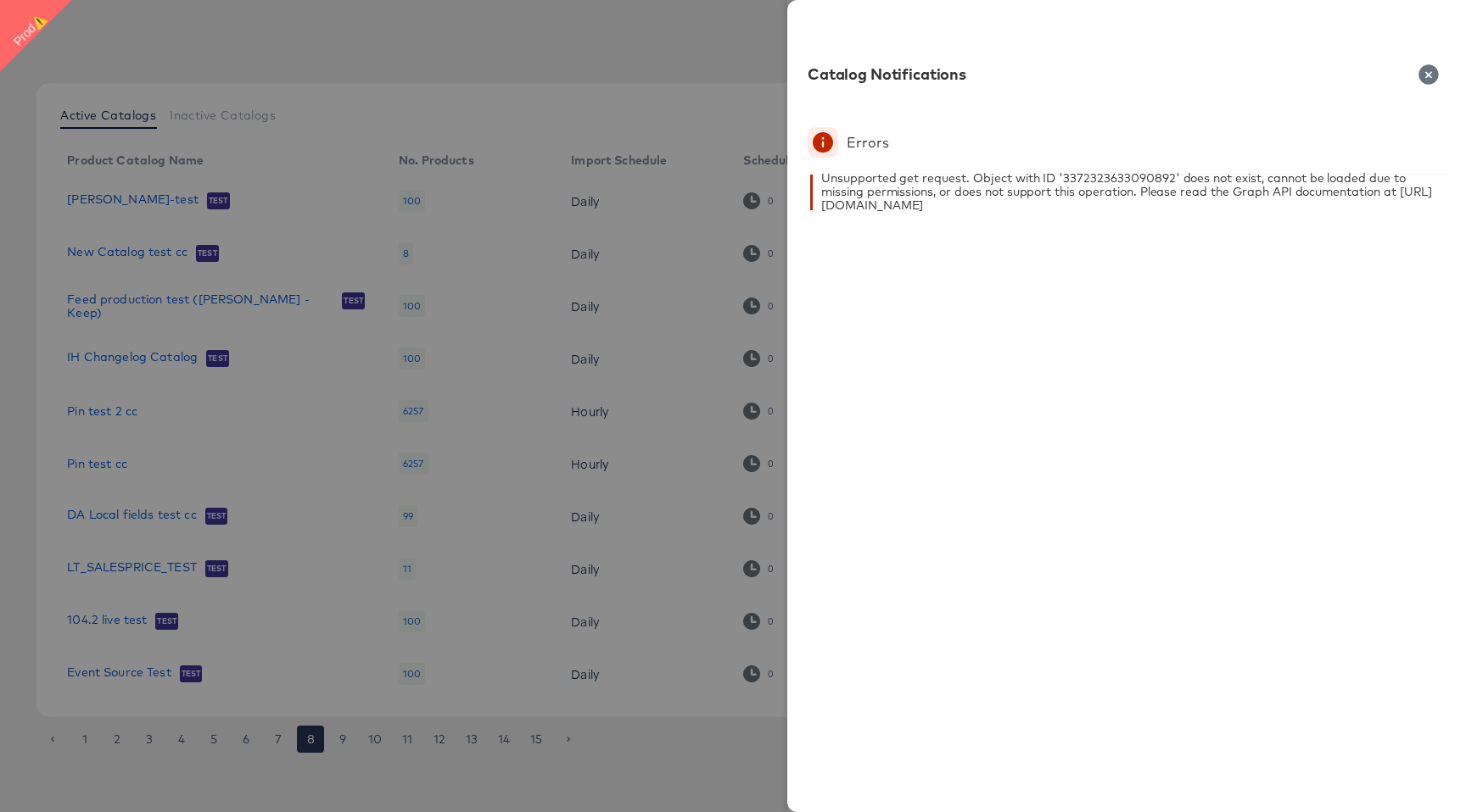
click at [412, 370] on div at bounding box center [733, 406] width 1466 height 812
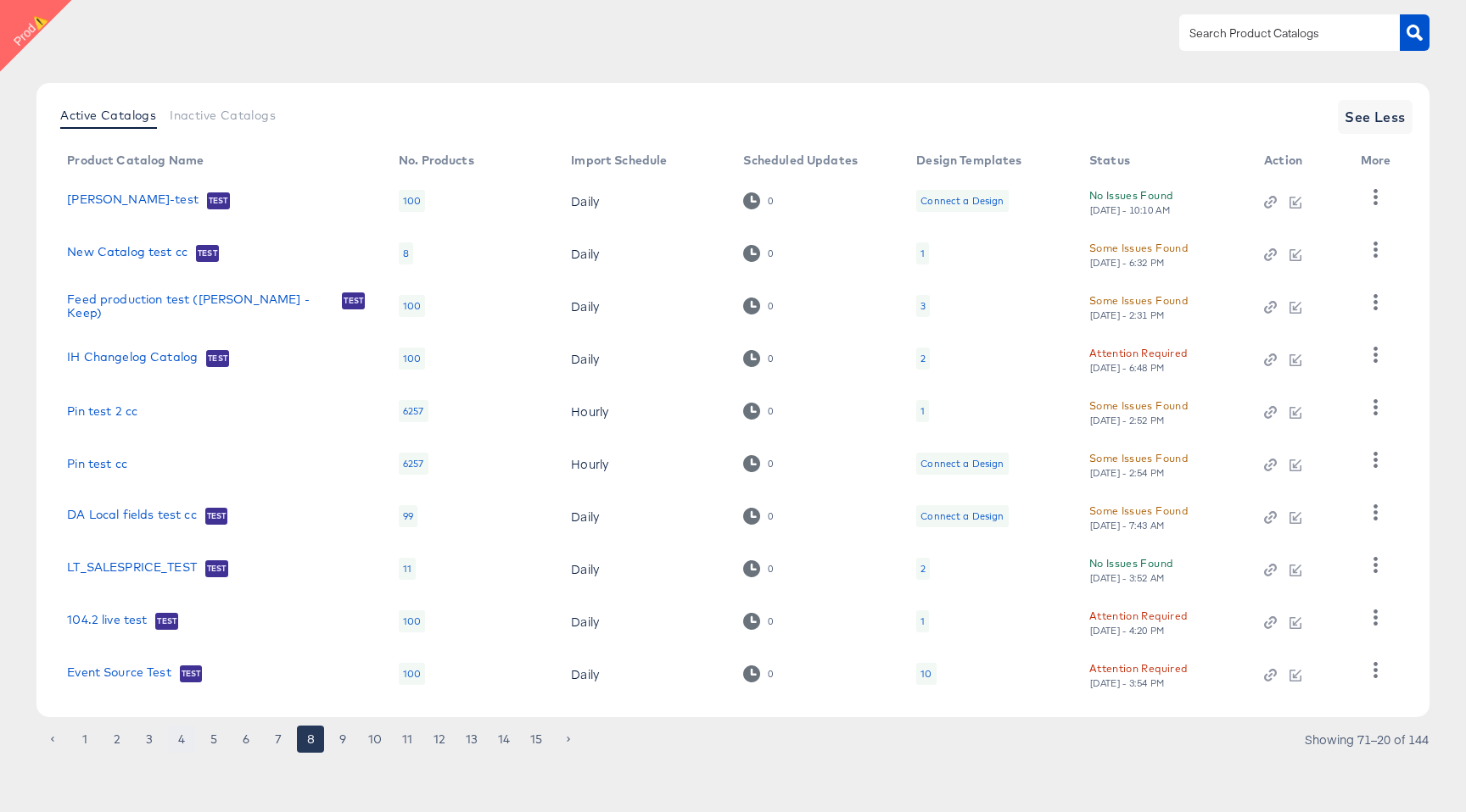
click at [180, 739] on button "4" at bounding box center [181, 739] width 27 height 27
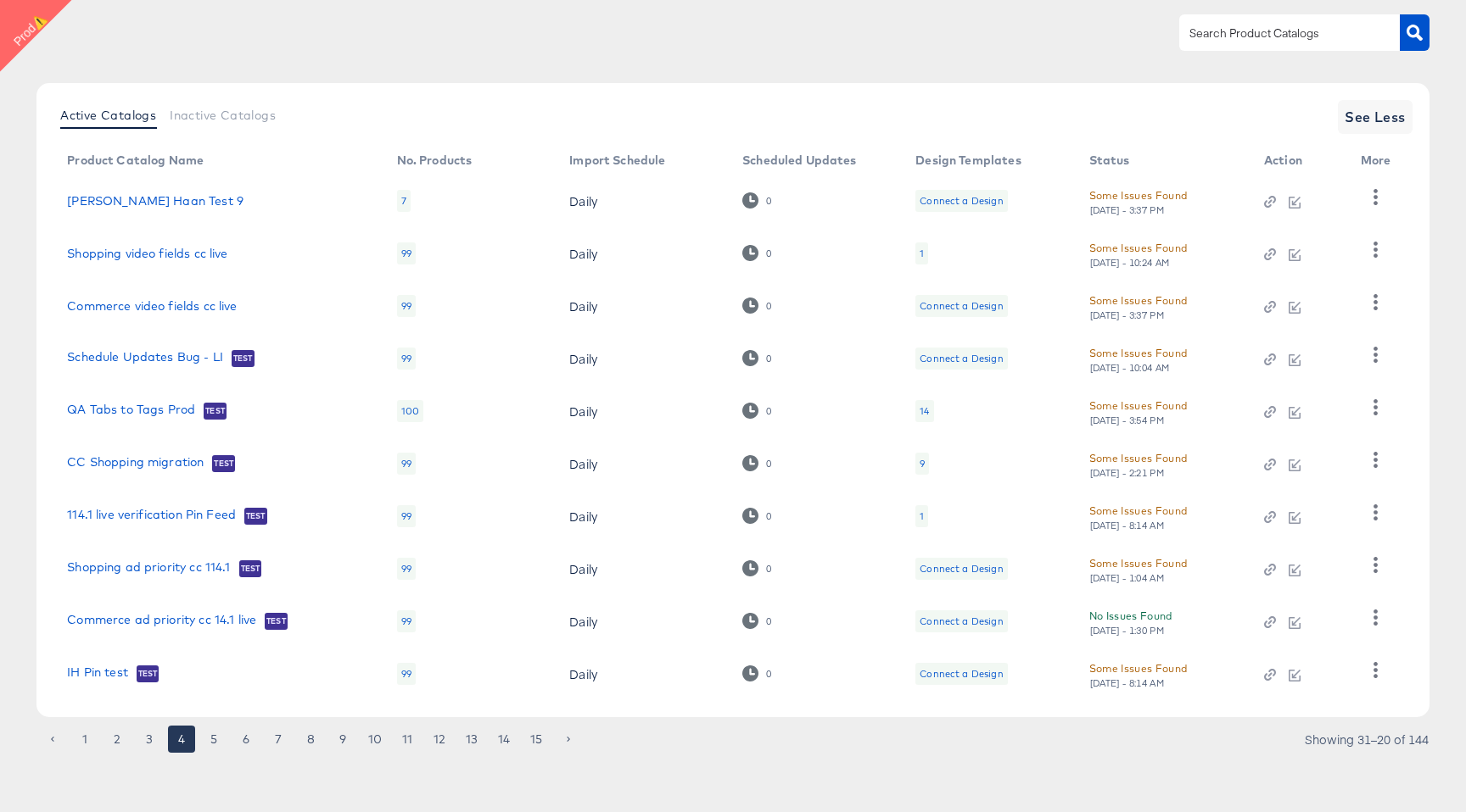
scroll to position [0, 0]
